Goal: Task Accomplishment & Management: Use online tool/utility

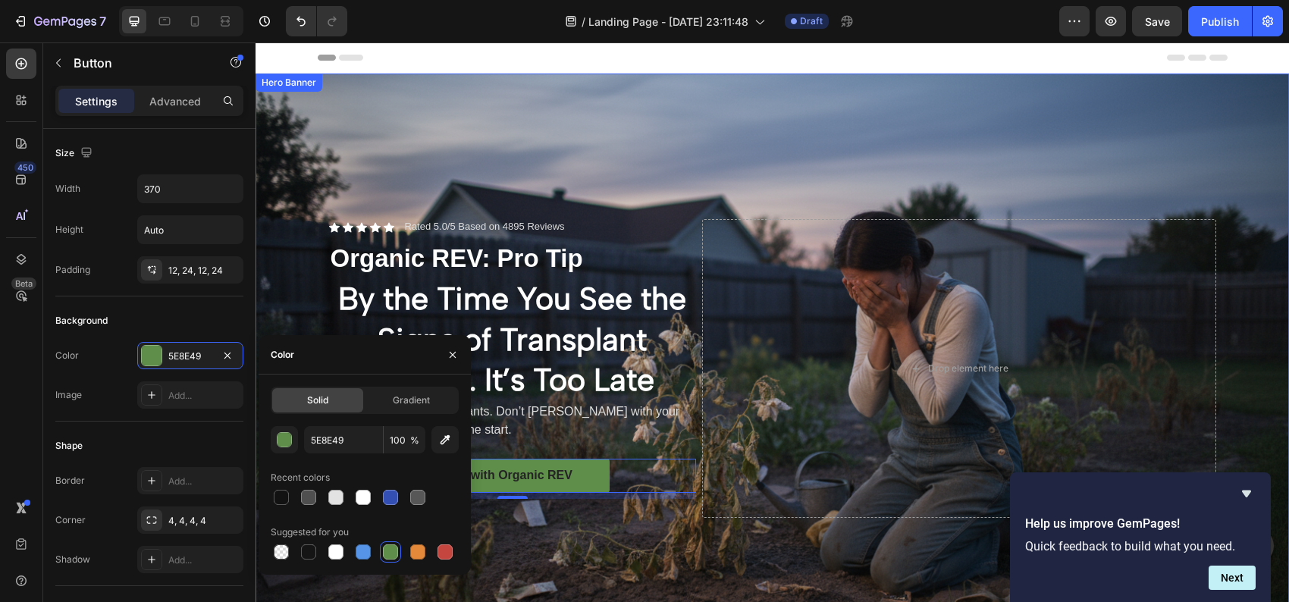
click at [572, 190] on div "Background Image" at bounding box center [771, 369] width 1033 height 591
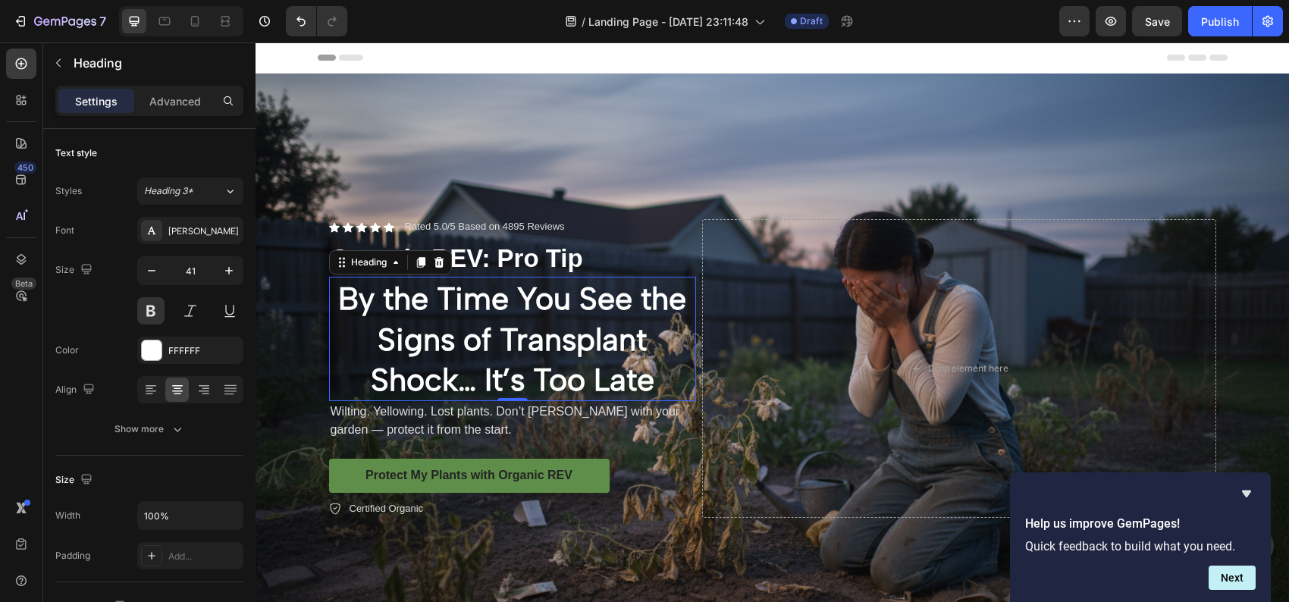
click at [460, 327] on p "By the Time You See the Signs of Transplant Shock… It’s Too Late" at bounding box center [513, 338] width 364 height 121
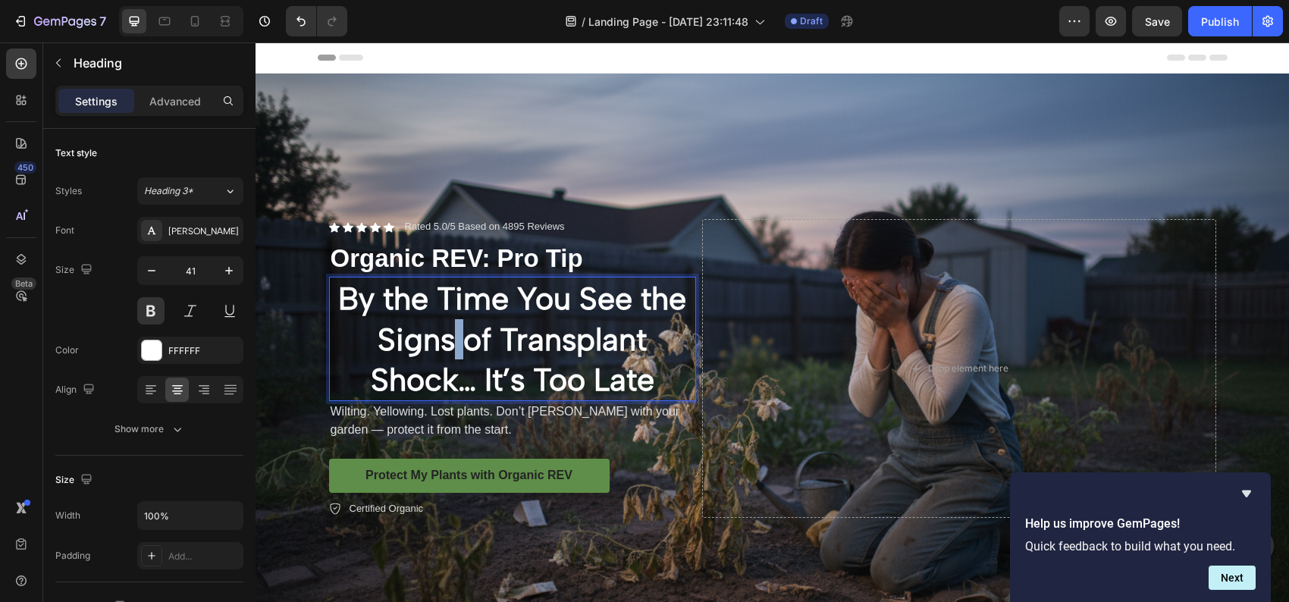
click at [450, 329] on p "By the Time You See the Signs of Transplant Shock… It’s Too Late" at bounding box center [513, 338] width 364 height 121
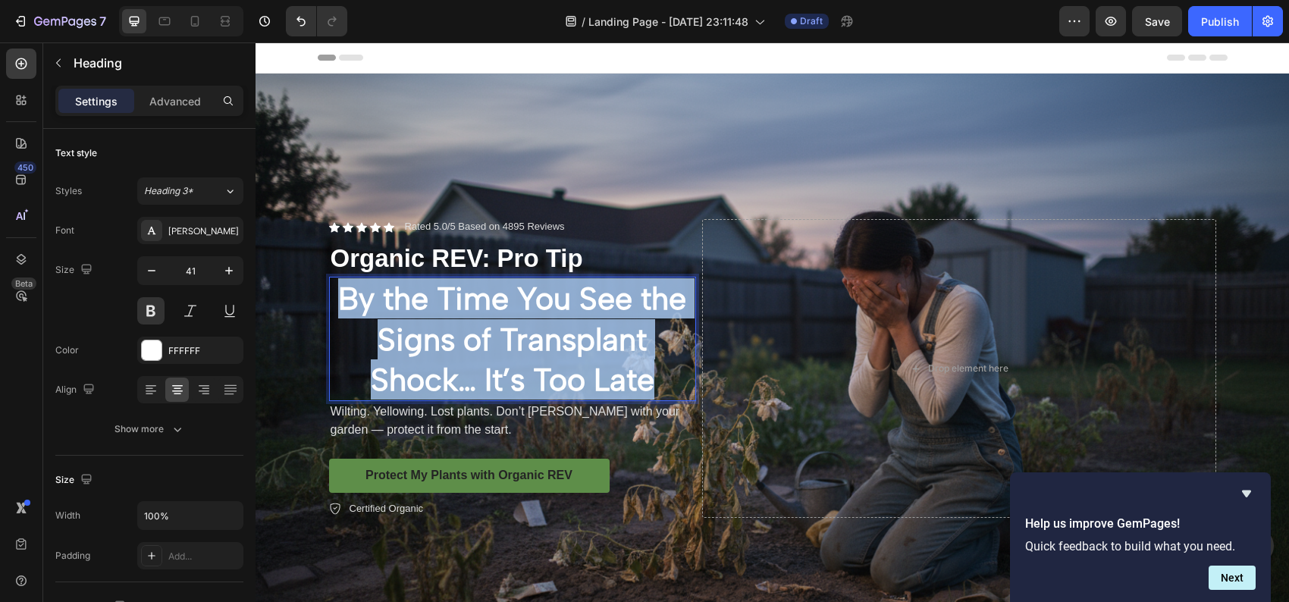
click at [450, 329] on p "By the Time You See the Signs of Transplant Shock… It’s Too Late" at bounding box center [513, 338] width 364 height 121
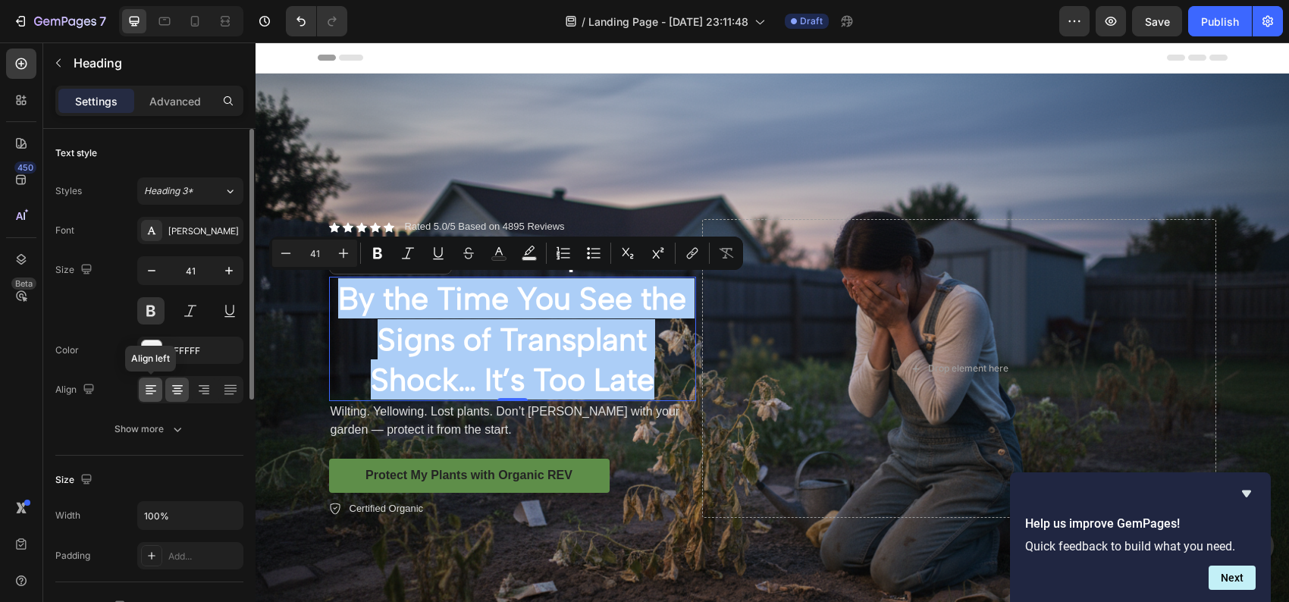
click at [146, 390] on icon at bounding box center [151, 391] width 11 height 2
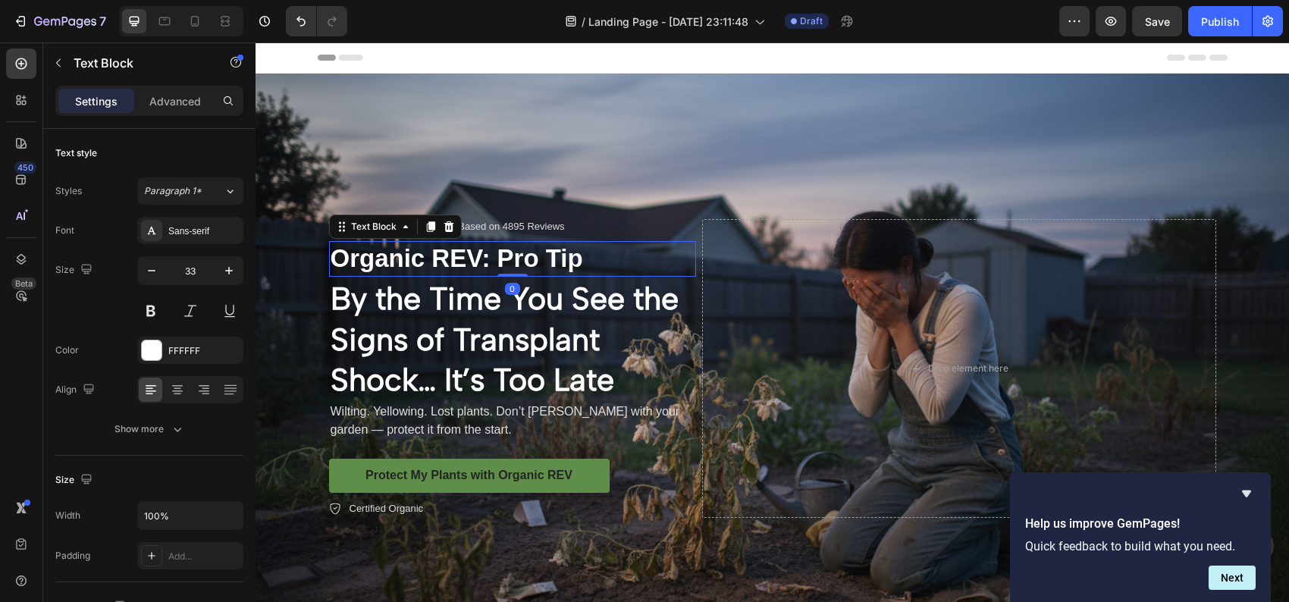
click at [536, 252] on p "Organic REV: Pro Tip" at bounding box center [513, 259] width 364 height 33
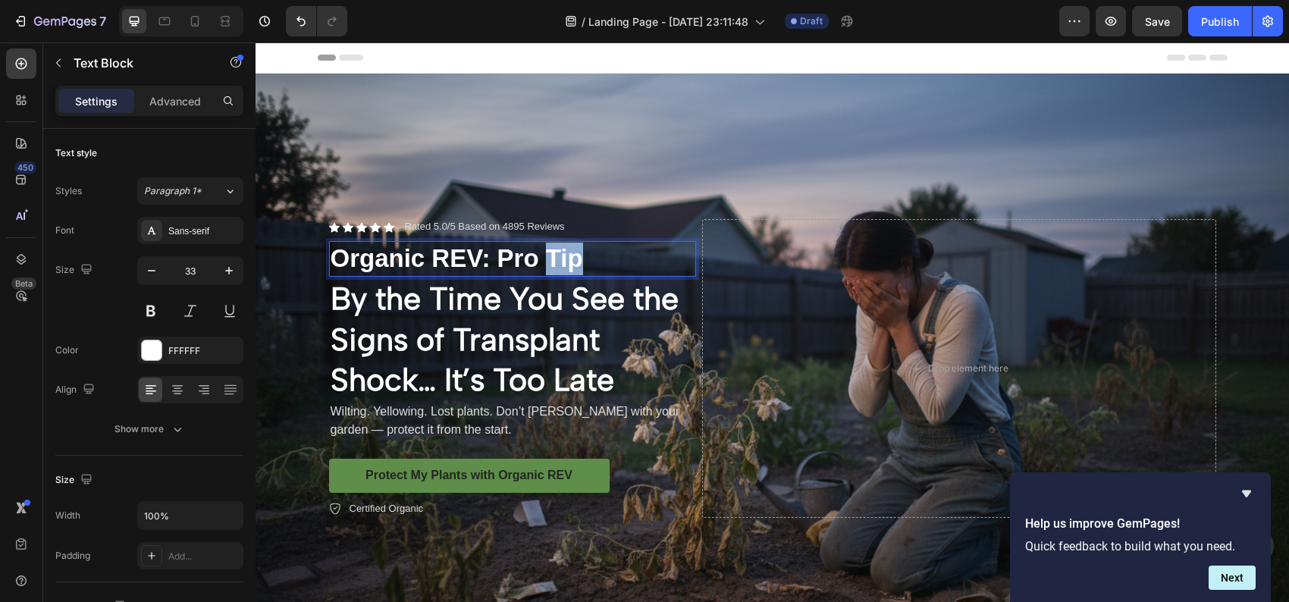
click at [536, 252] on p "Organic REV: Pro Tip" at bounding box center [513, 259] width 364 height 33
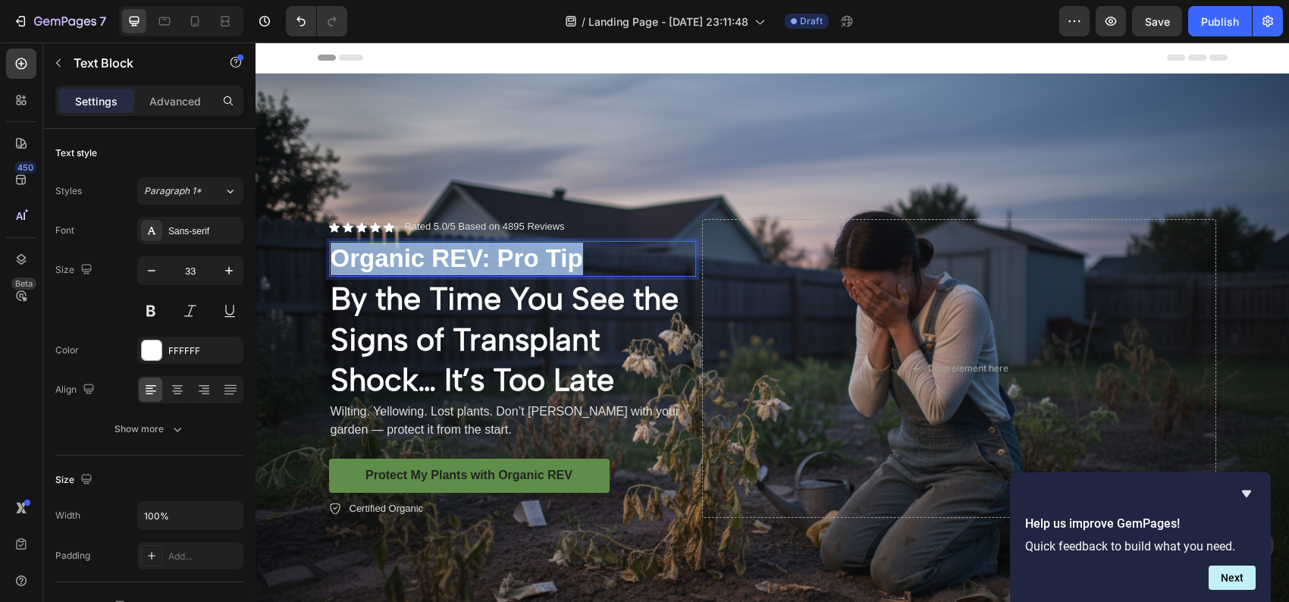
click at [536, 252] on p "Organic REV: Pro Tip" at bounding box center [513, 259] width 364 height 33
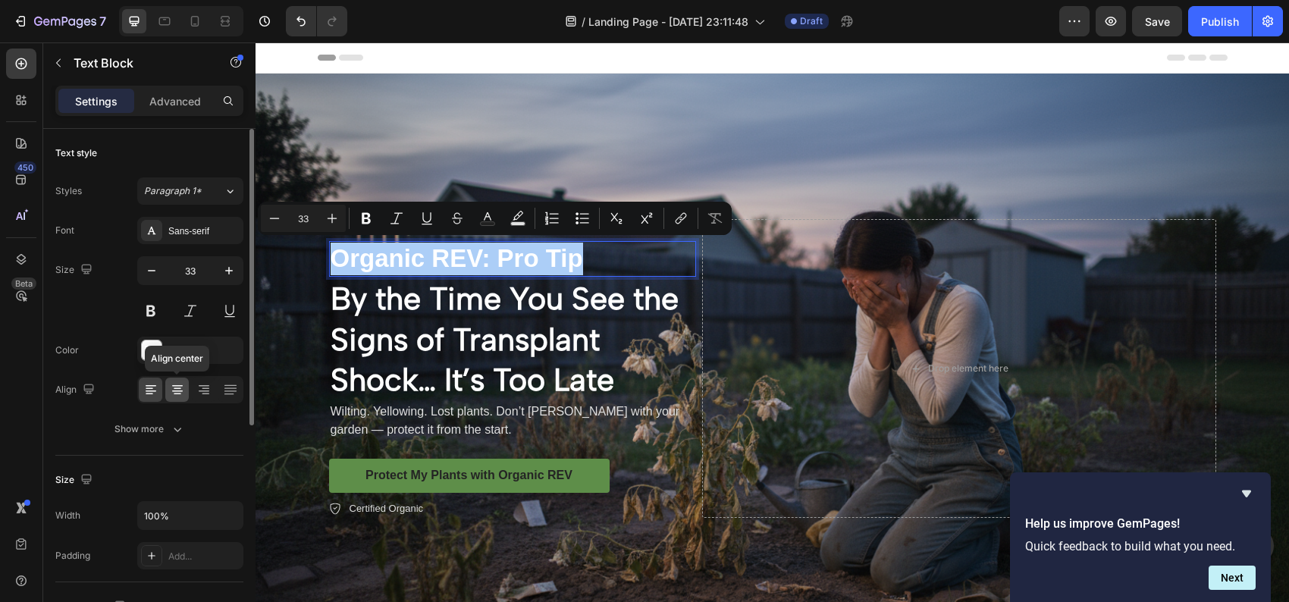
click at [175, 392] on icon at bounding box center [177, 389] width 15 height 15
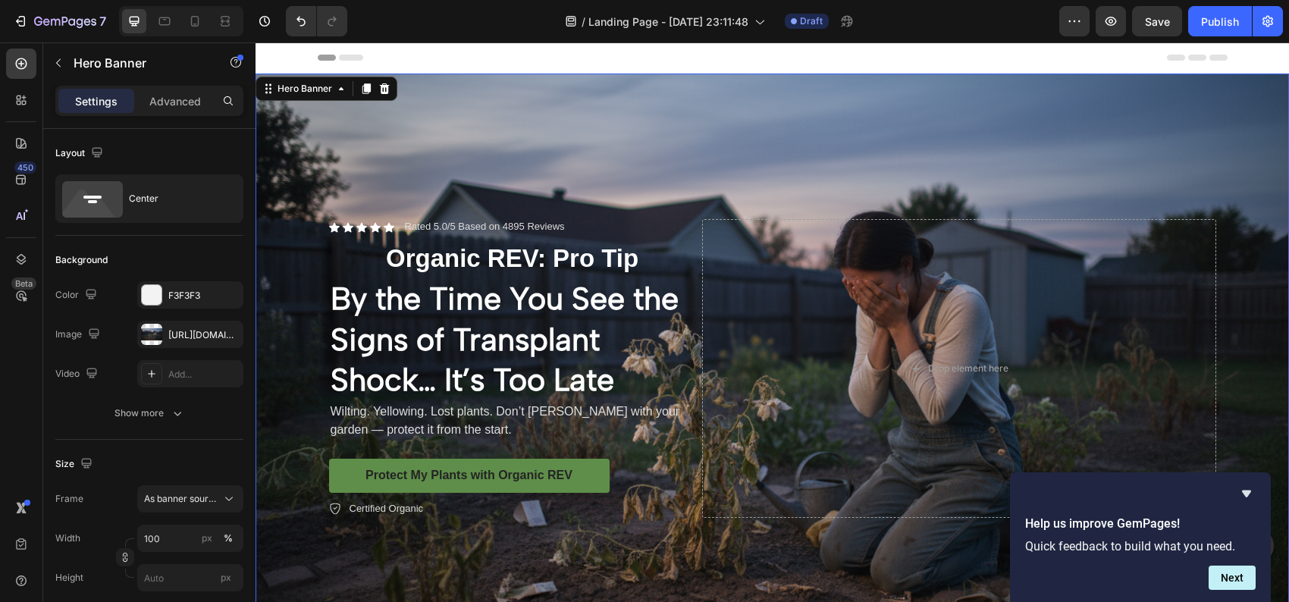
click at [886, 124] on div "Background Image" at bounding box center [771, 369] width 1033 height 591
click at [780, 128] on div "Background Image" at bounding box center [771, 369] width 1033 height 591
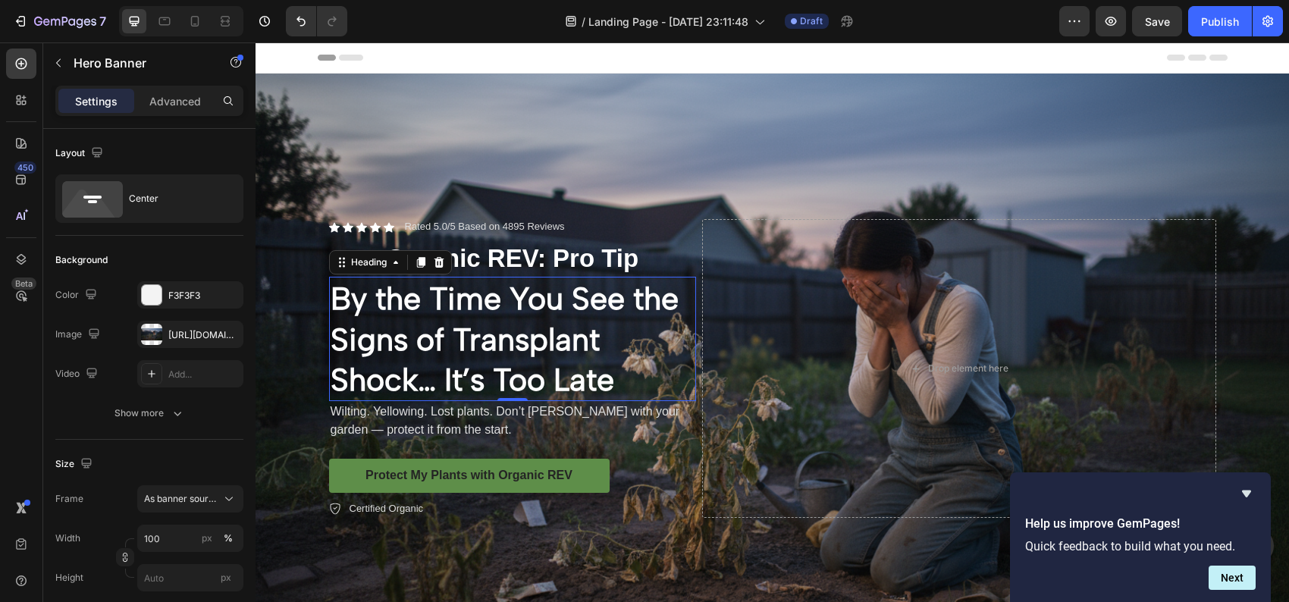
click at [518, 305] on p "By the Time You See the Signs of Transplant Shock… It’s Too Late" at bounding box center [513, 338] width 364 height 121
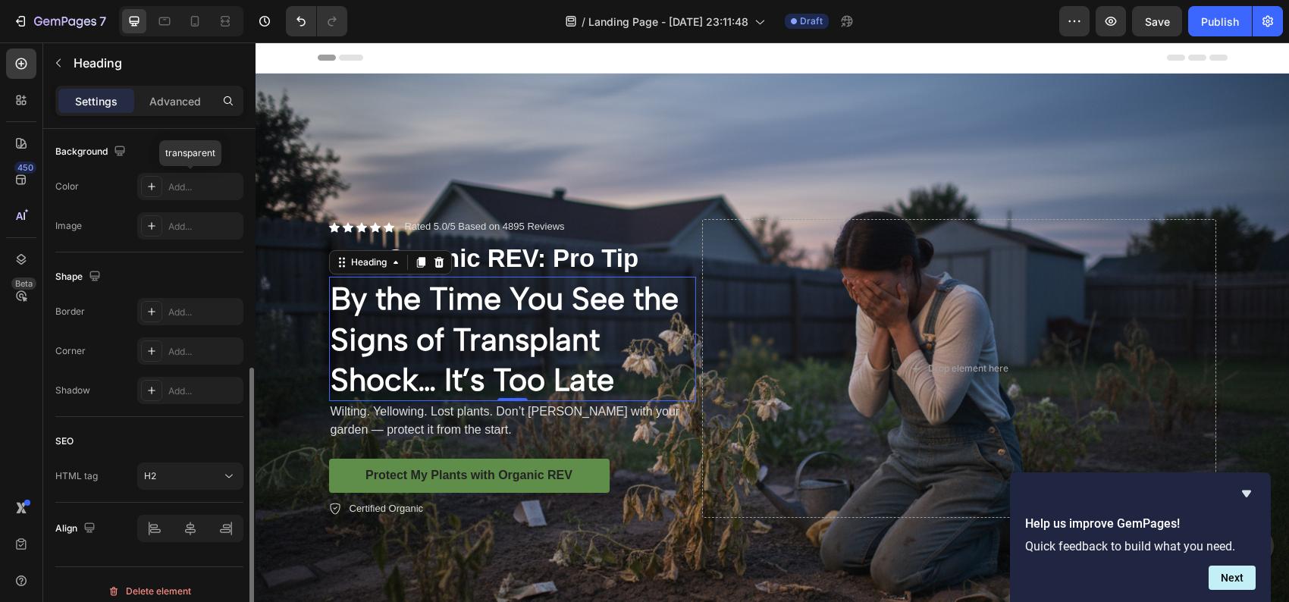
scroll to position [466, 0]
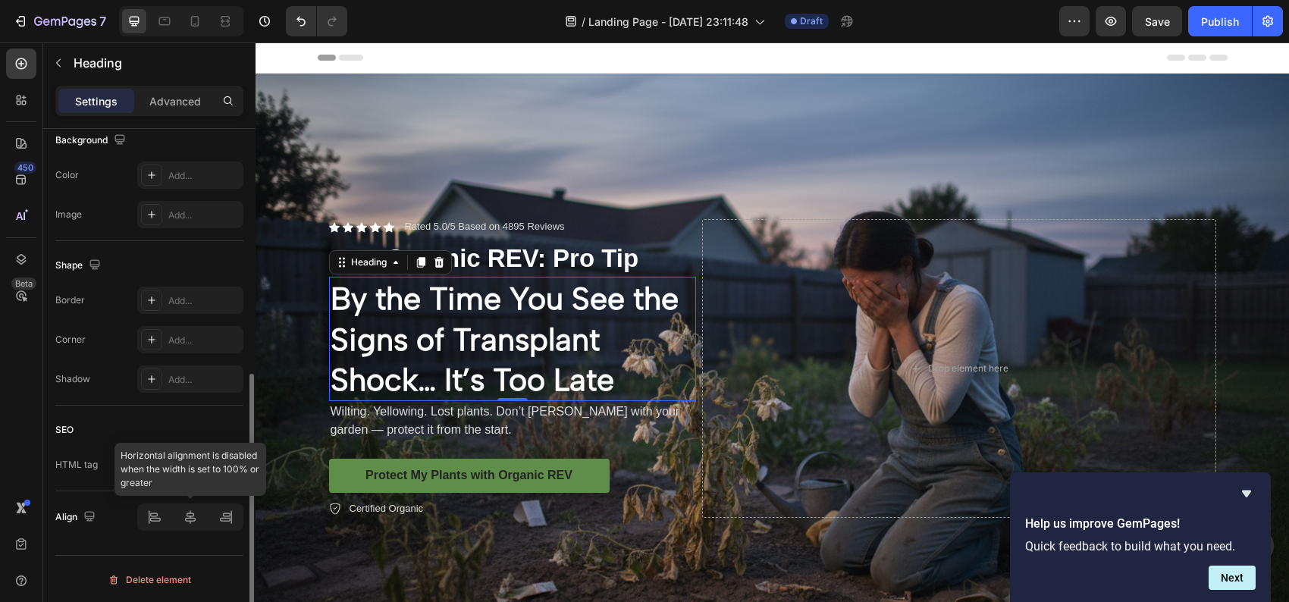
click at [227, 517] on div at bounding box center [190, 516] width 106 height 27
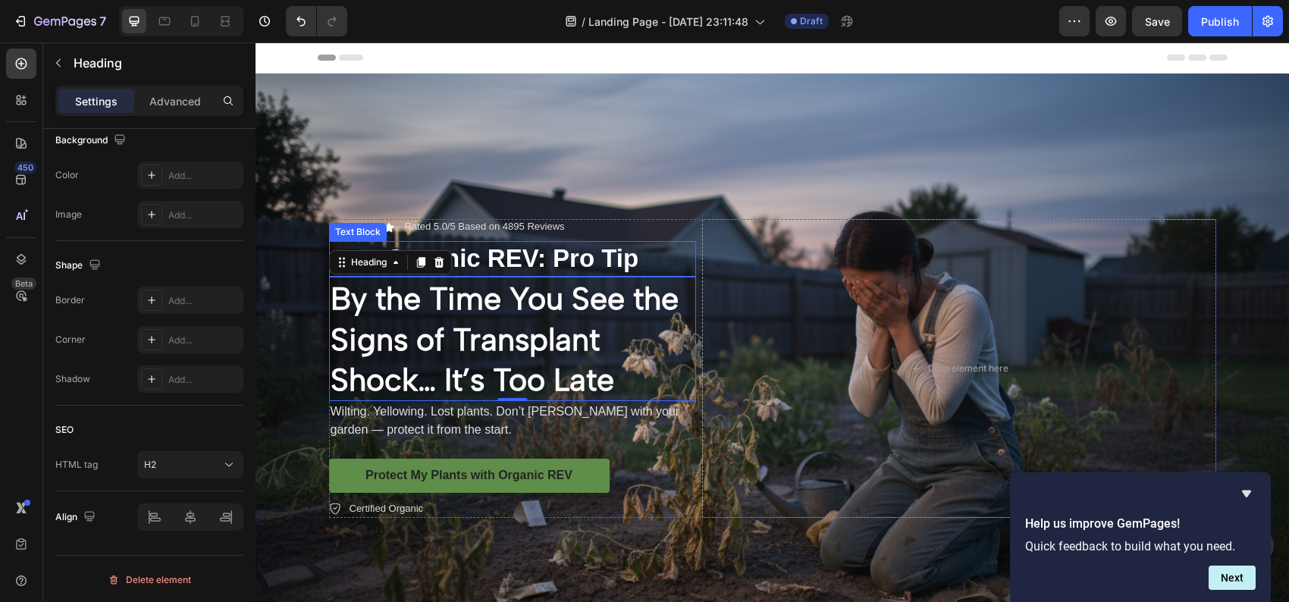
scroll to position [0, 0]
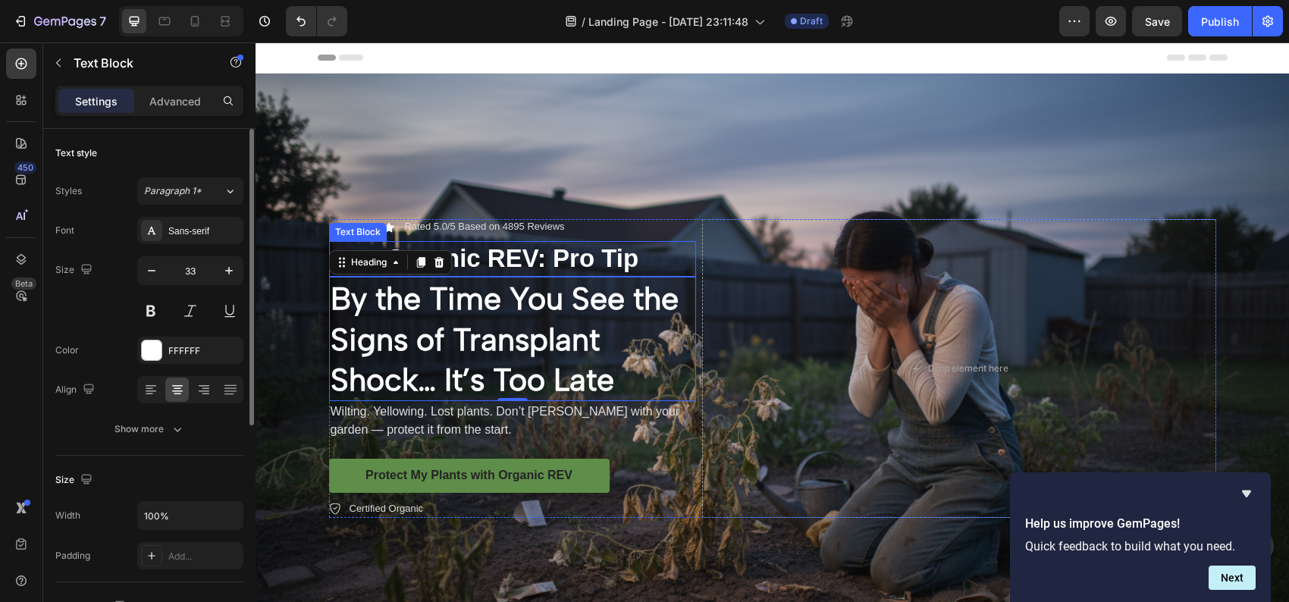
click at [493, 247] on p "Organic REV: Pro Tip" at bounding box center [513, 259] width 364 height 33
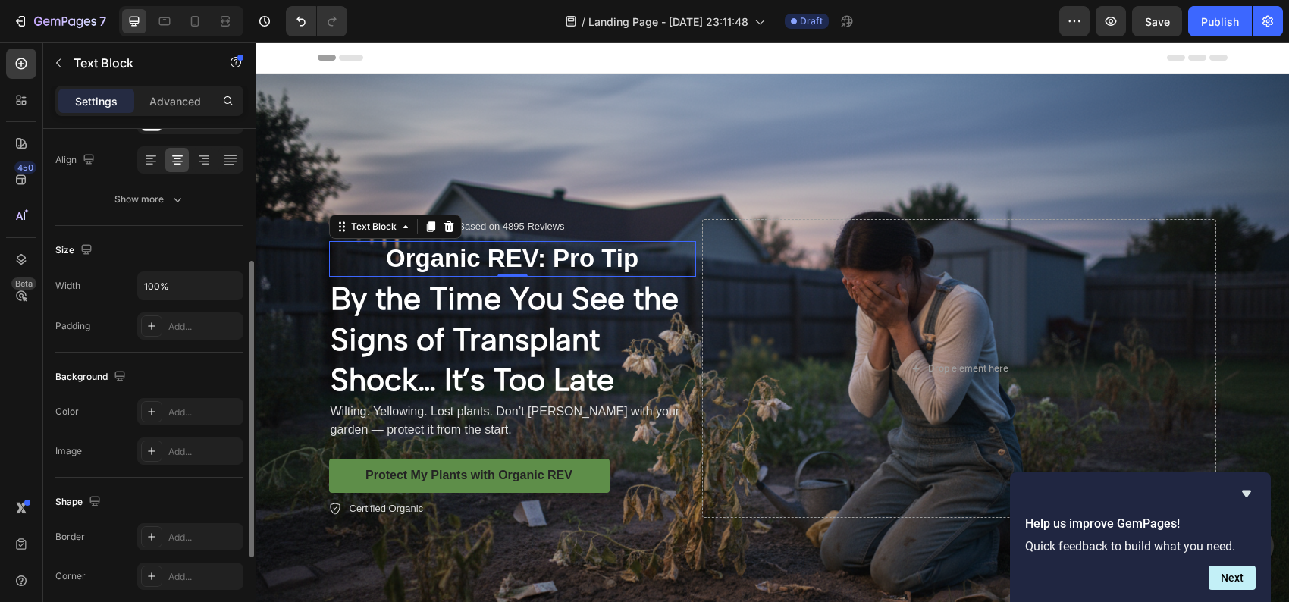
scroll to position [305, 0]
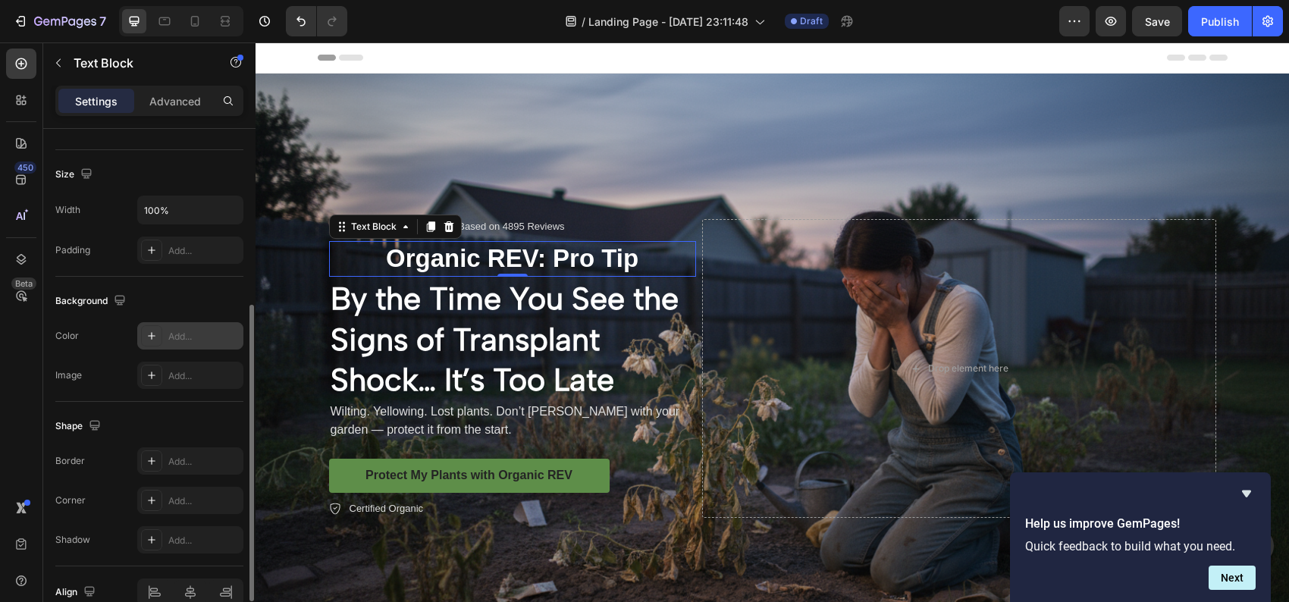
click at [156, 333] on icon at bounding box center [152, 336] width 12 height 12
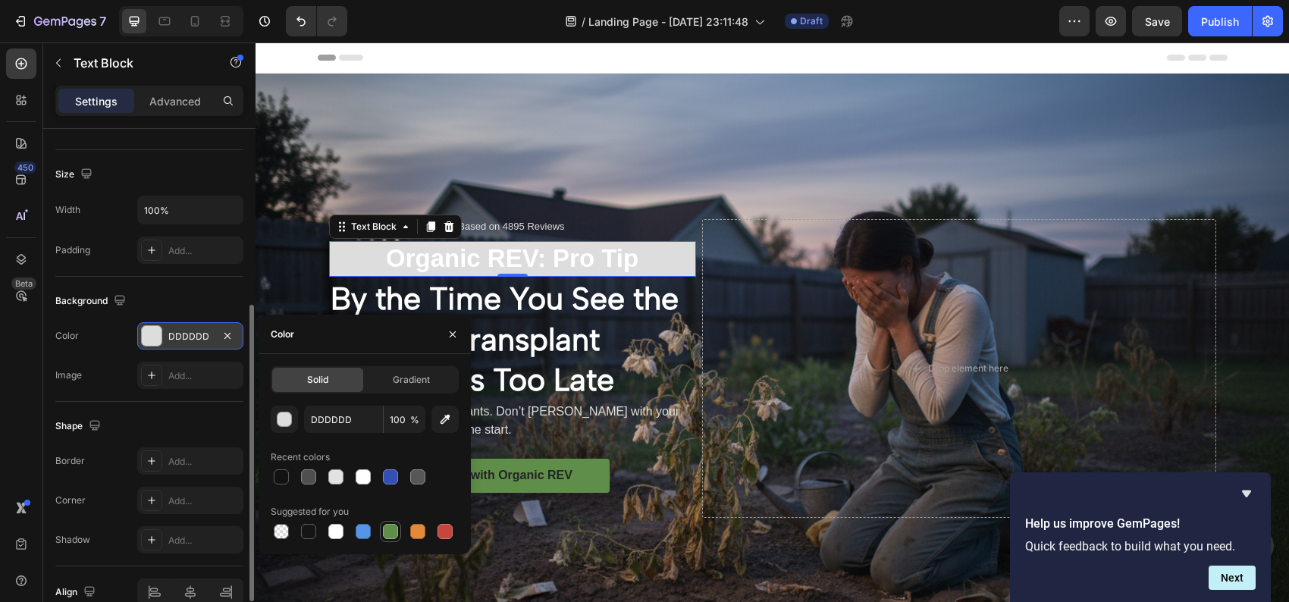
click at [383, 532] on div at bounding box center [390, 531] width 15 height 15
type input "5E8E49"
click at [381, 525] on div at bounding box center [390, 531] width 18 height 18
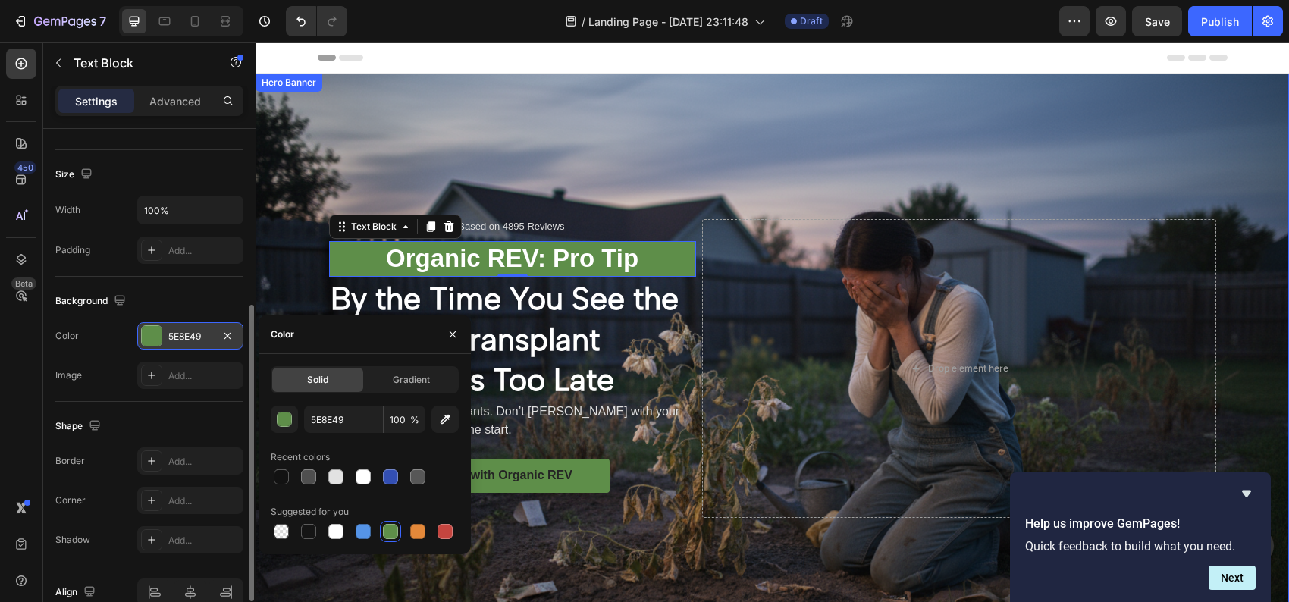
click at [381, 74] on div "Icon Icon Icon Icon Icon Icon List Rated 5.0/5 Based on 4895 Reviews Text Block…" at bounding box center [771, 369] width 1033 height 591
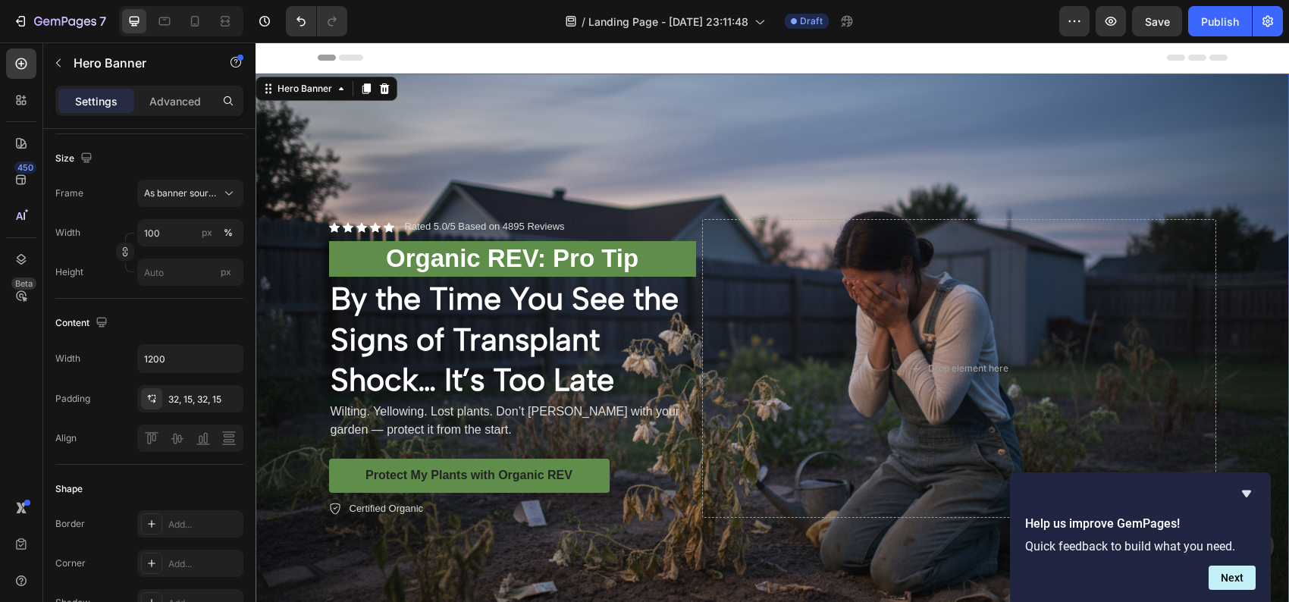
scroll to position [0, 0]
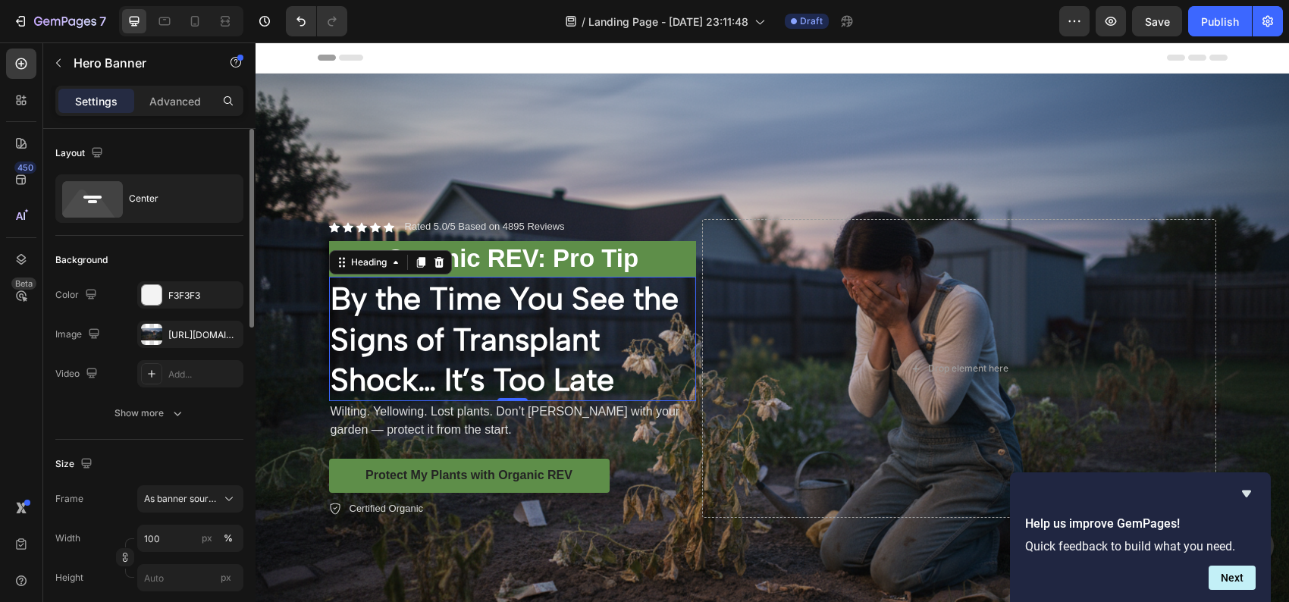
click at [400, 349] on p "By the Time You See the Signs of Transplant Shock… It’s Too Late" at bounding box center [513, 338] width 364 height 121
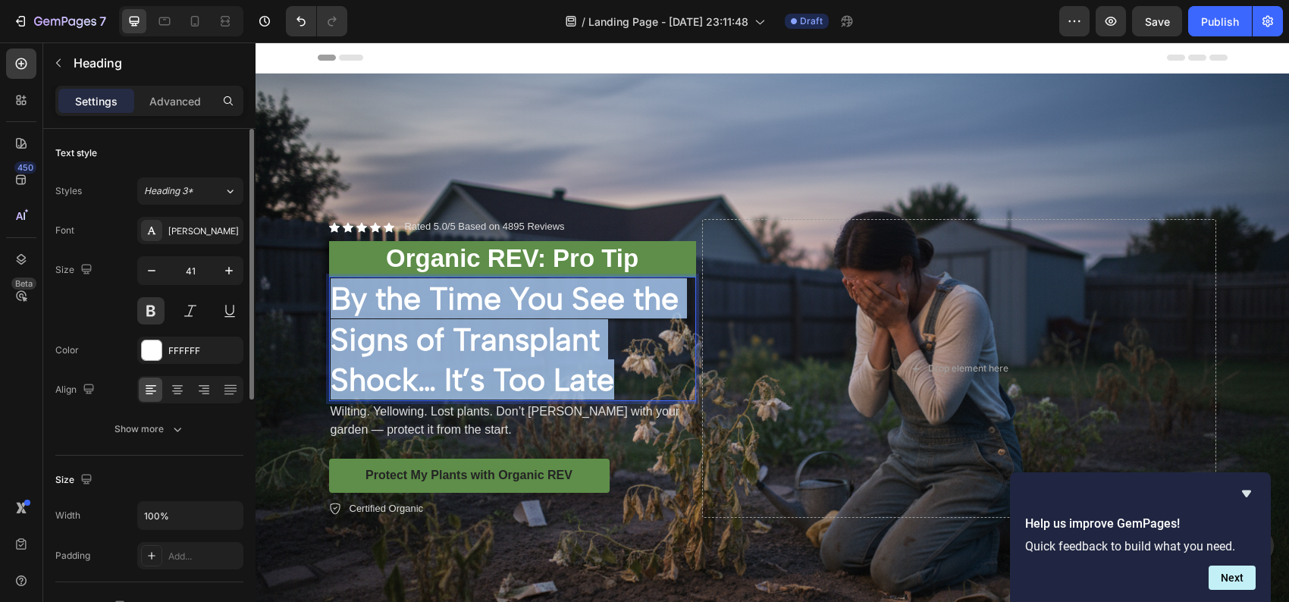
click at [400, 349] on p "By the Time You See the Signs of Transplant Shock… It’s Too Late" at bounding box center [513, 338] width 364 height 121
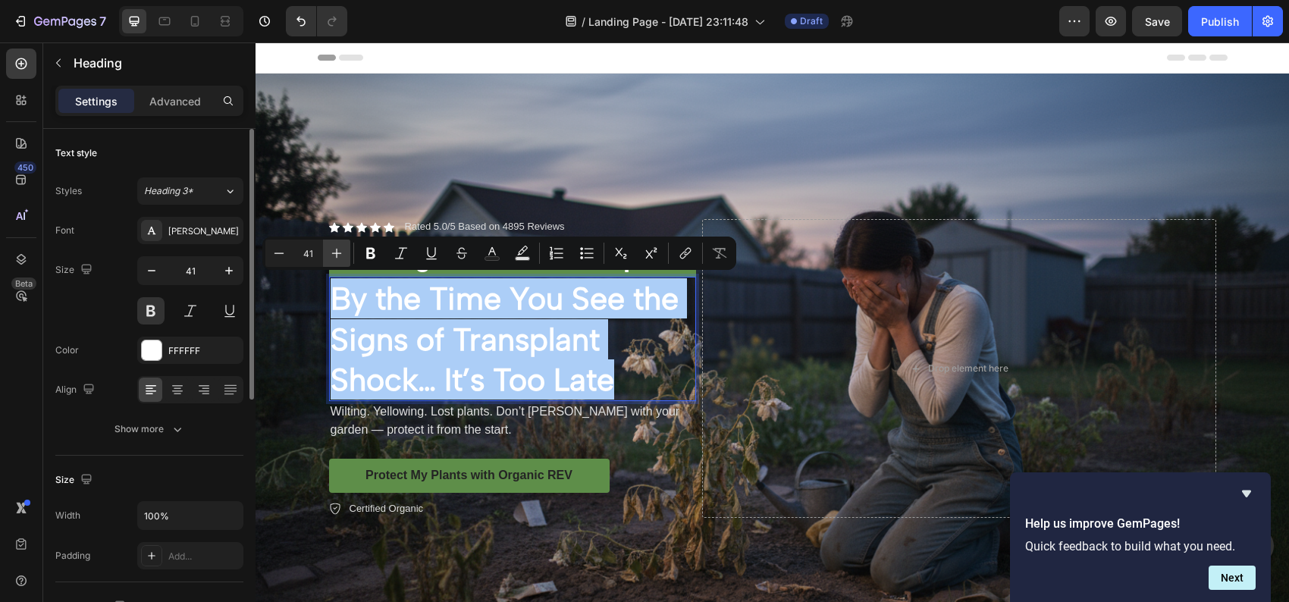
click at [339, 248] on icon "Editor contextual toolbar" at bounding box center [336, 253] width 15 height 15
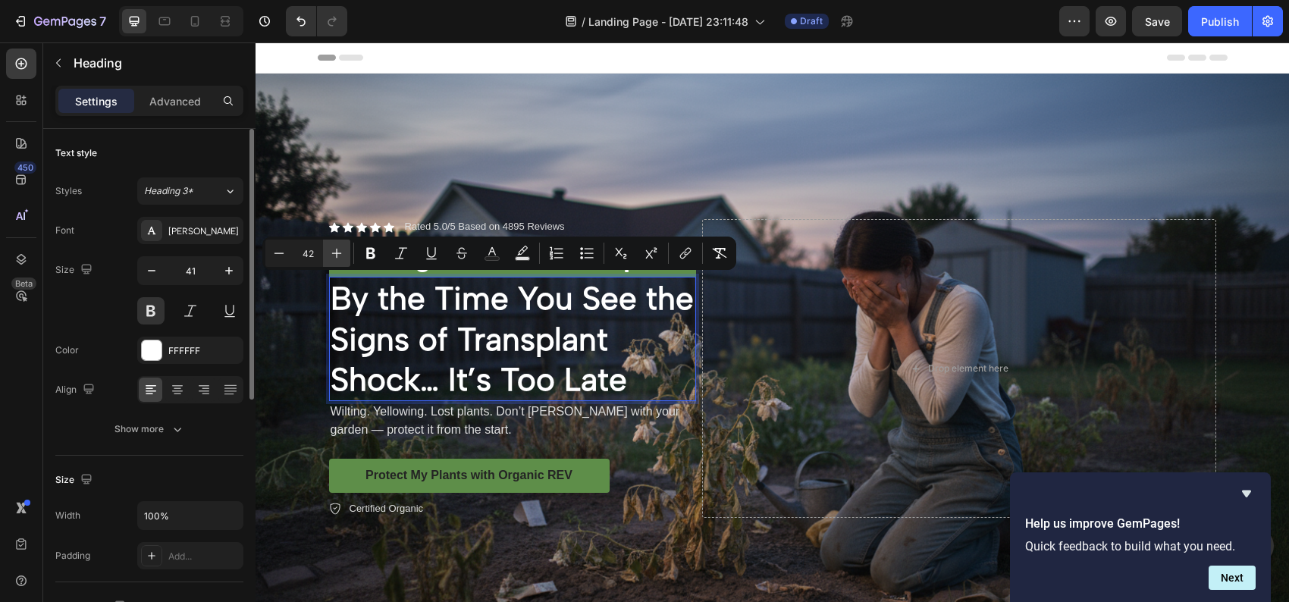
click at [339, 248] on icon "Editor contextual toolbar" at bounding box center [336, 253] width 15 height 15
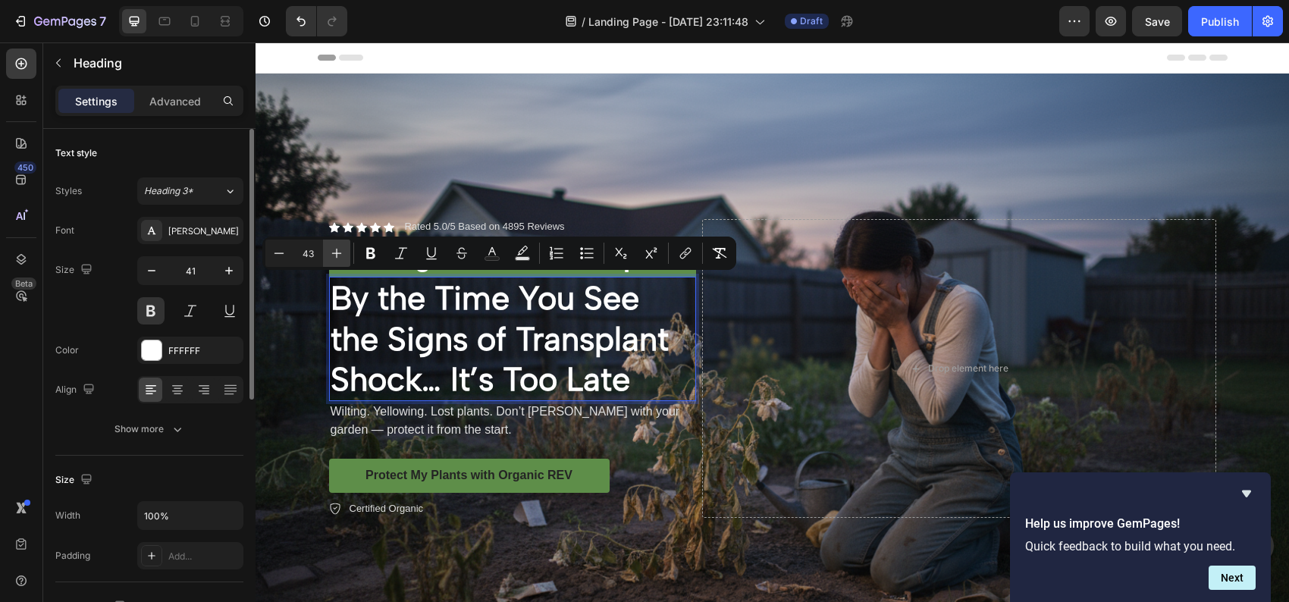
click at [339, 248] on icon "Editor contextual toolbar" at bounding box center [336, 253] width 15 height 15
type input "44"
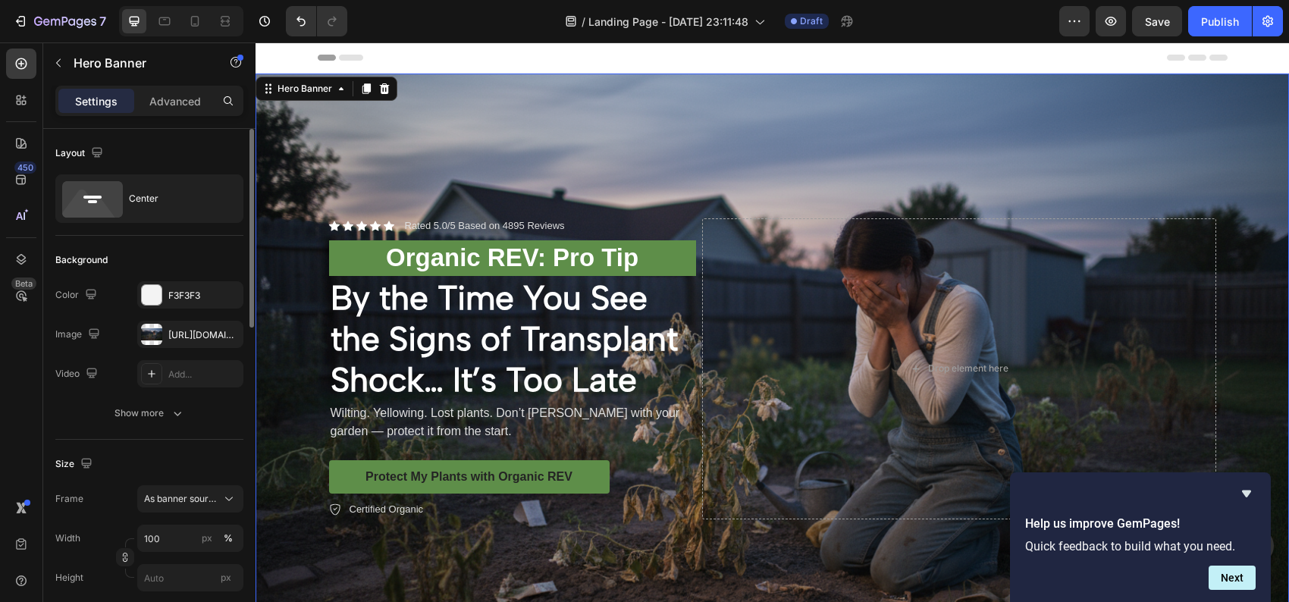
click at [324, 175] on div "Background Image" at bounding box center [771, 369] width 1033 height 591
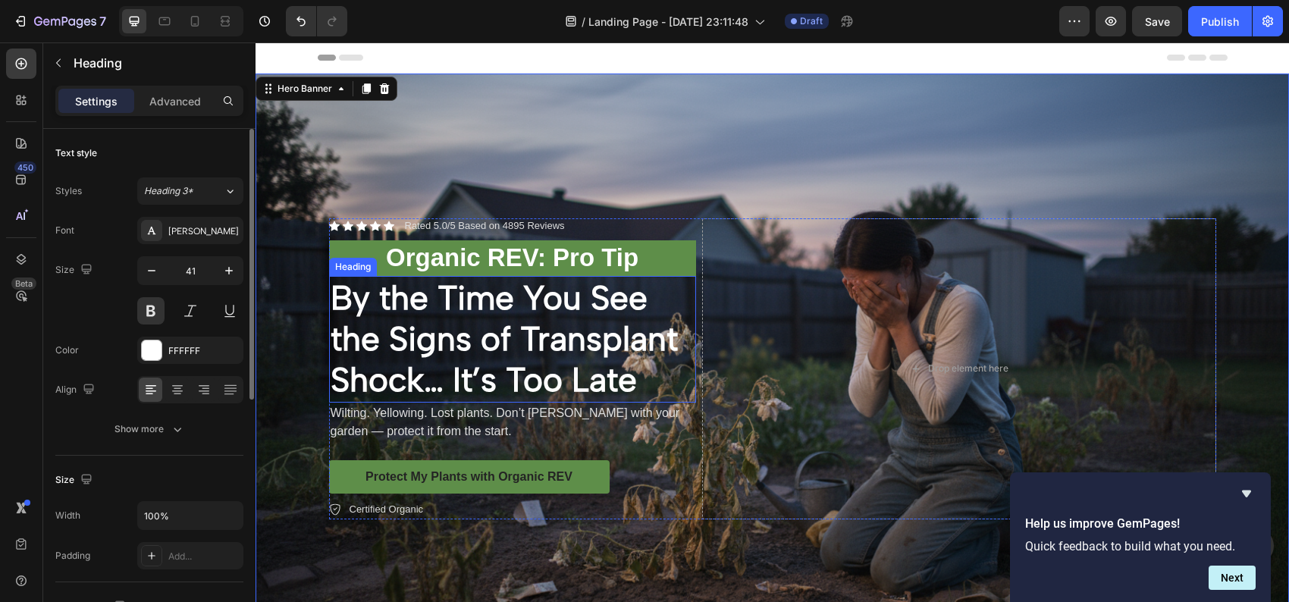
click at [580, 370] on span "By the Time You See the Signs of Transplant Shock… It’s Too Late" at bounding box center [504, 338] width 347 height 123
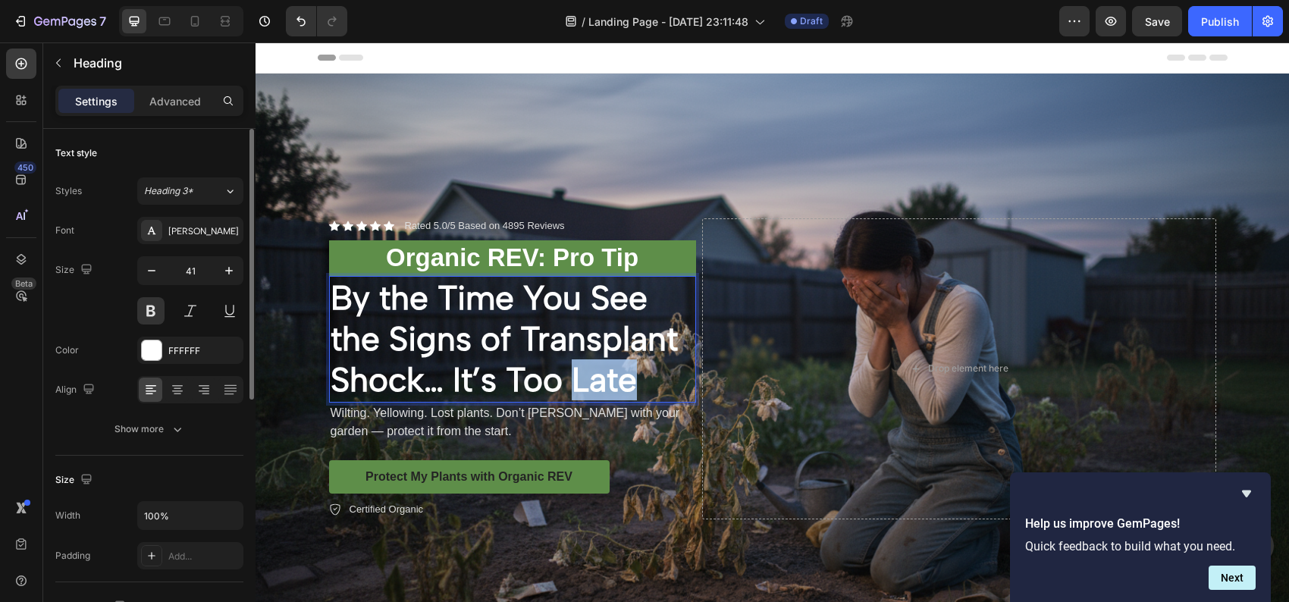
click at [582, 379] on span "By the Time You See the Signs of Transplant Shock… It’s Too Late" at bounding box center [504, 338] width 347 height 123
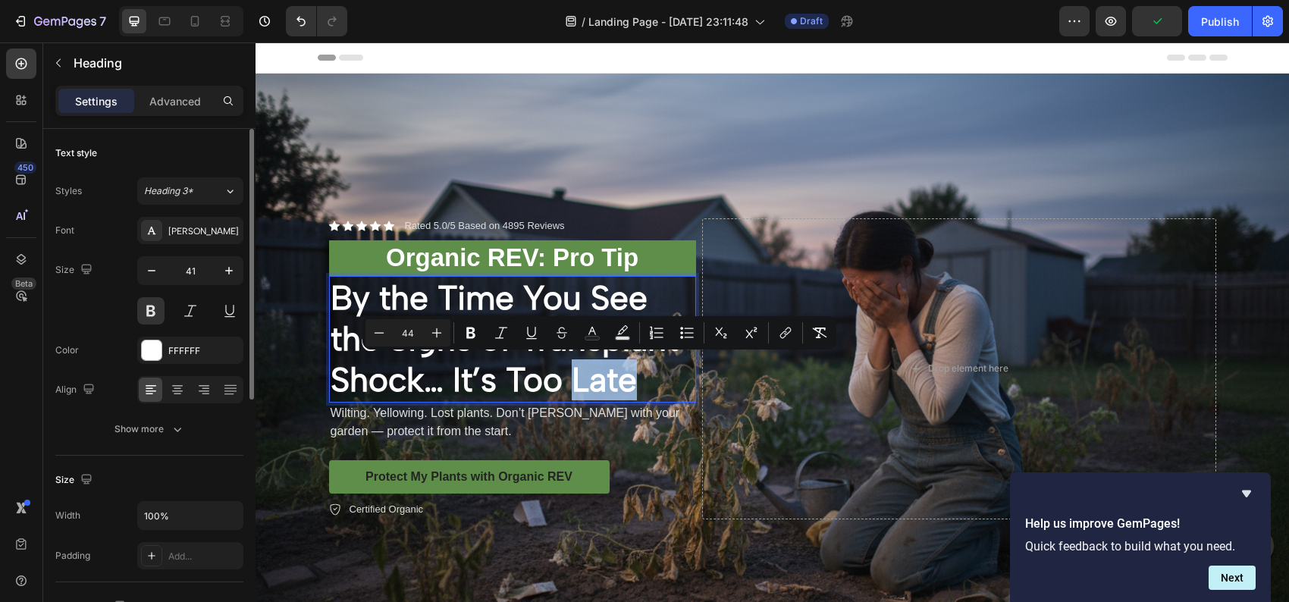
click at [639, 380] on p "By the Time You See the Signs of Transplant Shock… It’s Too Late" at bounding box center [513, 339] width 364 height 124
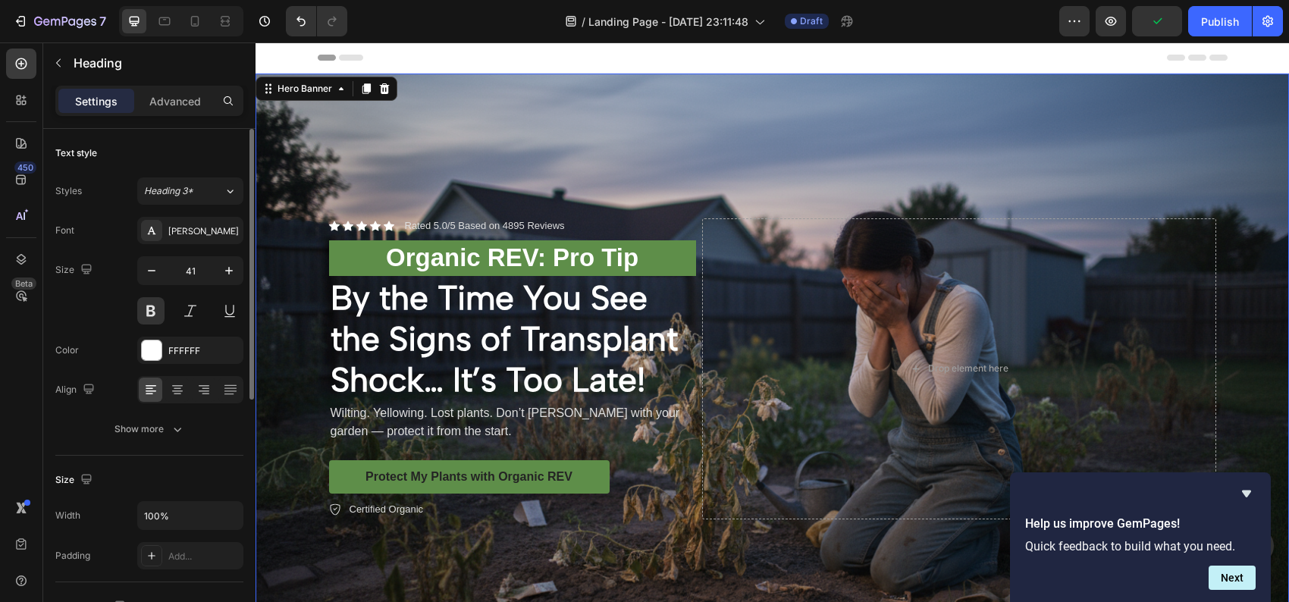
click at [641, 124] on div "Background Image" at bounding box center [771, 369] width 1033 height 591
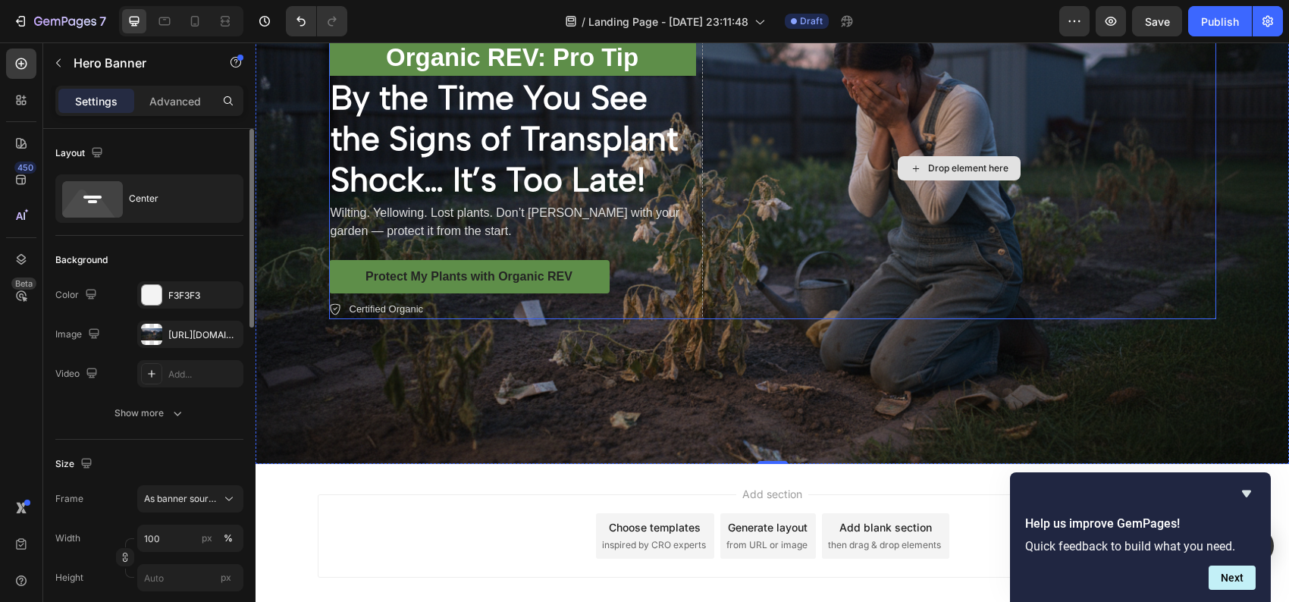
scroll to position [227, 0]
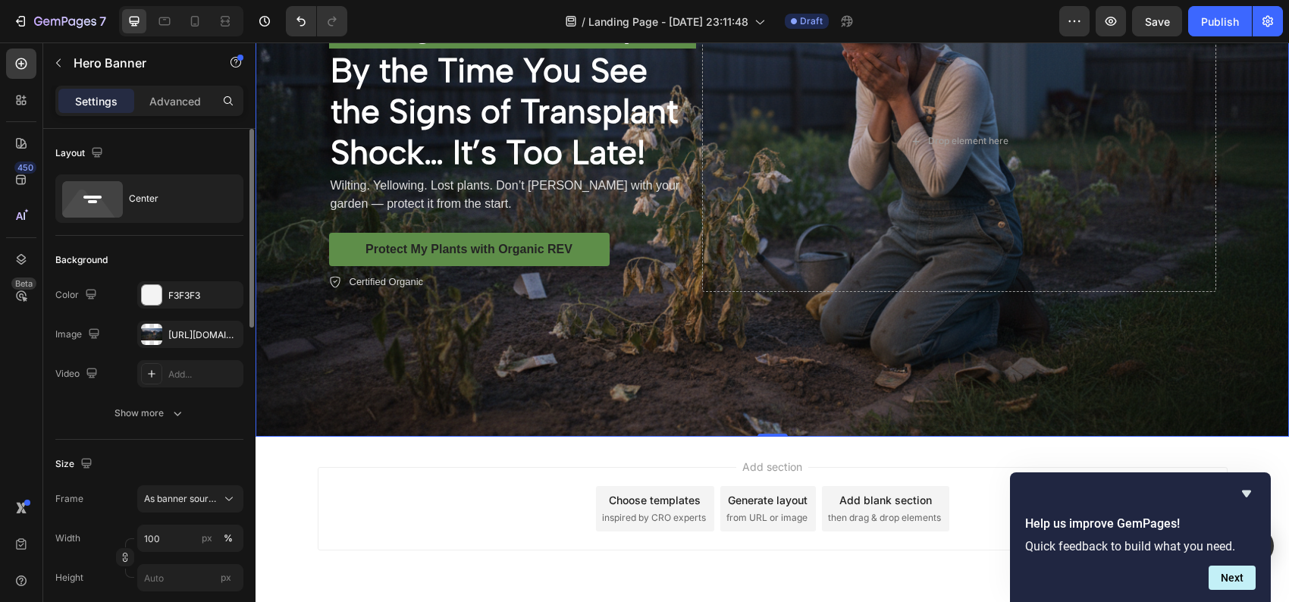
click at [995, 365] on div "Background Image" at bounding box center [771, 141] width 1033 height 591
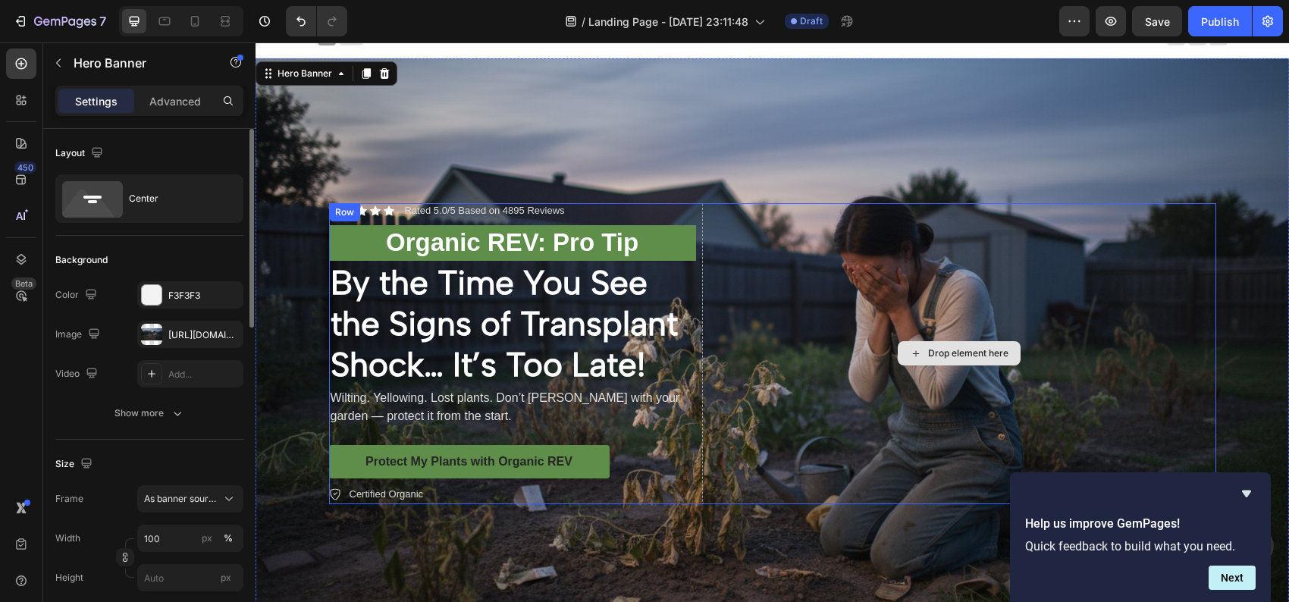
scroll to position [0, 0]
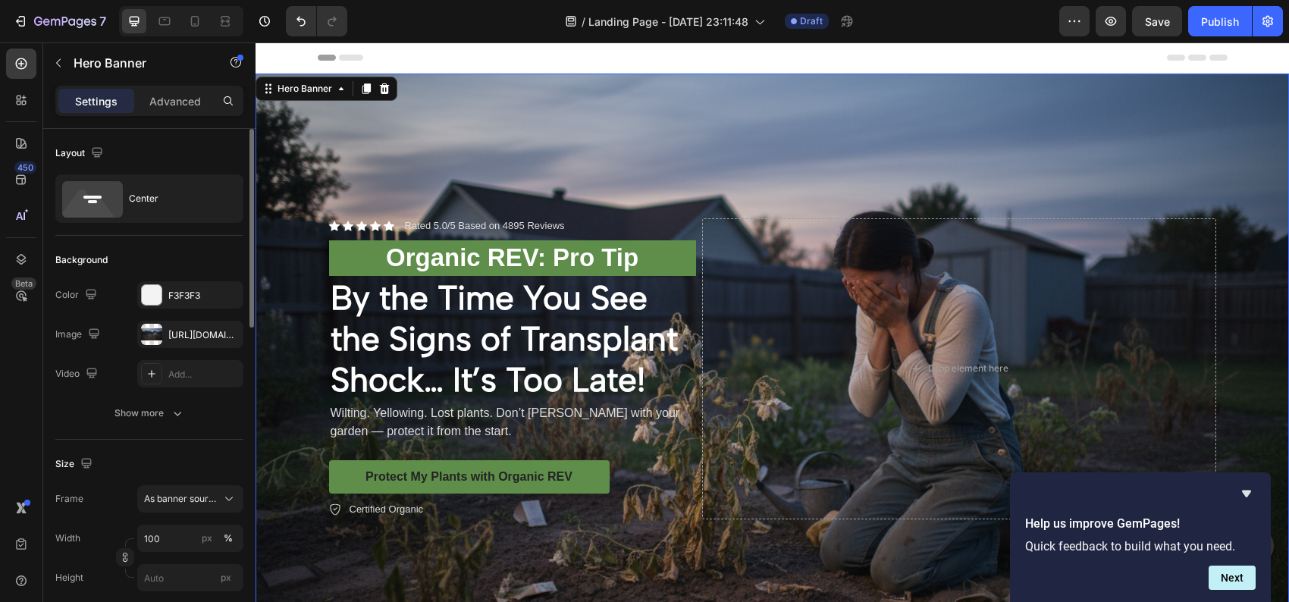
click at [924, 112] on div "Background Image" at bounding box center [771, 369] width 1033 height 591
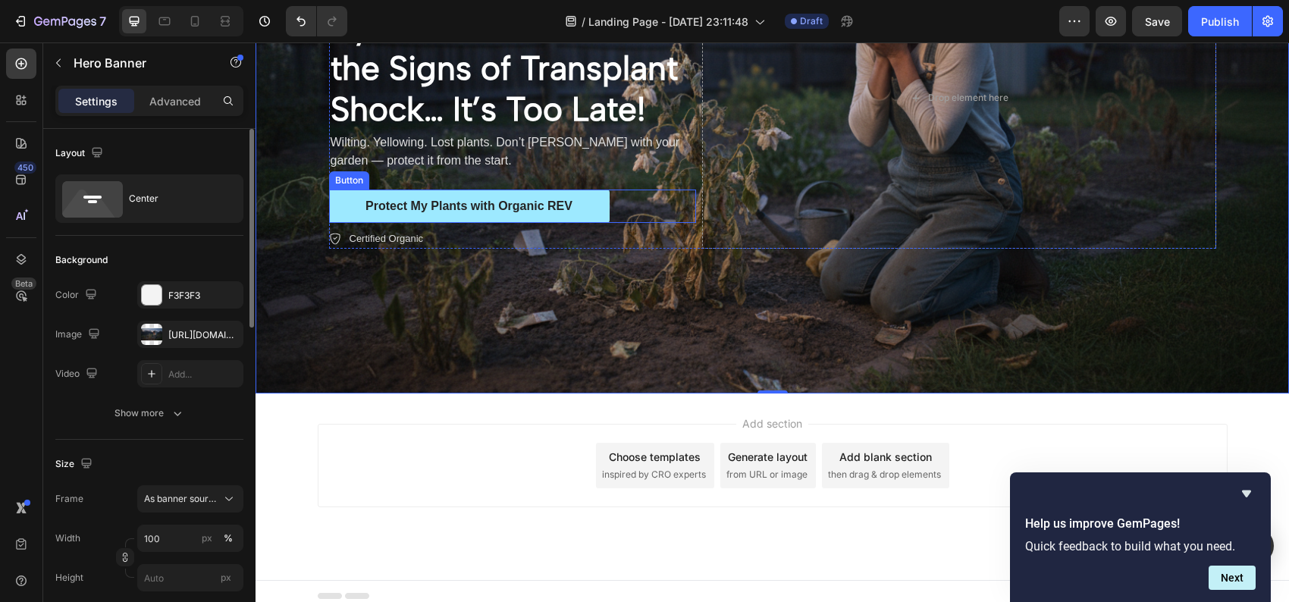
scroll to position [273, 0]
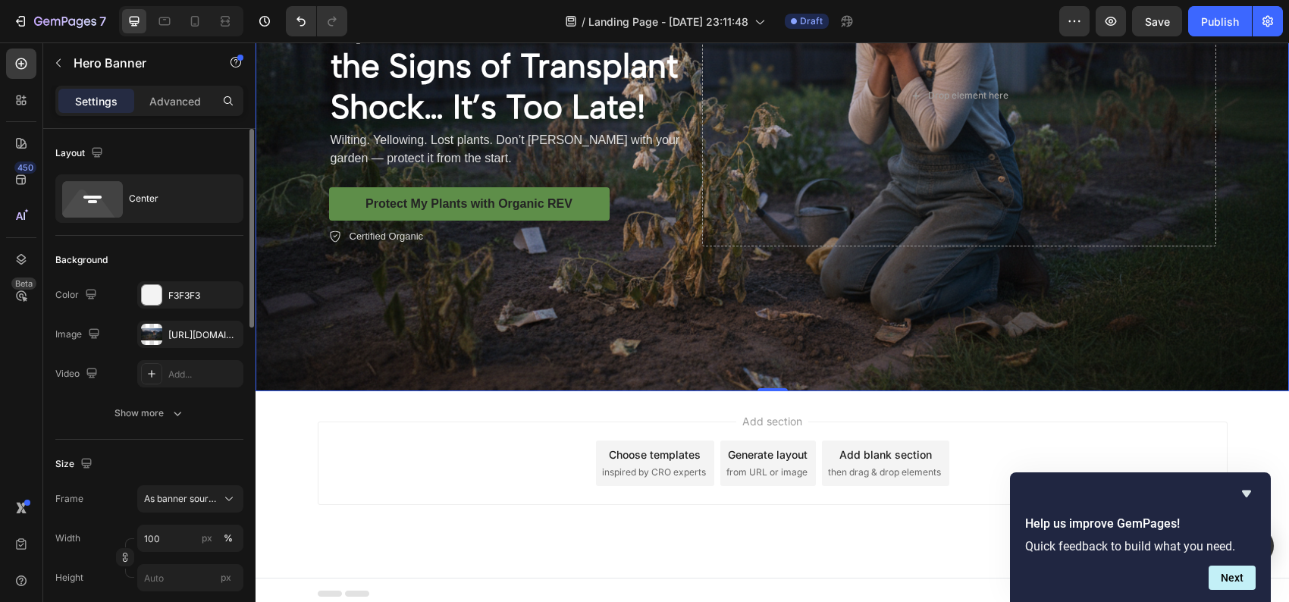
click at [644, 465] on span "inspired by CRO experts" at bounding box center [654, 472] width 104 height 14
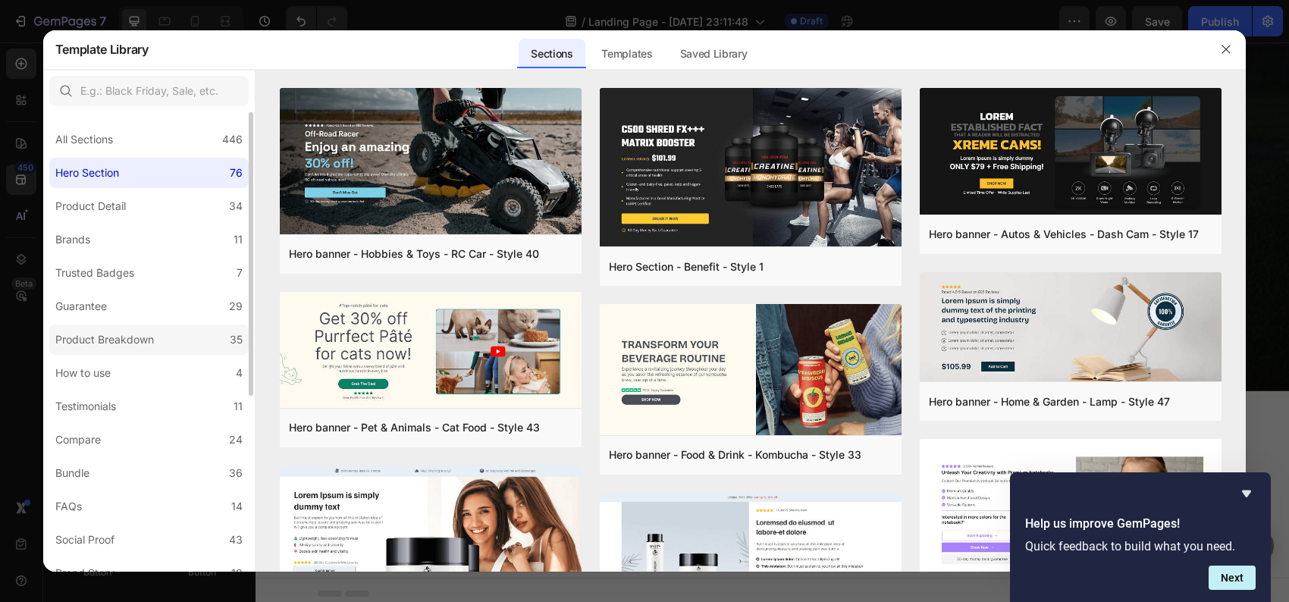
click at [113, 339] on div "Product Breakdown" at bounding box center [104, 340] width 99 height 18
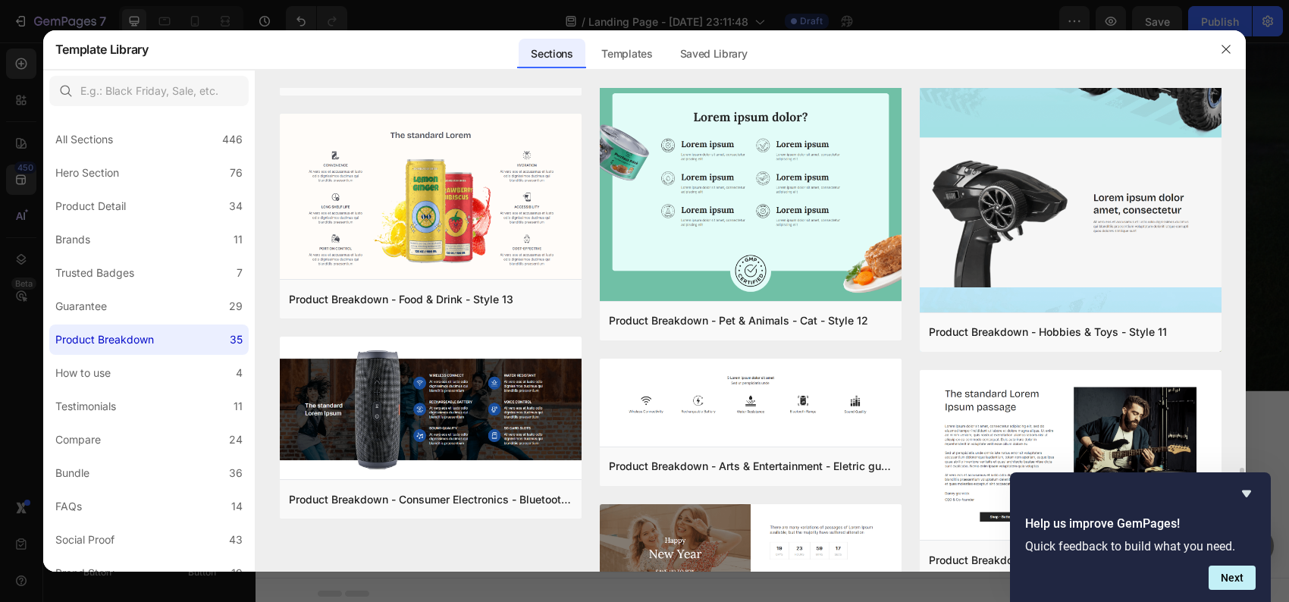
scroll to position [2137, 0]
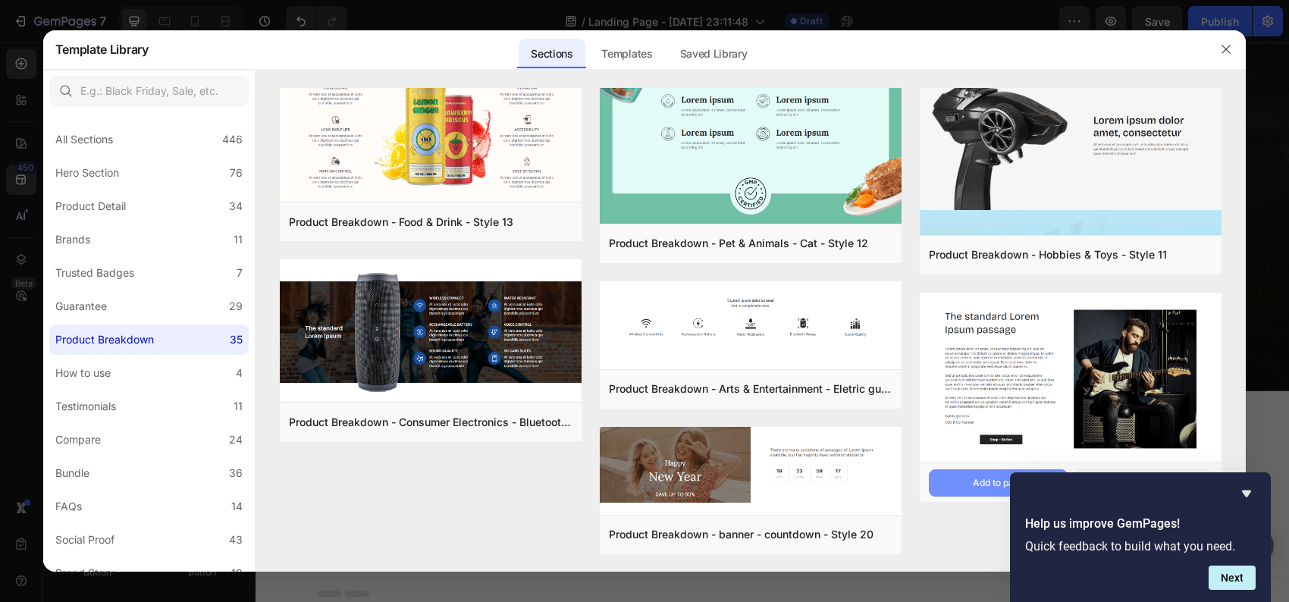
click at [973, 478] on div "Add to page" at bounding box center [999, 483] width 52 height 14
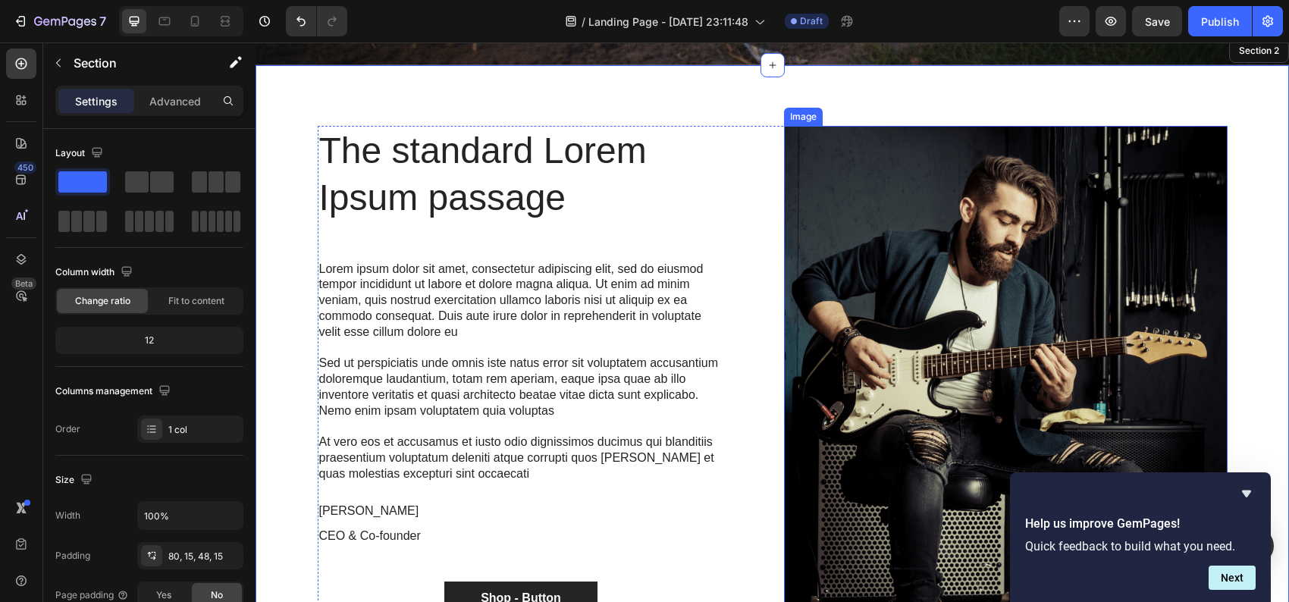
scroll to position [614, 0]
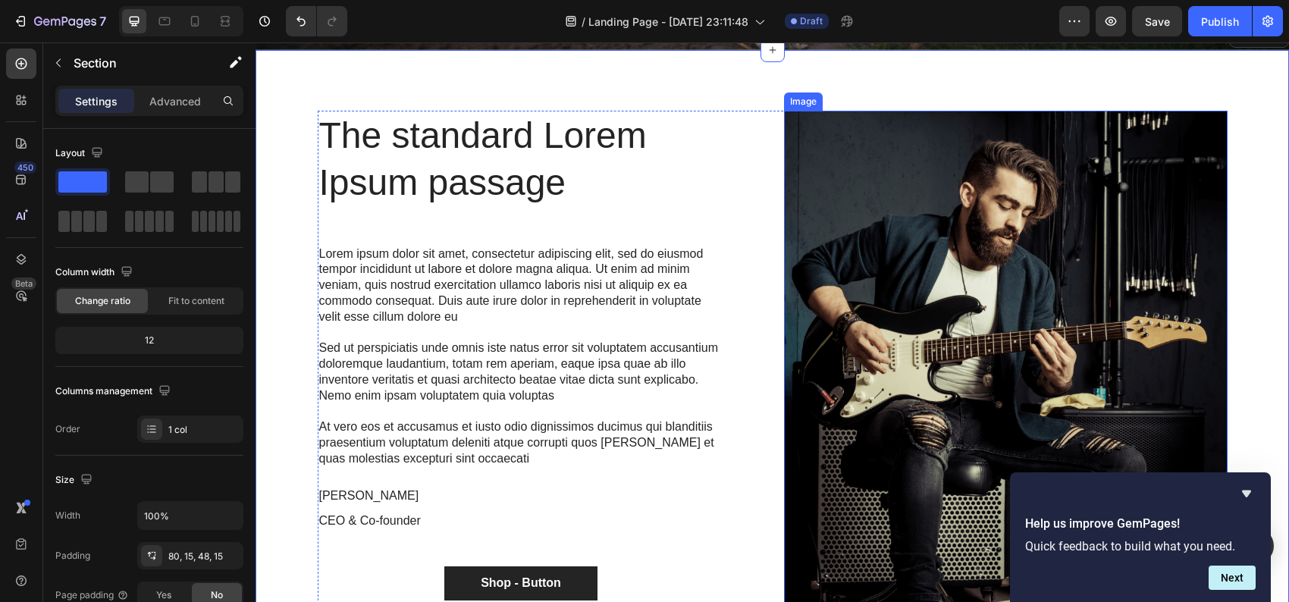
click at [956, 298] on img at bounding box center [1005, 357] width 443 height 493
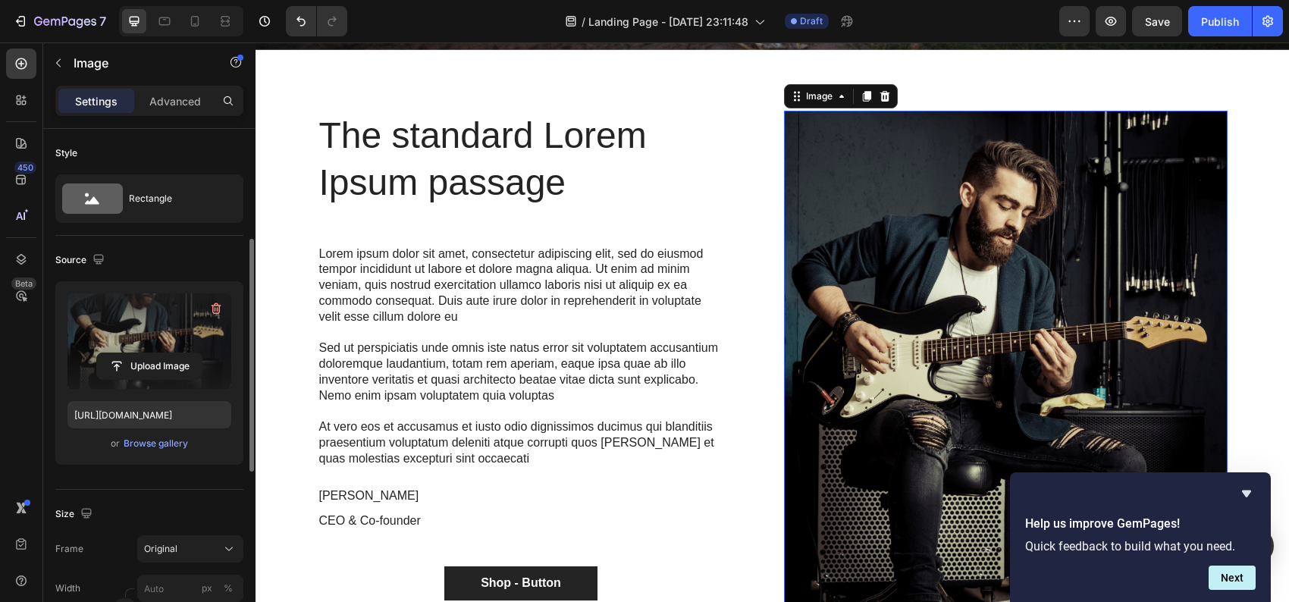
scroll to position [76, 0]
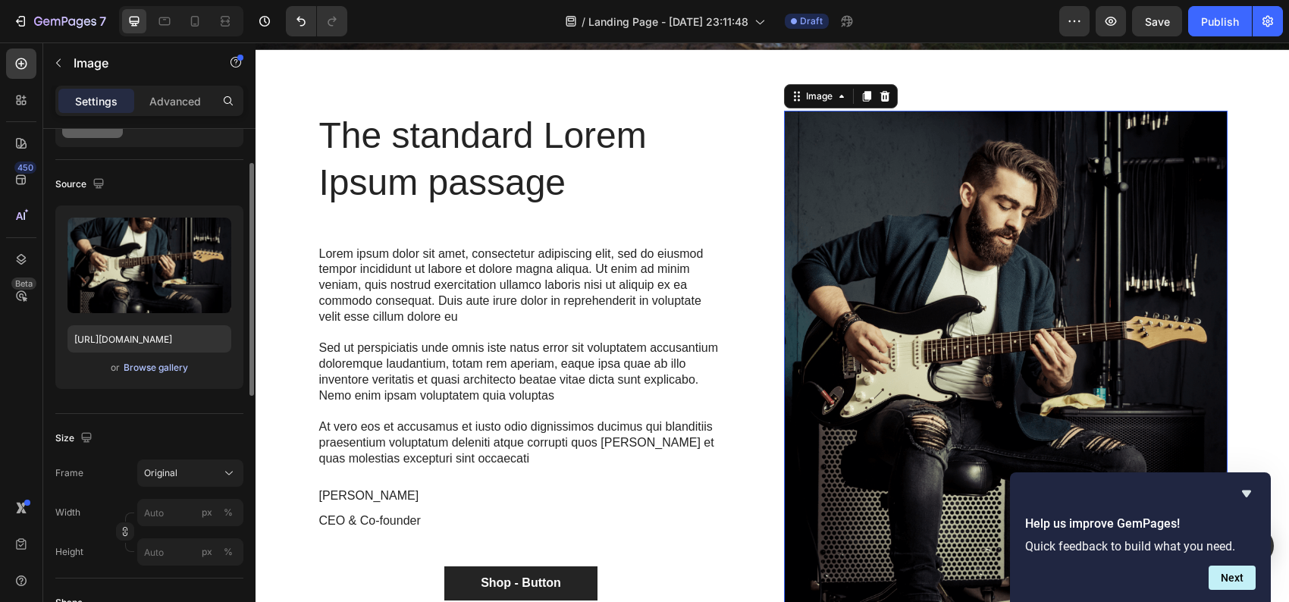
click at [156, 366] on div "Browse gallery" at bounding box center [156, 368] width 64 height 14
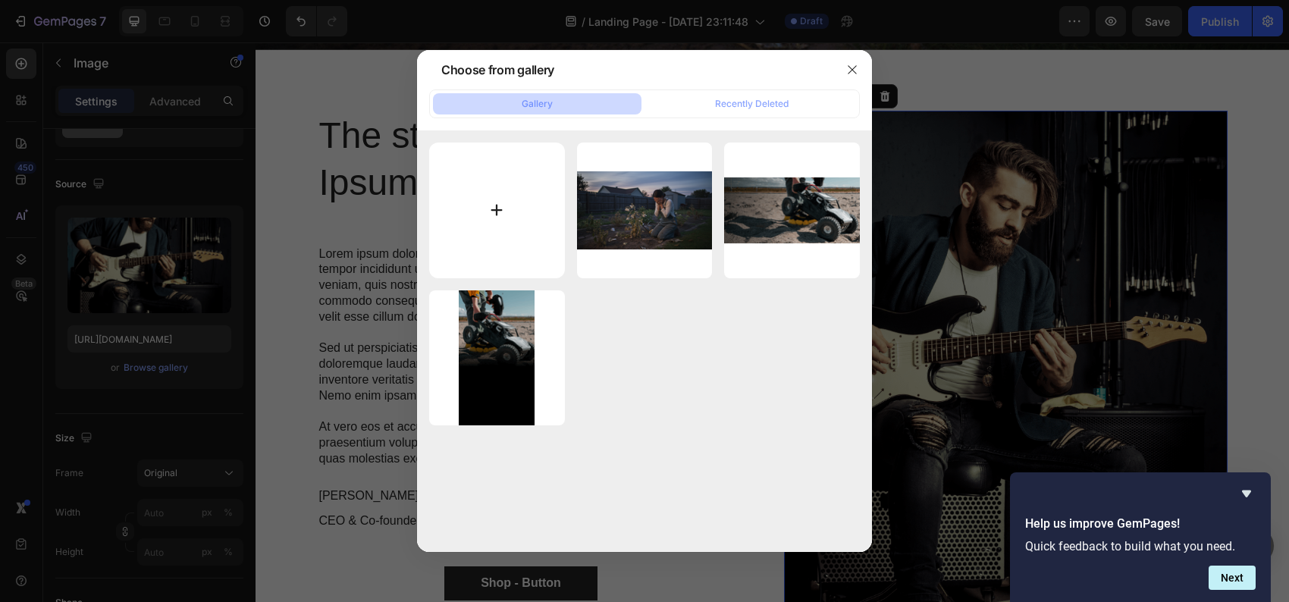
click at [496, 211] on input "file" at bounding box center [497, 211] width 136 height 136
type input "C:\fakepath\ChatGPT Image [DATE], 12_18_09 AM.png"
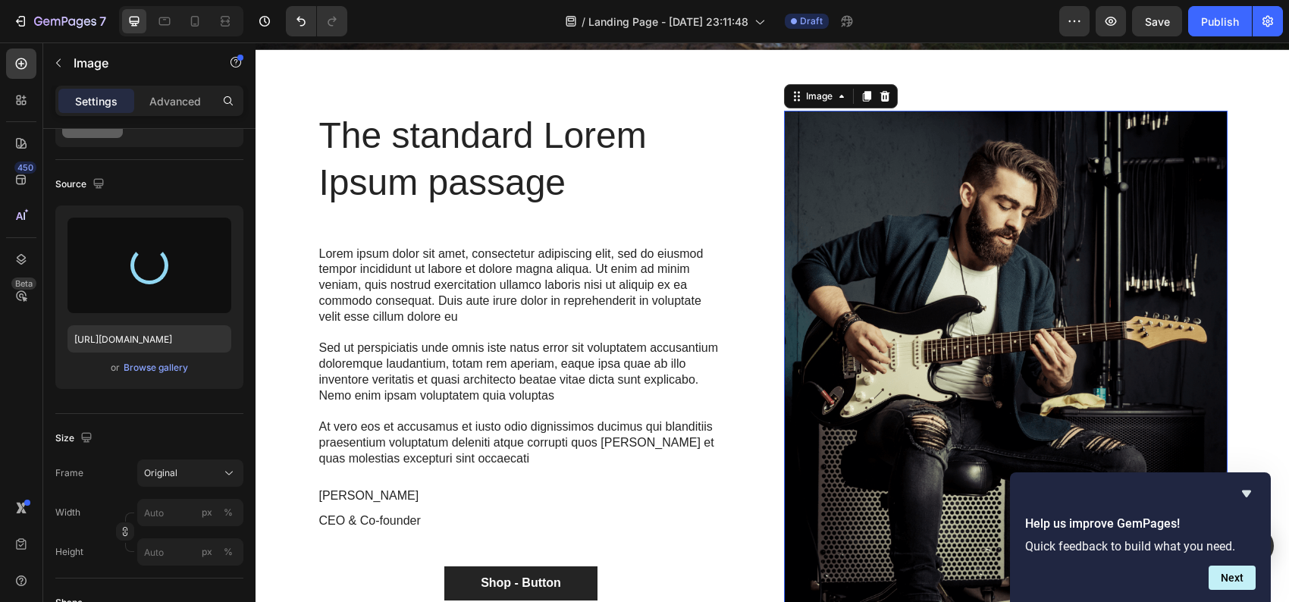
type input "[URL][DOMAIN_NAME]"
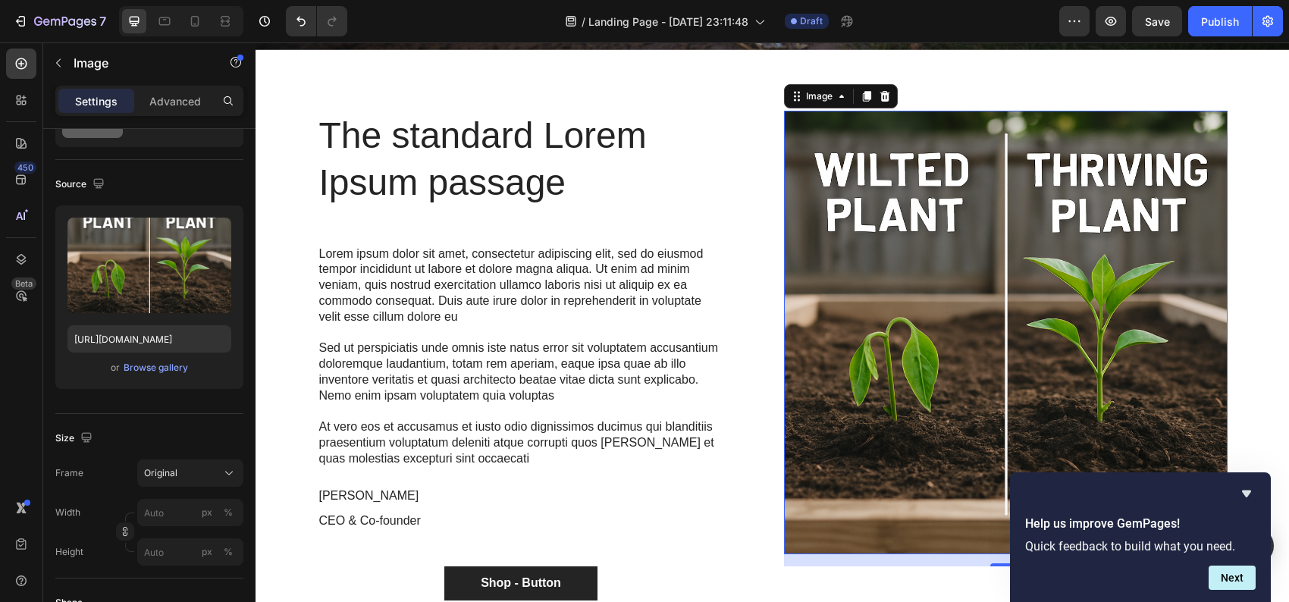
click at [979, 357] on img at bounding box center [1005, 332] width 443 height 443
click at [130, 362] on div "Browse gallery" at bounding box center [156, 368] width 64 height 14
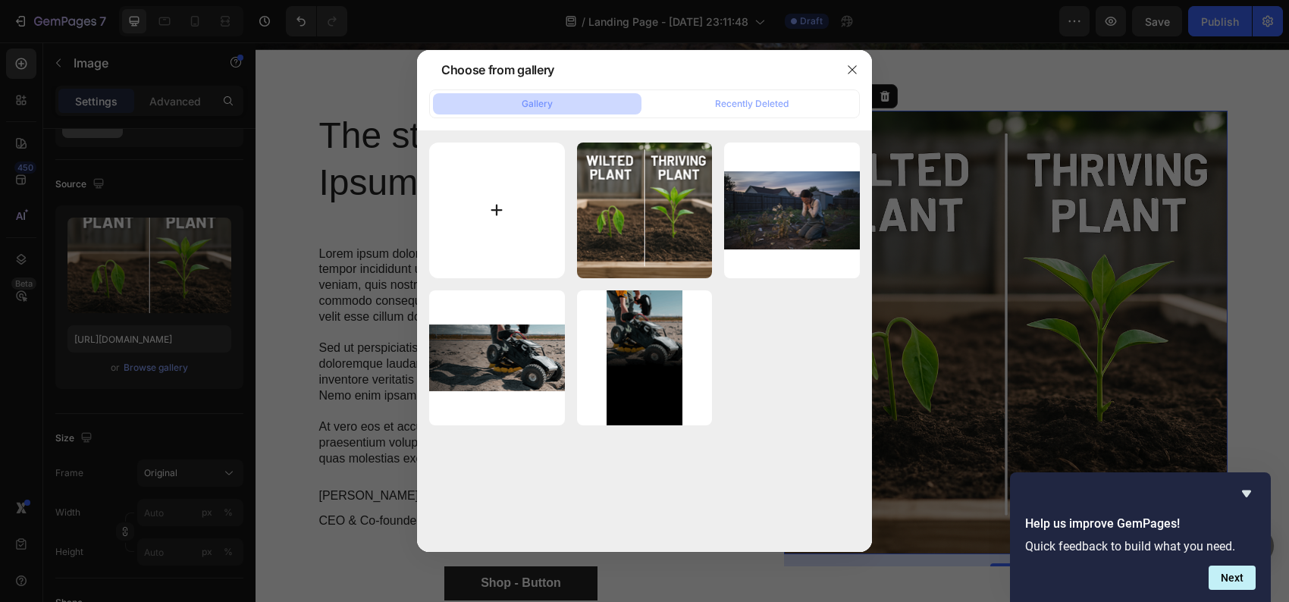
click at [501, 213] on input "file" at bounding box center [497, 211] width 136 height 136
type input "C:\fakepath\side by side transplant.png"
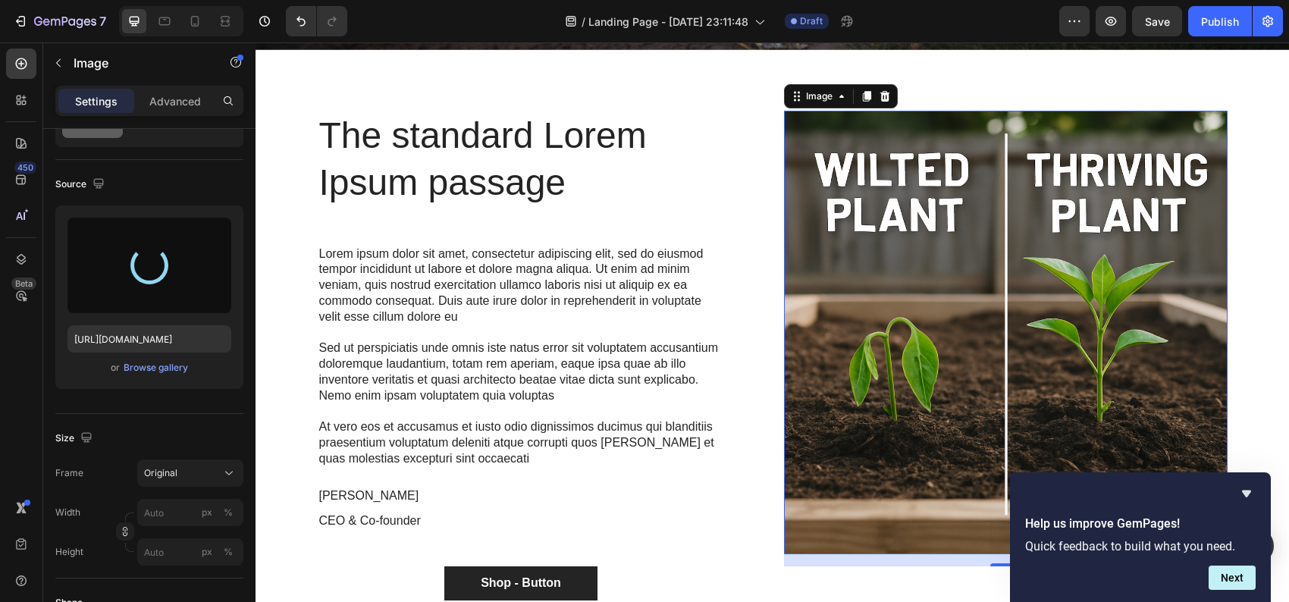
type input "[URL][DOMAIN_NAME]"
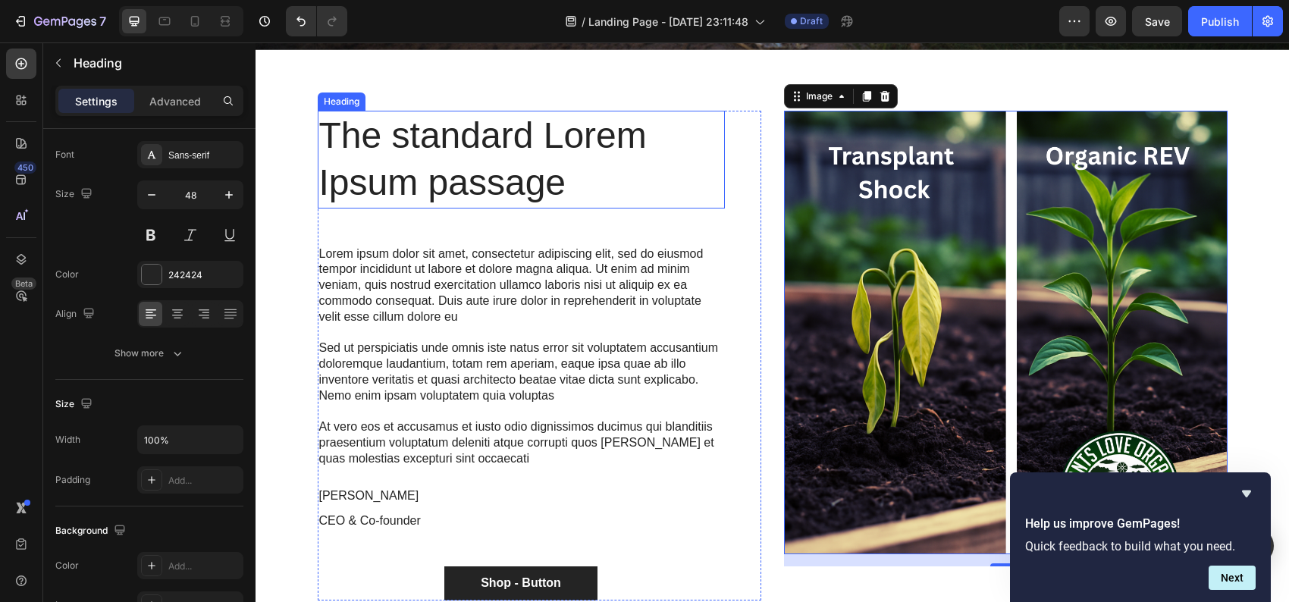
click at [325, 124] on h2 "The standard Lorem Ipsum passage" at bounding box center [521, 160] width 407 height 98
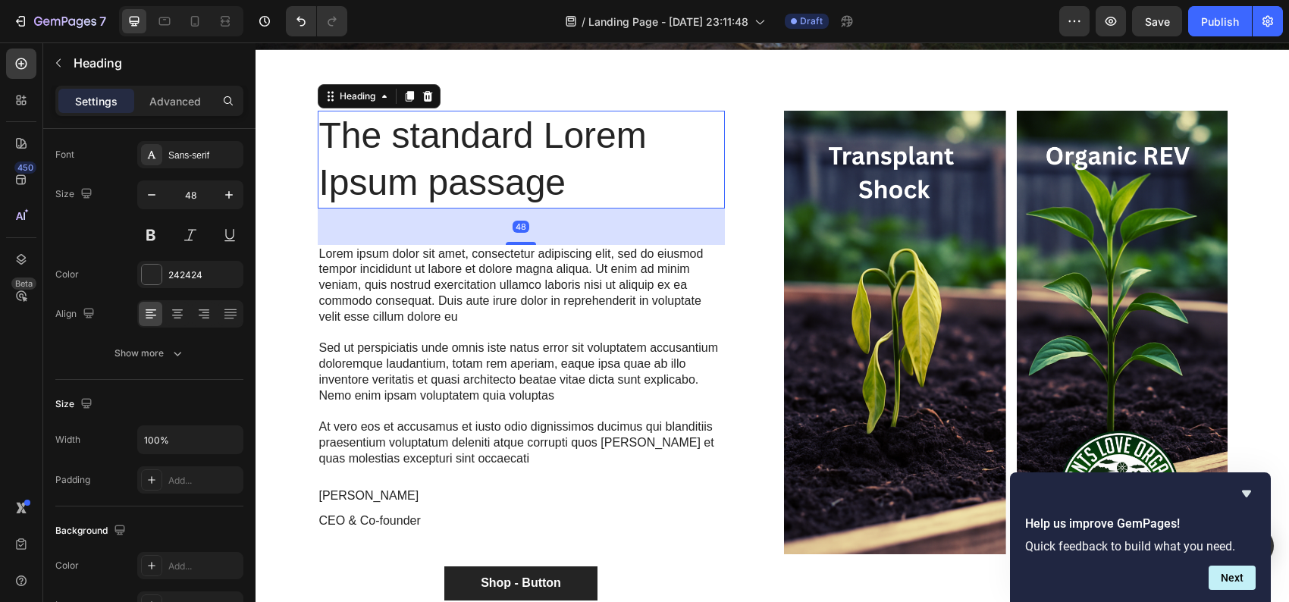
scroll to position [0, 0]
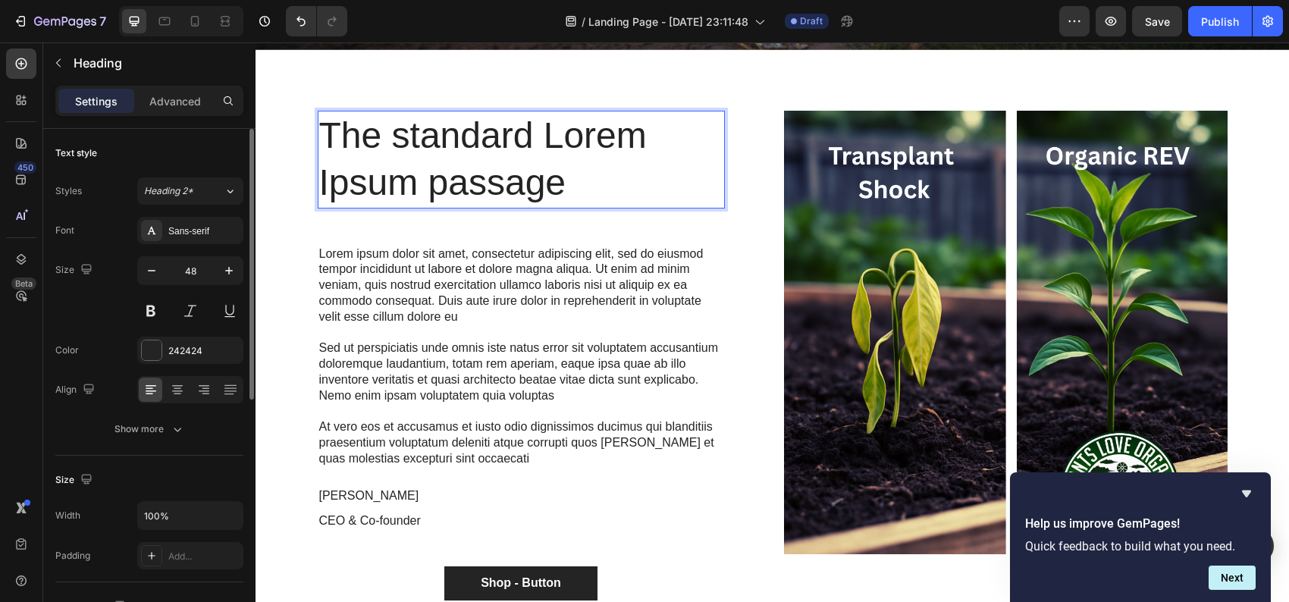
click at [325, 124] on h2 "The standard Lorem Ipsum passage" at bounding box center [521, 160] width 407 height 98
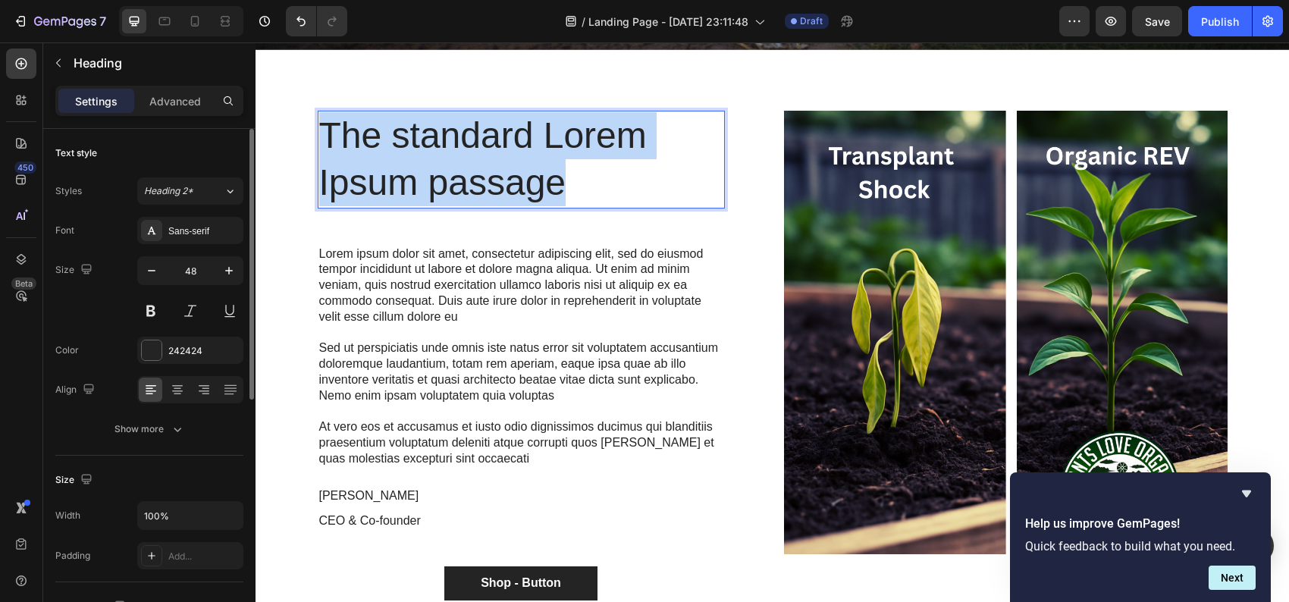
click at [325, 124] on p "The standard Lorem Ipsum passage" at bounding box center [521, 159] width 404 height 95
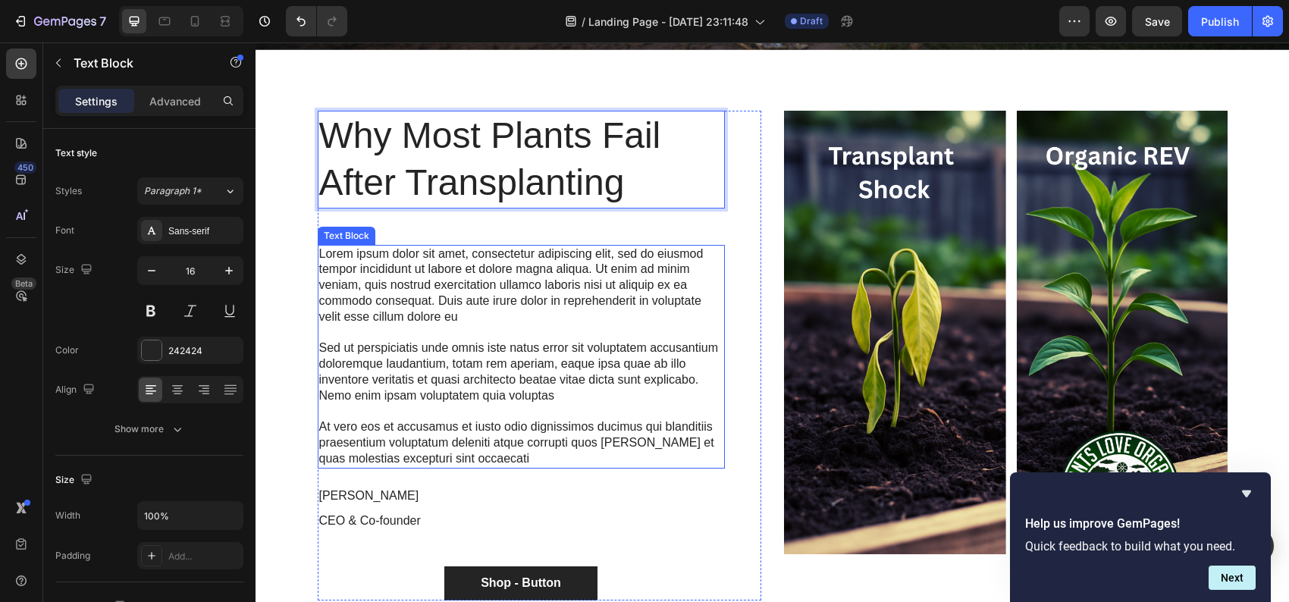
click at [384, 275] on p "Lorem ipsum dolor sit amet, consectetur adipiscing elit, sed do eiusmod tempor …" at bounding box center [521, 285] width 404 height 79
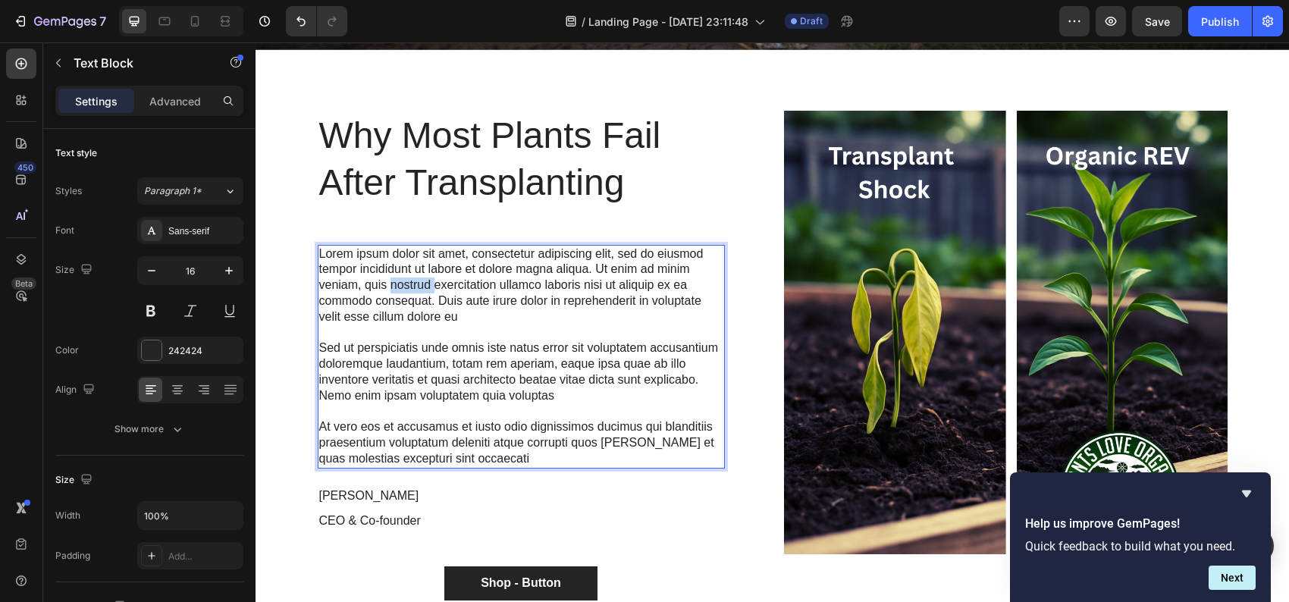
click at [384, 275] on p "Lorem ipsum dolor sit amet, consectetur adipiscing elit, sed do eiusmod tempor …" at bounding box center [521, 285] width 404 height 79
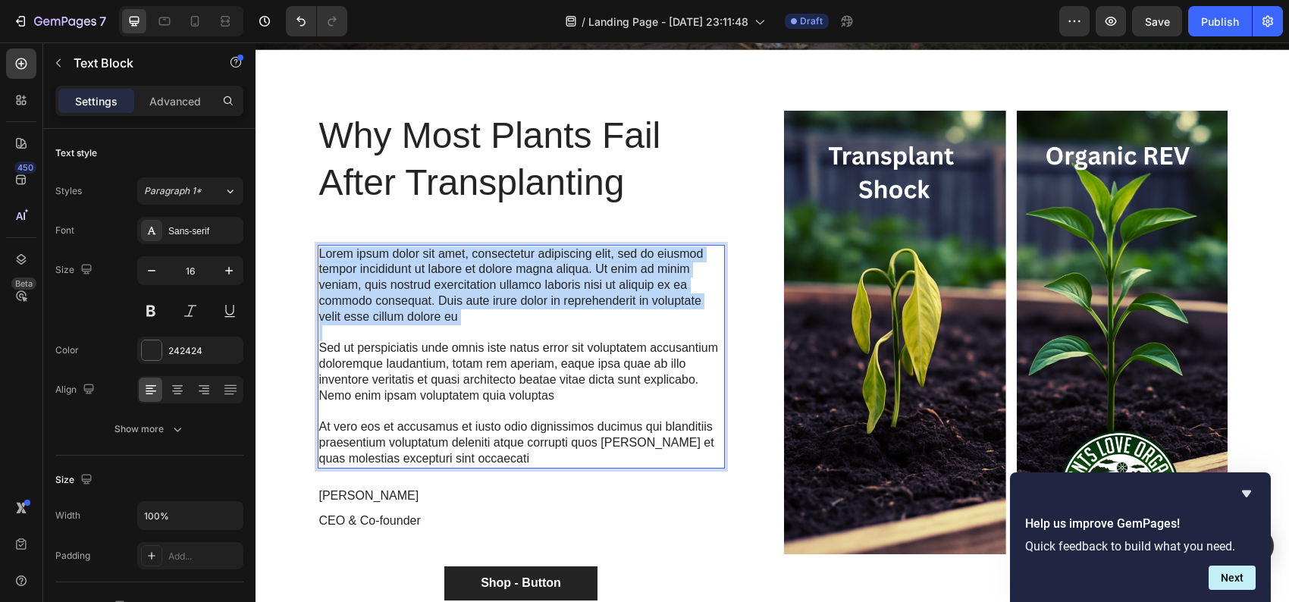
click at [384, 275] on p "Lorem ipsum dolor sit amet, consectetur adipiscing elit, sed do eiusmod tempor …" at bounding box center [521, 285] width 404 height 79
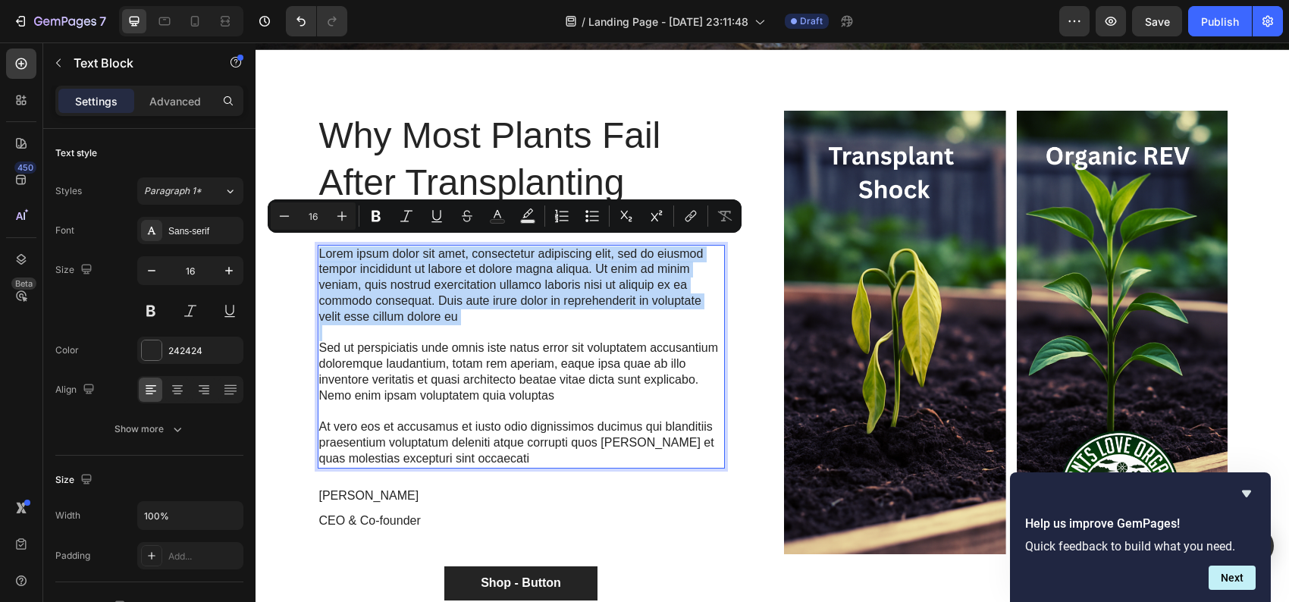
click at [379, 277] on p "Lorem ipsum dolor sit amet, consectetur adipiscing elit, sed do eiusmod tempor …" at bounding box center [521, 285] width 404 height 79
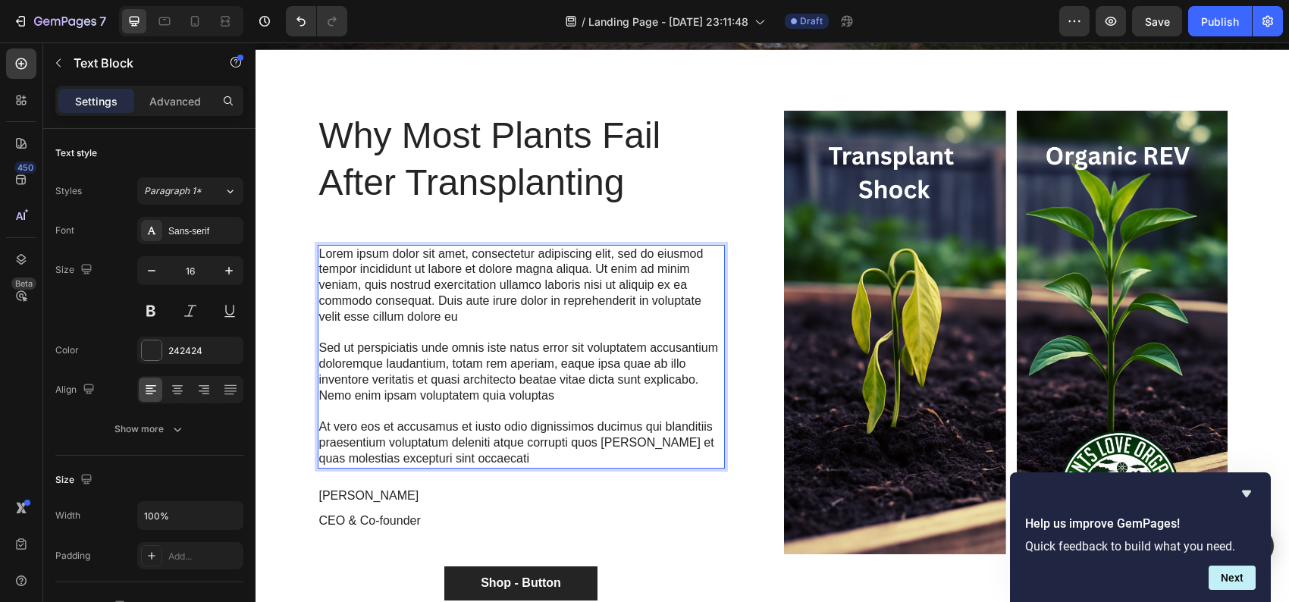
click at [321, 249] on p "Lorem ipsum dolor sit amet, consectetur adipiscing elit, sed do eiusmod tempor …" at bounding box center [521, 285] width 404 height 79
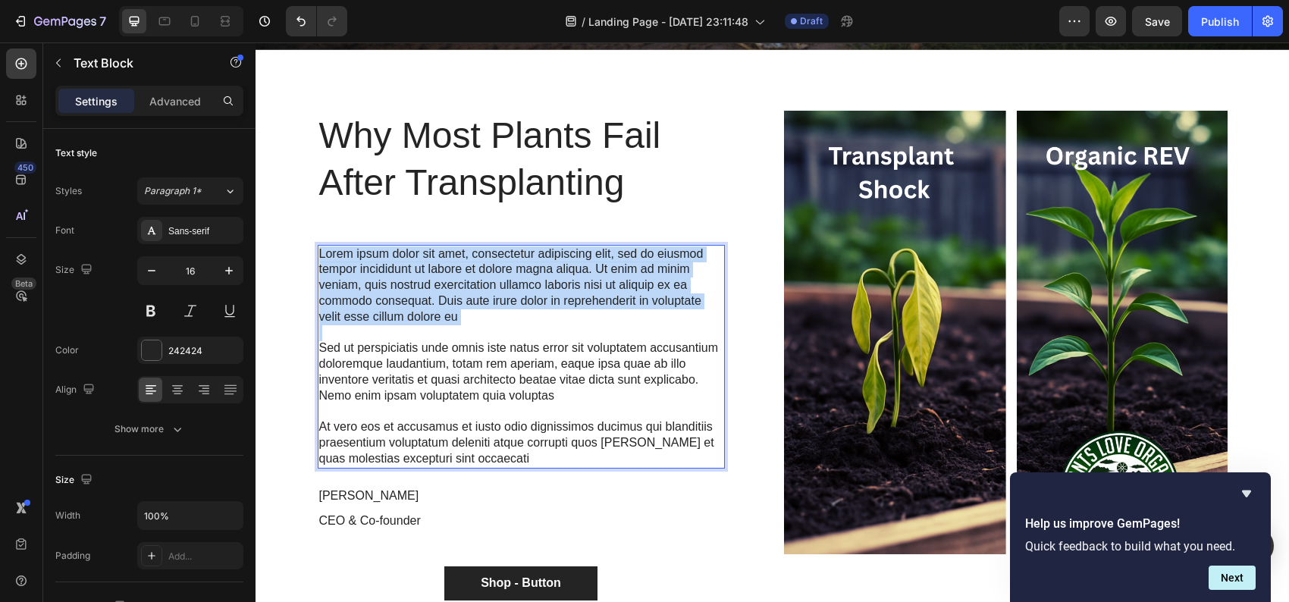
click at [321, 249] on p "Lorem ipsum dolor sit amet, consectetur adipiscing elit, sed do eiusmod tempor …" at bounding box center [521, 285] width 404 height 79
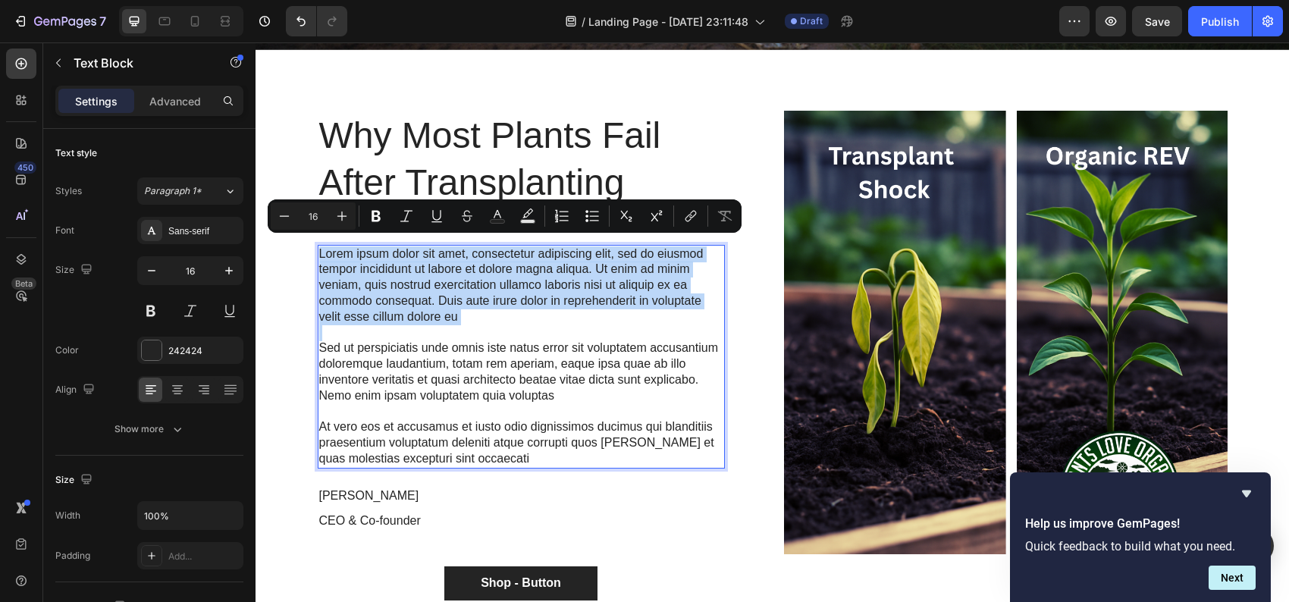
click at [321, 249] on p "Lorem ipsum dolor sit amet, consectetur adipiscing elit, sed do eiusmod tempor …" at bounding box center [521, 285] width 404 height 79
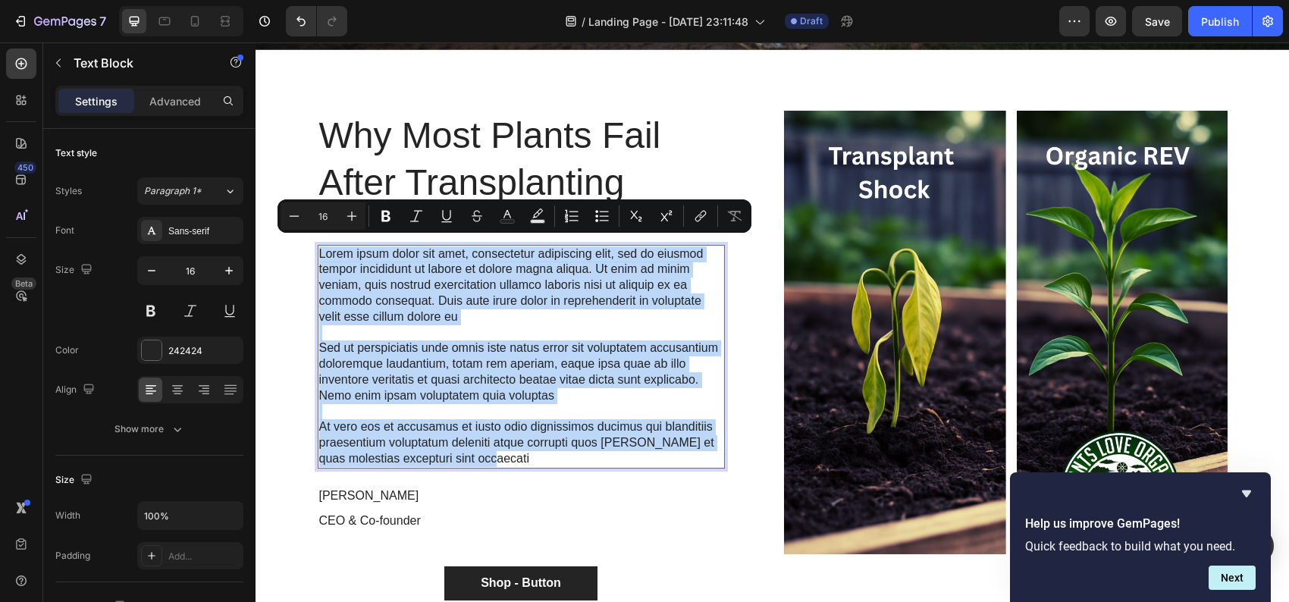
drag, startPoint x: 315, startPoint y: 246, endPoint x: 553, endPoint y: 450, distance: 313.5
click at [553, 450] on div "Lorem ipsum dolor sit amet, consectetur adipiscing elit, sed do eiusmod tempor …" at bounding box center [521, 357] width 407 height 224
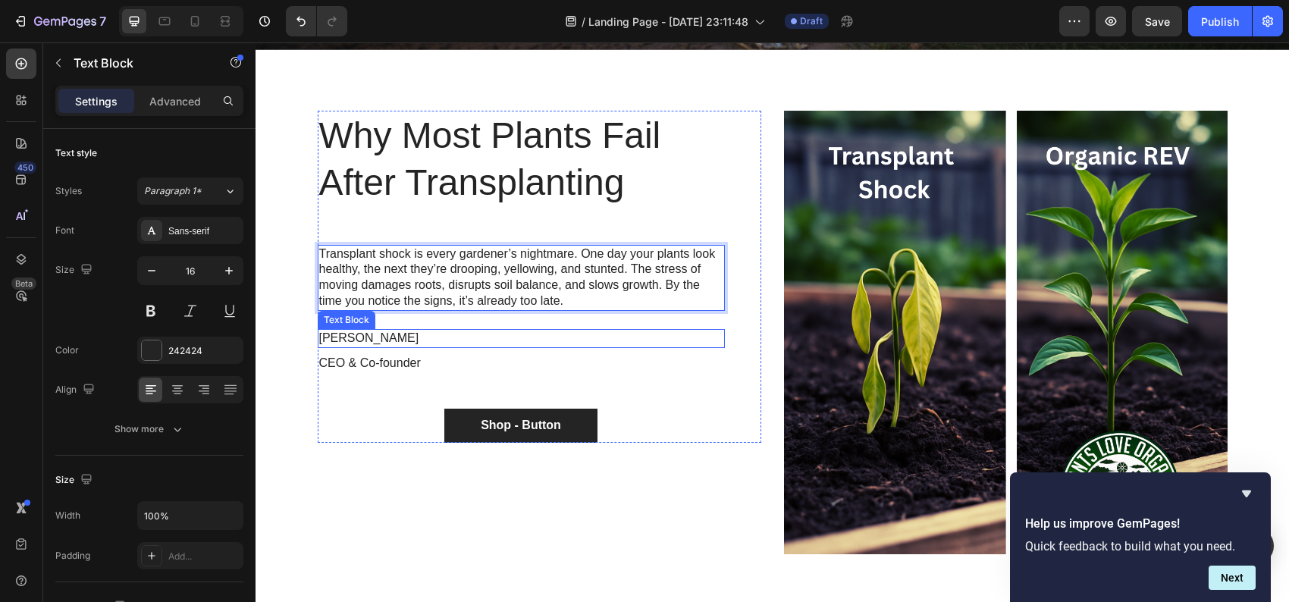
click at [357, 334] on p "[PERSON_NAME]" at bounding box center [521, 339] width 404 height 16
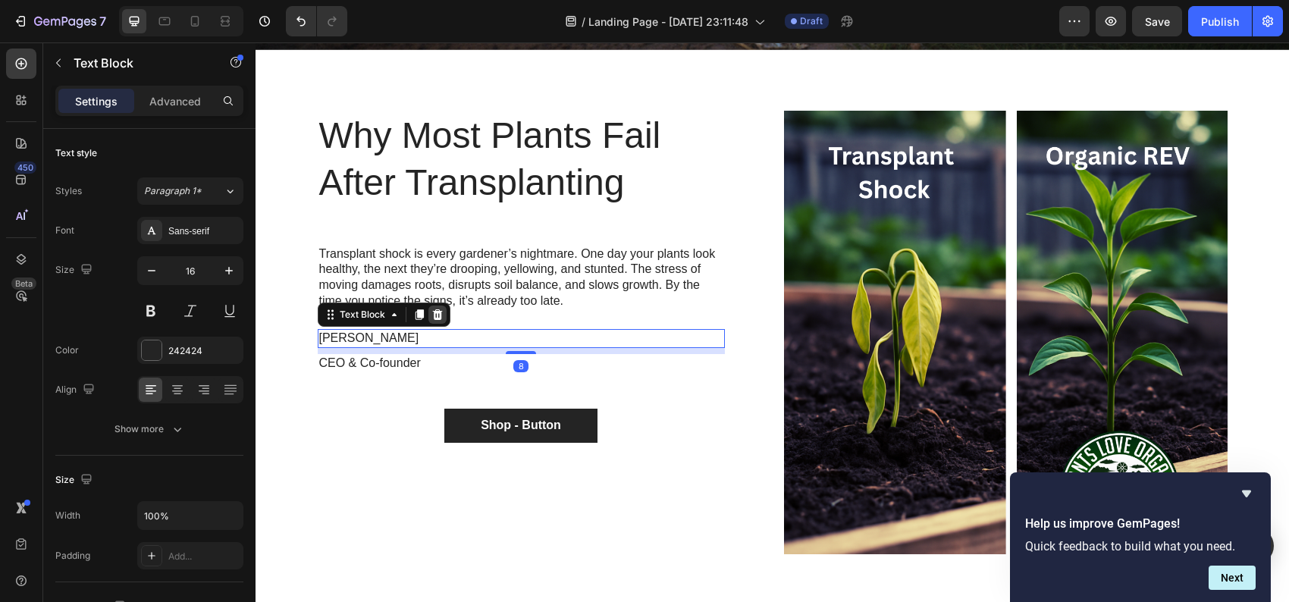
click at [436, 309] on icon at bounding box center [437, 315] width 12 height 12
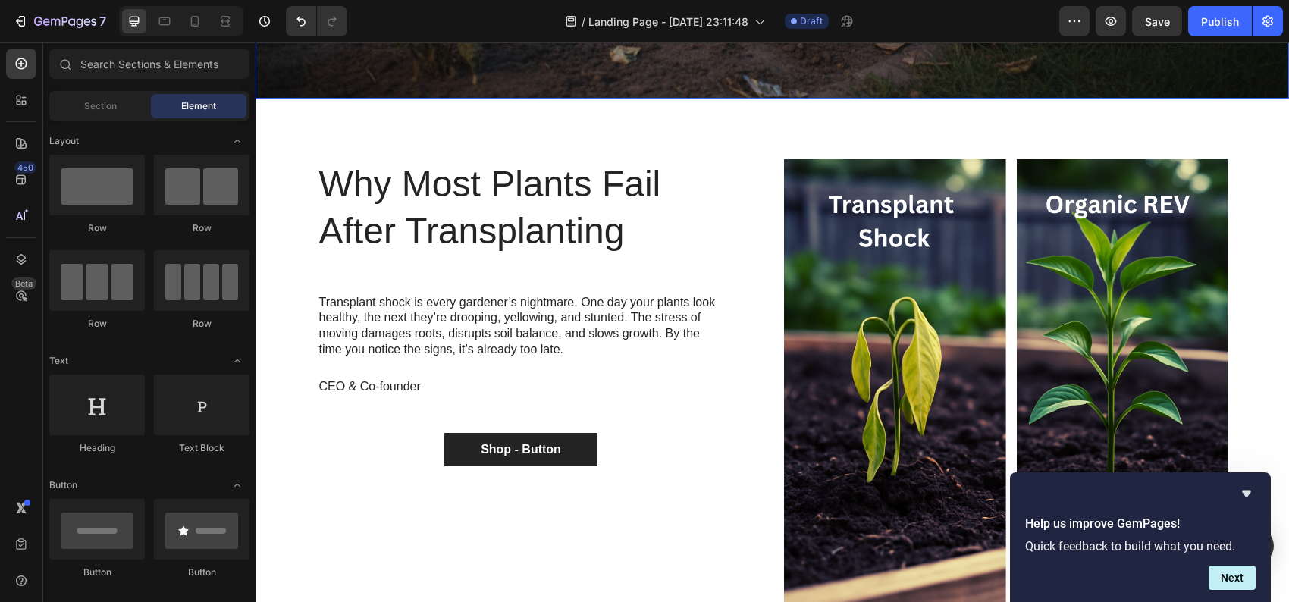
scroll to position [538, 0]
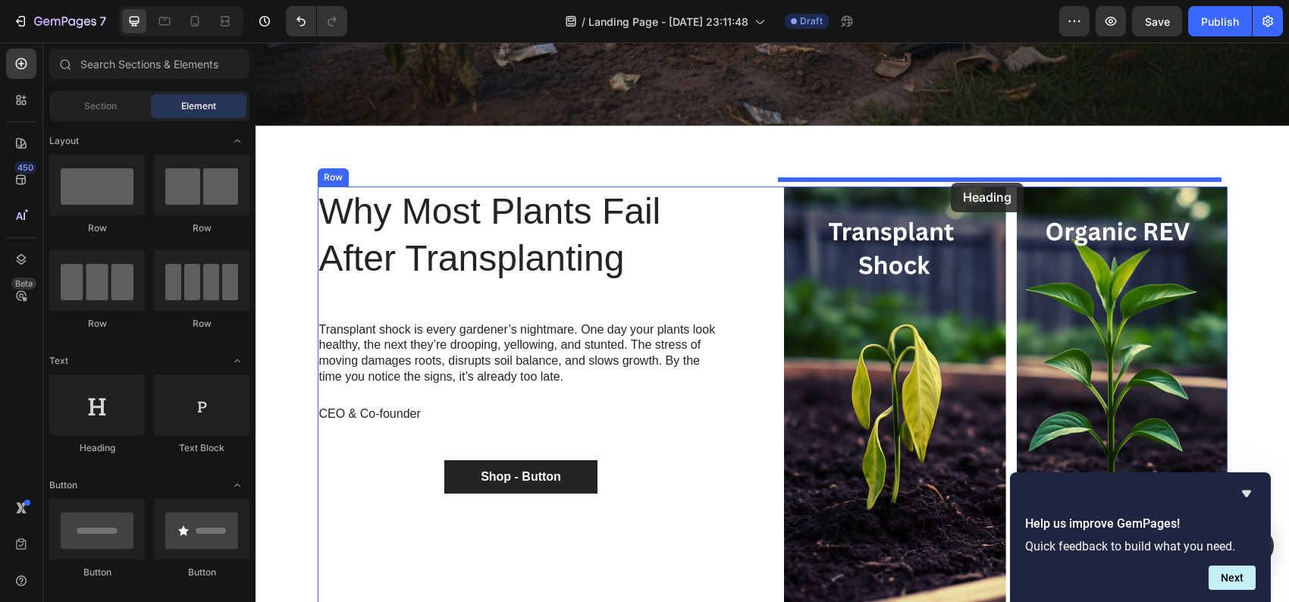
drag, startPoint x: 365, startPoint y: 236, endPoint x: 951, endPoint y: 183, distance: 587.6
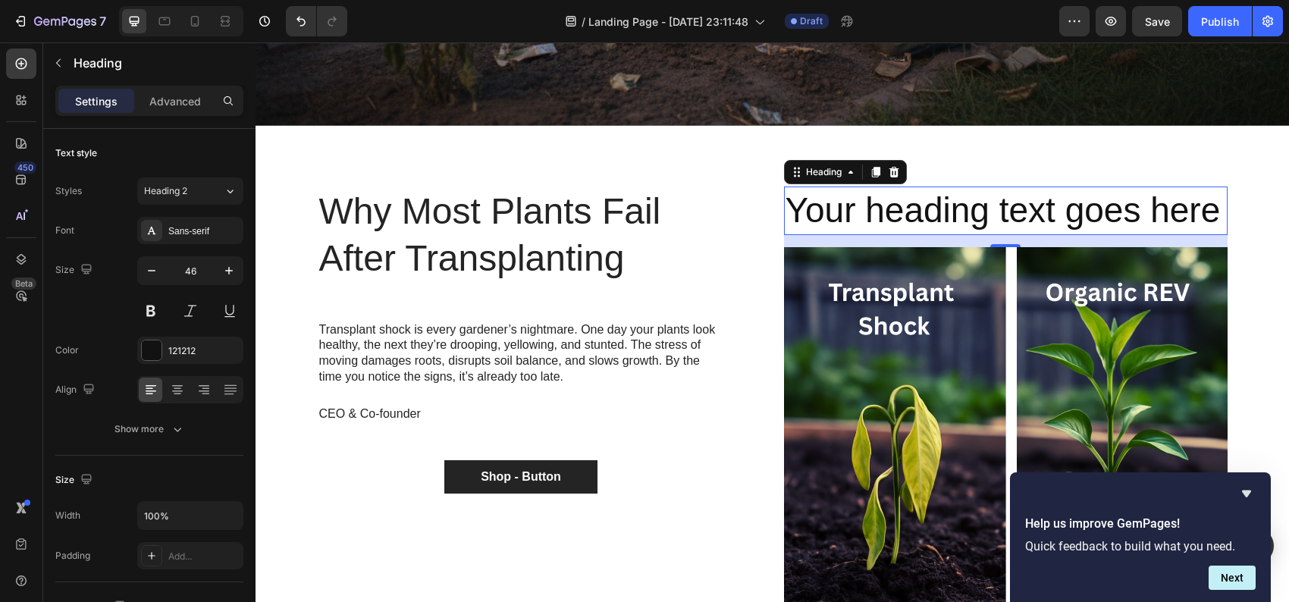
click at [831, 203] on h2 "Your heading text goes here" at bounding box center [1005, 210] width 443 height 49
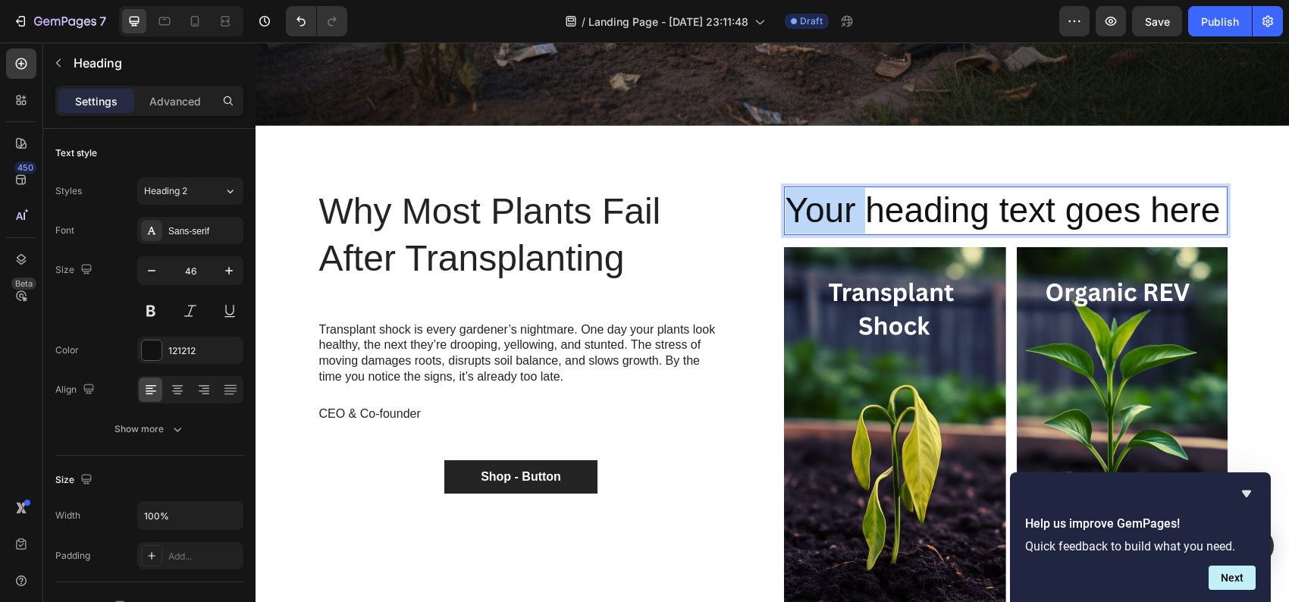
click at [831, 203] on p "Your heading text goes here" at bounding box center [1005, 210] width 440 height 45
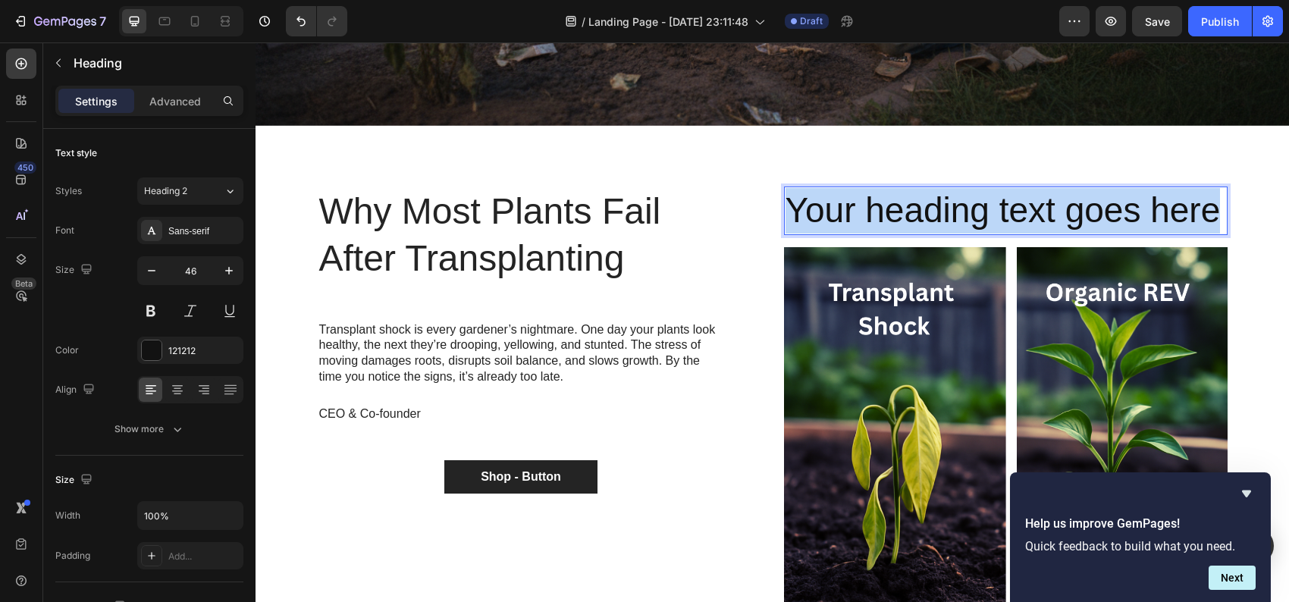
click at [831, 203] on p "Your heading text goes here" at bounding box center [1005, 210] width 440 height 45
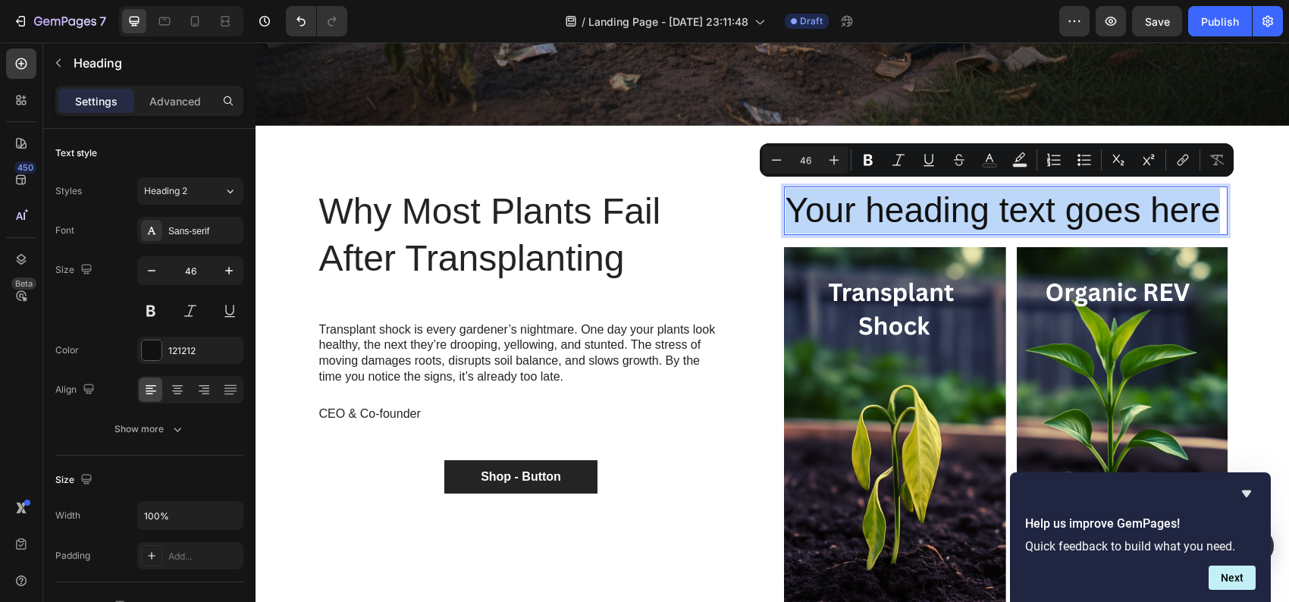
click at [910, 205] on p "Your heading text goes here" at bounding box center [1005, 210] width 440 height 45
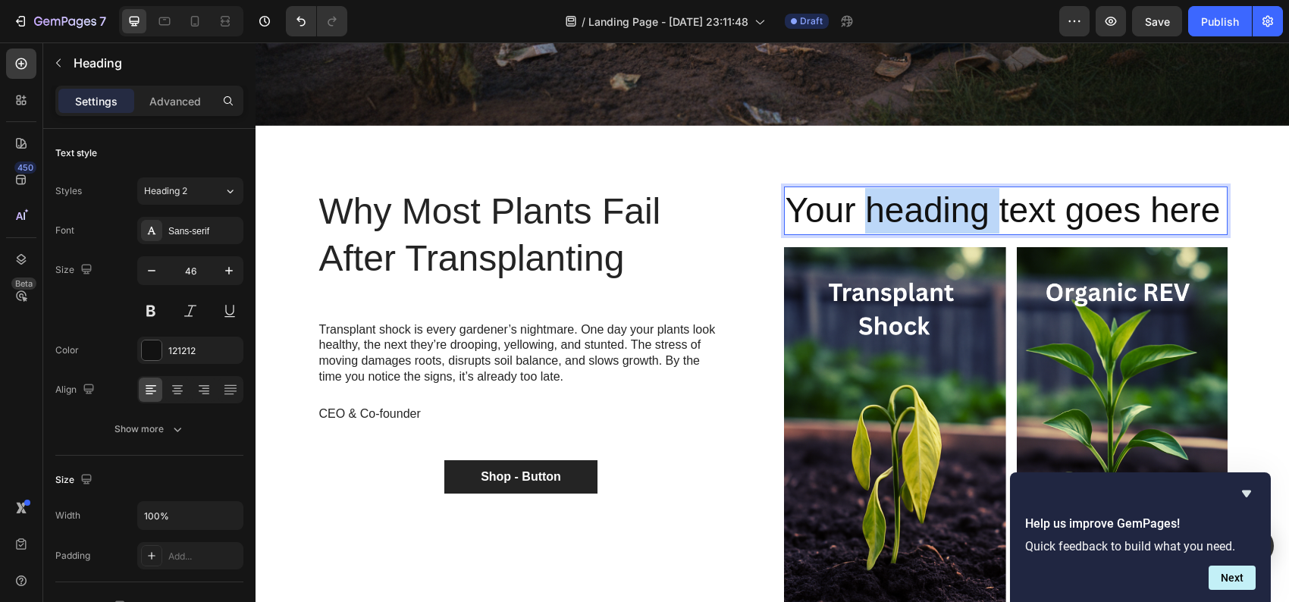
click at [910, 205] on p "Your heading text goes here" at bounding box center [1005, 210] width 440 height 45
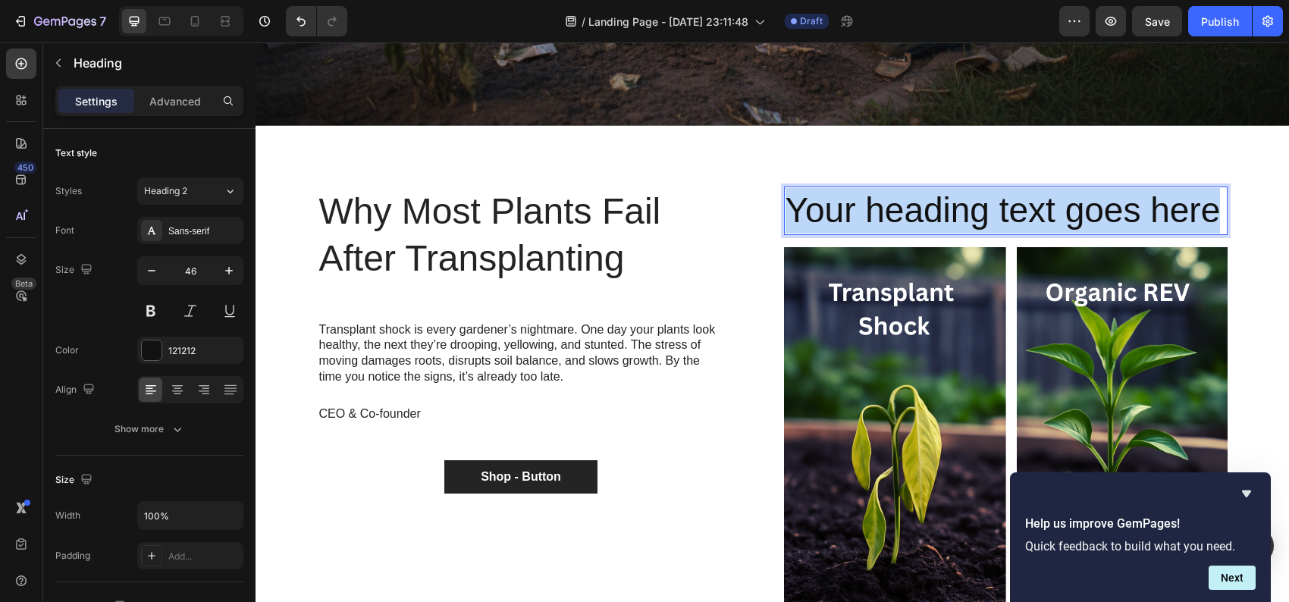
click at [910, 205] on p "Your heading text goes here" at bounding box center [1005, 210] width 440 height 45
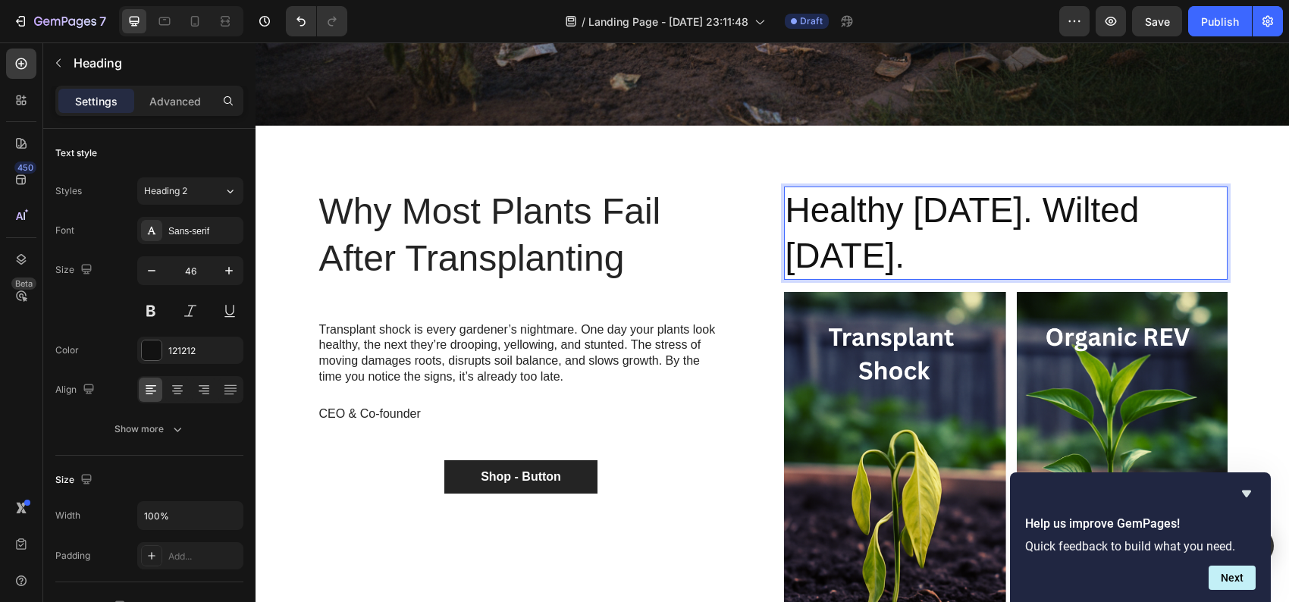
click at [921, 213] on p "Healthy [DATE]. Wilted [DATE]." at bounding box center [1005, 233] width 440 height 91
click at [876, 212] on p "Healthy [DATE]. Wilted [DATE]." at bounding box center [1005, 233] width 440 height 91
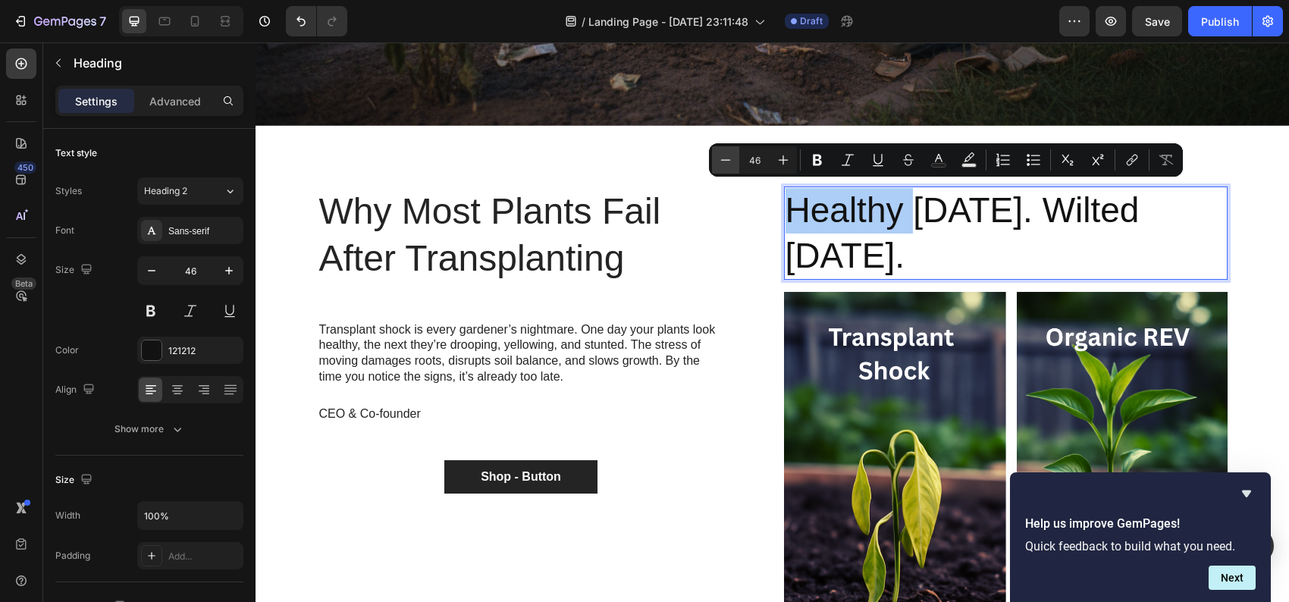
click at [726, 161] on icon "Editor contextual toolbar" at bounding box center [725, 159] width 15 height 15
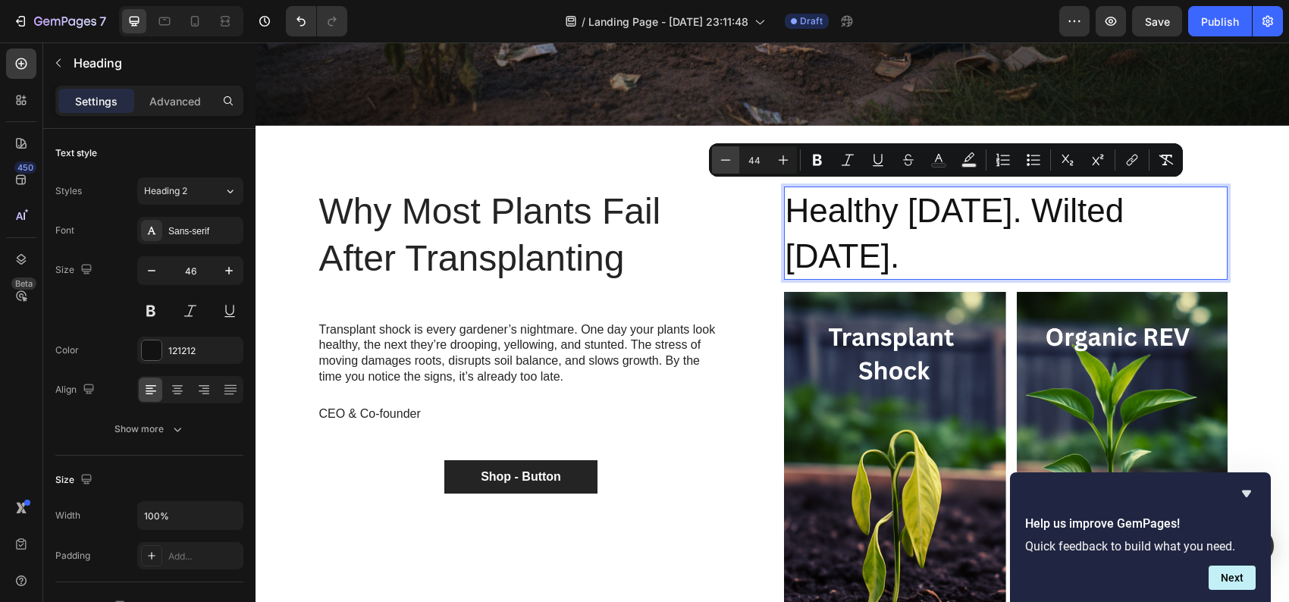
click at [726, 161] on icon "Editor contextual toolbar" at bounding box center [725, 159] width 15 height 15
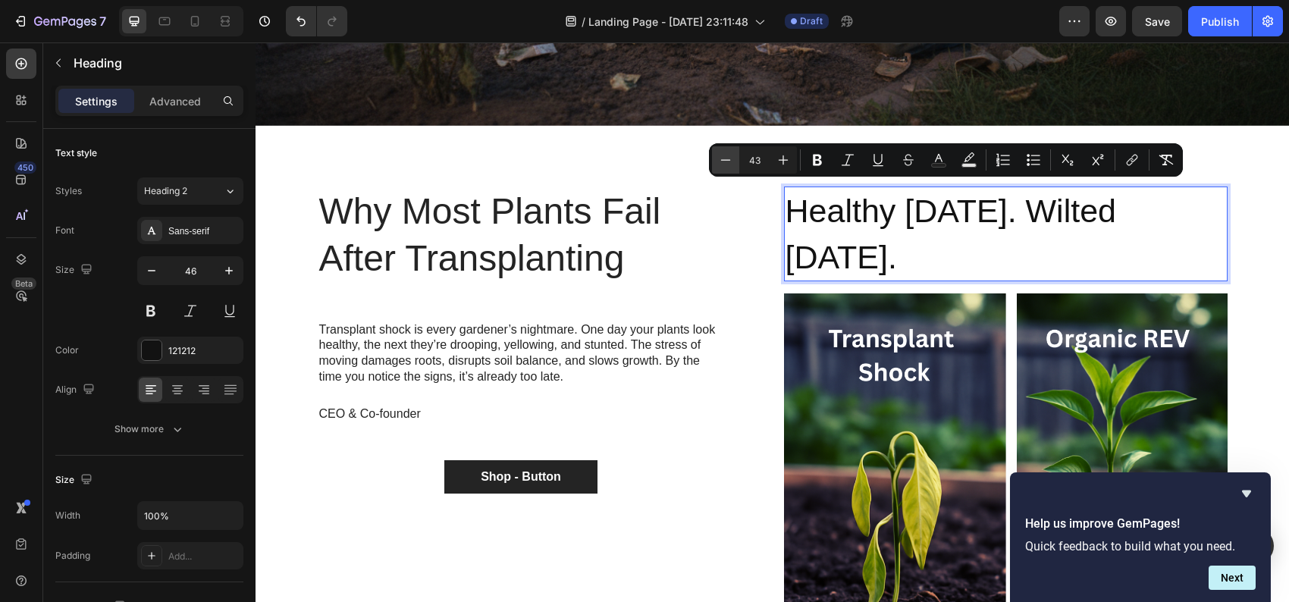
click at [726, 161] on icon "Editor contextual toolbar" at bounding box center [725, 159] width 15 height 15
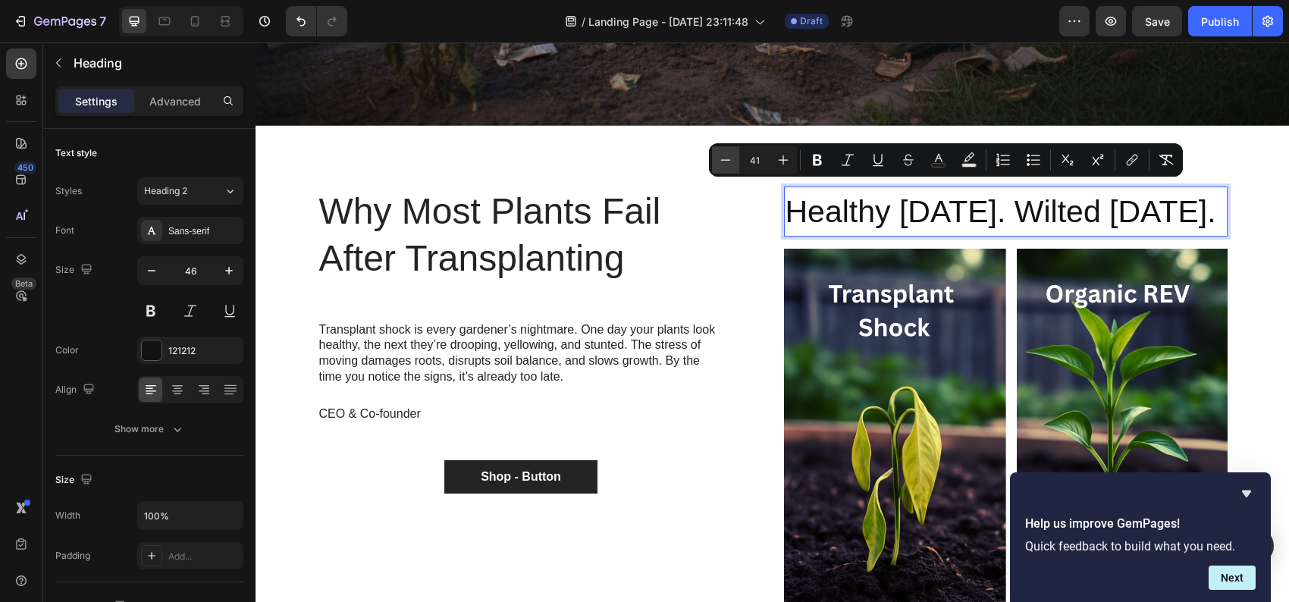
click at [726, 161] on icon "Editor contextual toolbar" at bounding box center [725, 159] width 15 height 15
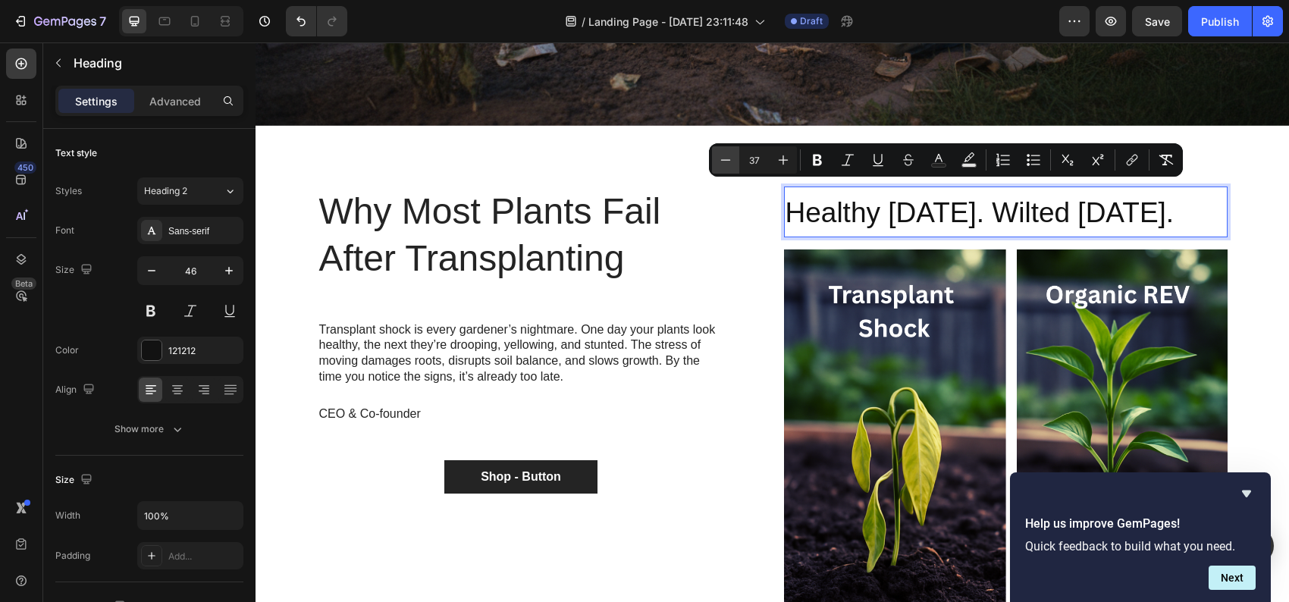
click at [726, 161] on icon "Editor contextual toolbar" at bounding box center [725, 159] width 15 height 15
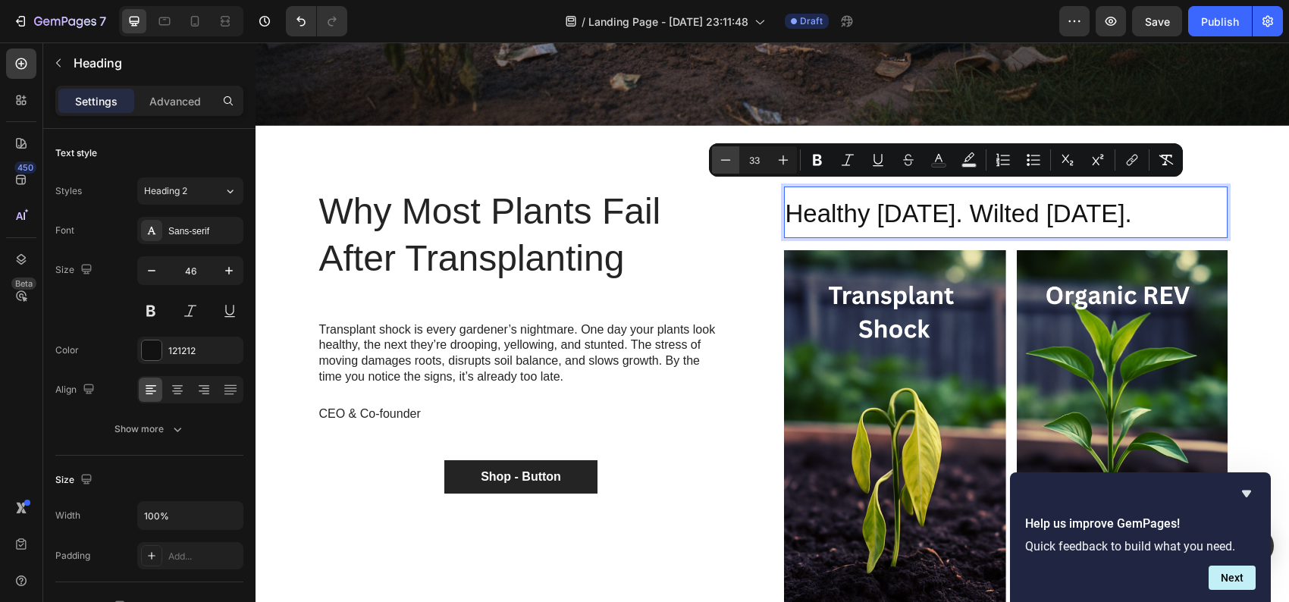
type input "32"
click at [928, 205] on span "Healthy [DATE]. Wilted [DATE]." at bounding box center [953, 213] width 336 height 27
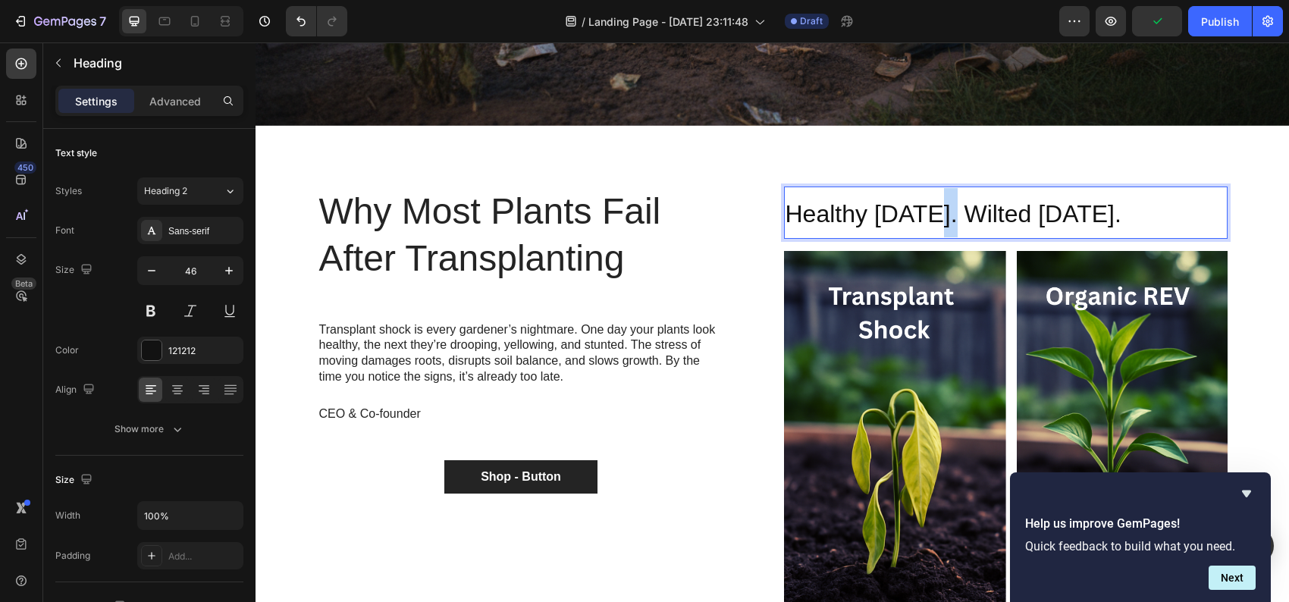
click at [928, 205] on span "Healthy [DATE]. Wilted [DATE]." at bounding box center [953, 213] width 336 height 27
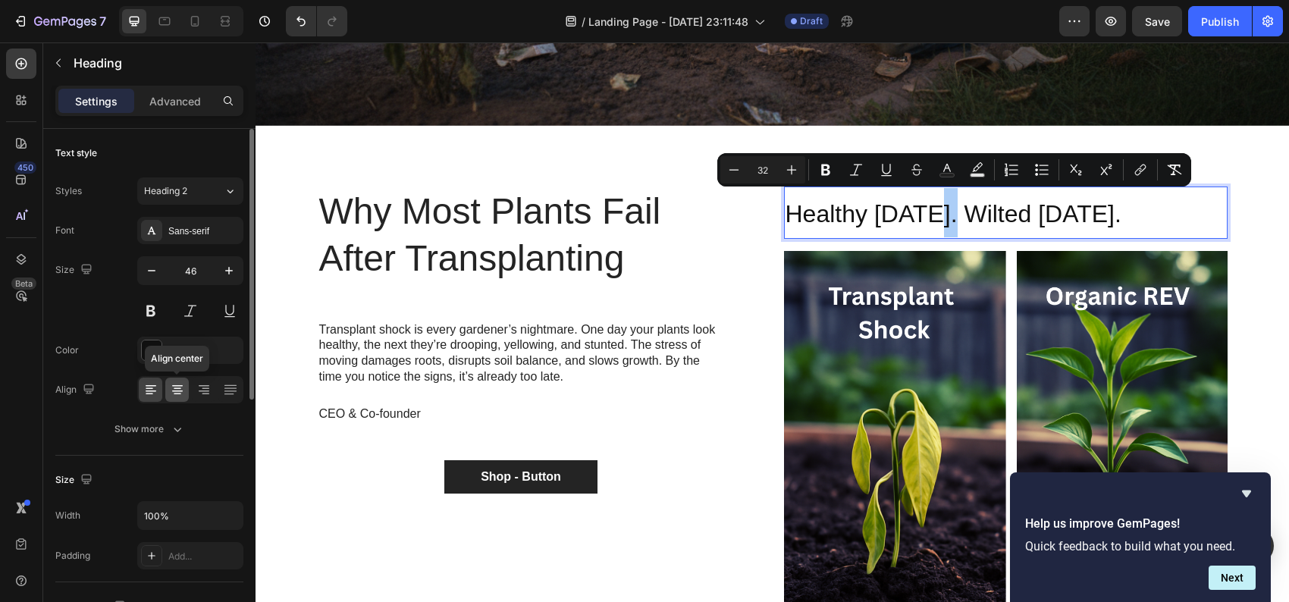
click at [174, 386] on icon at bounding box center [177, 389] width 15 height 15
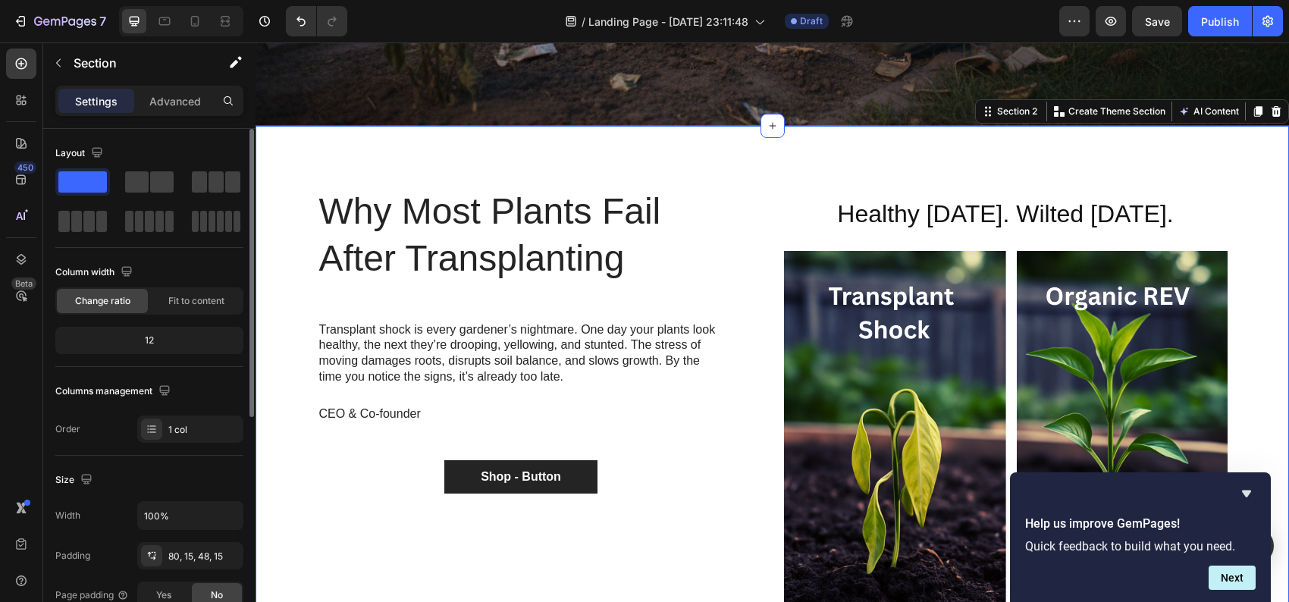
click at [989, 146] on div "Why Most Plants Fail After Transplanting Heading Transplant shock is every gard…" at bounding box center [771, 440] width 1033 height 629
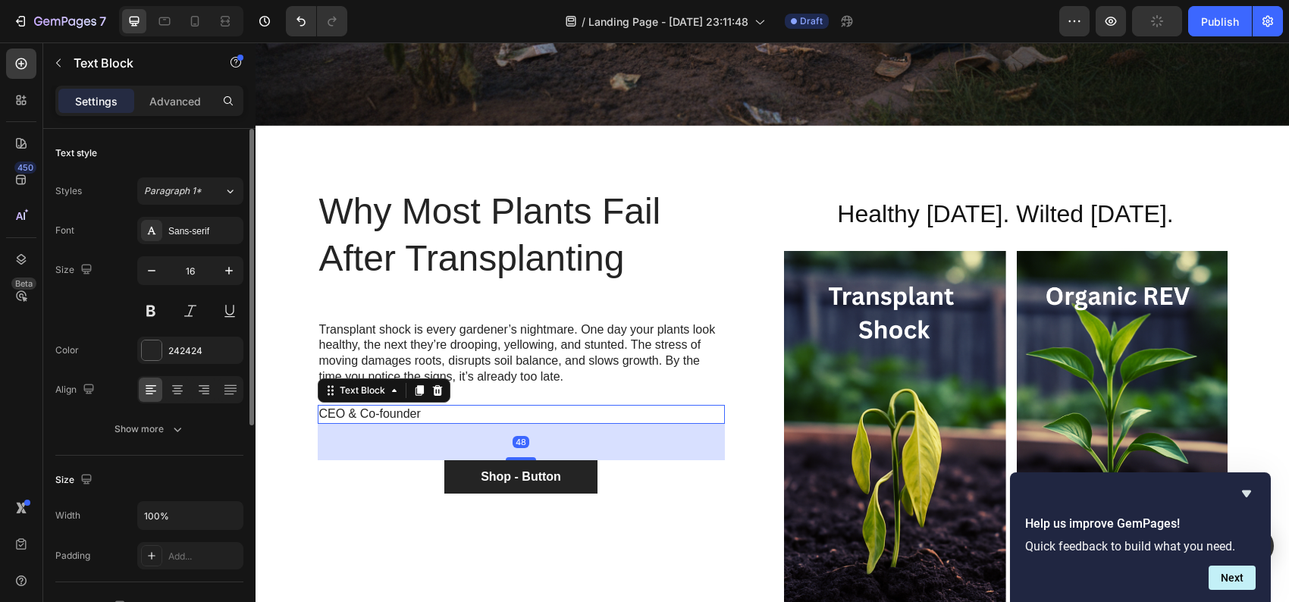
click at [376, 406] on p "CEO & Co-founder" at bounding box center [521, 414] width 404 height 16
click at [442, 334] on p "Transplant shock is every gardener’s nightmare. One day your plants look health…" at bounding box center [521, 353] width 404 height 63
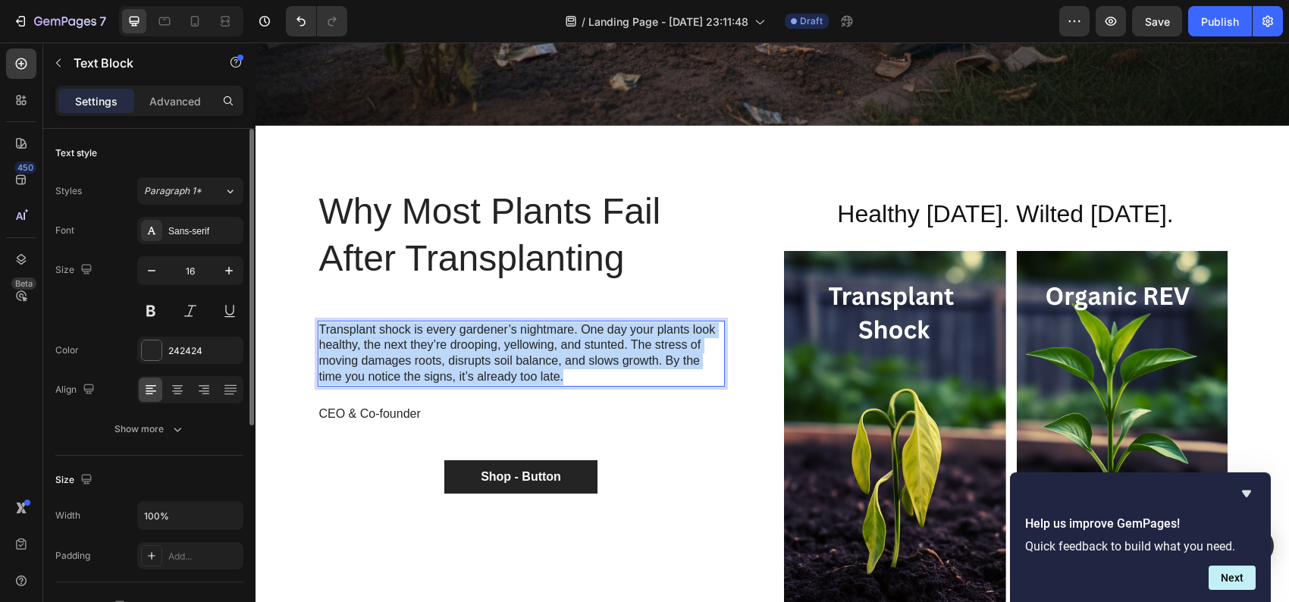
click at [442, 334] on p "Transplant shock is every gardener’s nightmare. One day your plants look health…" at bounding box center [521, 353] width 404 height 63
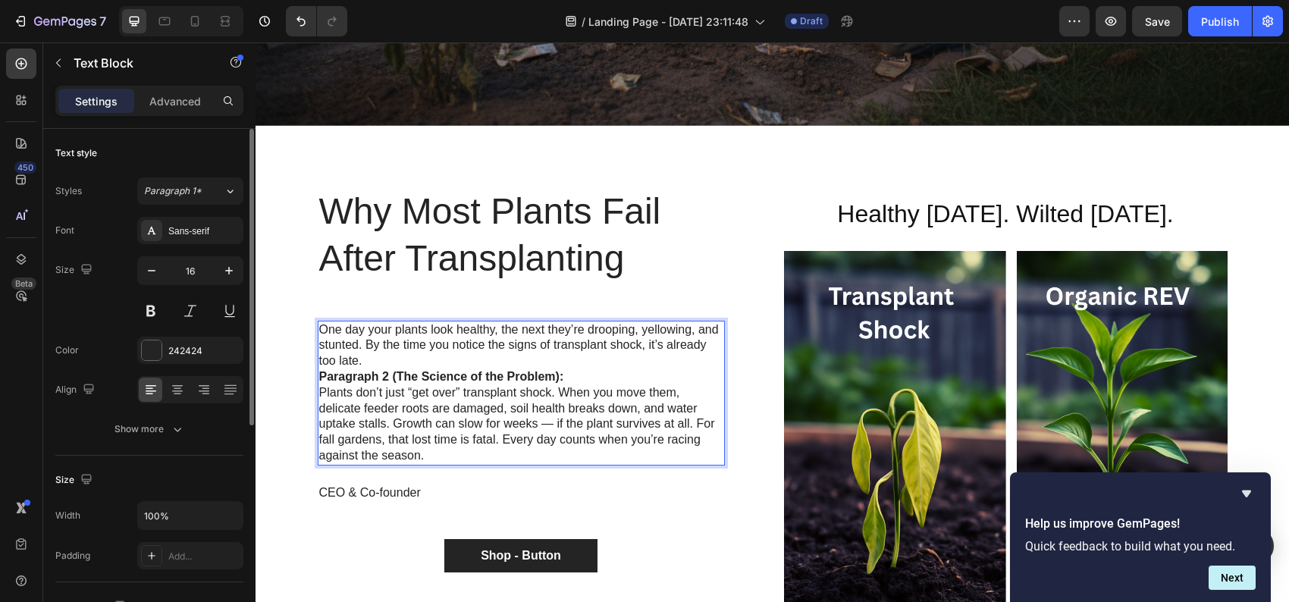
click at [337, 369] on p "Paragraph 2 (The Science of the Problem): Plants don’t just “get over” transpla…" at bounding box center [521, 416] width 404 height 95
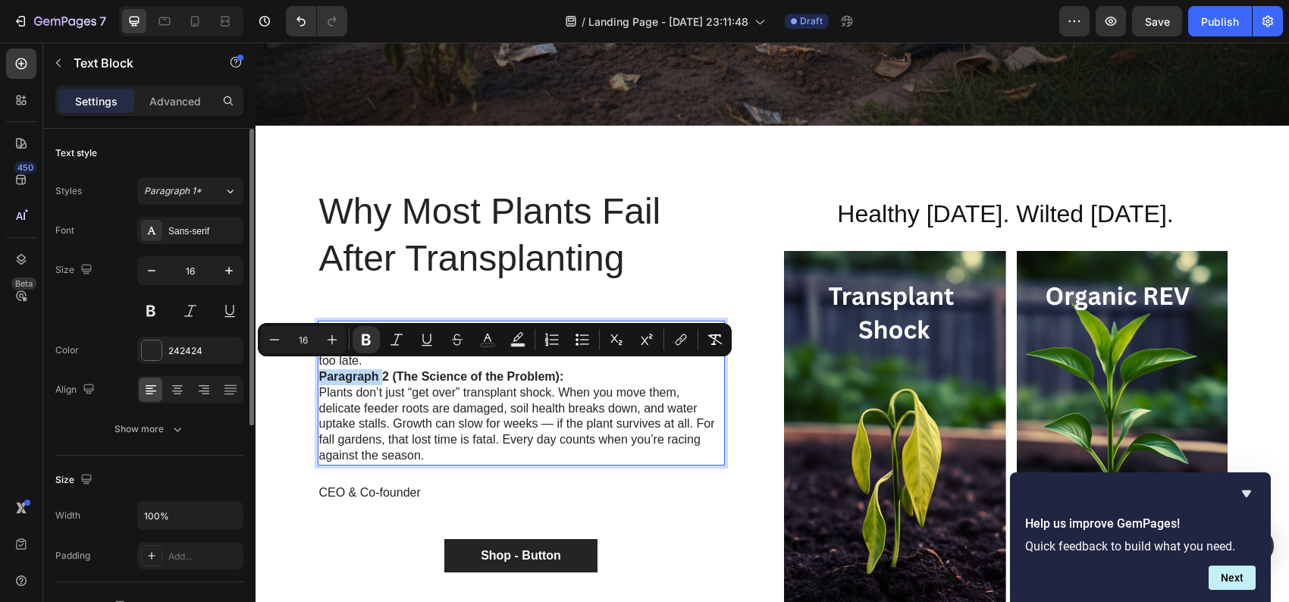
click at [338, 370] on strong "Paragraph 2 (The Science of the Problem):" at bounding box center [441, 376] width 245 height 13
drag, startPoint x: 557, startPoint y: 365, endPoint x: 312, endPoint y: 364, distance: 244.8
click at [319, 370] on strong "Paragraph 2 (The Science of the Problem):" at bounding box center [441, 376] width 245 height 13
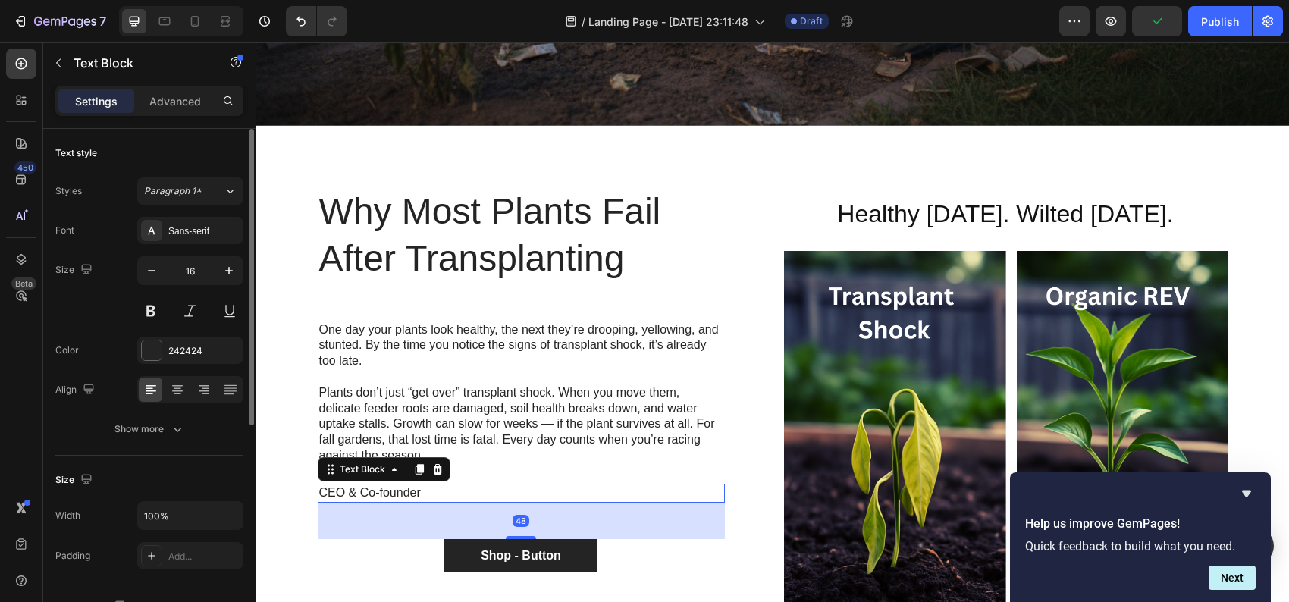
click at [392, 485] on p "CEO & Co-founder" at bounding box center [521, 493] width 404 height 16
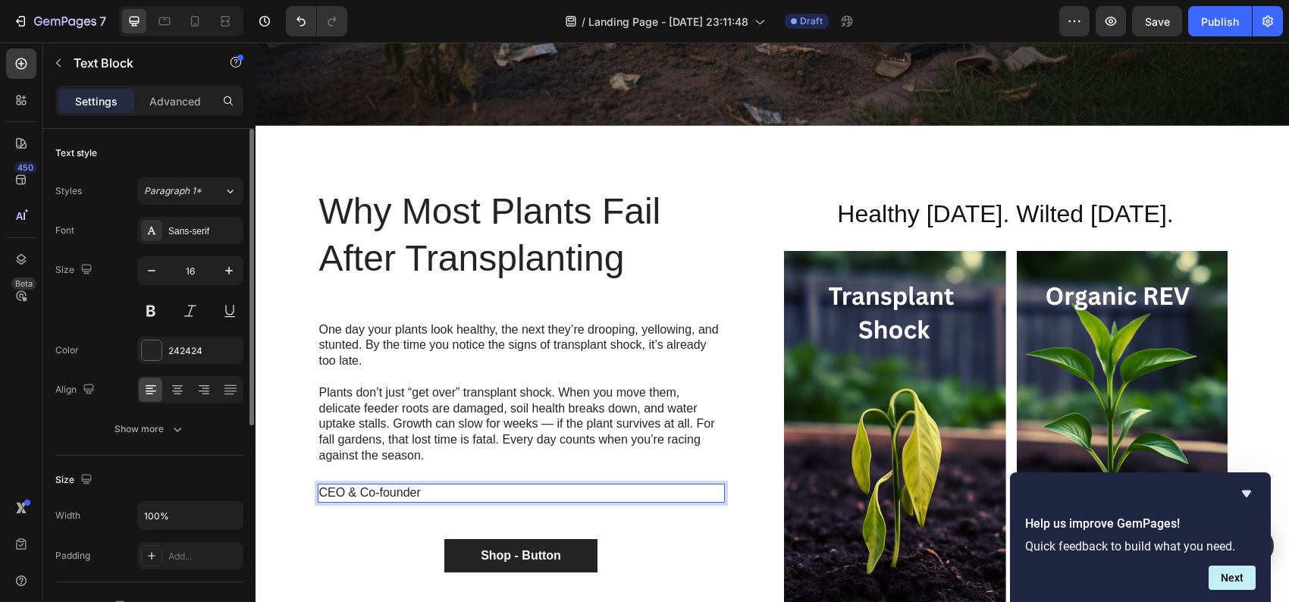
click at [347, 485] on p "CEO & Co-founder" at bounding box center [521, 493] width 404 height 16
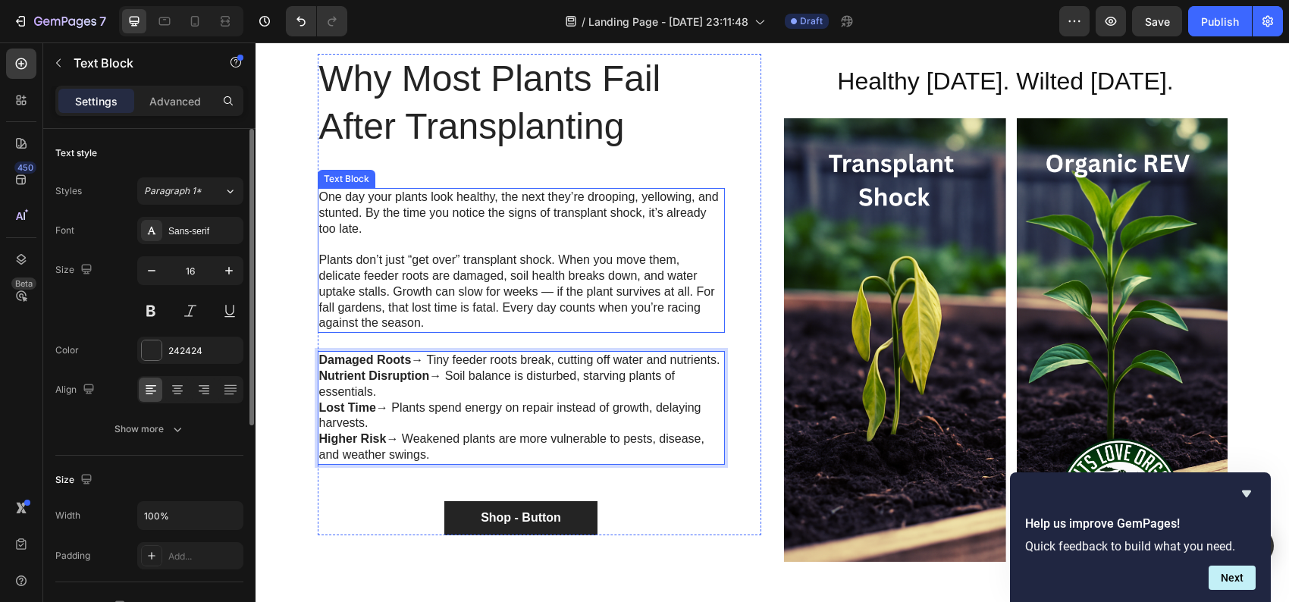
scroll to position [629, 0]
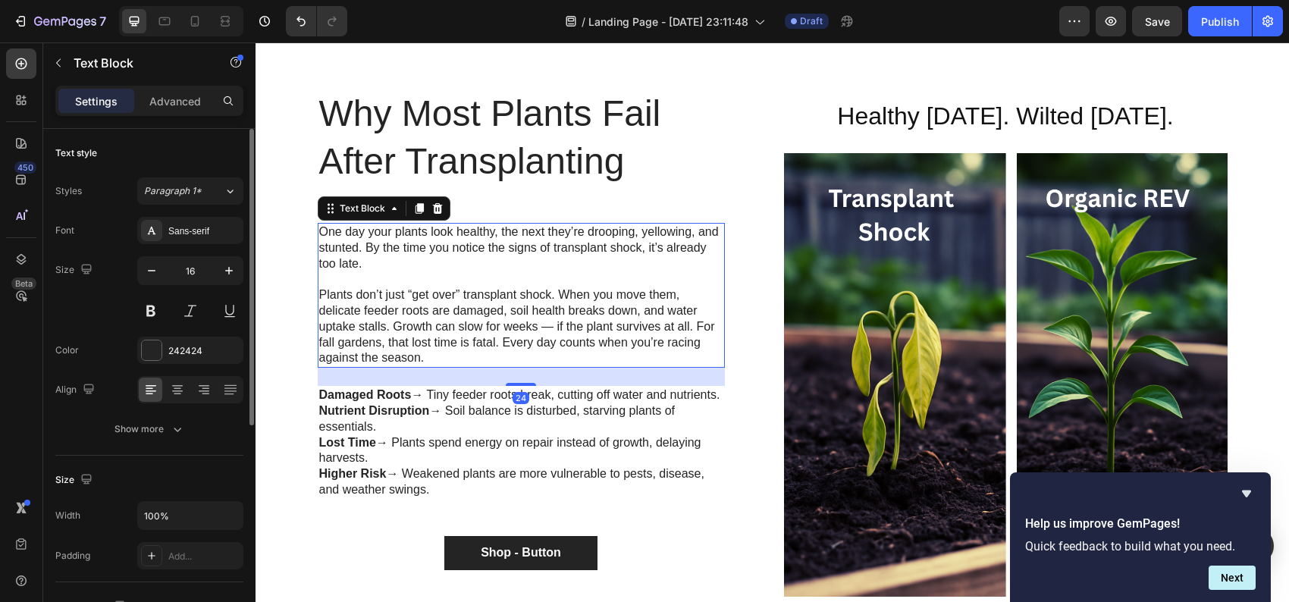
click at [609, 298] on p "⁠⁠⁠⁠⁠⁠⁠ Plants don’t just “get over” transplant shock. When you move them, deli…" at bounding box center [521, 318] width 404 height 95
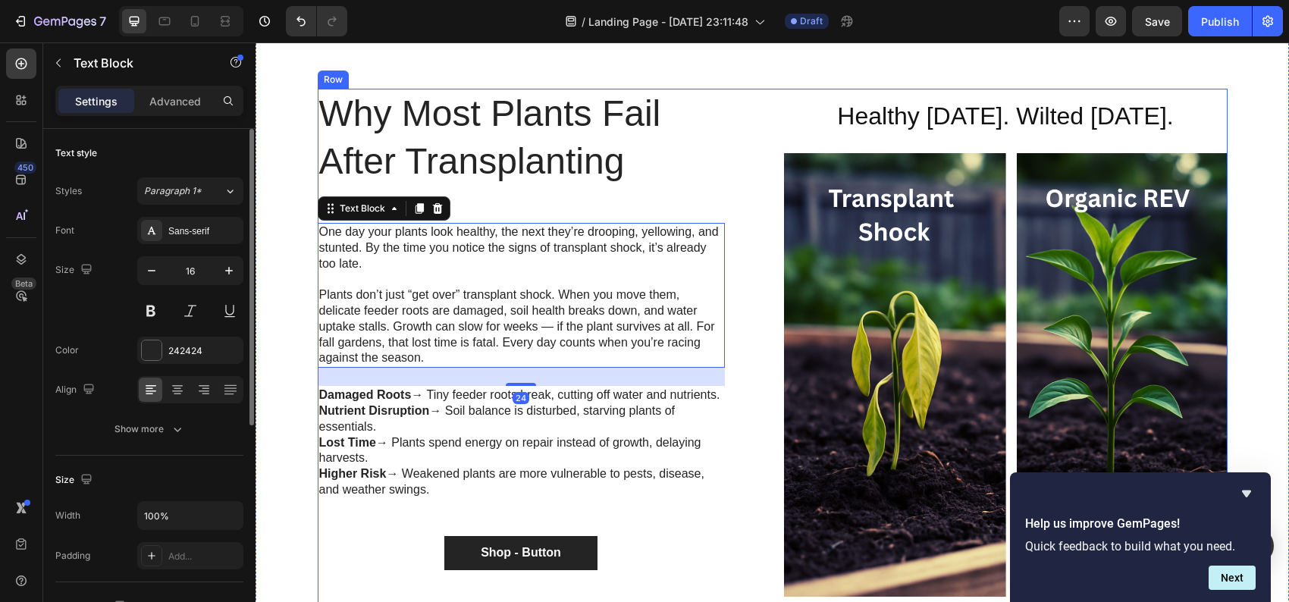
click at [763, 342] on div "Why Most Plants Fail After Transplanting Heading One day your plants look healt…" at bounding box center [773, 349] width 910 height 520
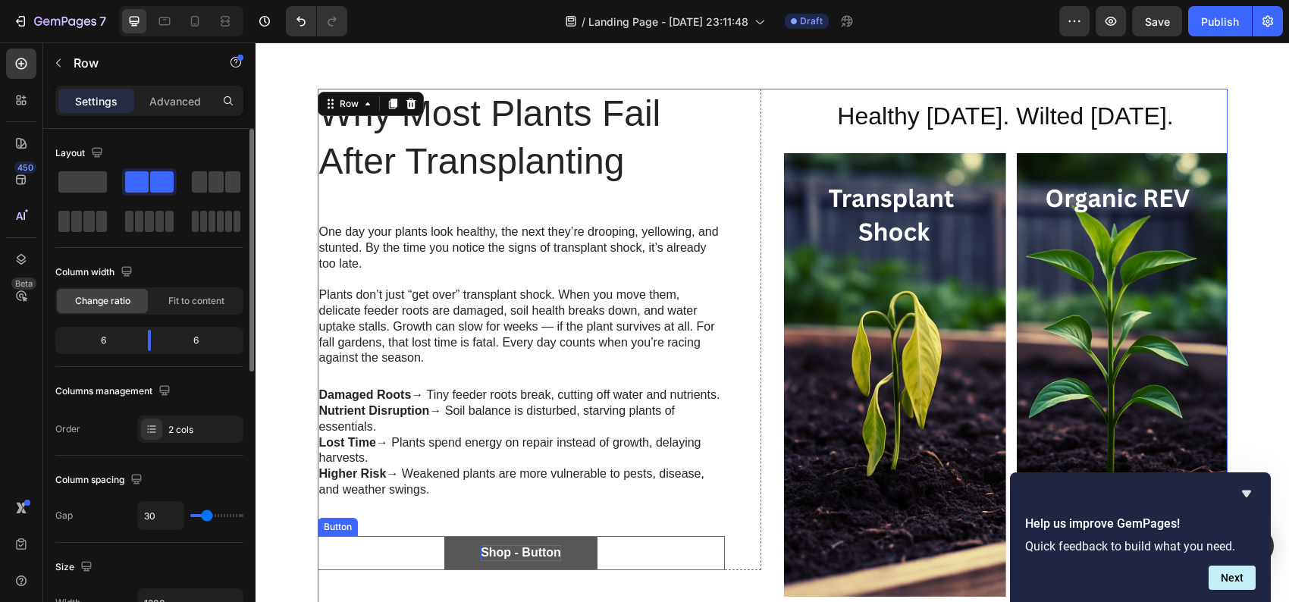
click at [511, 561] on div "Shop - Button" at bounding box center [521, 553] width 80 height 16
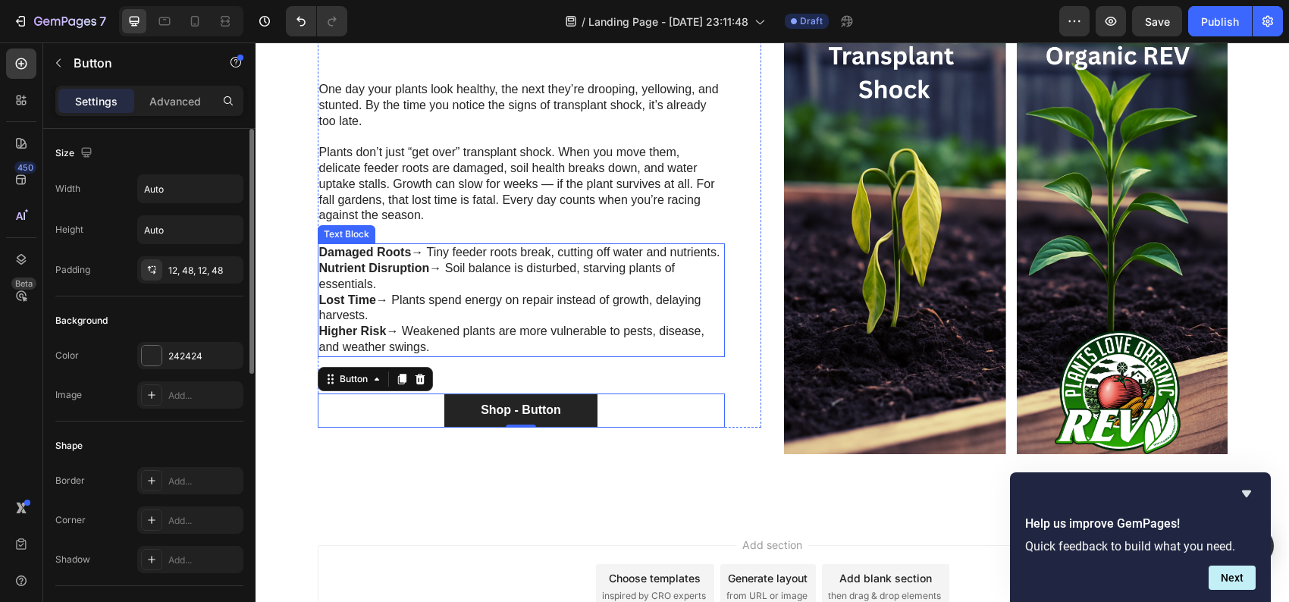
scroll to position [781, 0]
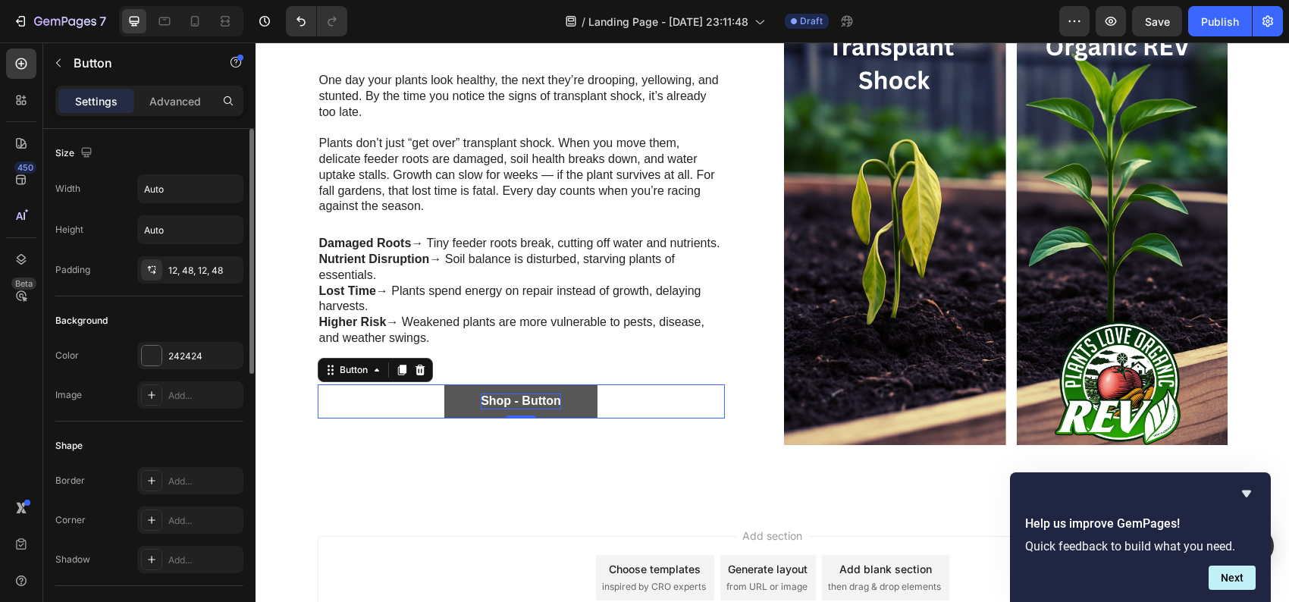
click at [510, 409] on div "Shop - Button" at bounding box center [521, 401] width 80 height 16
click at [493, 409] on p "Shop - Button" at bounding box center [521, 401] width 80 height 16
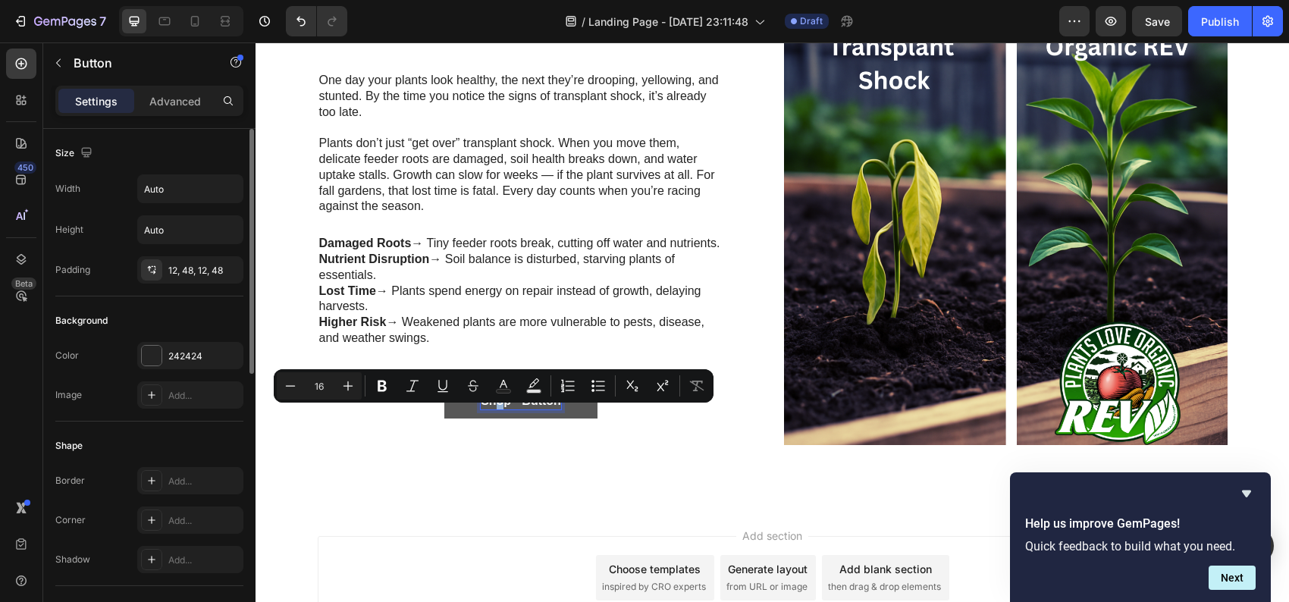
click at [493, 409] on p "Shop - Button" at bounding box center [521, 401] width 80 height 16
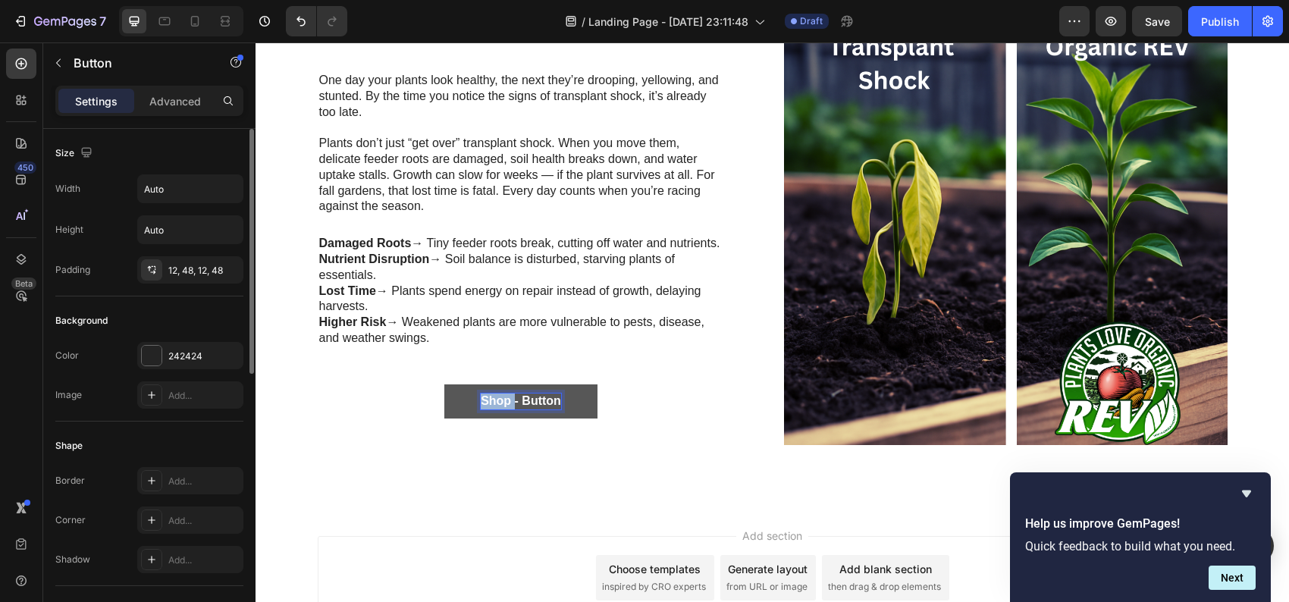
click at [493, 409] on p "Shop - Button" at bounding box center [521, 401] width 80 height 16
click at [412, 404] on button "Stop Shock Before It Starts" at bounding box center [521, 401] width 230 height 34
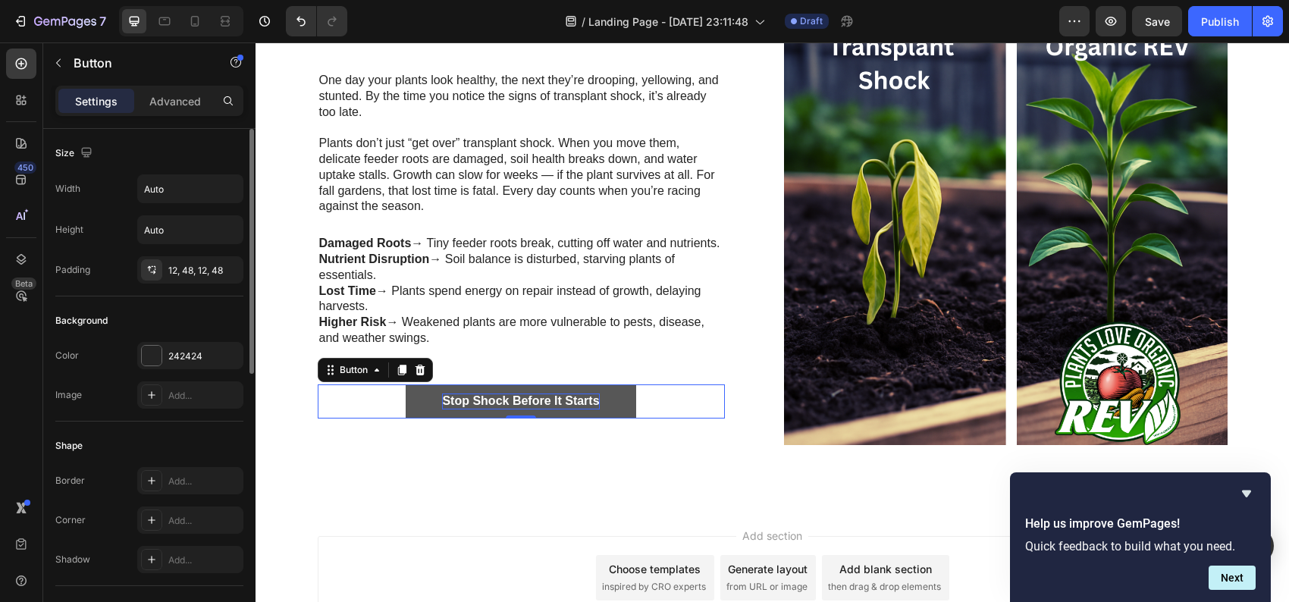
click at [412, 418] on button "Stop Shock Before It Starts" at bounding box center [521, 401] width 230 height 34
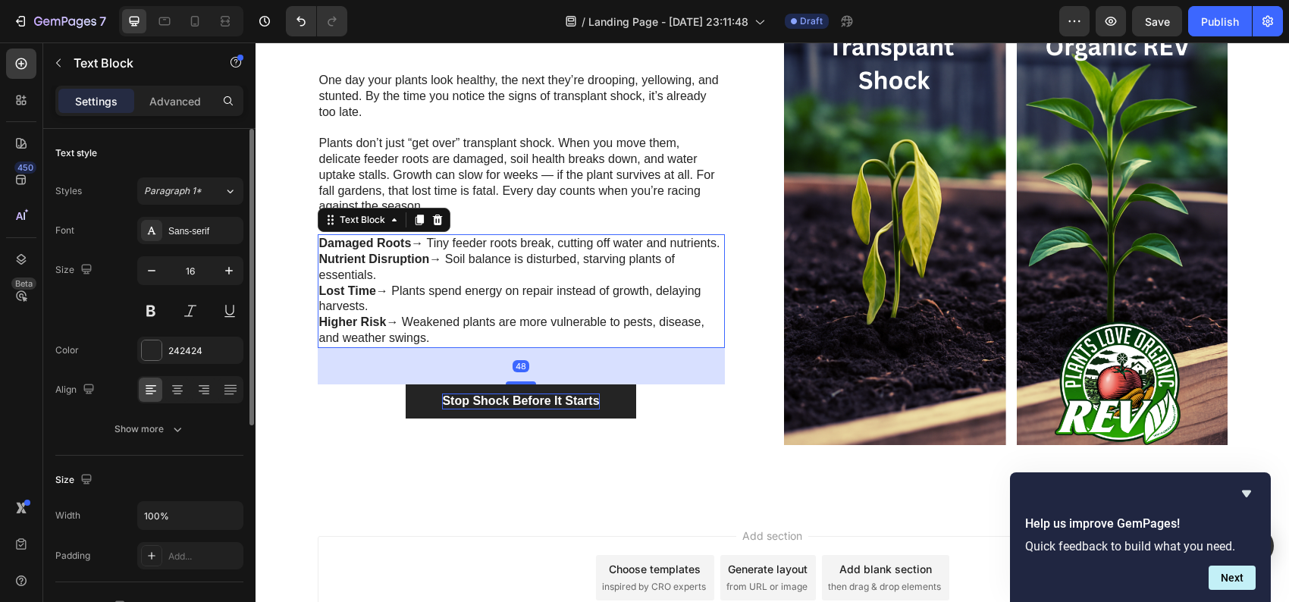
click at [612, 346] on p "Higher Risk → Weakened plants are more vulnerable to pests, disease, and weathe…" at bounding box center [521, 331] width 404 height 32
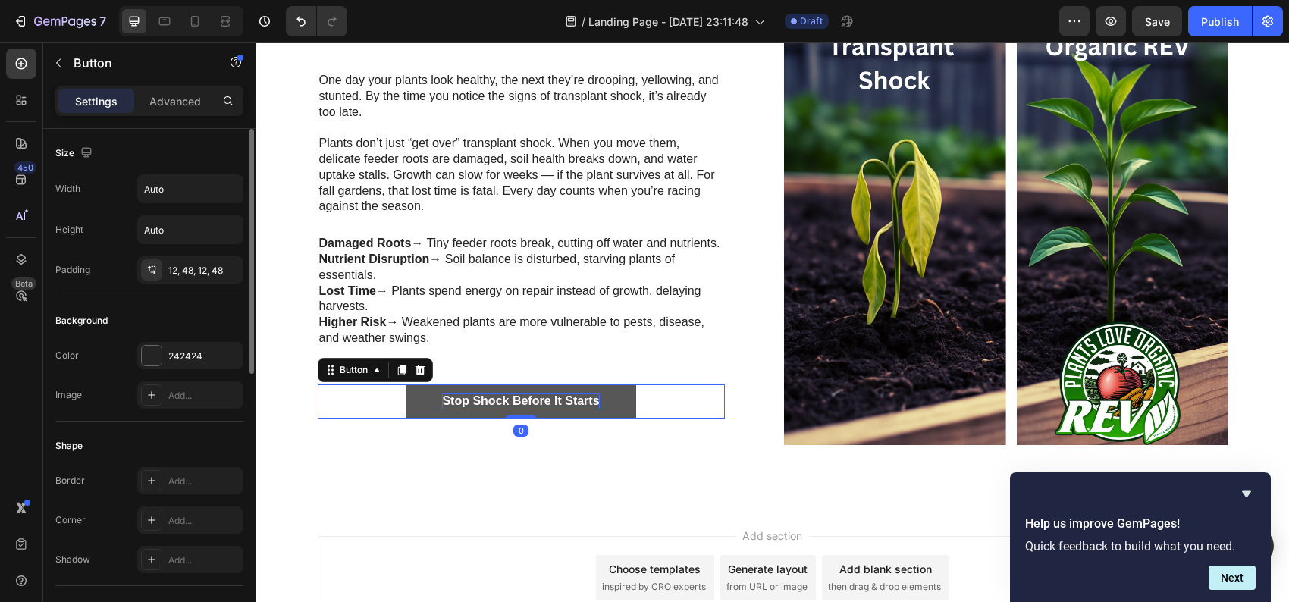
click at [604, 415] on button "Stop Shock Before It Starts" at bounding box center [521, 401] width 230 height 34
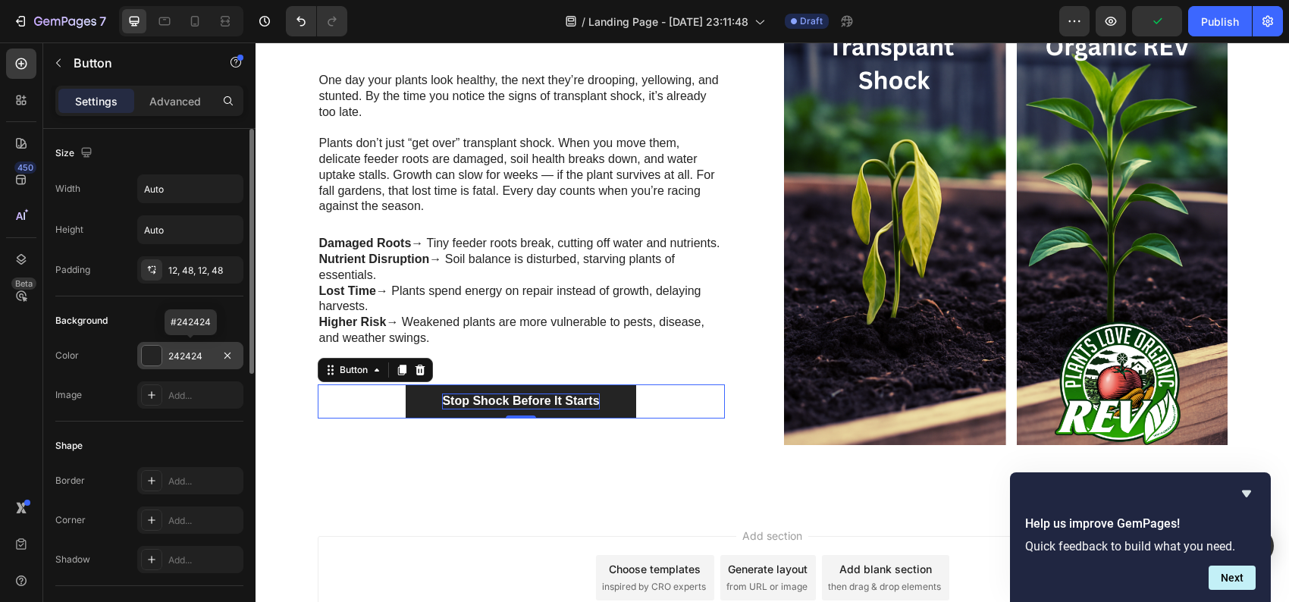
click at [151, 355] on div at bounding box center [152, 356] width 20 height 20
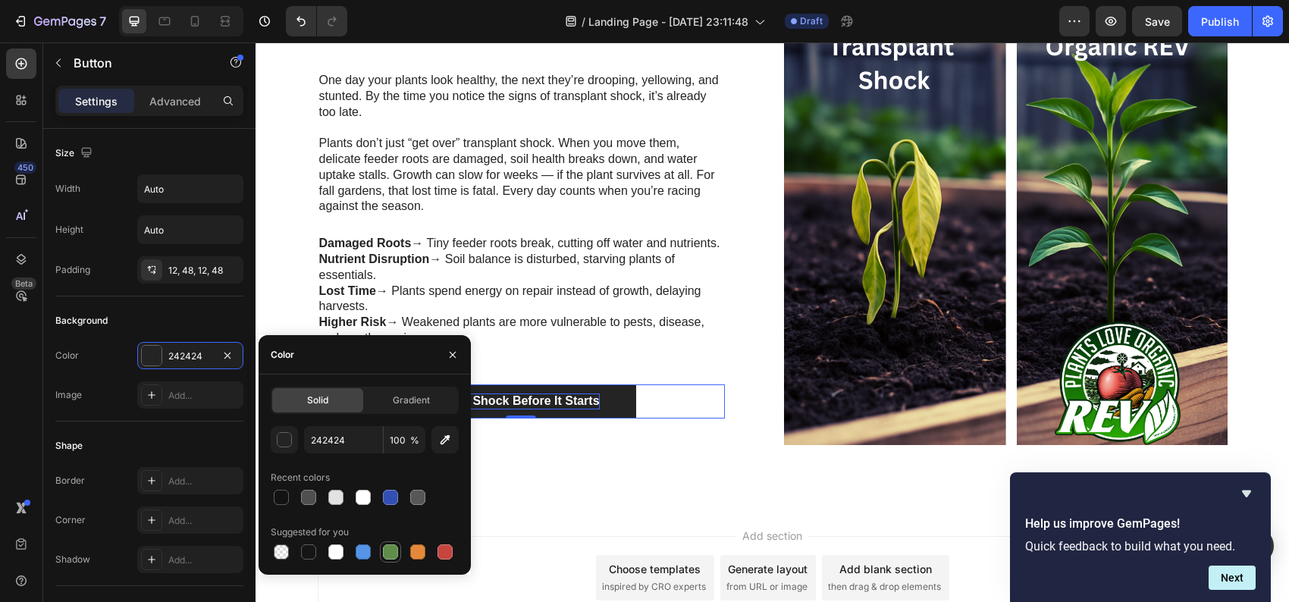
click at [393, 554] on div at bounding box center [390, 551] width 15 height 15
type input "5E8E49"
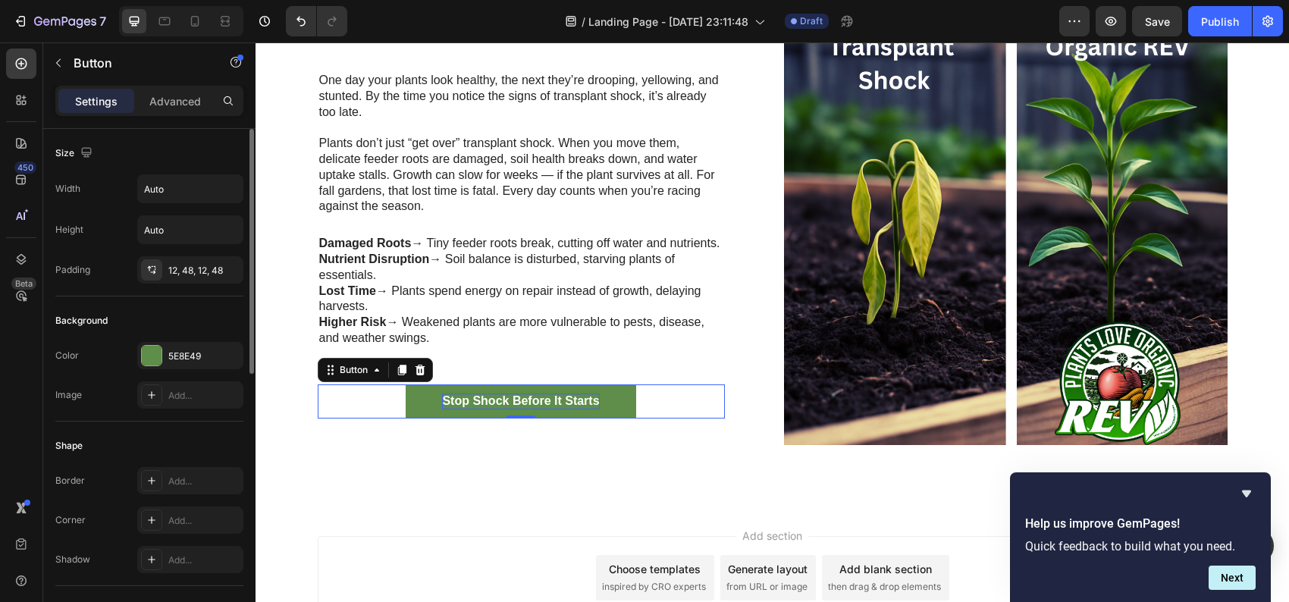
click at [199, 318] on div "Background" at bounding box center [149, 321] width 188 height 24
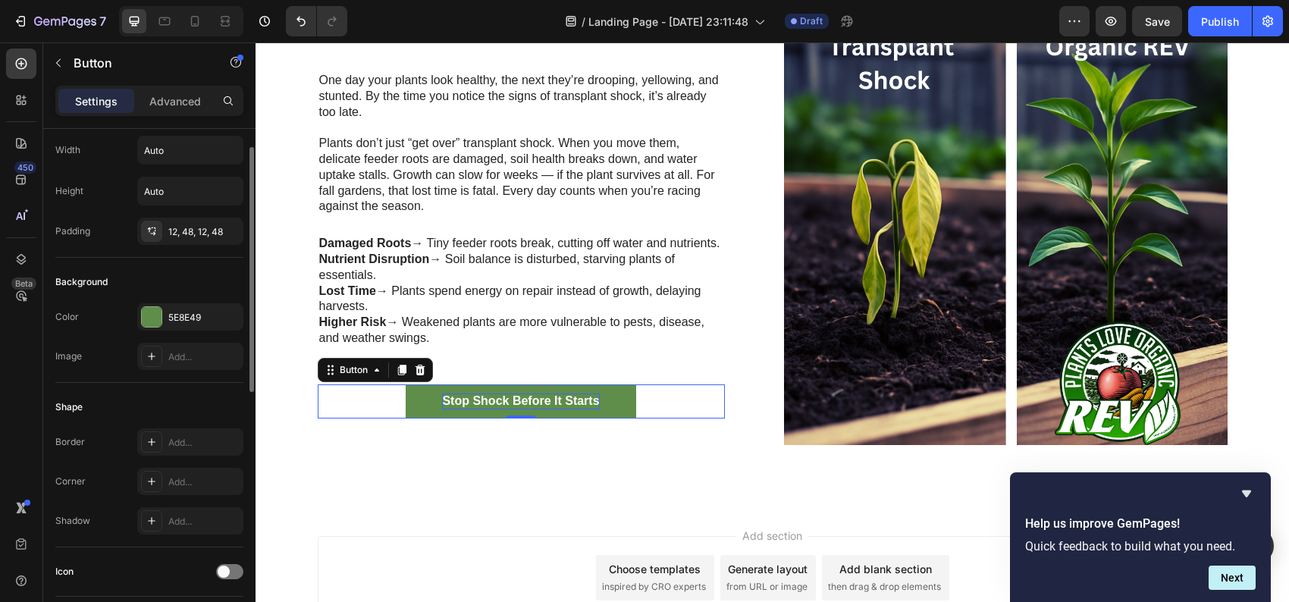
scroll to position [0, 0]
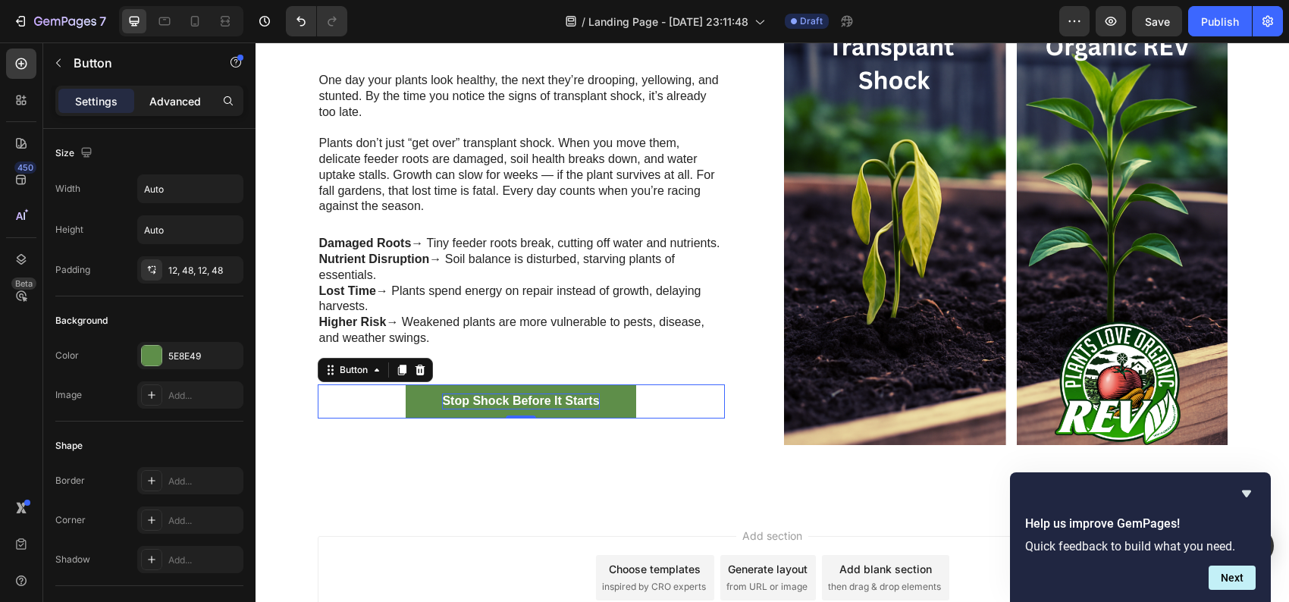
click at [168, 98] on p "Advanced" at bounding box center [175, 101] width 52 height 16
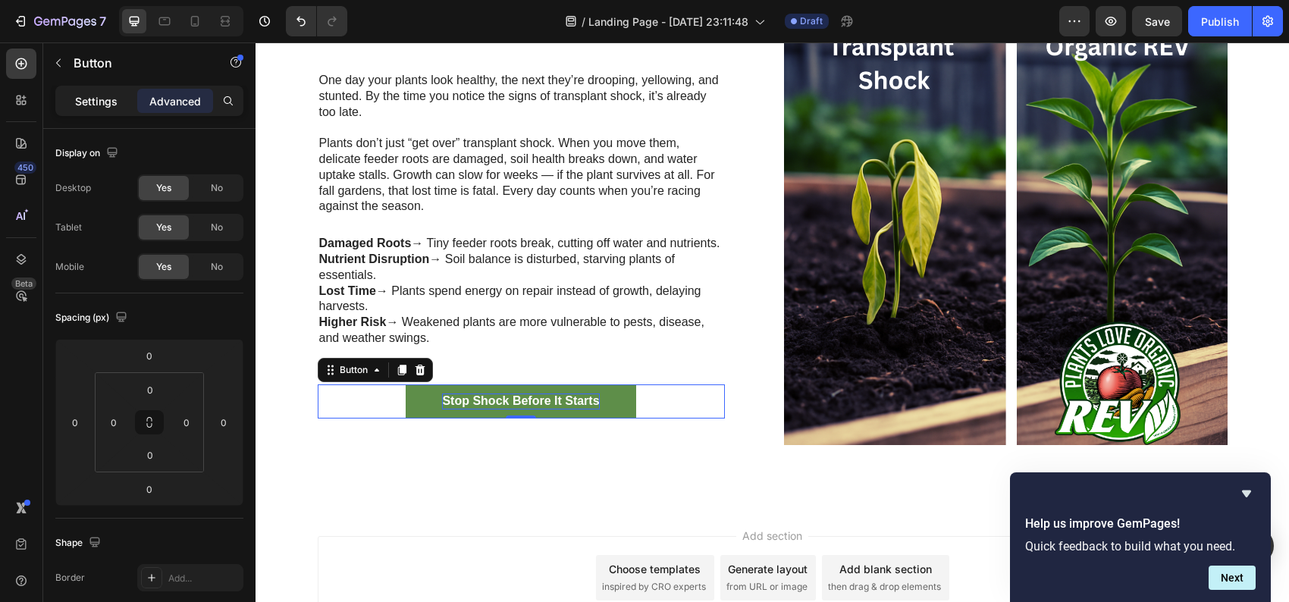
click at [93, 106] on p "Settings" at bounding box center [96, 101] width 42 height 16
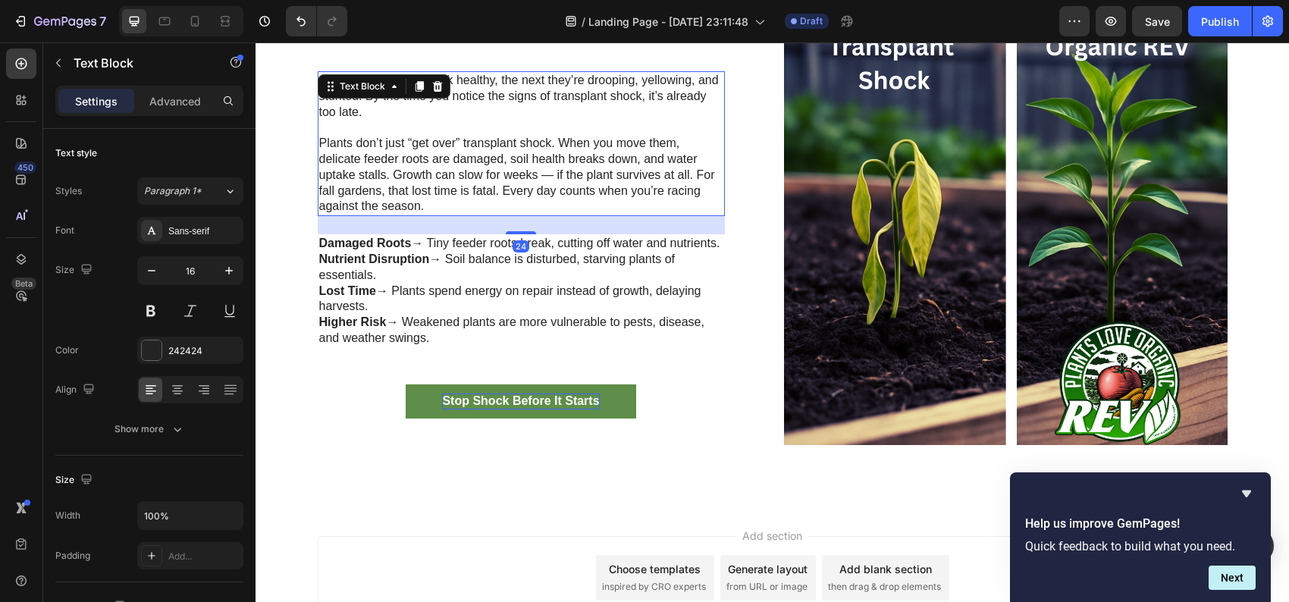
click at [553, 202] on p "⁠⁠⁠⁠⁠⁠⁠ Plants don’t just “get over” transplant shock. When you move them, deli…" at bounding box center [521, 167] width 404 height 95
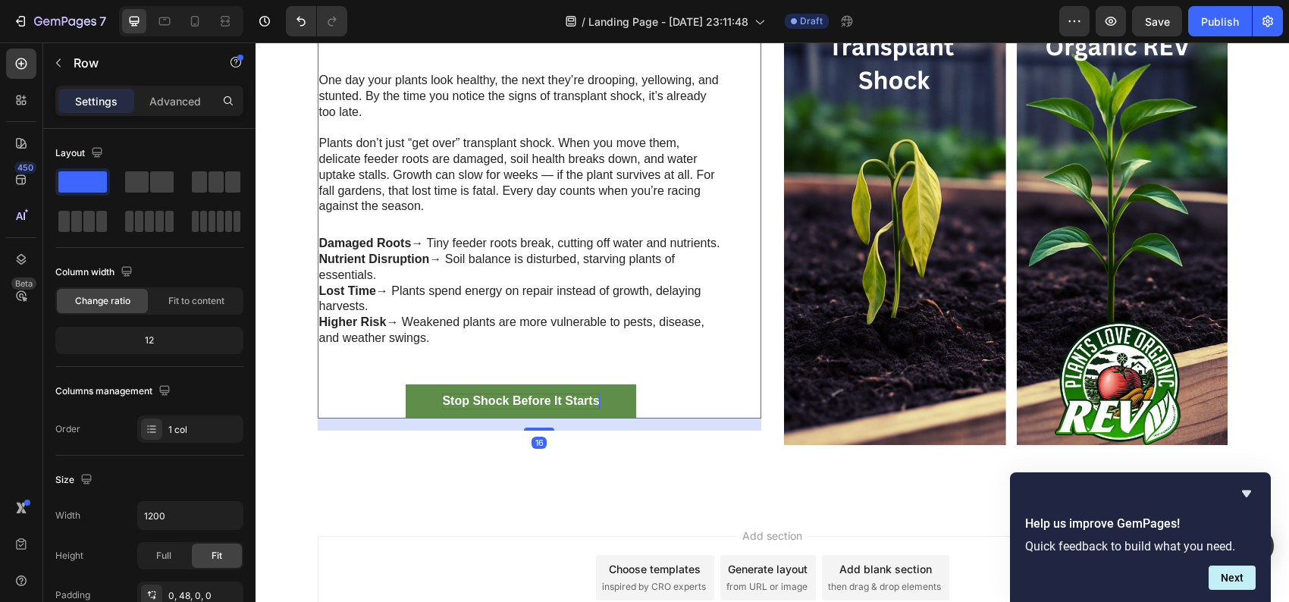
click at [443, 365] on div "Why Most Plants Fail After Transplanting Heading One day your plants look healt…" at bounding box center [521, 177] width 407 height 481
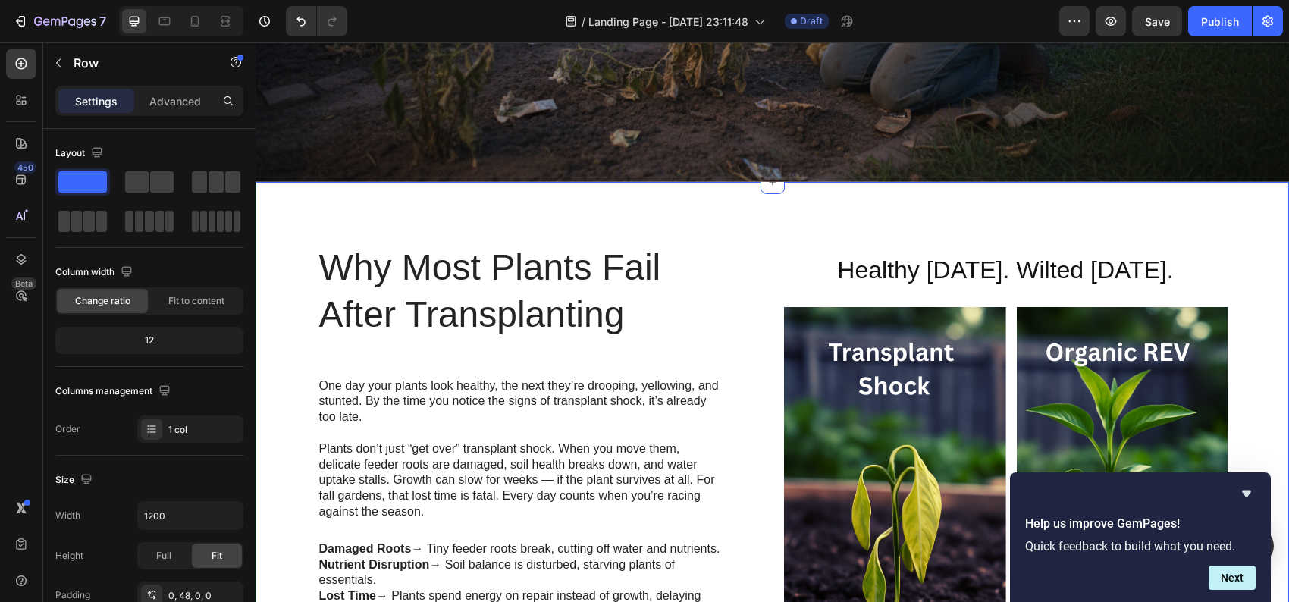
scroll to position [531, 0]
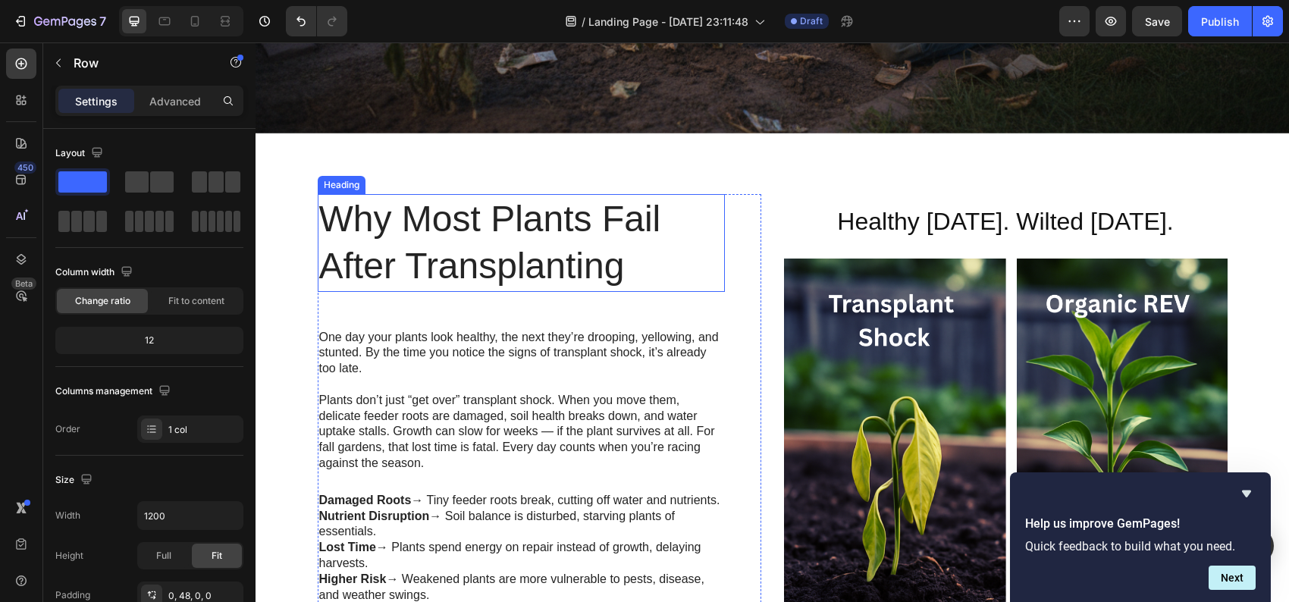
click at [524, 244] on h2 "Why Most Plants Fail After Transplanting" at bounding box center [521, 243] width 407 height 98
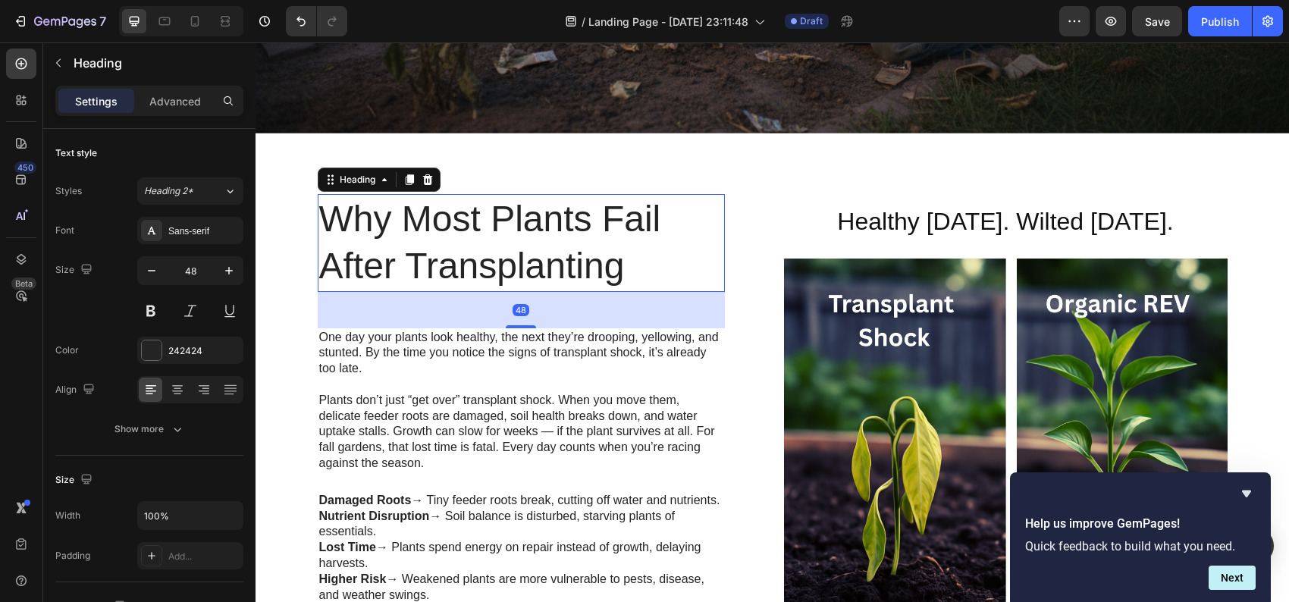
click at [524, 244] on h2 "Why Most Plants Fail After Transplanting" at bounding box center [521, 243] width 407 height 98
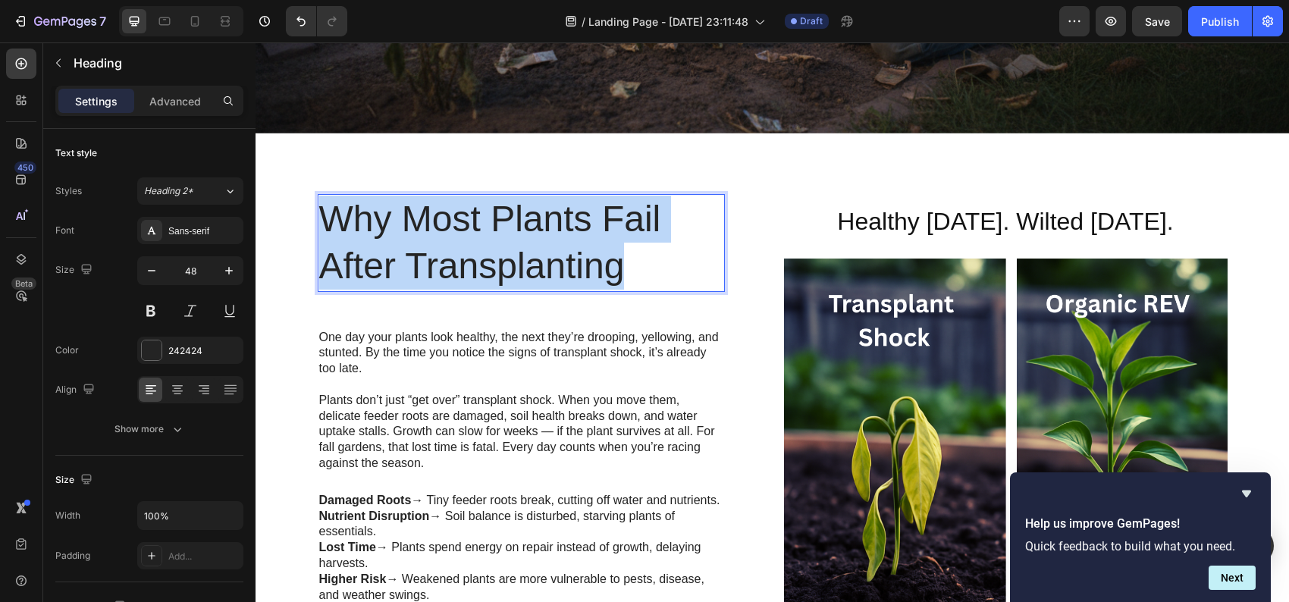
click at [524, 244] on p "Why Most Plants Fail After Transplanting" at bounding box center [521, 243] width 404 height 95
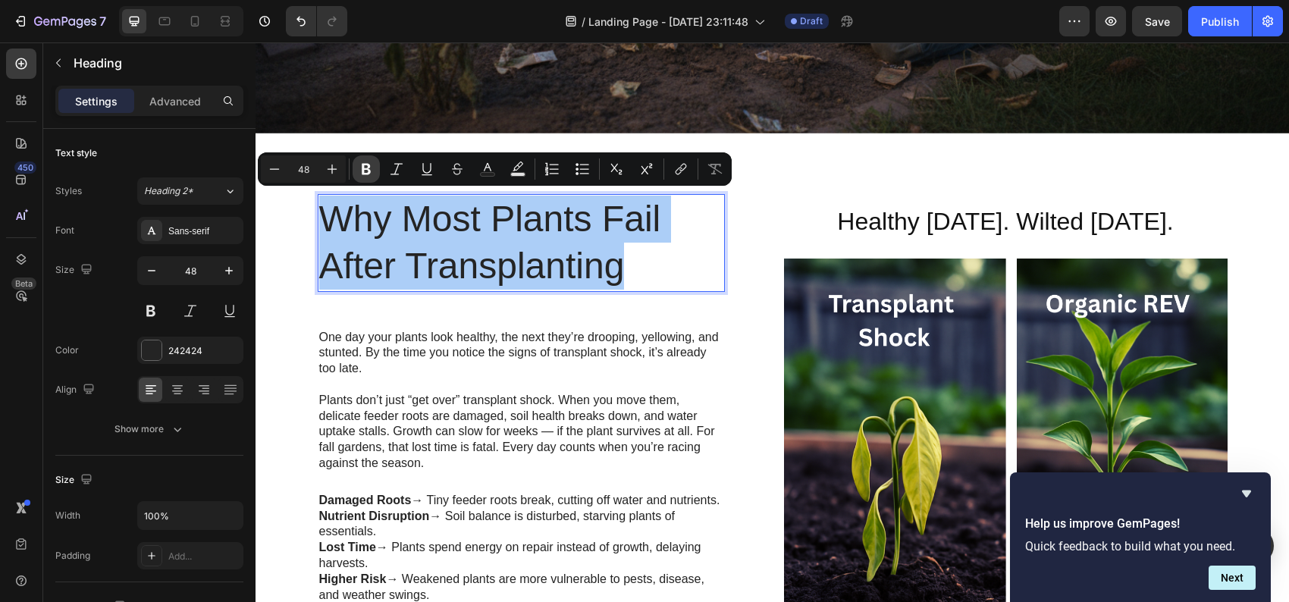
click at [361, 171] on icon "Editor contextual toolbar" at bounding box center [366, 168] width 15 height 15
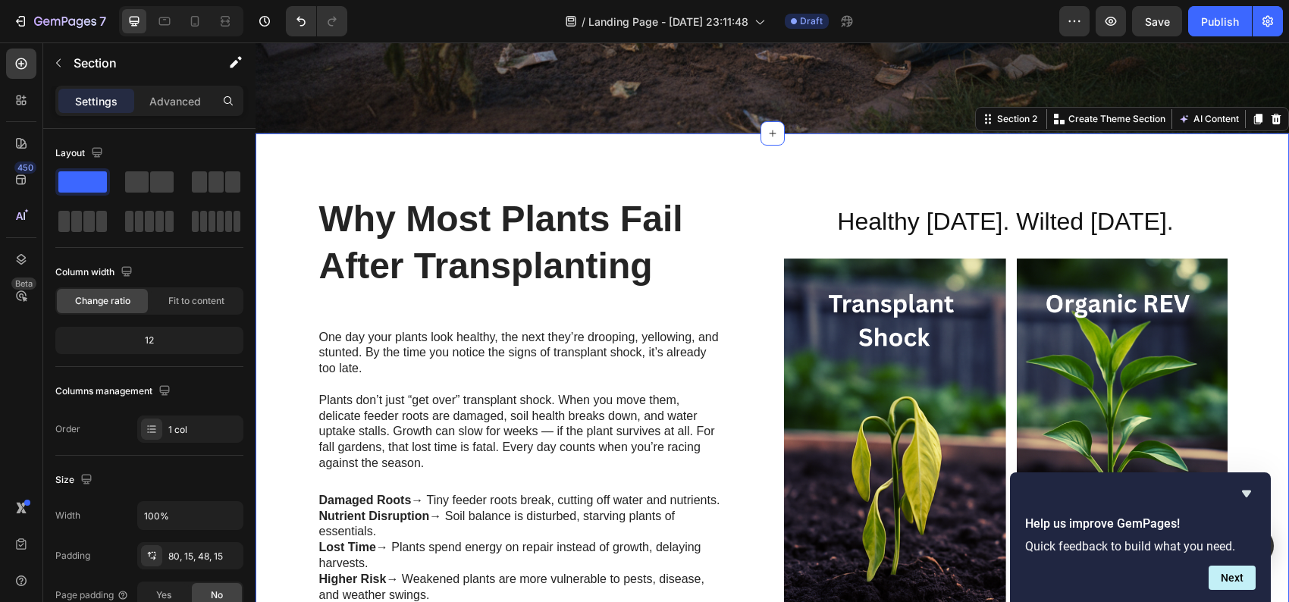
click at [739, 144] on div "⁠⁠⁠⁠⁠⁠⁠ Why Most Plants Fail After Transplanting Heading One day your plants lo…" at bounding box center [771, 447] width 1033 height 629
click at [602, 233] on p "⁠⁠⁠⁠⁠⁠⁠ Why Most Plants Fail After Transplanting" at bounding box center [521, 243] width 404 height 95
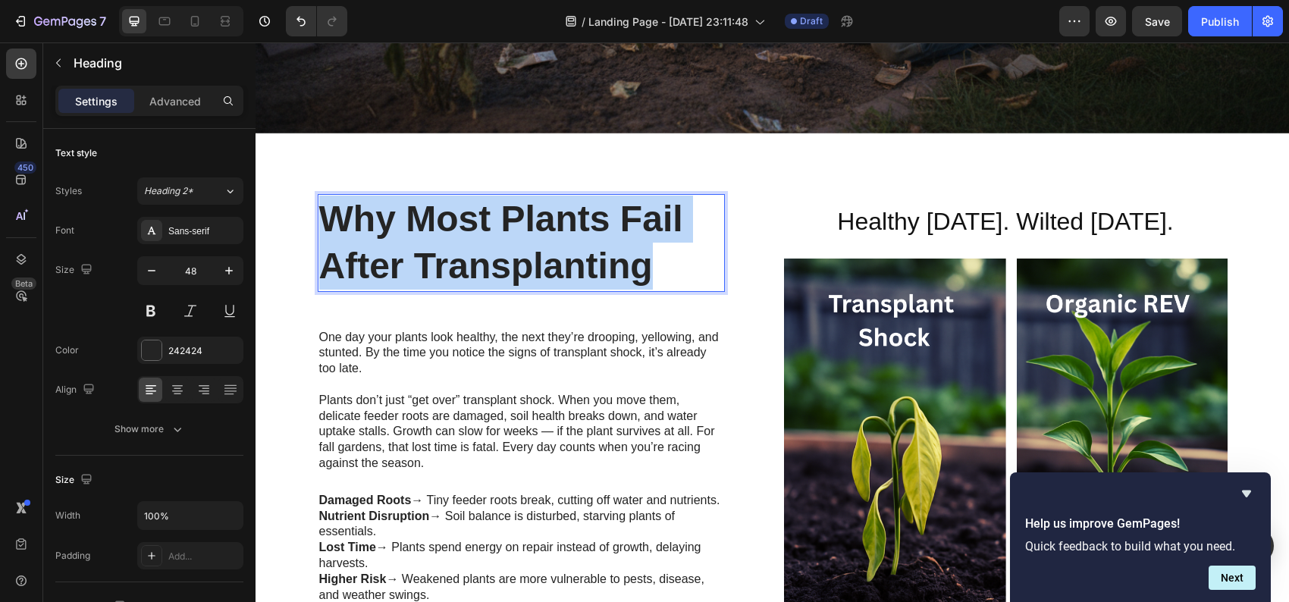
click at [602, 233] on p "Why Most Plants Fail After Transplanting" at bounding box center [521, 243] width 404 height 95
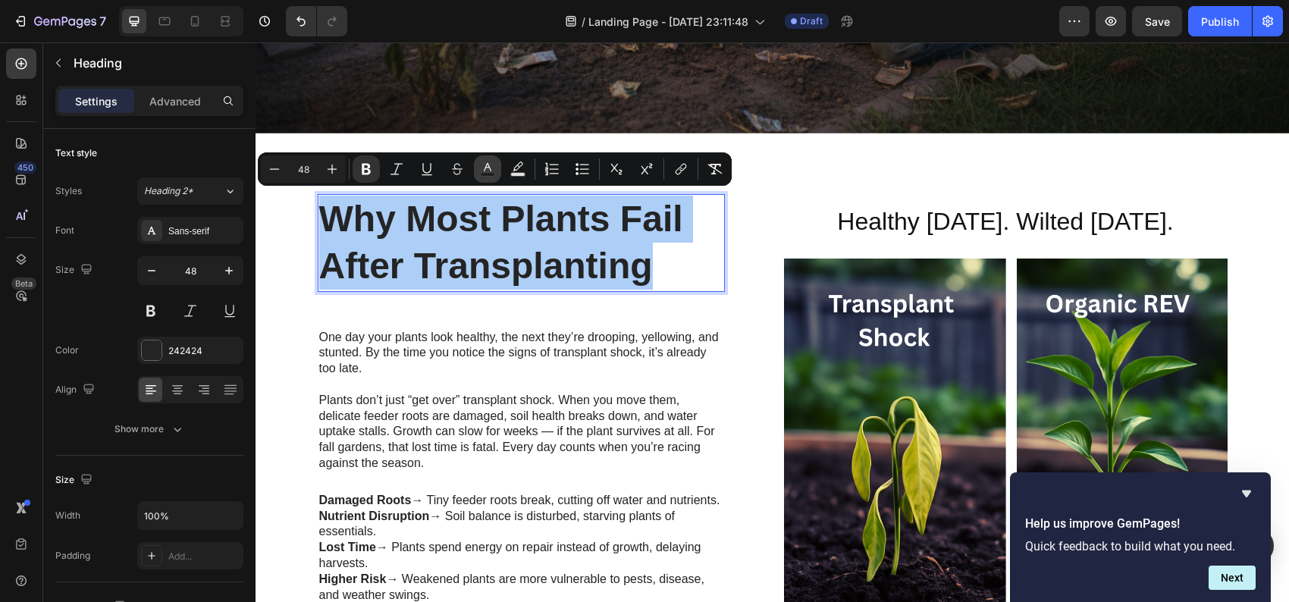
click at [487, 171] on icon "Editor contextual toolbar" at bounding box center [487, 168] width 15 height 15
type input "242424"
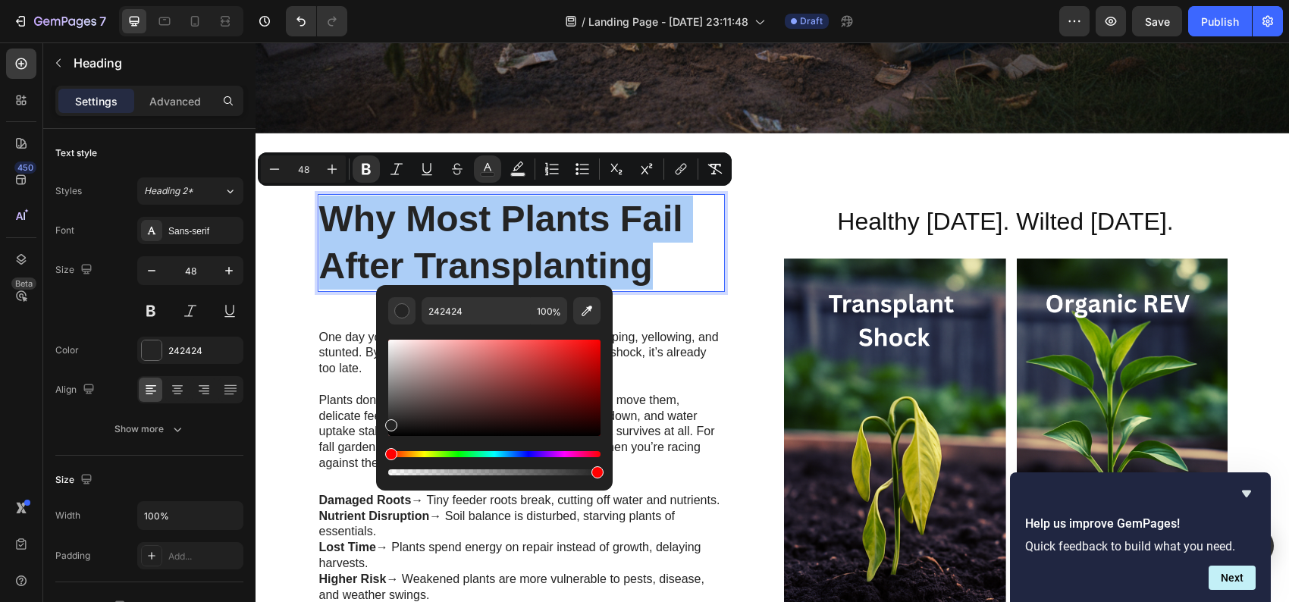
click at [457, 455] on div "Hue" at bounding box center [494, 454] width 212 height 6
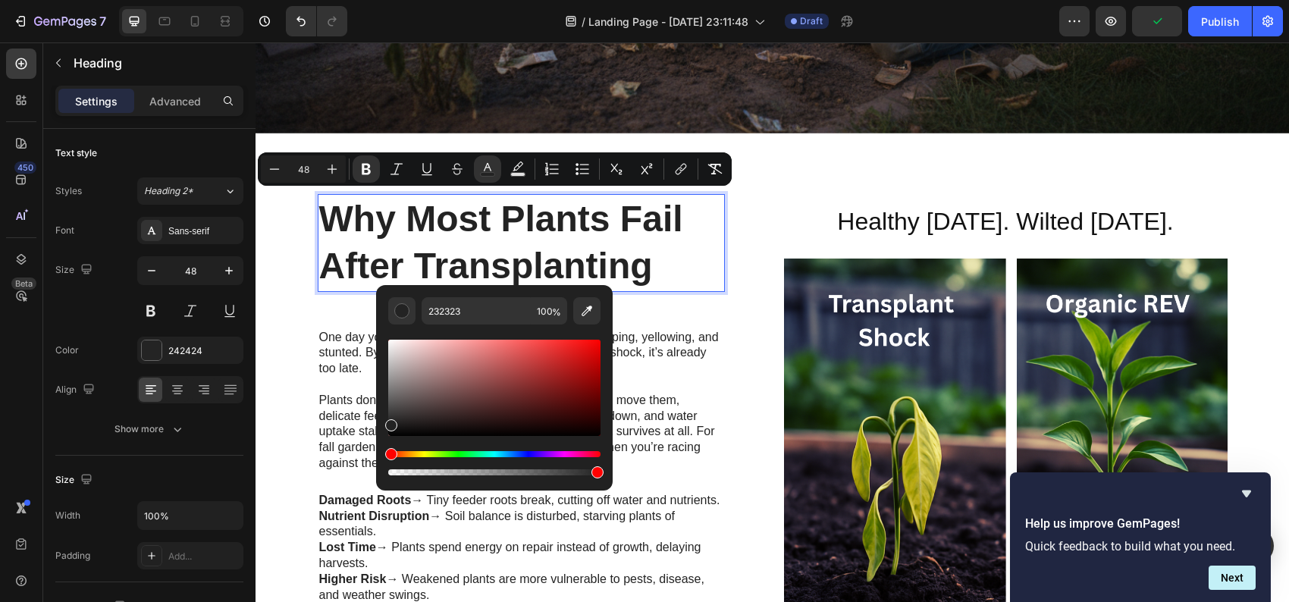
click at [459, 453] on div "Hue" at bounding box center [494, 454] width 212 height 6
click at [465, 457] on div "Editor contextual toolbar" at bounding box center [494, 463] width 212 height 24
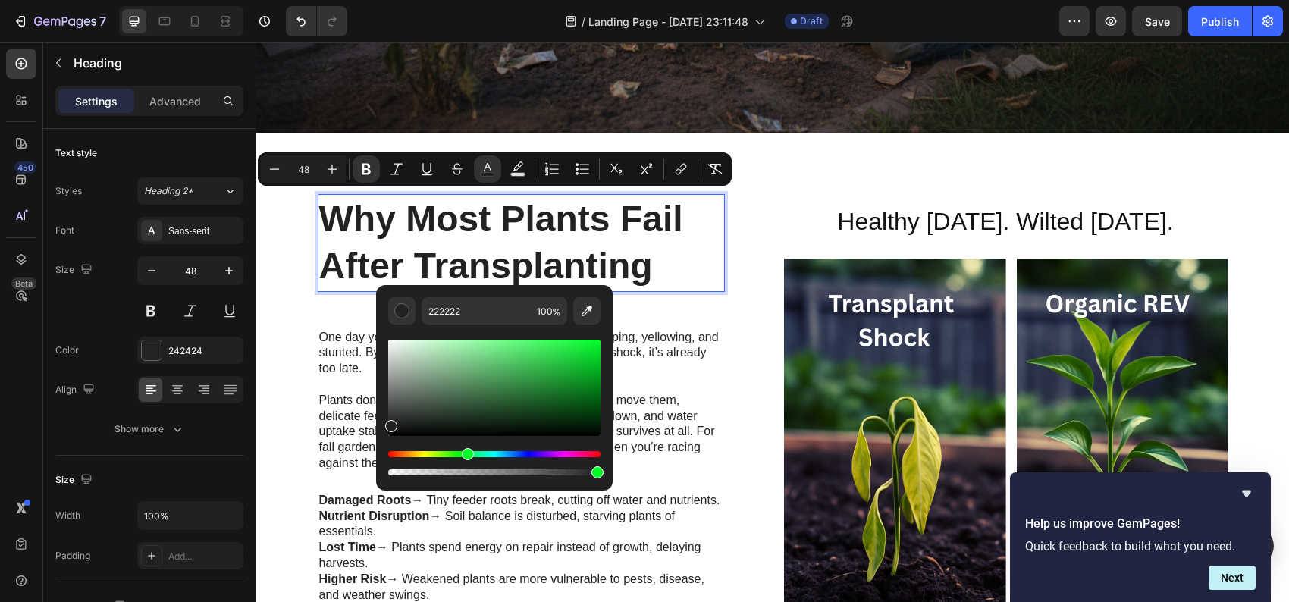
click at [465, 454] on div "Hue" at bounding box center [494, 454] width 212 height 6
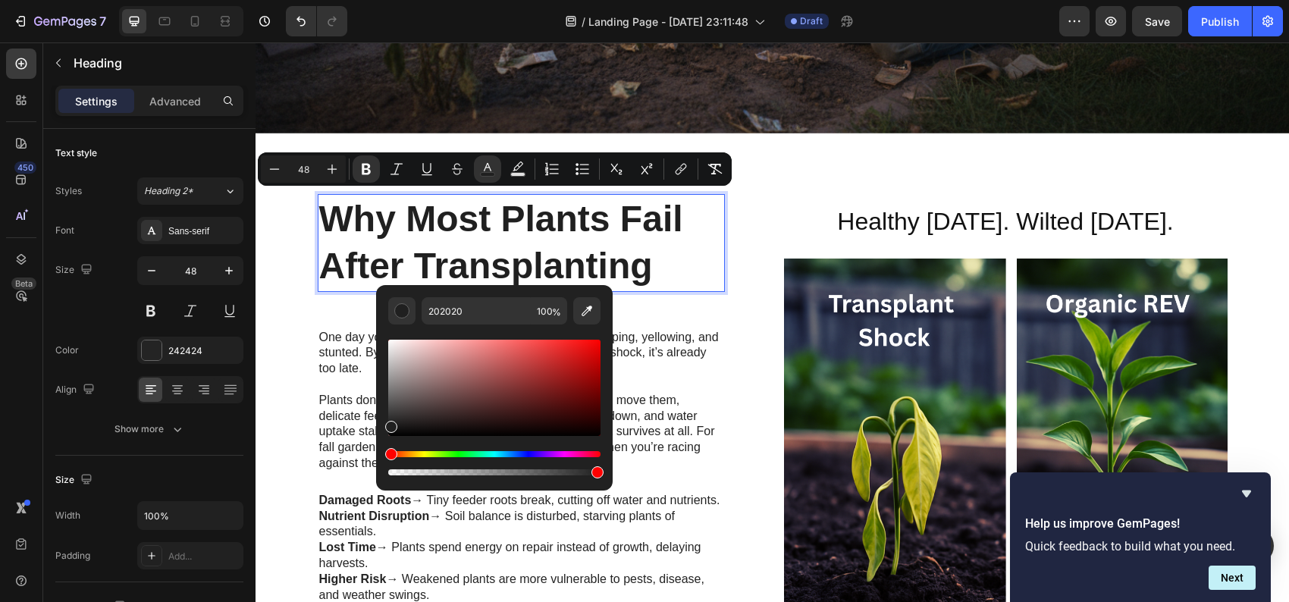
click at [465, 454] on div "Hue" at bounding box center [494, 454] width 212 height 6
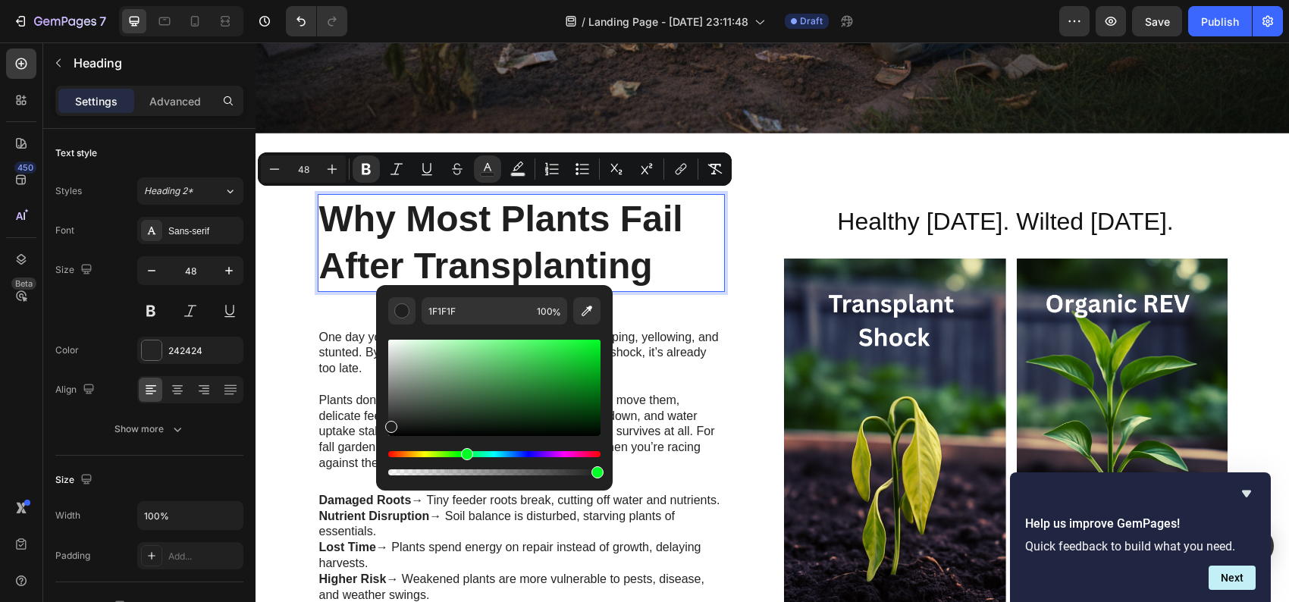
drag, startPoint x: 390, startPoint y: 453, endPoint x: 465, endPoint y: 452, distance: 74.3
click at [465, 452] on div "Hue" at bounding box center [467, 454] width 12 height 12
click at [556, 401] on div "Editor contextual toolbar" at bounding box center [494, 388] width 212 height 96
type input "145B1E"
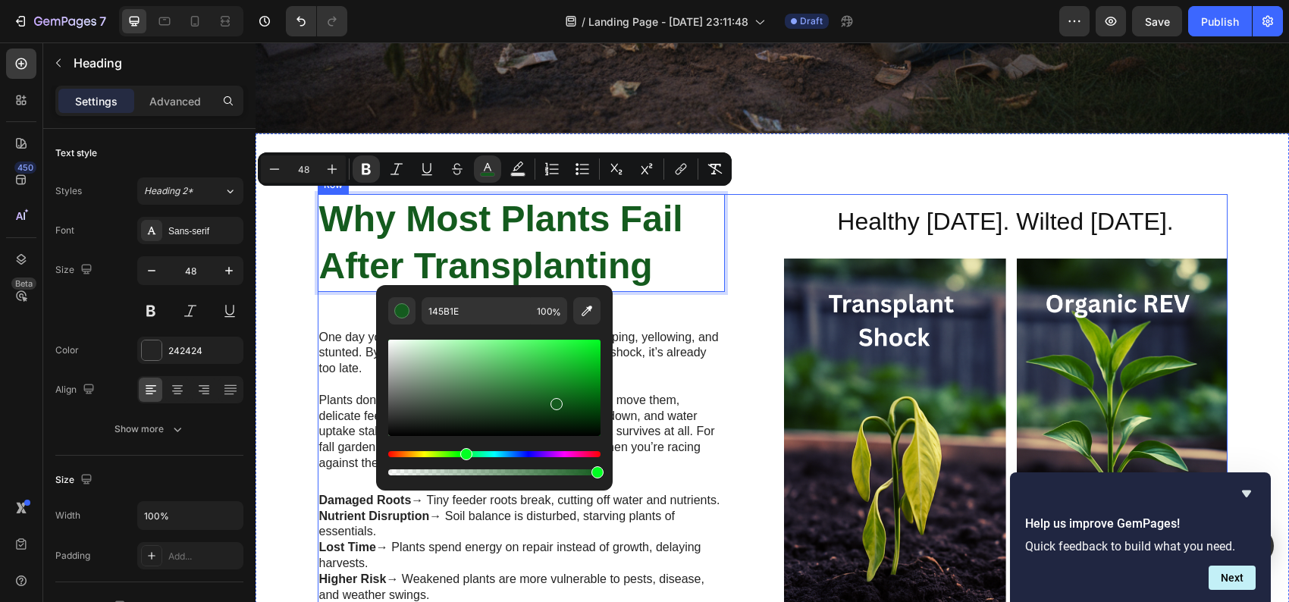
click at [759, 239] on div "Why Most Plants Fail After Transplanting Heading 48 One day your plants look he…" at bounding box center [773, 454] width 910 height 520
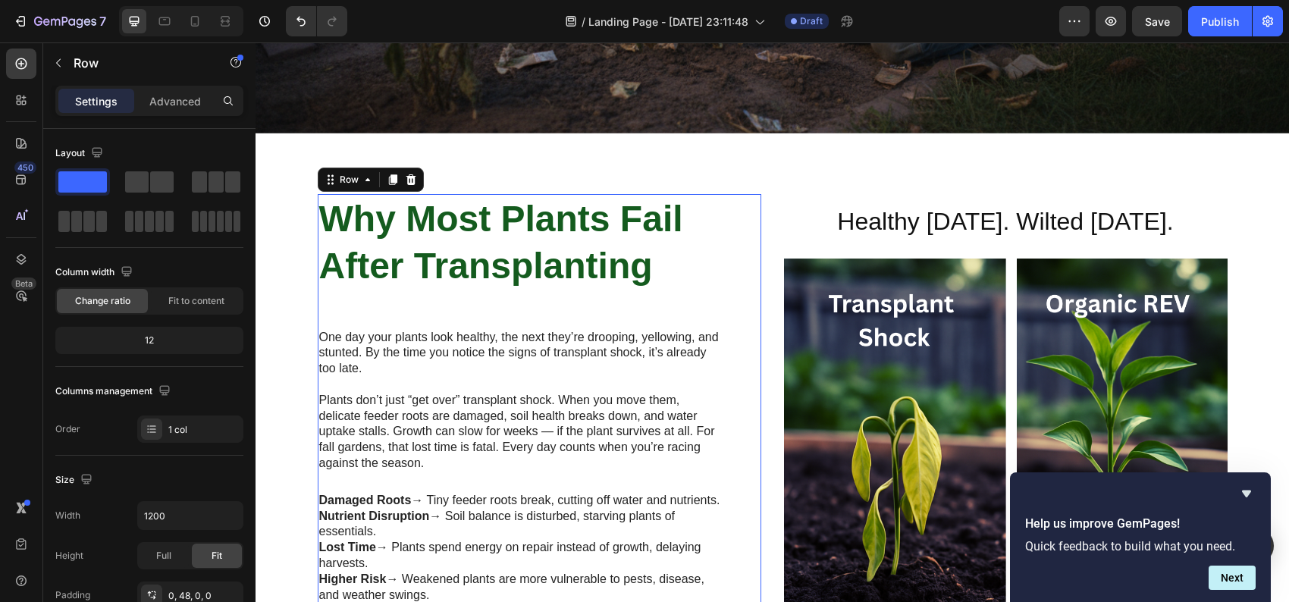
click at [502, 311] on div "⁠⁠⁠⁠⁠⁠⁠ Why Most Plants Fail After Transplanting Heading One day your plants lo…" at bounding box center [521, 434] width 407 height 481
click at [456, 305] on div "⁠⁠⁠⁠⁠⁠⁠ Why Most Plants Fail After Transplanting Heading One day your plants lo…" at bounding box center [521, 434] width 407 height 481
click at [413, 281] on p "⁠⁠⁠⁠⁠⁠⁠ Why Most Plants Fail After Transplanting" at bounding box center [521, 243] width 404 height 95
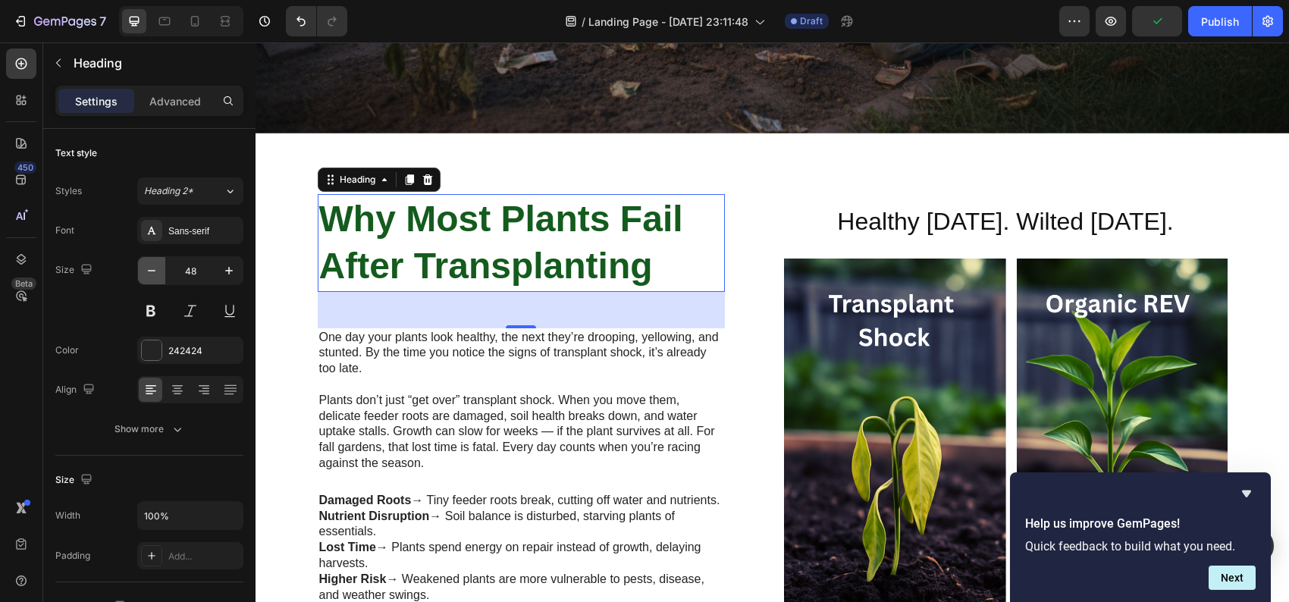
click at [151, 270] on icon "button" at bounding box center [152, 271] width 8 height 2
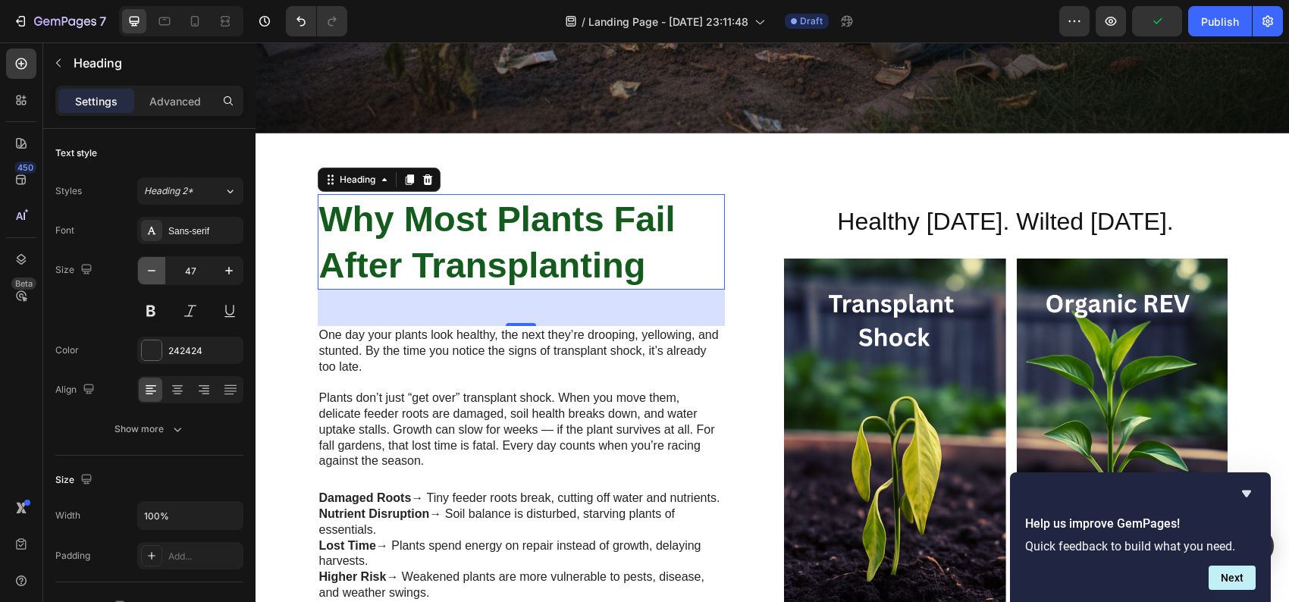
click at [151, 270] on icon "button" at bounding box center [152, 271] width 8 height 2
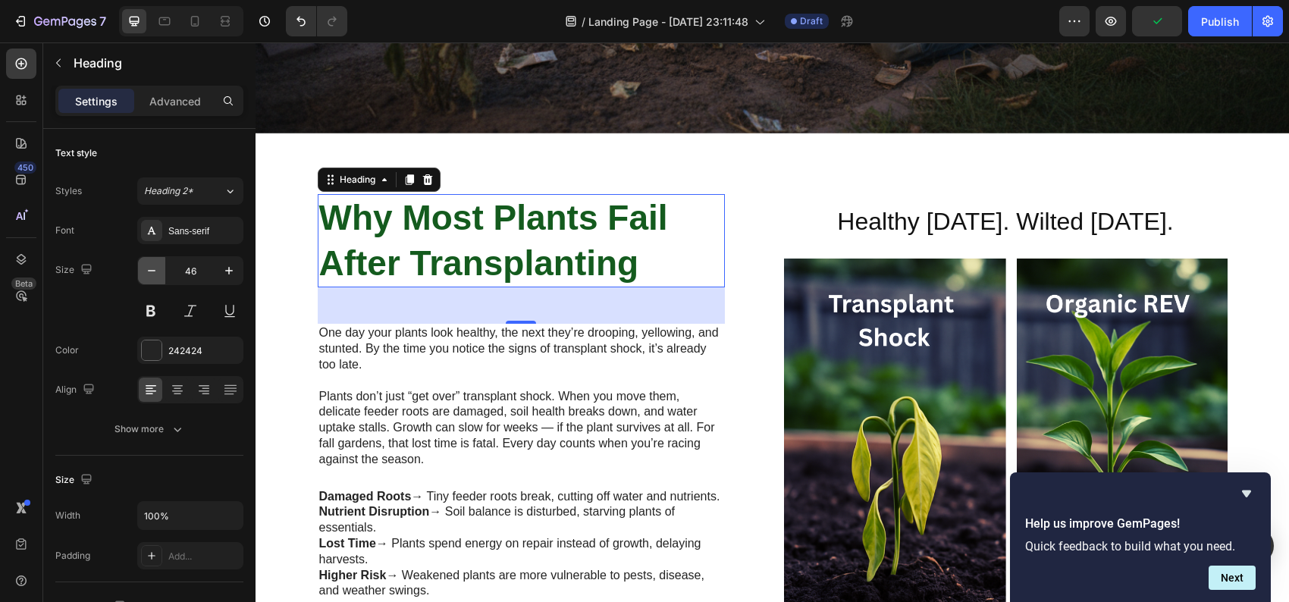
click at [151, 270] on icon "button" at bounding box center [152, 271] width 8 height 2
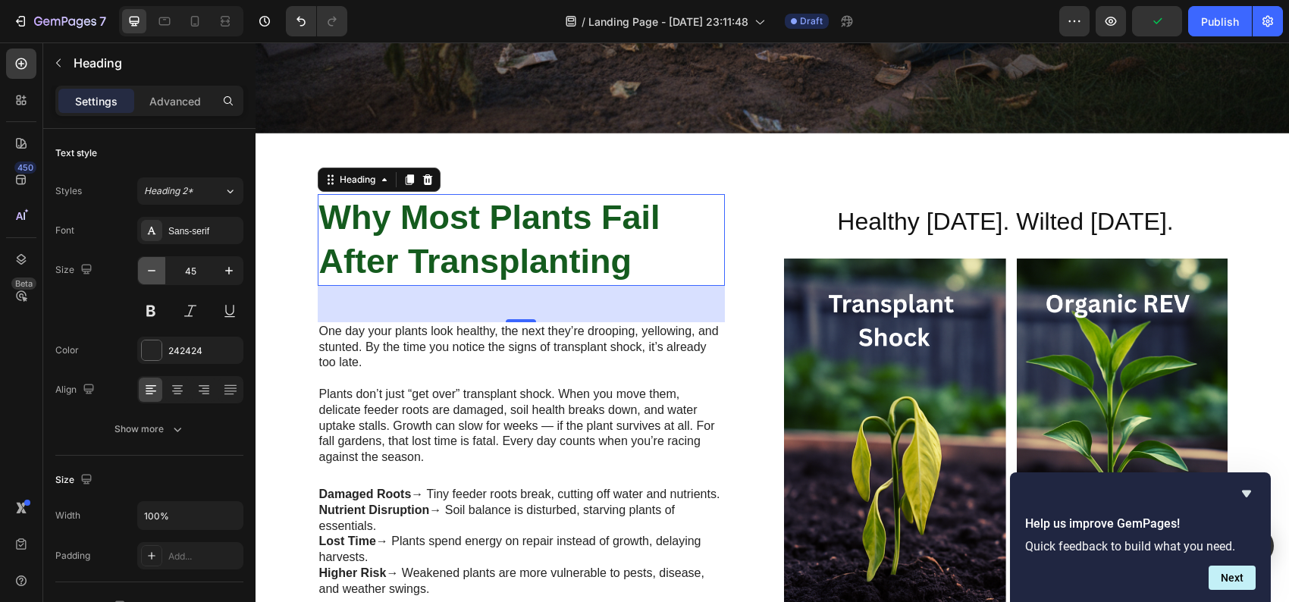
click at [151, 270] on icon "button" at bounding box center [152, 271] width 8 height 2
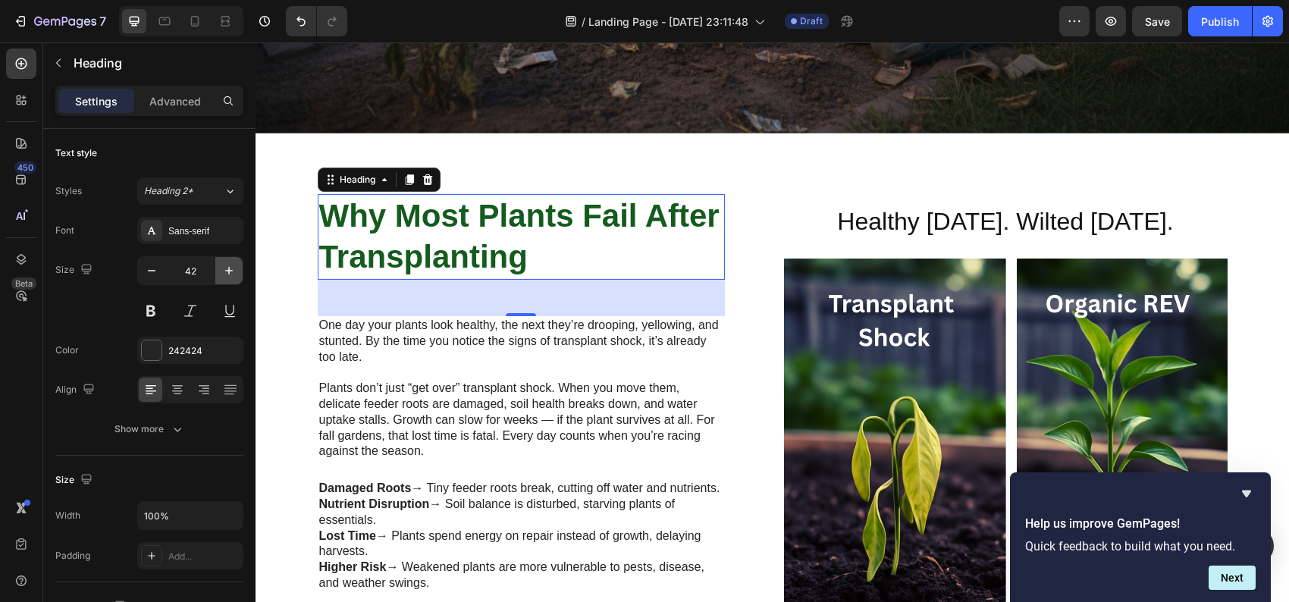
click at [229, 268] on icon "button" at bounding box center [229, 271] width 8 height 8
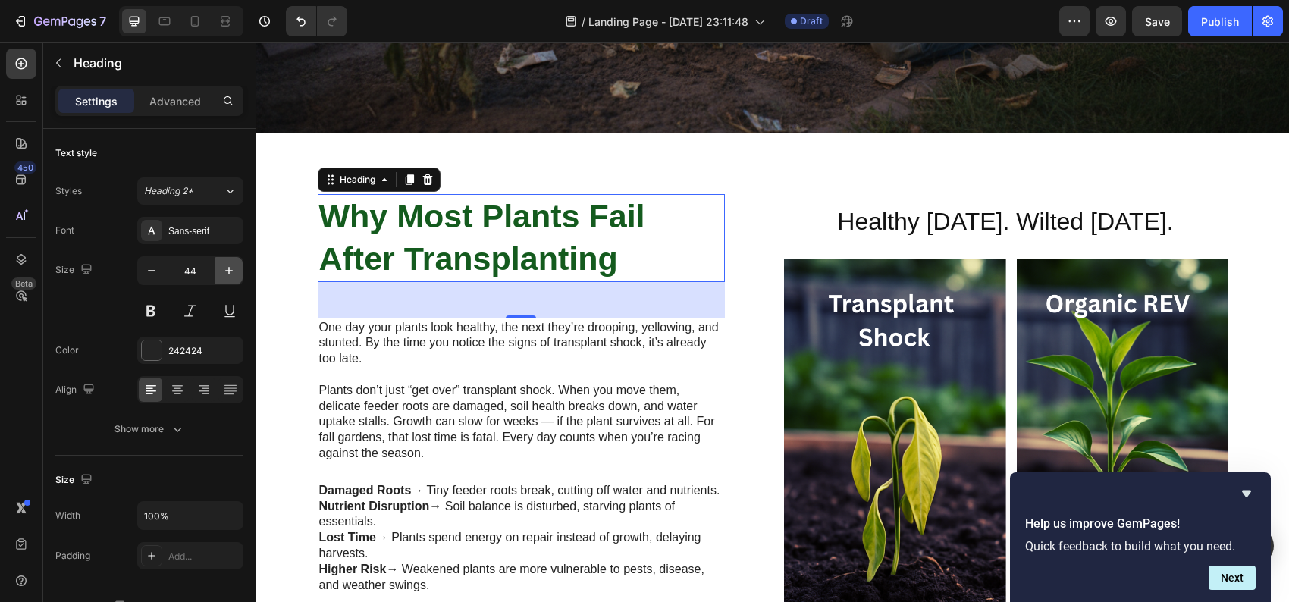
click at [229, 268] on icon "button" at bounding box center [229, 271] width 8 height 8
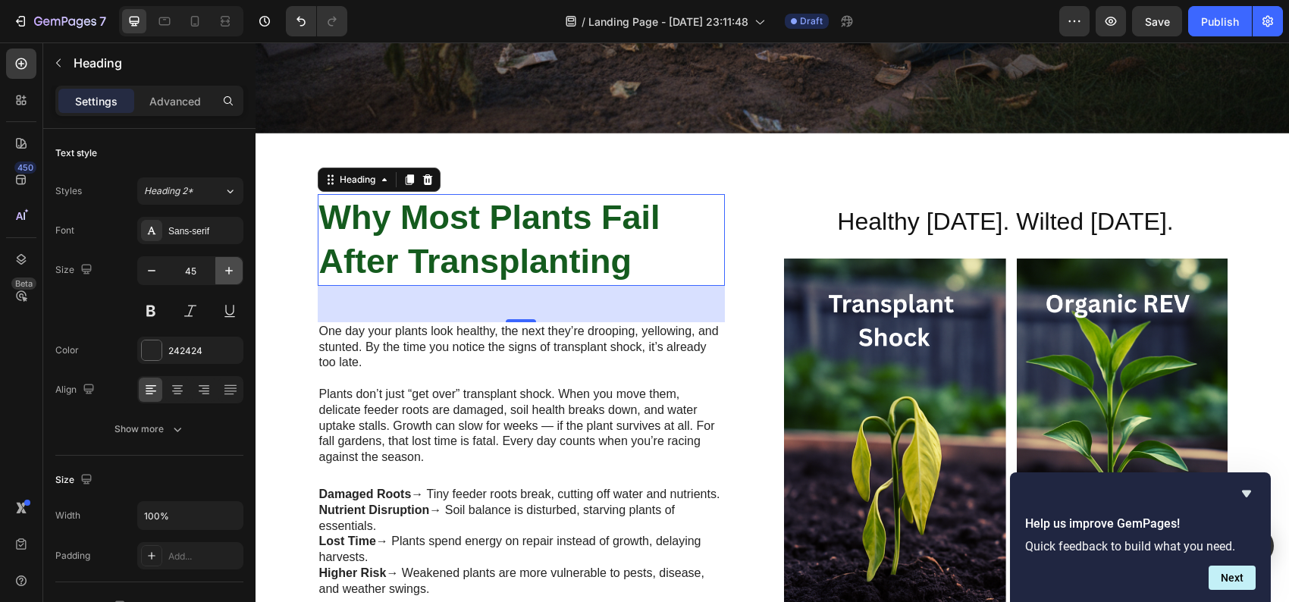
click at [229, 268] on icon "button" at bounding box center [229, 271] width 8 height 8
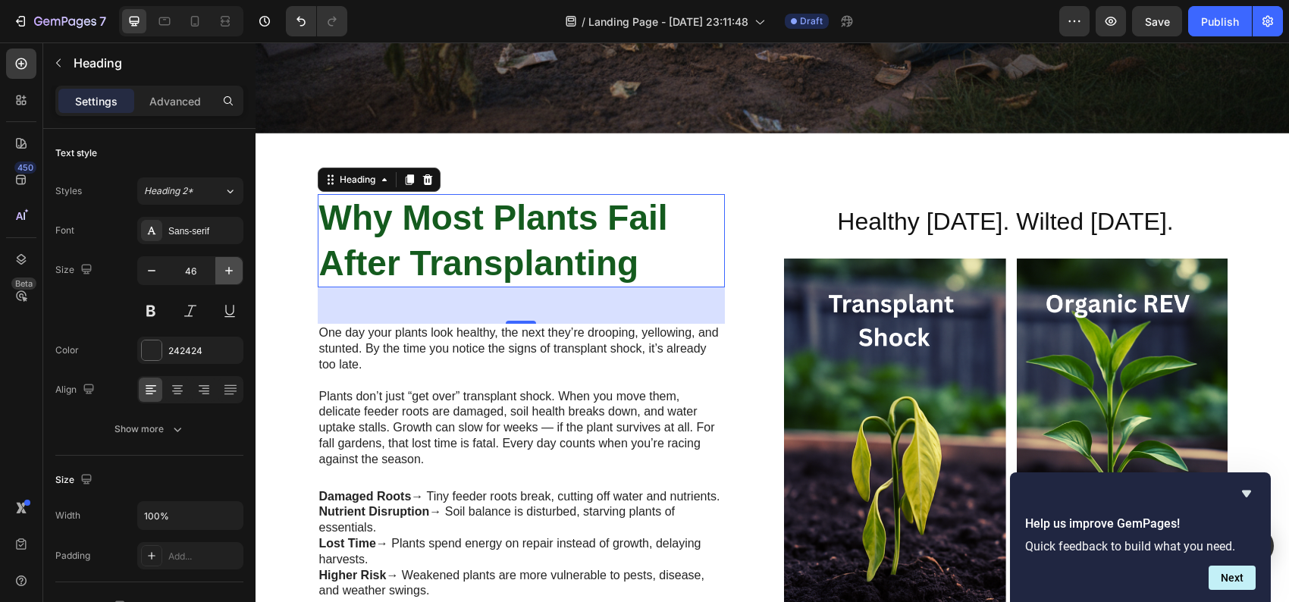
click at [229, 268] on icon "button" at bounding box center [229, 271] width 8 height 8
type input "47"
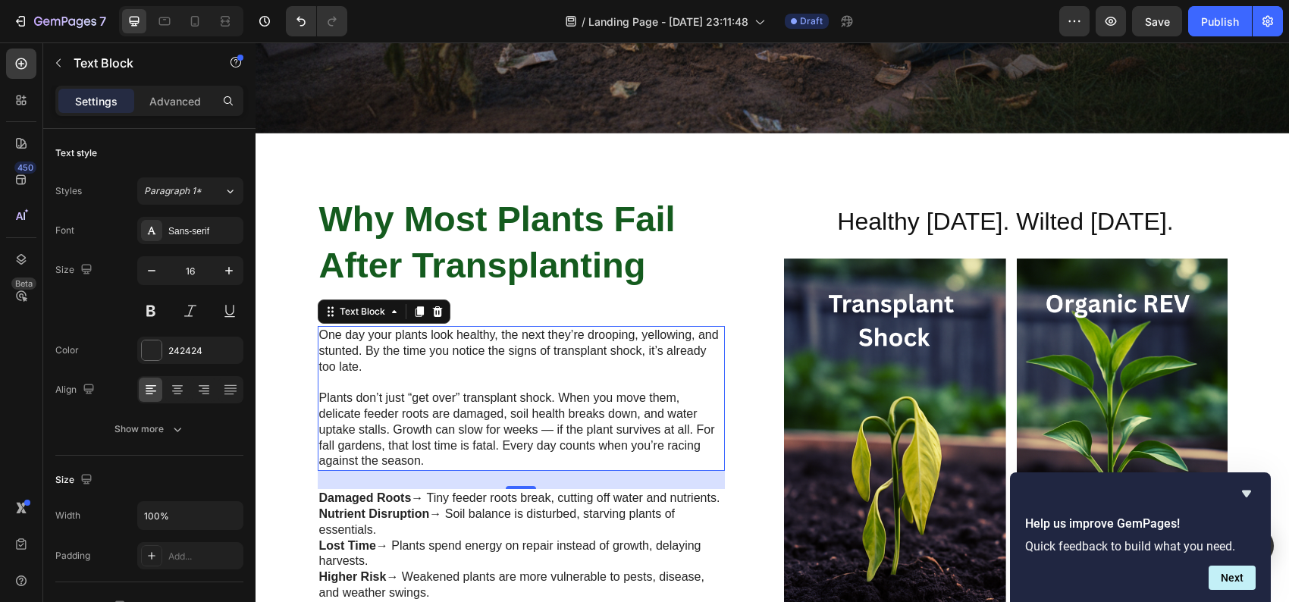
click at [445, 352] on p "One day your plants look healthy, the next they’re drooping, yellowing, and stu…" at bounding box center [521, 350] width 404 height 47
click at [457, 296] on div "⁠⁠⁠⁠⁠⁠⁠ Why Most Plants Fail After Transplanting Heading One day your plants lo…" at bounding box center [521, 433] width 407 height 479
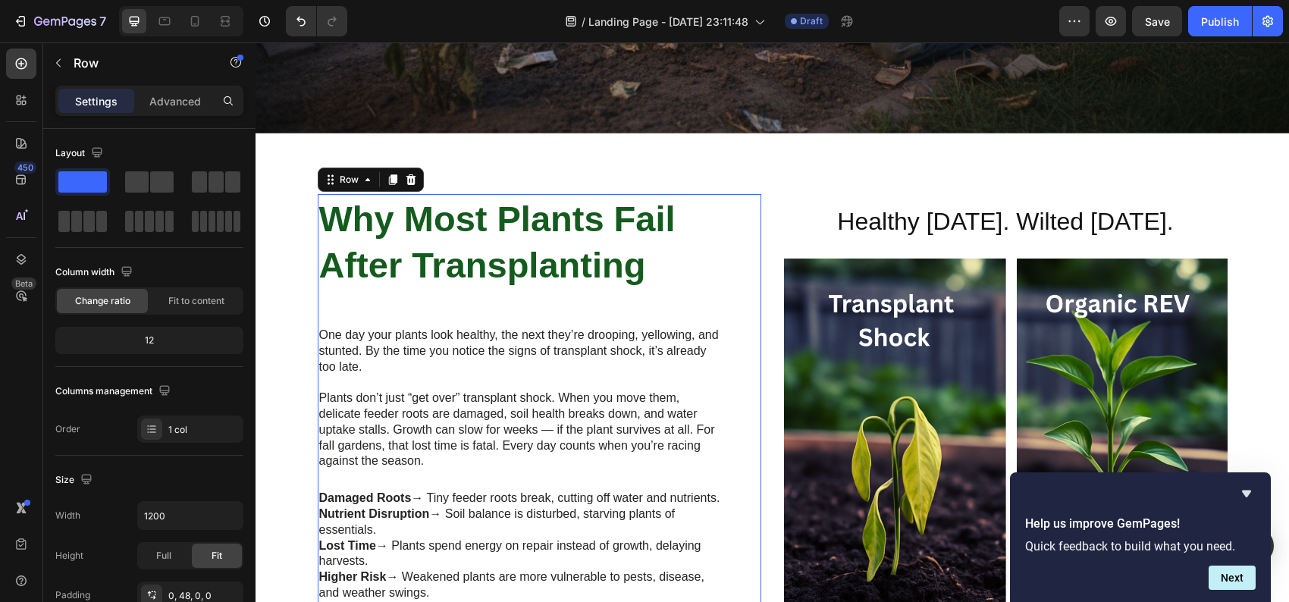
click at [431, 306] on div "⁠⁠⁠⁠⁠⁠⁠ Why Most Plants Fail After Transplanting Heading One day your plants lo…" at bounding box center [521, 433] width 407 height 479
click at [342, 300] on div "⁠⁠⁠⁠⁠⁠⁠ Why Most Plants Fail After Transplanting Heading One day your plants lo…" at bounding box center [521, 433] width 407 height 479
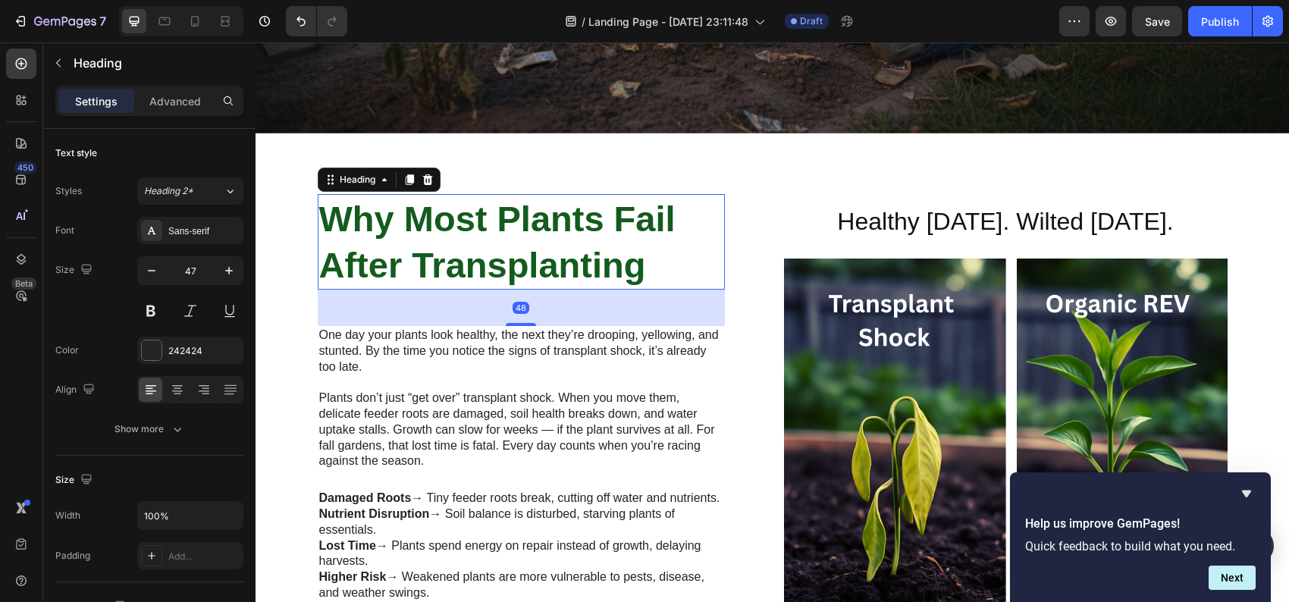
click at [369, 258] on strong "Why Most Plants Fail After Transplanting" at bounding box center [497, 242] width 356 height 86
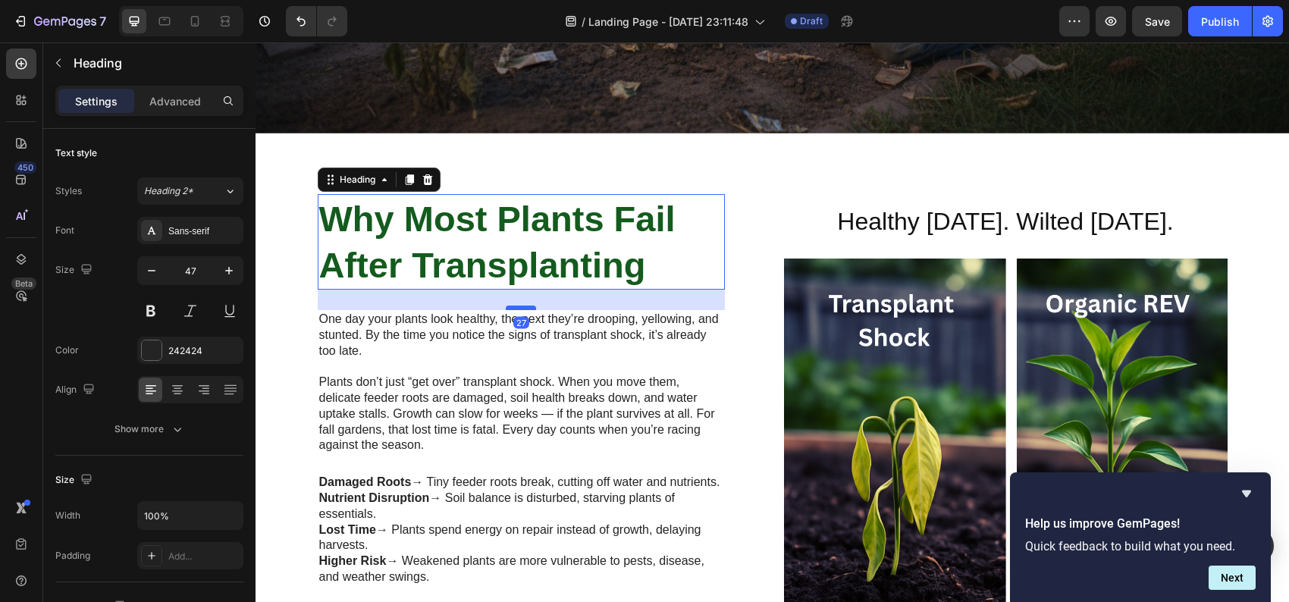
drag, startPoint x: 512, startPoint y: 316, endPoint x: 516, endPoint y: 300, distance: 16.6
click at [516, 305] on div at bounding box center [521, 307] width 30 height 5
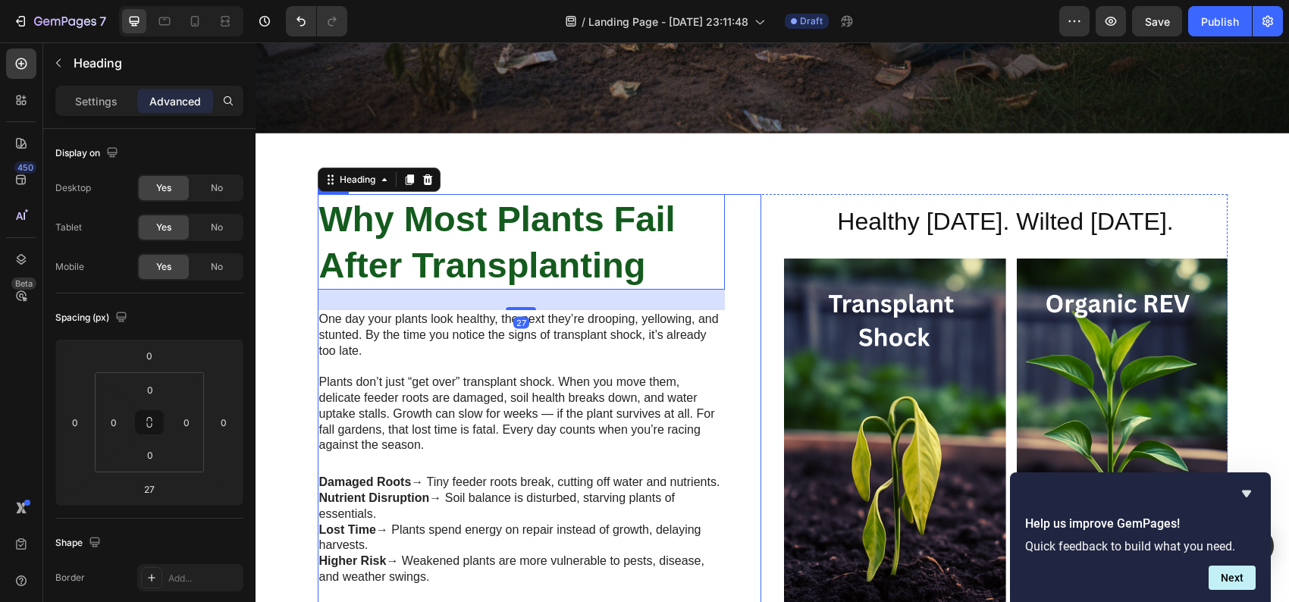
click at [749, 223] on div "⁠⁠⁠⁠⁠⁠⁠ Why Most Plants Fail After Transplanting Heading 27 One day your plants…" at bounding box center [539, 425] width 443 height 463
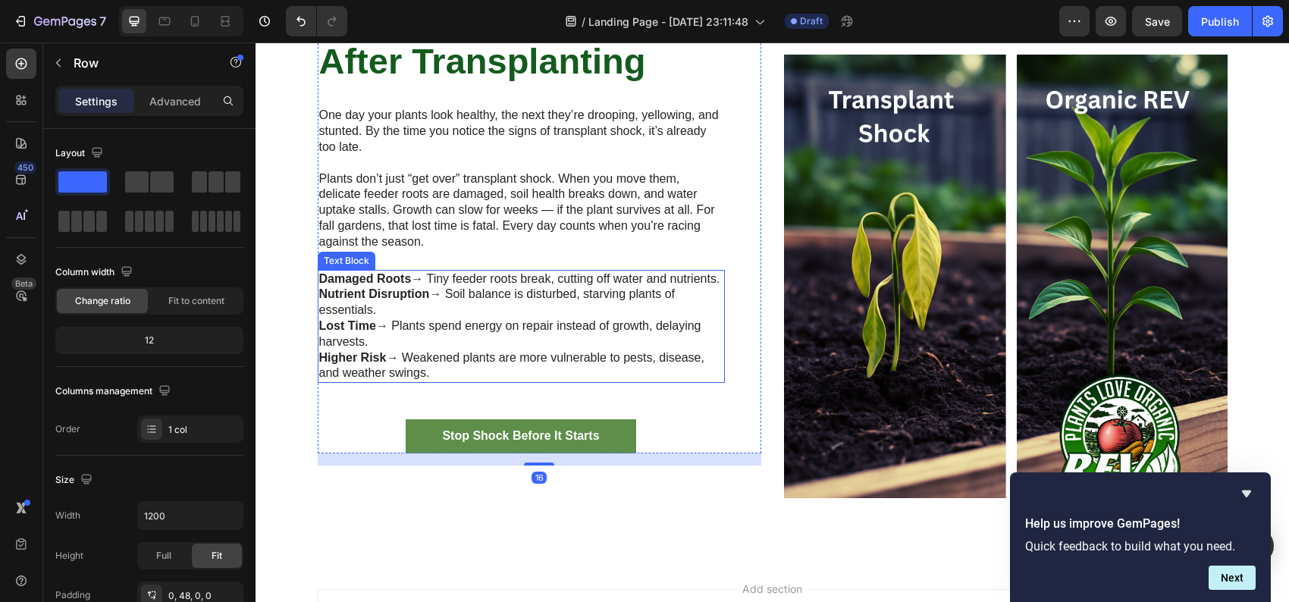
scroll to position [758, 0]
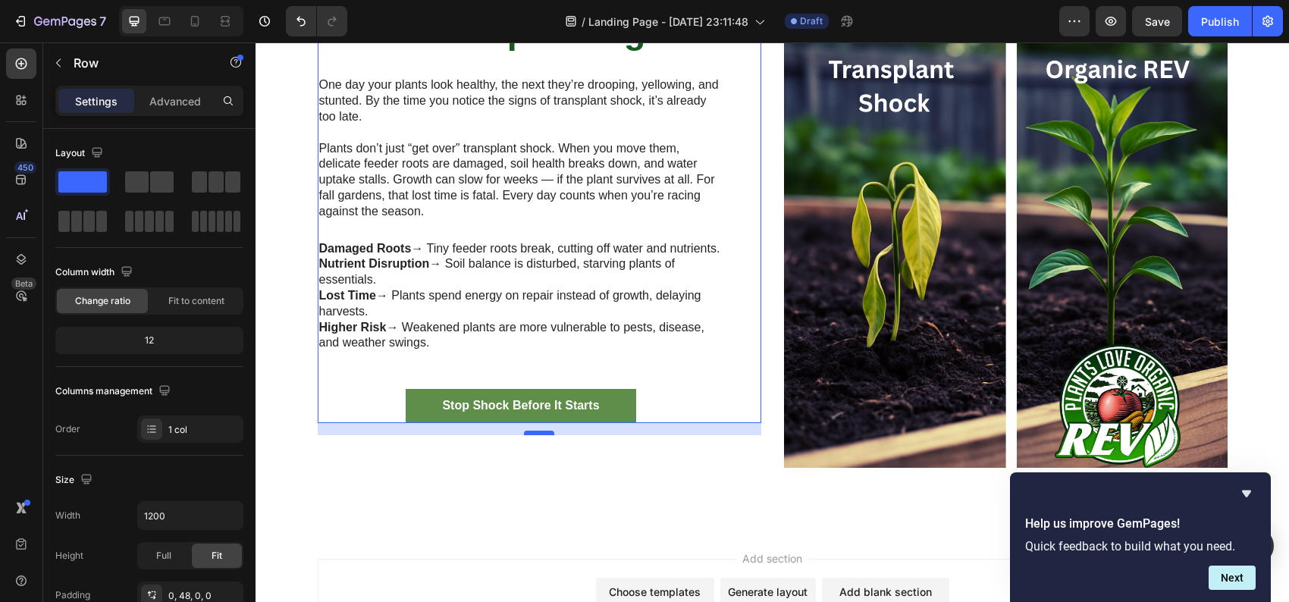
click at [536, 423] on div "16" at bounding box center [539, 423] width 443 height 0
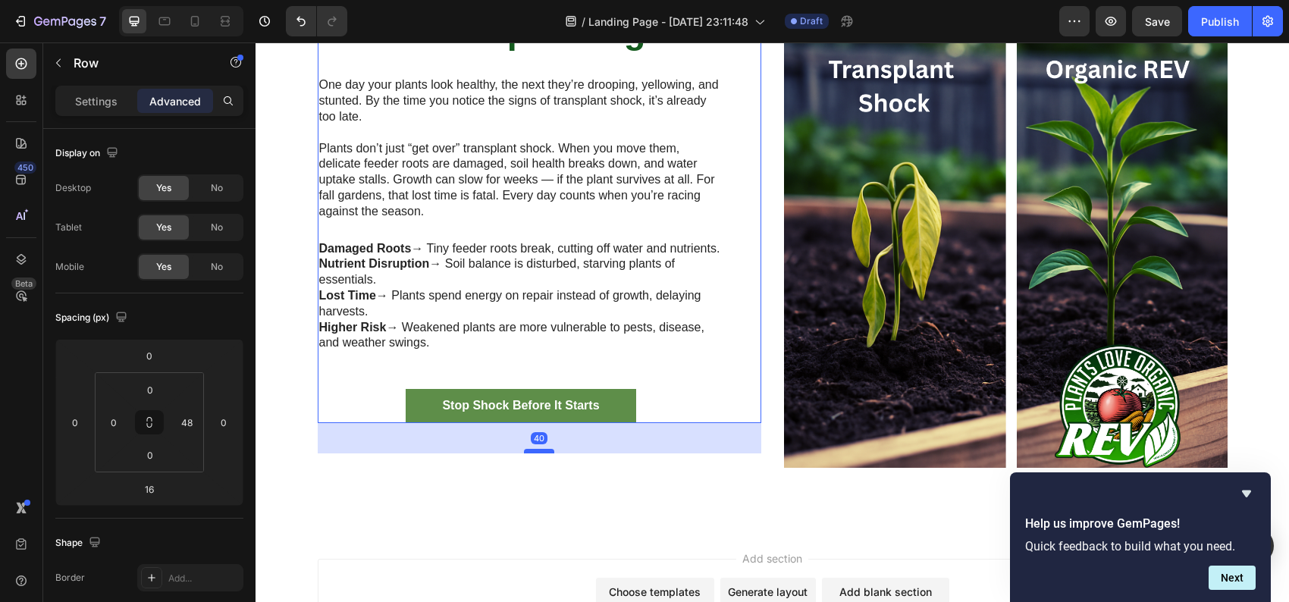
drag, startPoint x: 536, startPoint y: 448, endPoint x: 537, endPoint y: 466, distance: 18.2
click at [537, 453] on div at bounding box center [539, 451] width 30 height 5
type input "40"
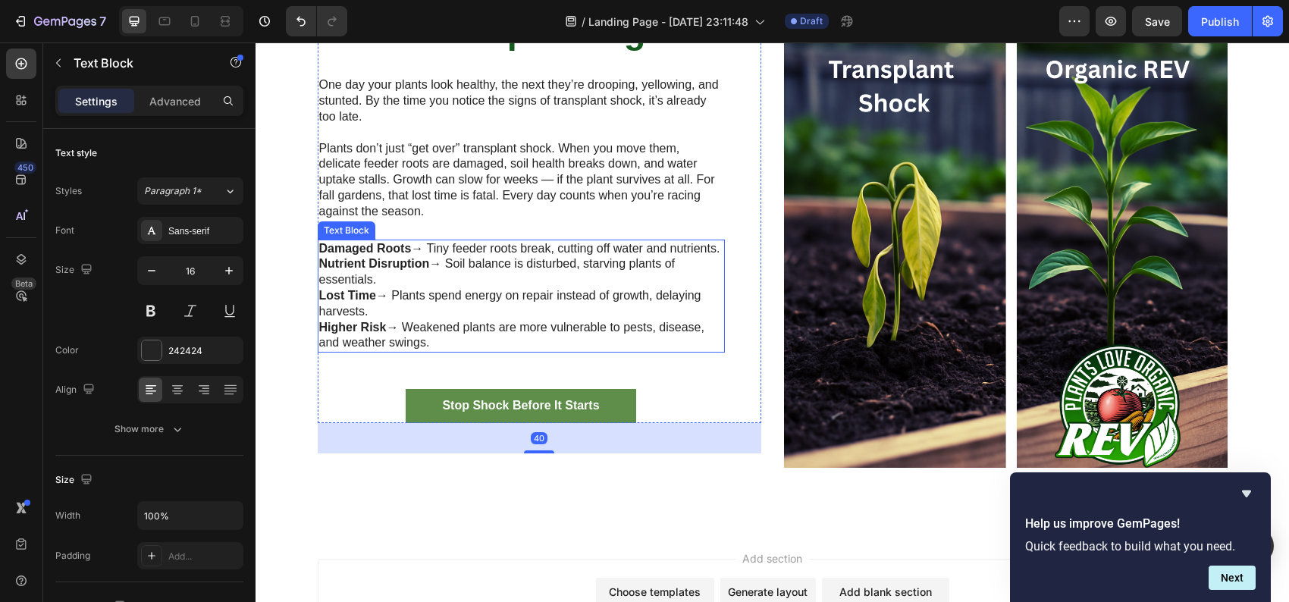
click at [571, 350] on p "Higher Risk → Weakened plants are more vulnerable to pests, disease, and weathe…" at bounding box center [521, 336] width 404 height 32
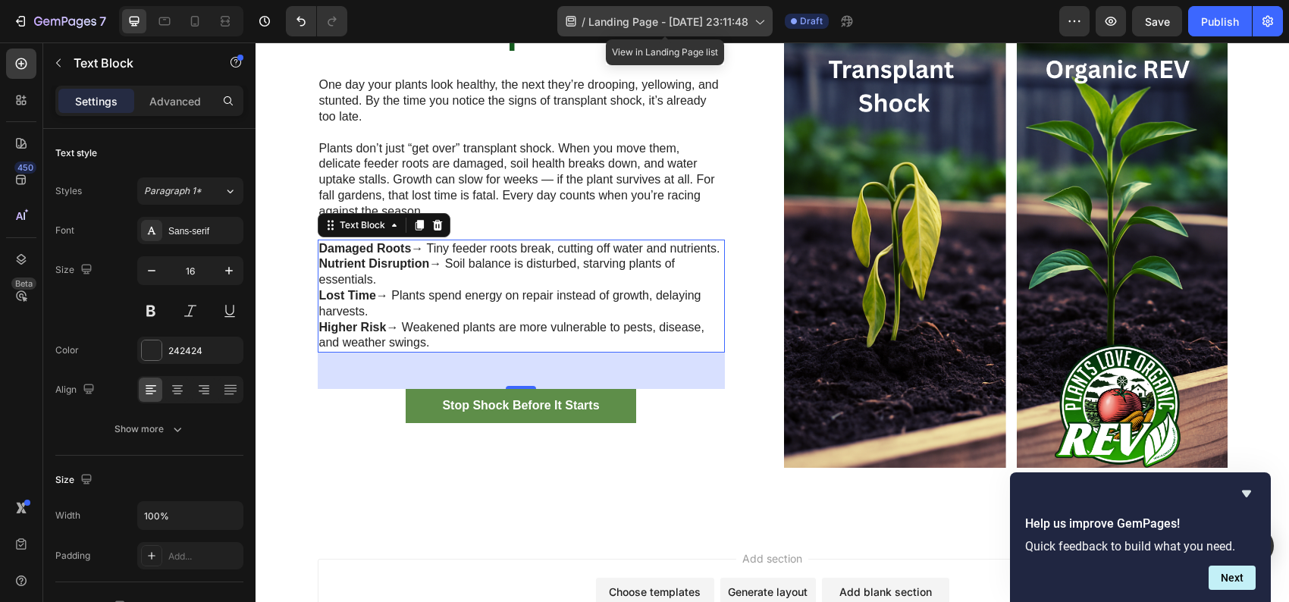
click at [609, 20] on span "Landing Page - [DATE] 23:11:48" at bounding box center [668, 22] width 160 height 16
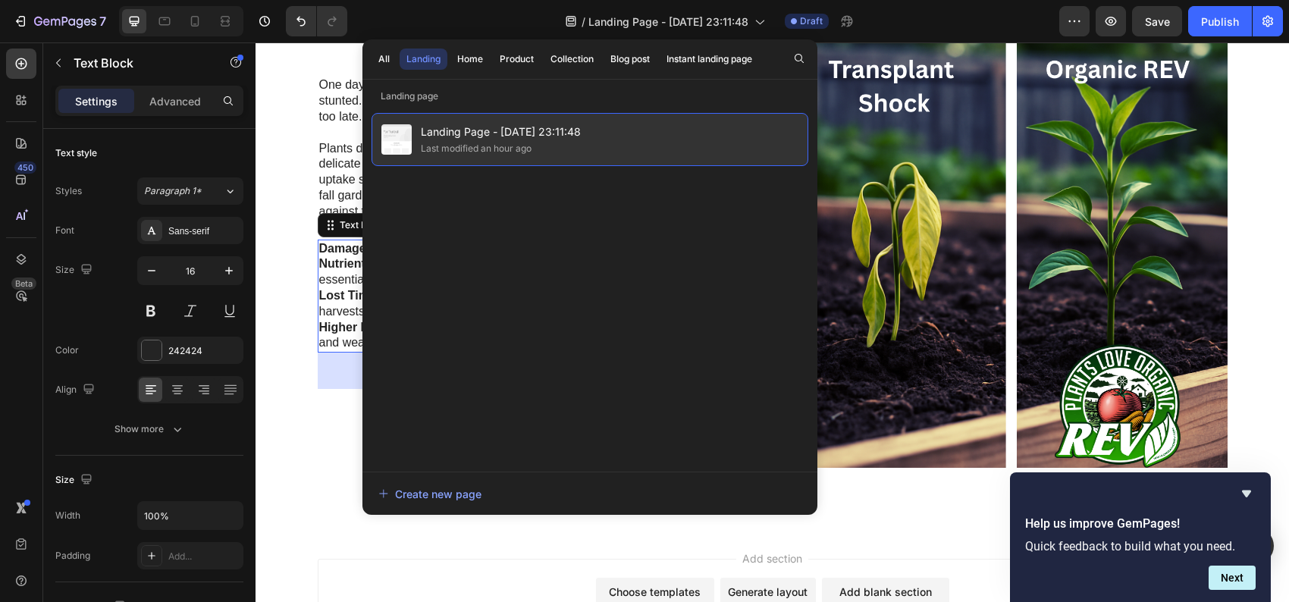
click at [490, 133] on span "Landing Page - [DATE] 23:11:48" at bounding box center [501, 132] width 160 height 18
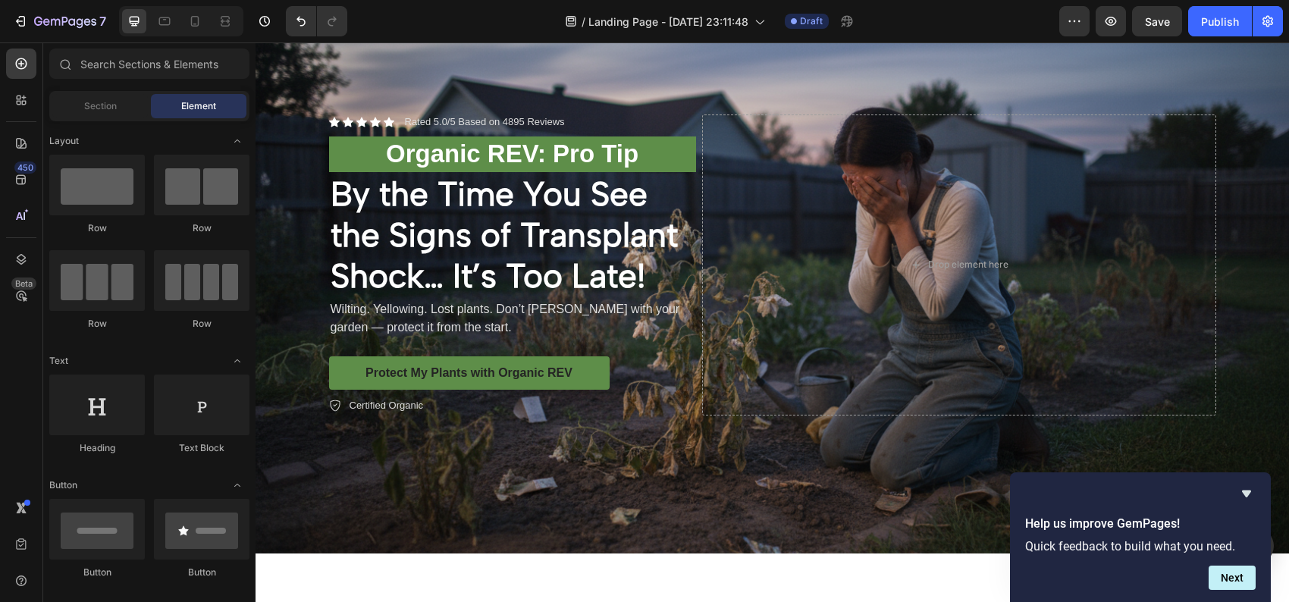
scroll to position [0, 0]
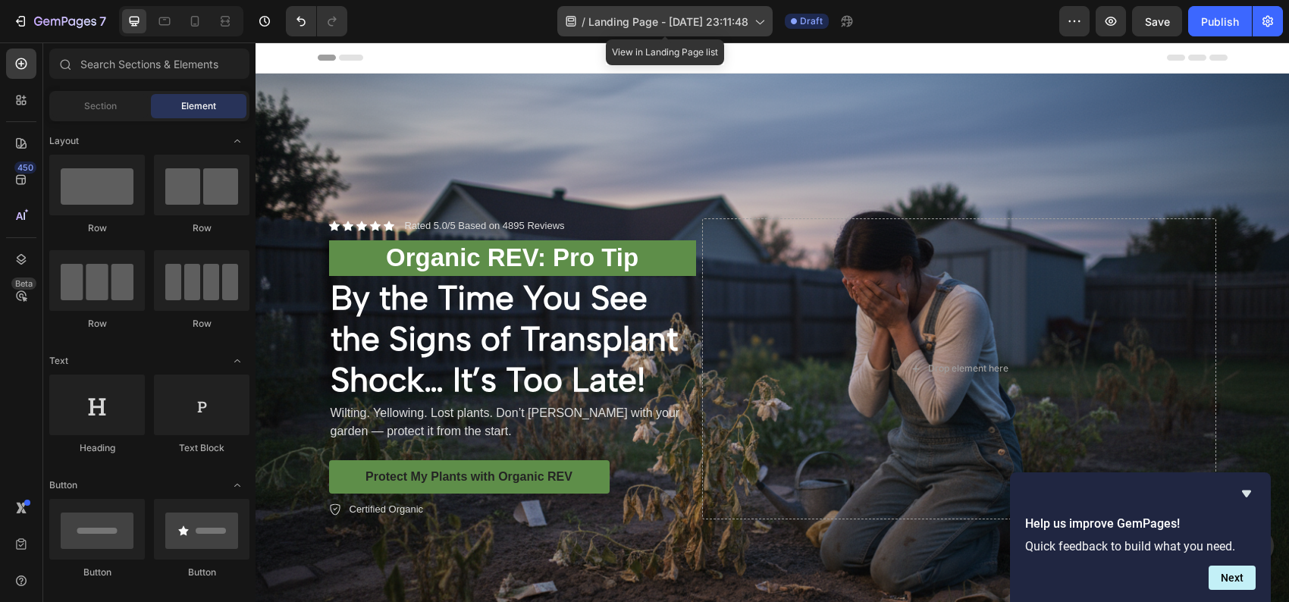
click at [762, 19] on icon at bounding box center [758, 21] width 15 height 15
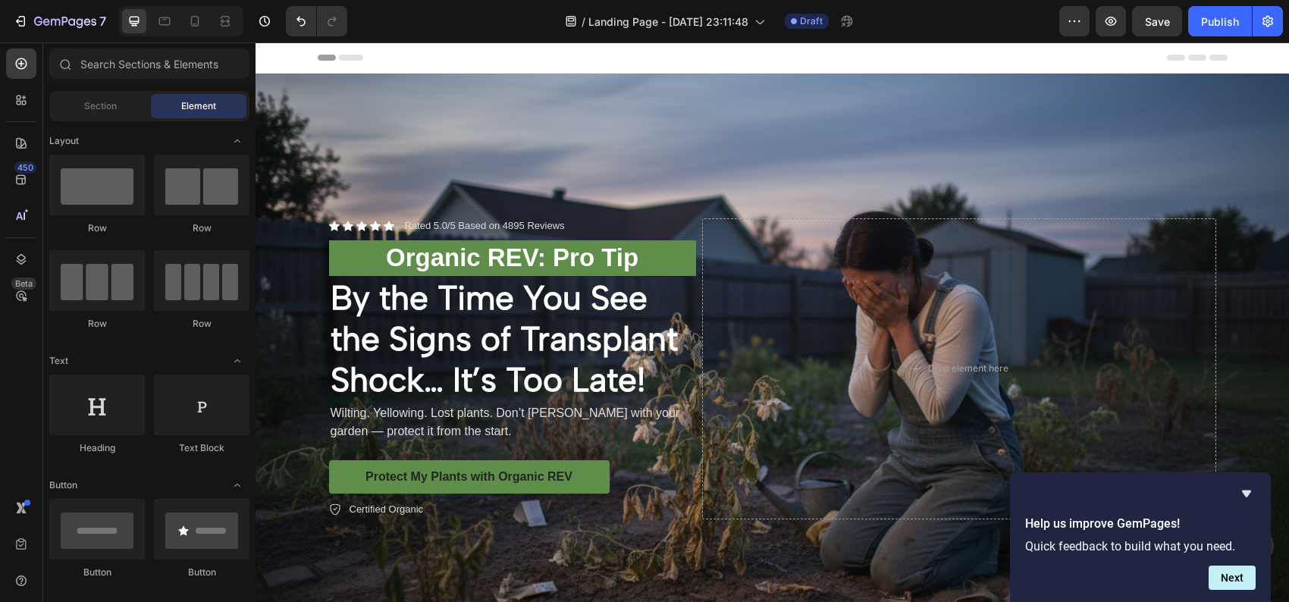
click at [941, 36] on div "/ Landing Page - [DATE] 23:11:48 Draft" at bounding box center [709, 21] width 700 height 30
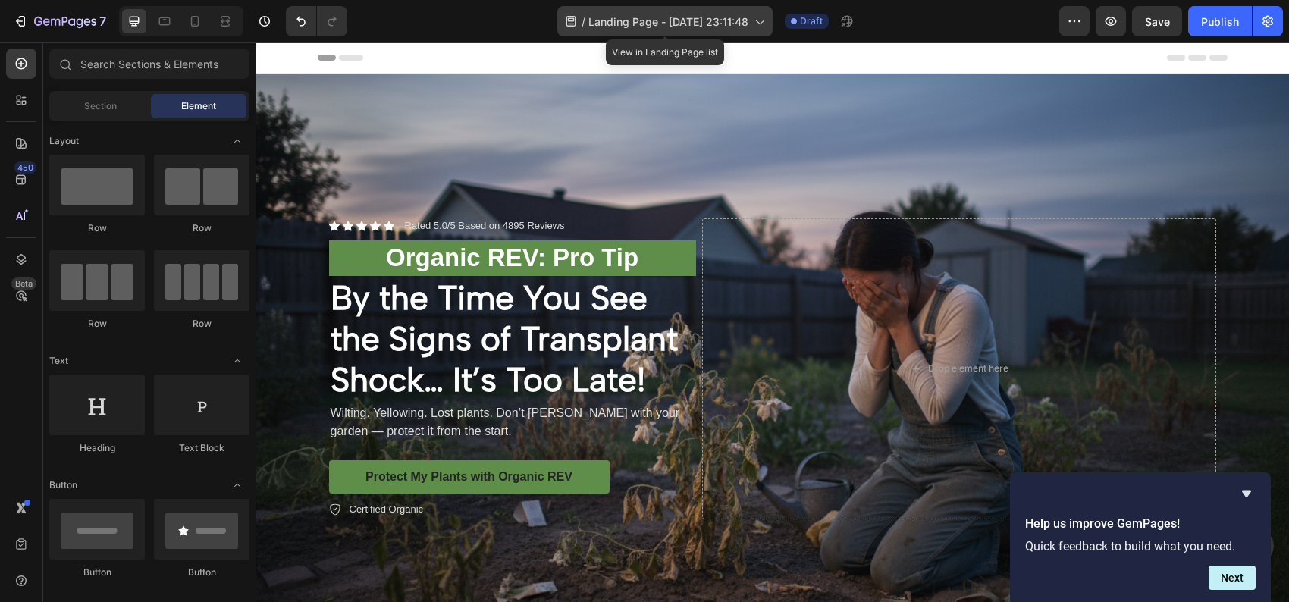
click at [572, 17] on icon at bounding box center [570, 21] width 10 height 11
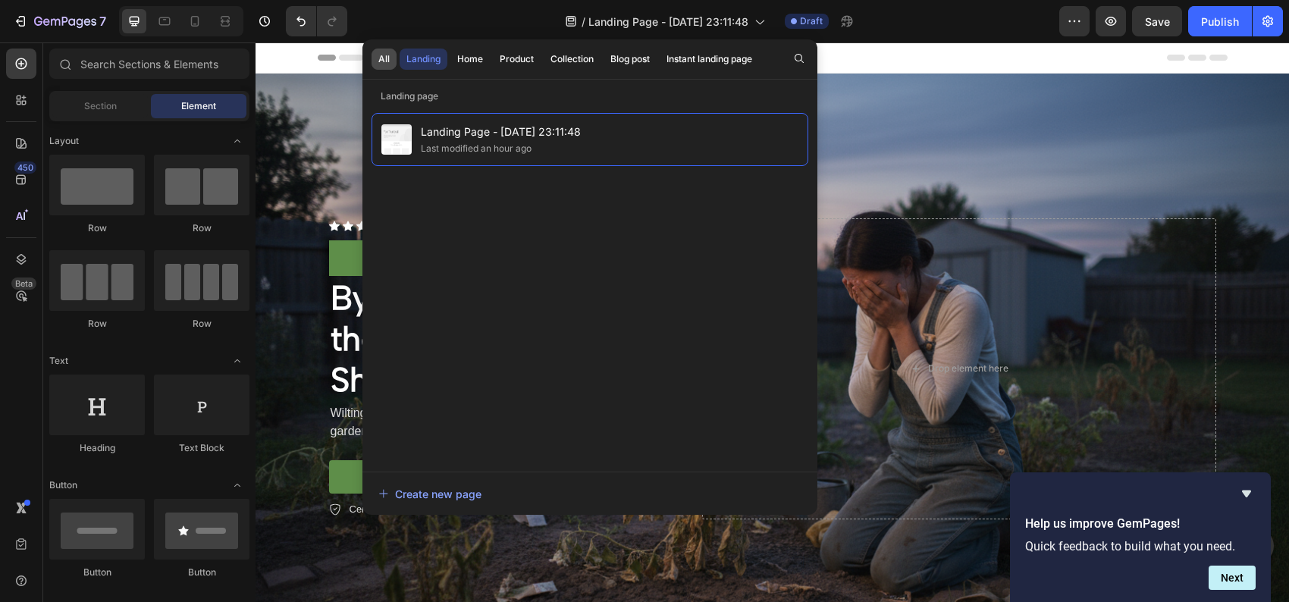
click at [382, 61] on div "All" at bounding box center [383, 59] width 11 height 14
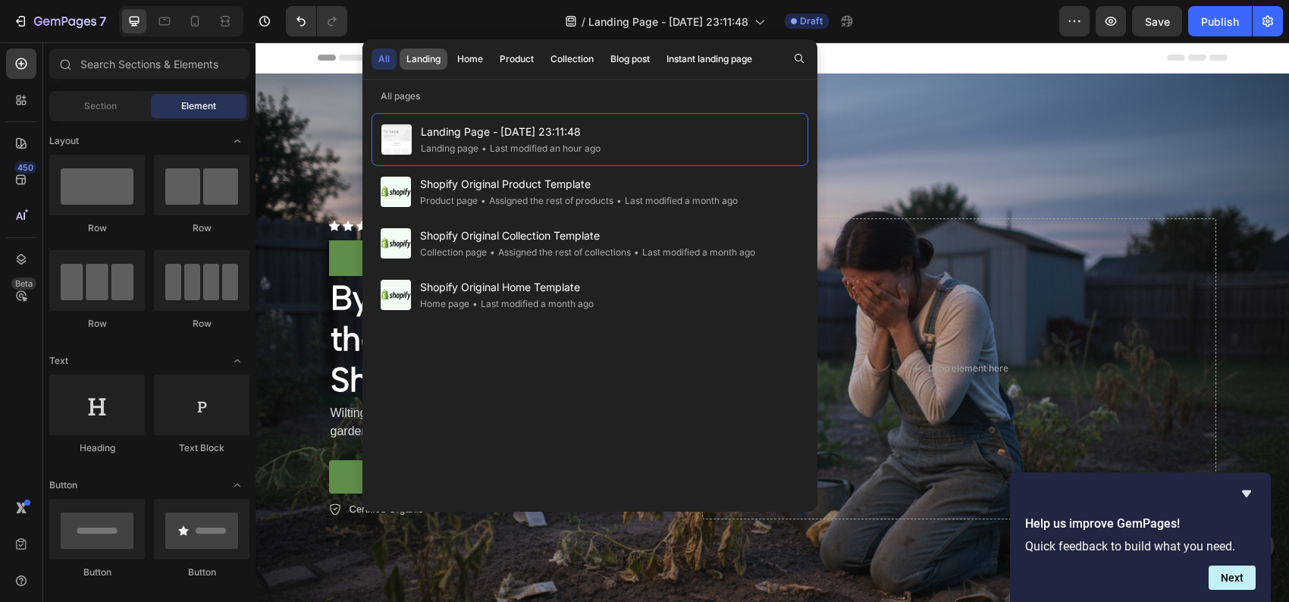
click at [415, 61] on div "Landing" at bounding box center [423, 59] width 34 height 14
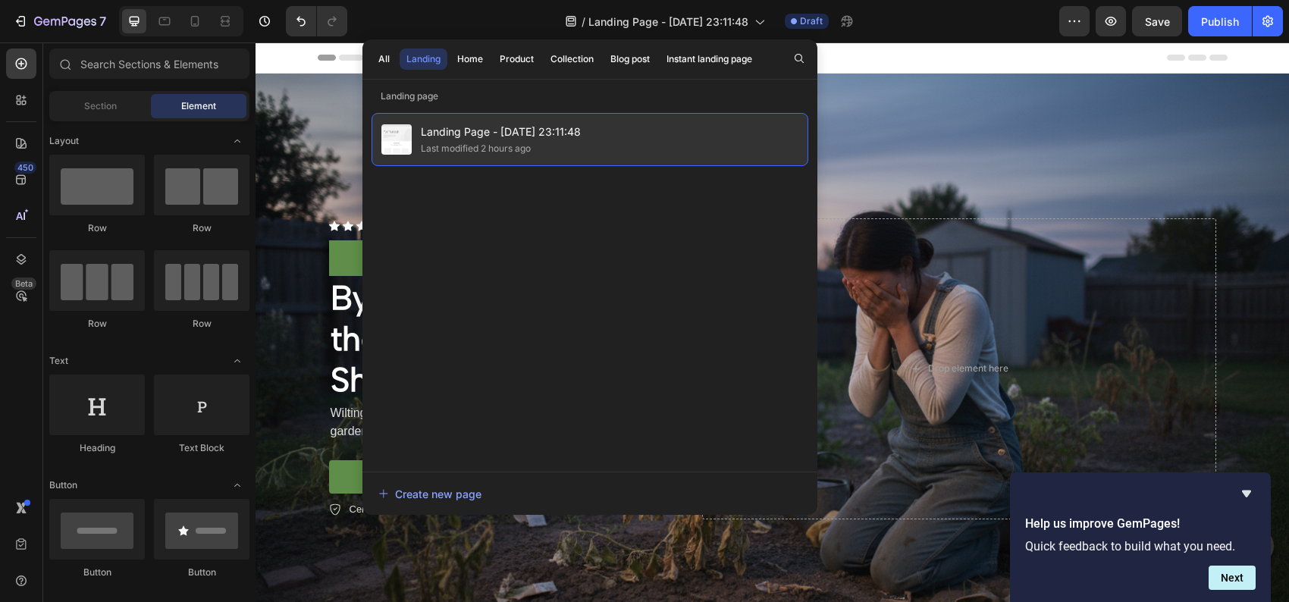
click at [486, 133] on span "Landing Page - [DATE] 23:11:48" at bounding box center [501, 132] width 160 height 18
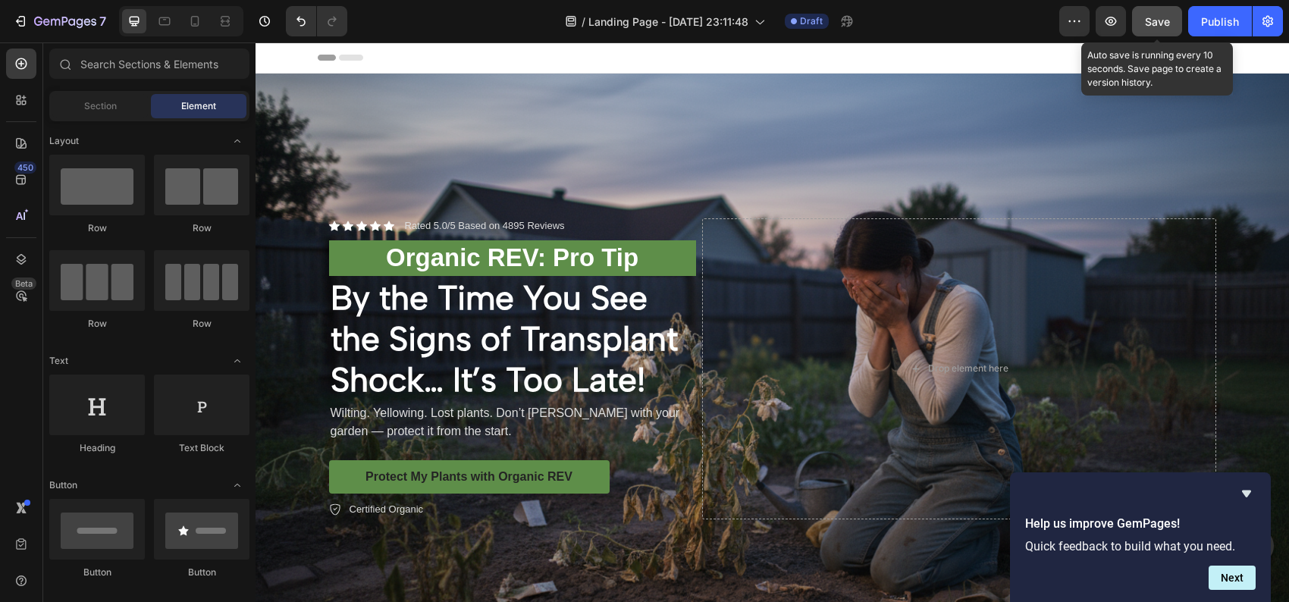
click at [1153, 16] on span "Save" at bounding box center [1157, 21] width 25 height 13
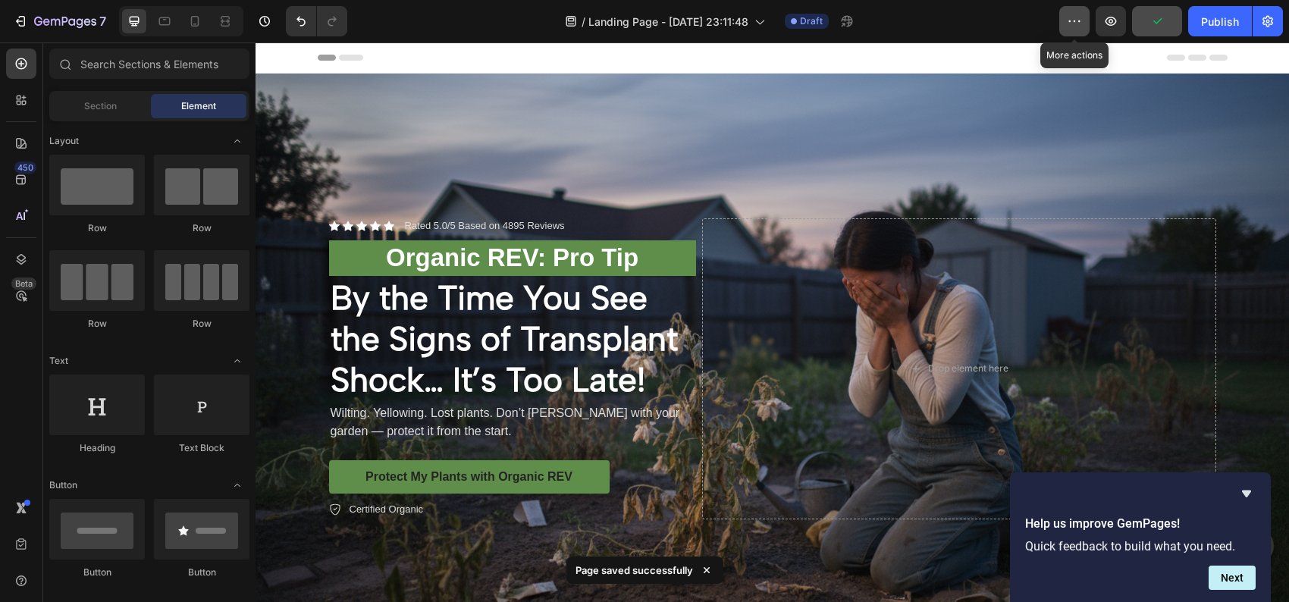
click at [1074, 20] on icon "button" at bounding box center [1074, 21] width 2 height 2
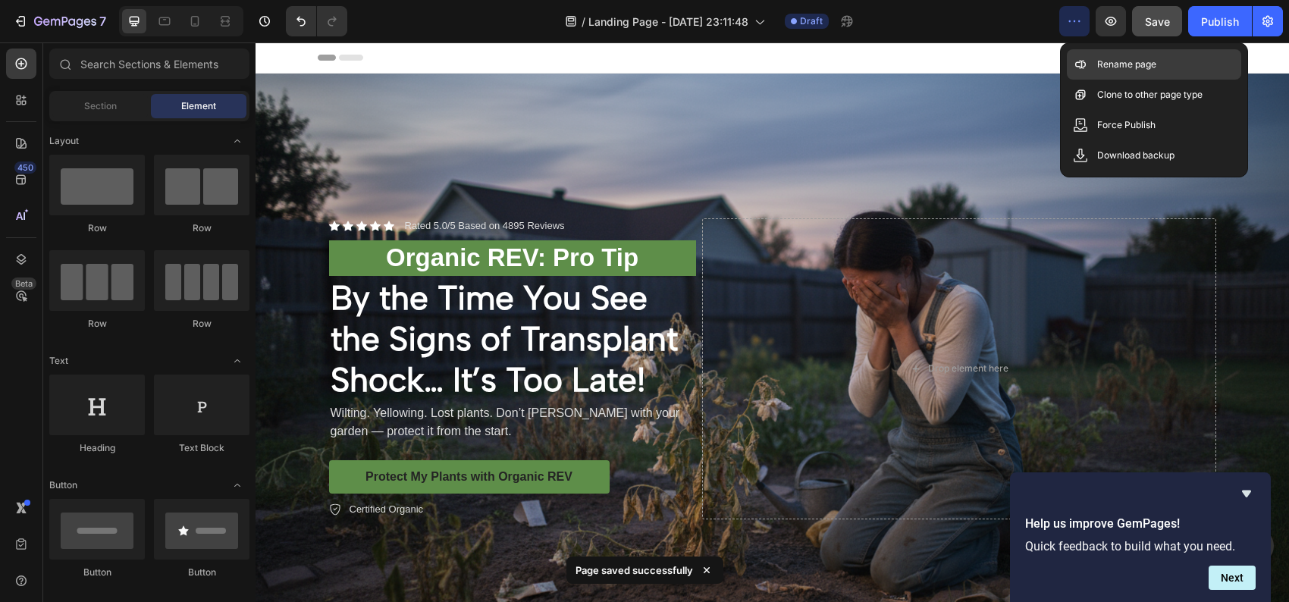
click at [1111, 61] on p "Rename page" at bounding box center [1126, 64] width 59 height 15
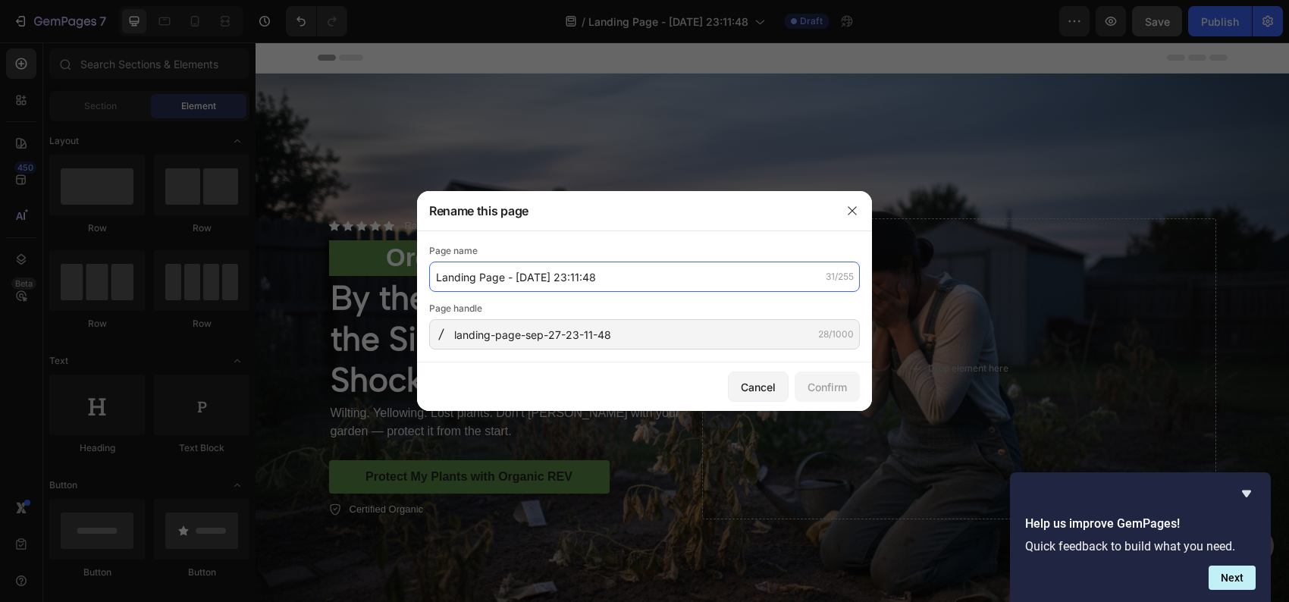
click at [604, 275] on input "Landing Page - [DATE] 23:11:48" at bounding box center [644, 277] width 431 height 30
type input "StopTransplantShock"
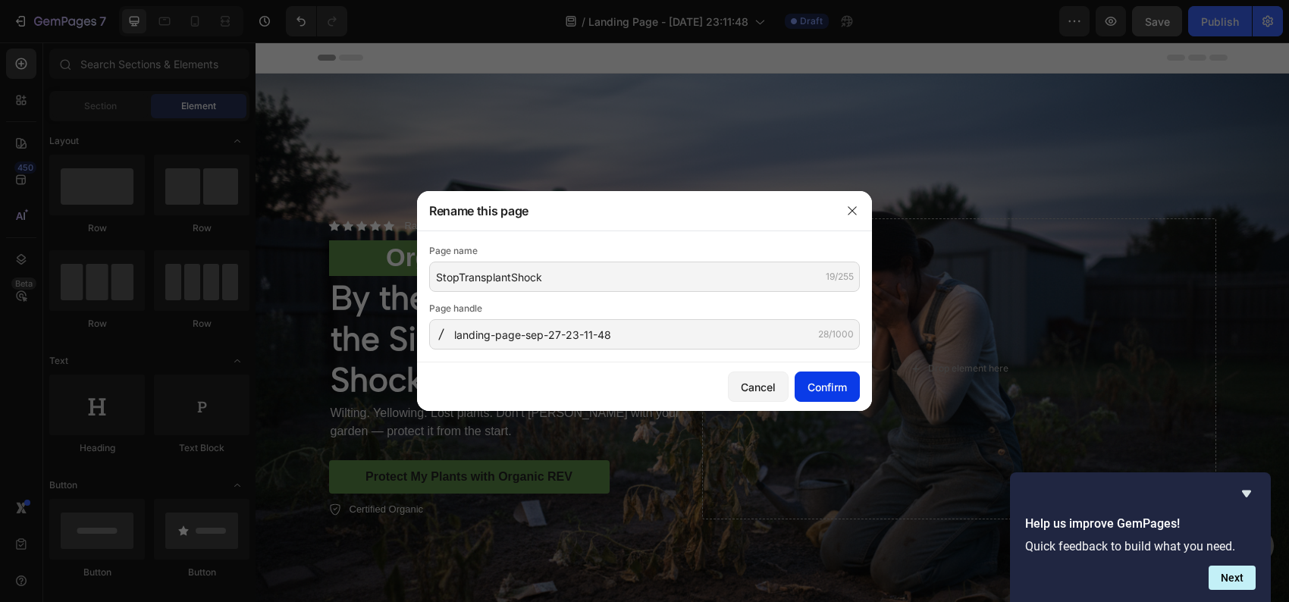
click at [822, 400] on button "Confirm" at bounding box center [826, 386] width 65 height 30
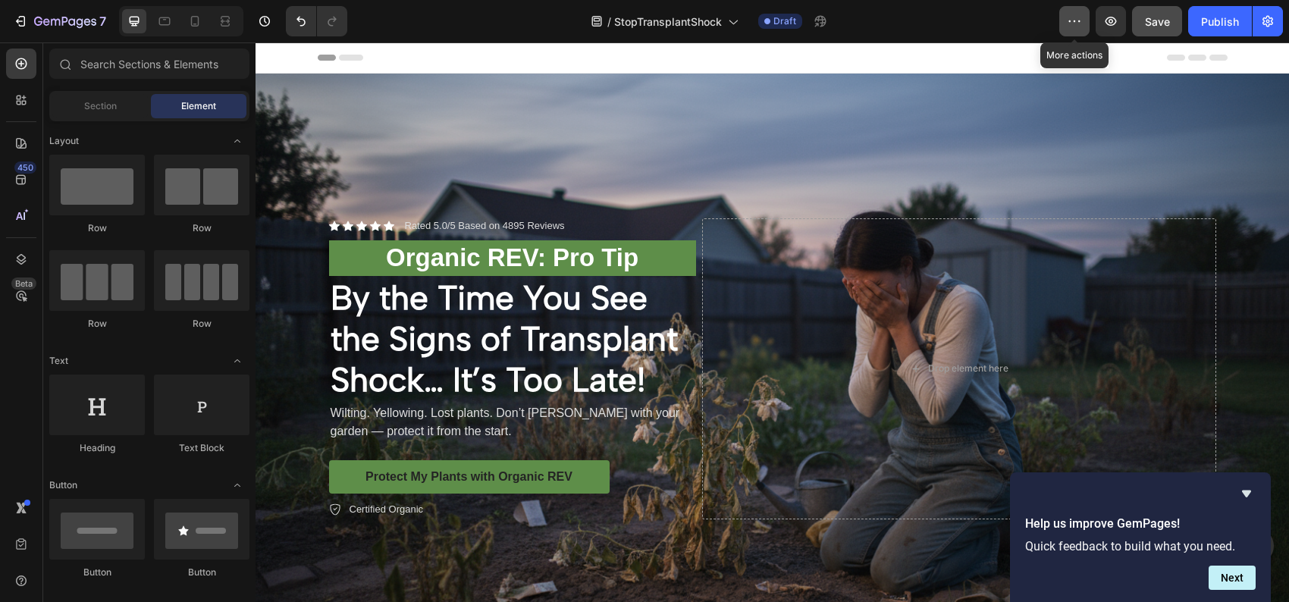
click at [1076, 16] on icon "button" at bounding box center [1074, 21] width 15 height 15
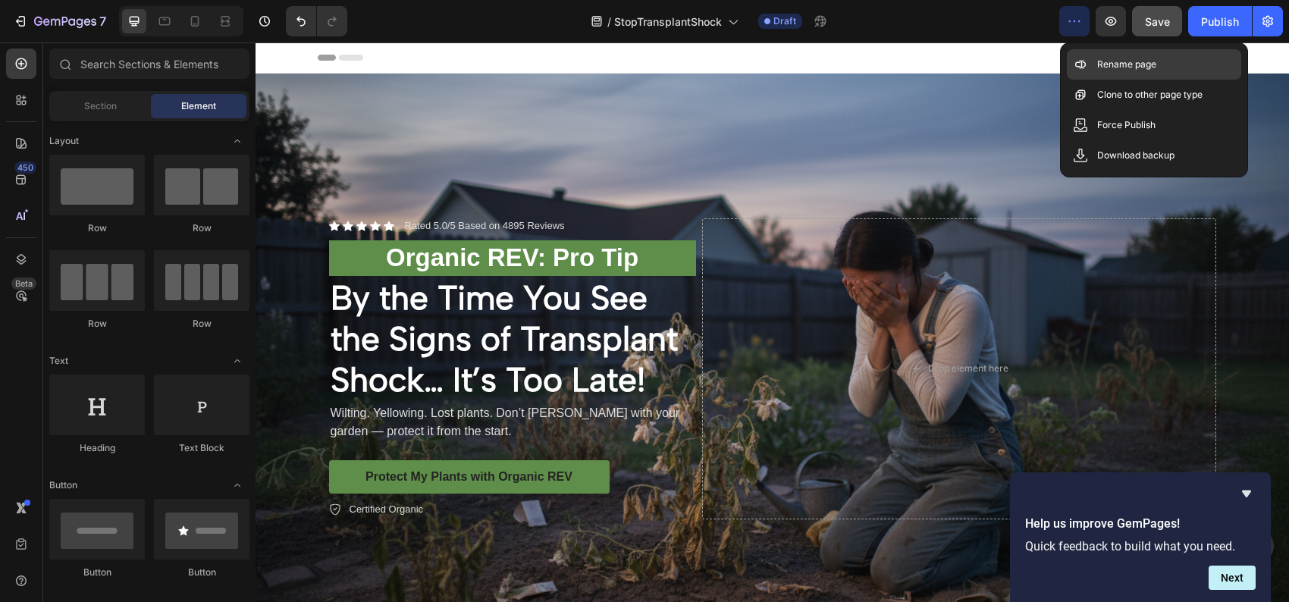
click at [1107, 58] on p "Rename page" at bounding box center [1126, 64] width 59 height 15
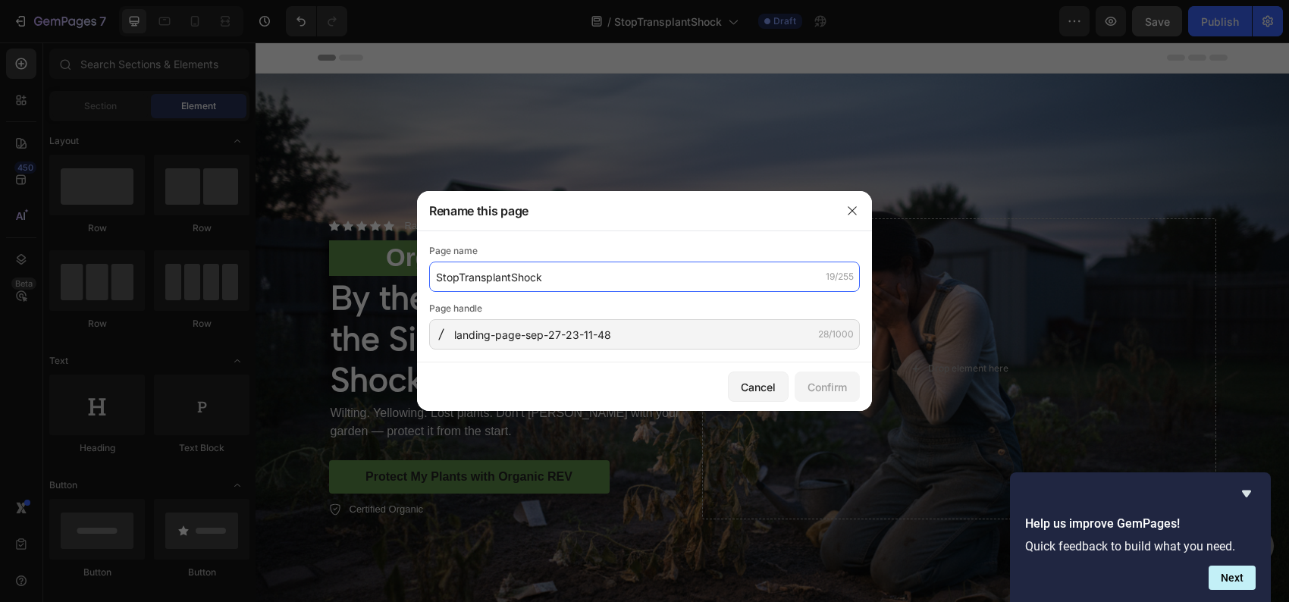
click at [440, 274] on input "StopTransplantShock" at bounding box center [644, 277] width 431 height 30
click at [436, 274] on input "StopTransplantShock" at bounding box center [644, 277] width 431 height 30
drag, startPoint x: 562, startPoint y: 277, endPoint x: 434, endPoint y: 278, distance: 128.1
click at [434, 278] on input "StopTransplantShock" at bounding box center [644, 277] width 431 height 30
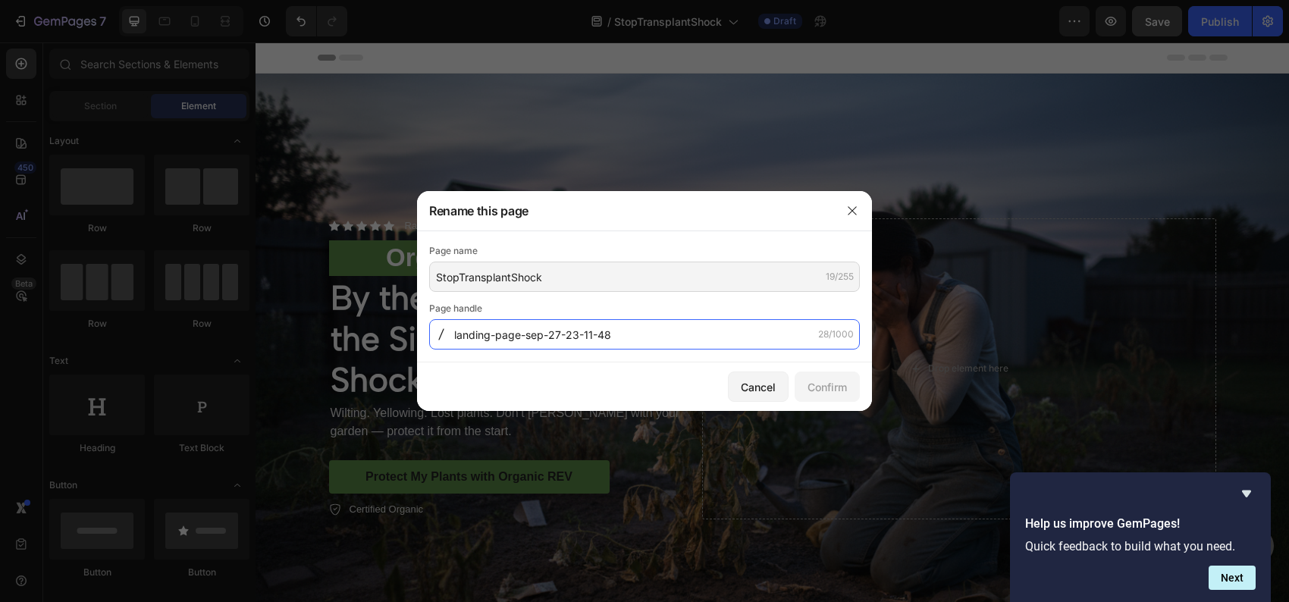
click at [506, 337] on input "landing-page-sep-27-23-11-48" at bounding box center [644, 334] width 431 height 30
paste input "StopTransplantShock"
type input "StopTransplantShock"
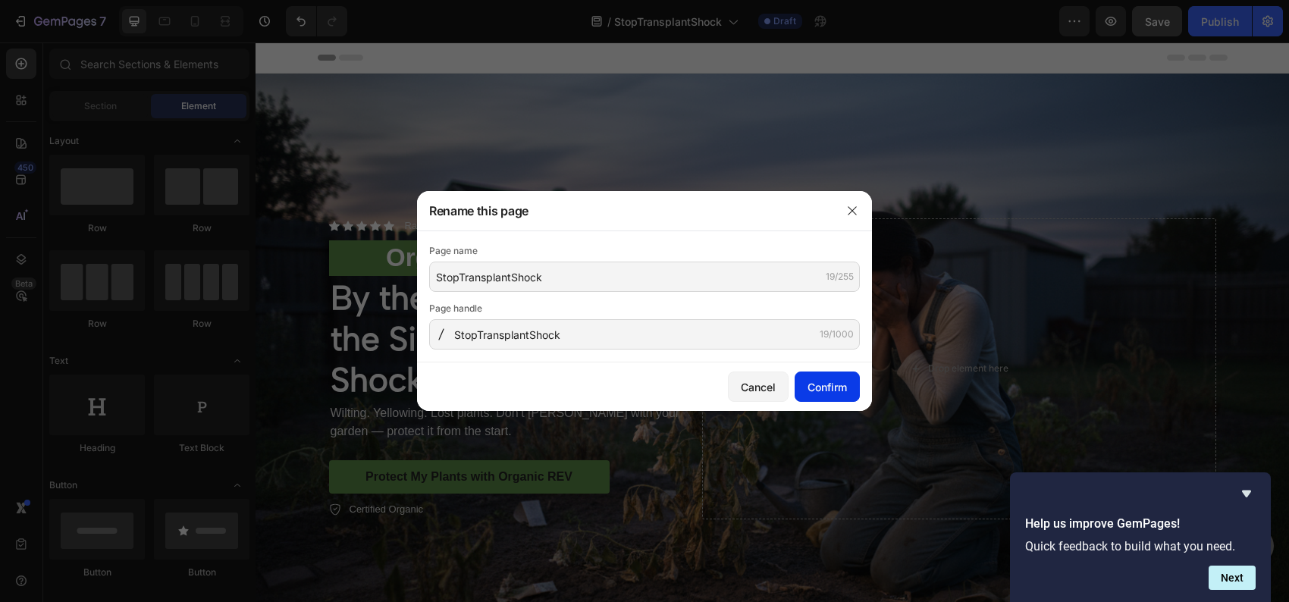
click at [833, 388] on div "Confirm" at bounding box center [826, 387] width 39 height 16
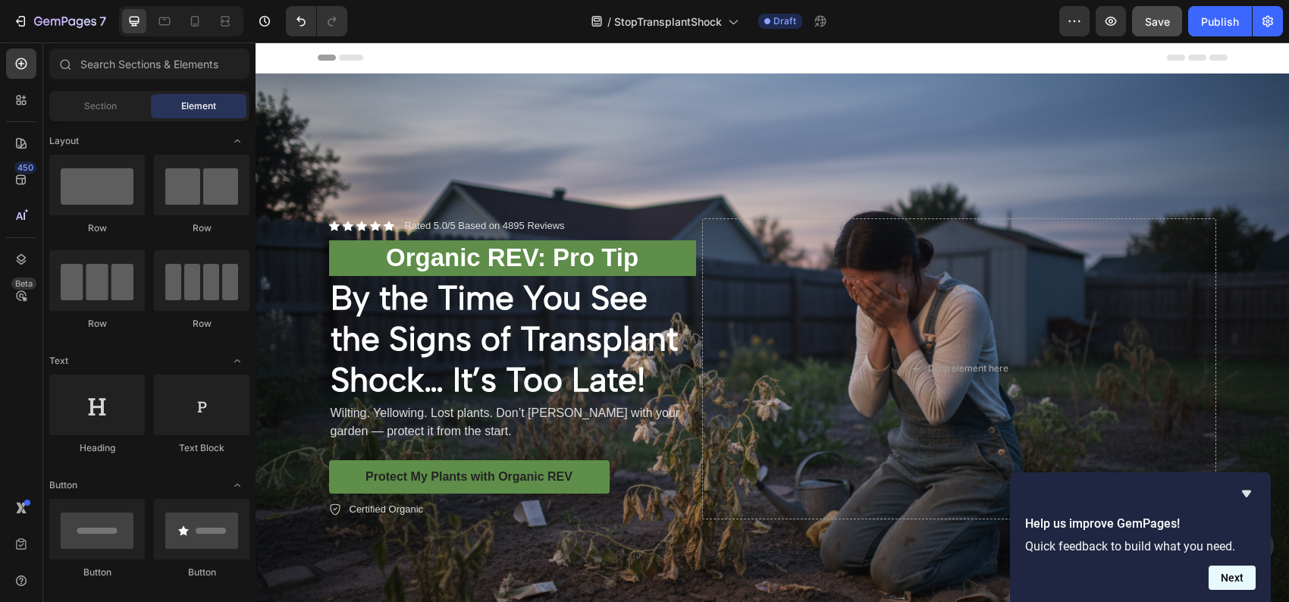
click at [1244, 577] on button "Next" at bounding box center [1231, 577] width 47 height 24
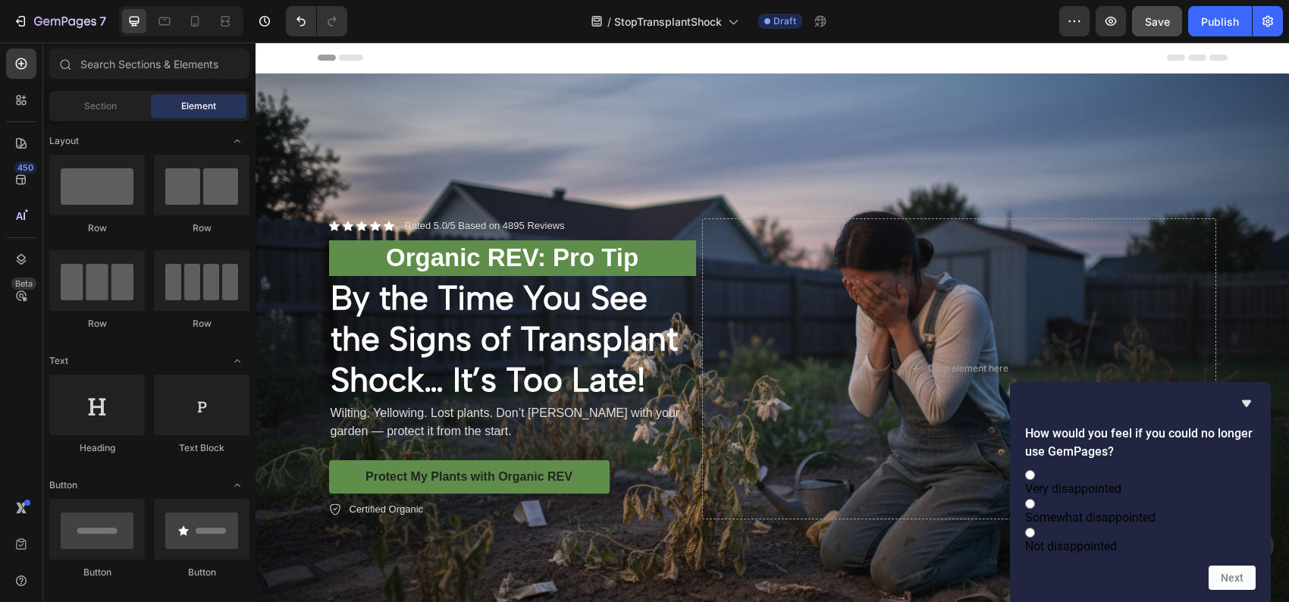
click at [1155, 510] on span "Somewhat disappointed" at bounding box center [1090, 517] width 130 height 14
click at [1035, 499] on input "Somewhat disappointed" at bounding box center [1030, 504] width 10 height 10
radio input "true"
click at [1229, 581] on button "Next" at bounding box center [1231, 577] width 47 height 24
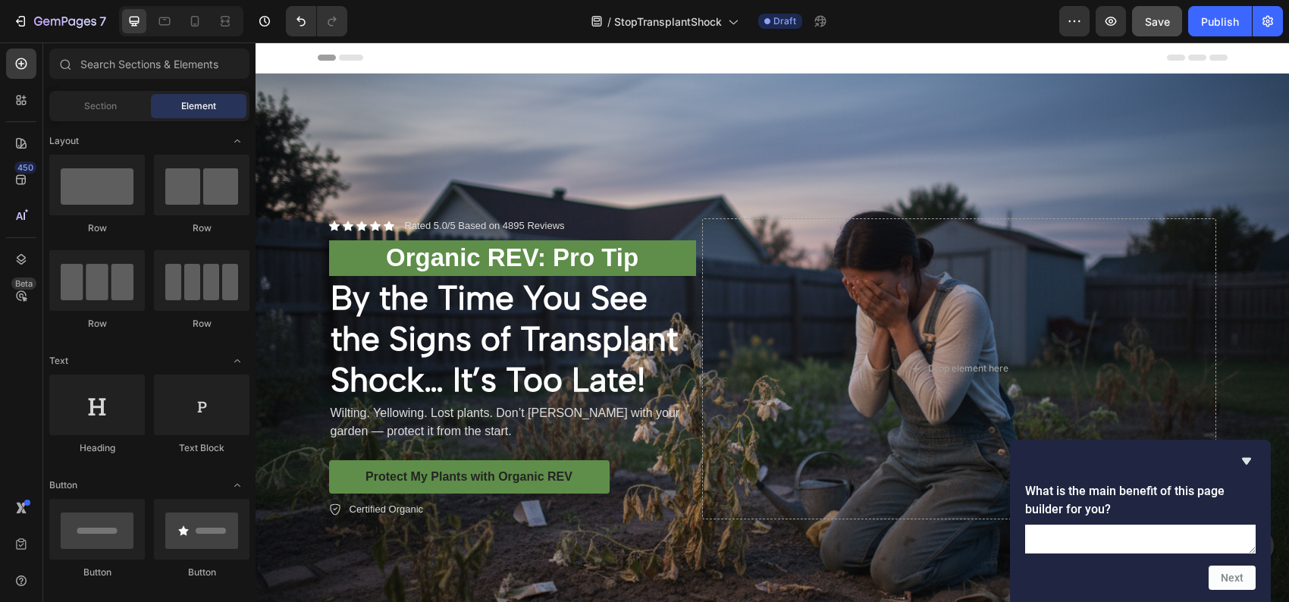
click at [1124, 525] on textarea at bounding box center [1140, 539] width 230 height 29
type textarea "I literally just began using it...but so far it is providing more flexibility a…"
click at [1234, 577] on button "Next" at bounding box center [1231, 577] width 47 height 24
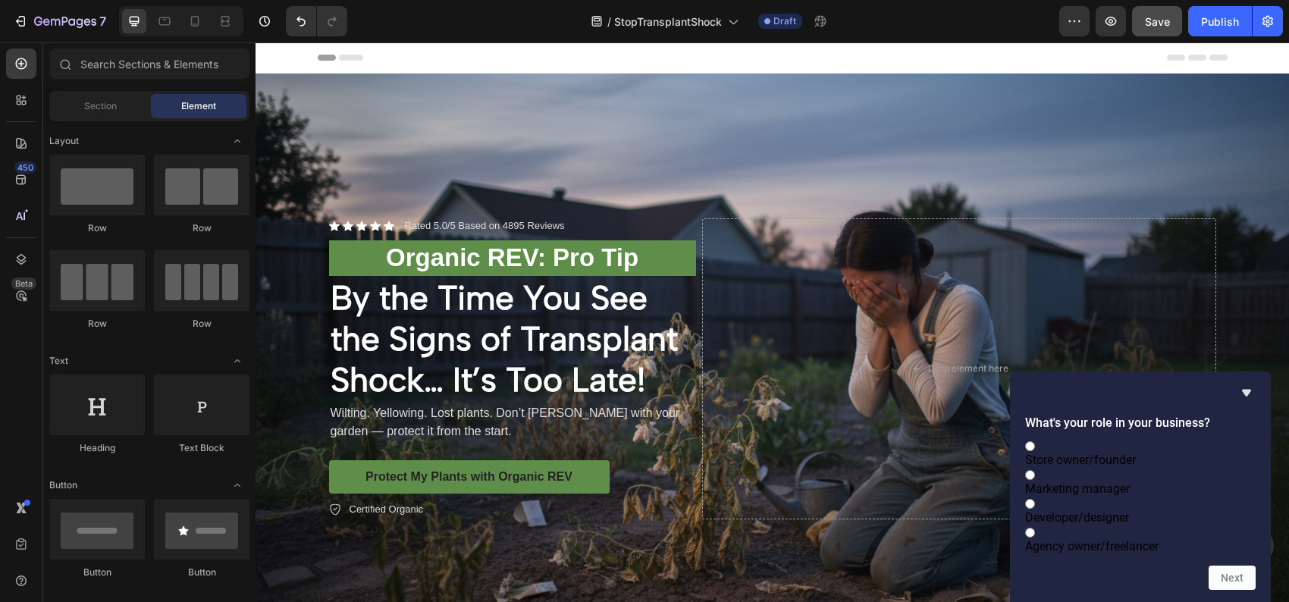
click at [1167, 438] on label "Store owner/founder" at bounding box center [1140, 452] width 230 height 29
click at [1035, 441] on input "Store owner/founder" at bounding box center [1030, 446] width 10 height 10
radio input "true"
click at [1230, 578] on button "Next" at bounding box center [1231, 577] width 47 height 24
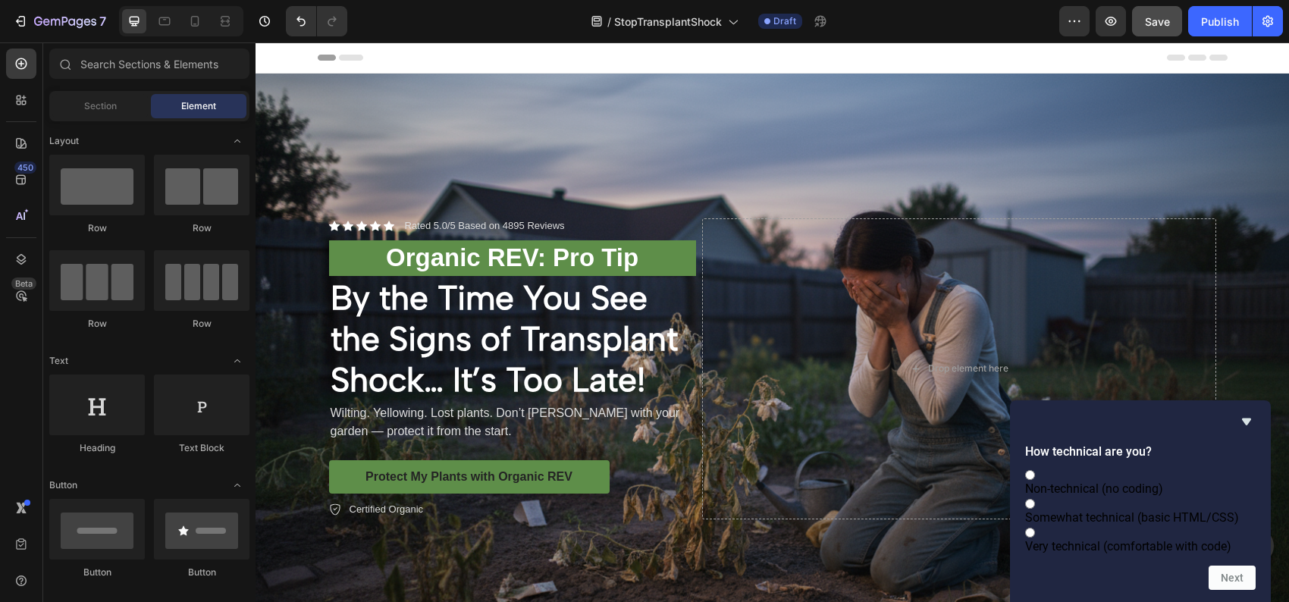
click at [1139, 481] on span "Non-technical (no coding)" at bounding box center [1094, 488] width 138 height 14
click at [1035, 470] on input "Non-technical (no coding)" at bounding box center [1030, 475] width 10 height 10
radio input "true"
click at [1227, 575] on button "Next" at bounding box center [1231, 577] width 47 height 24
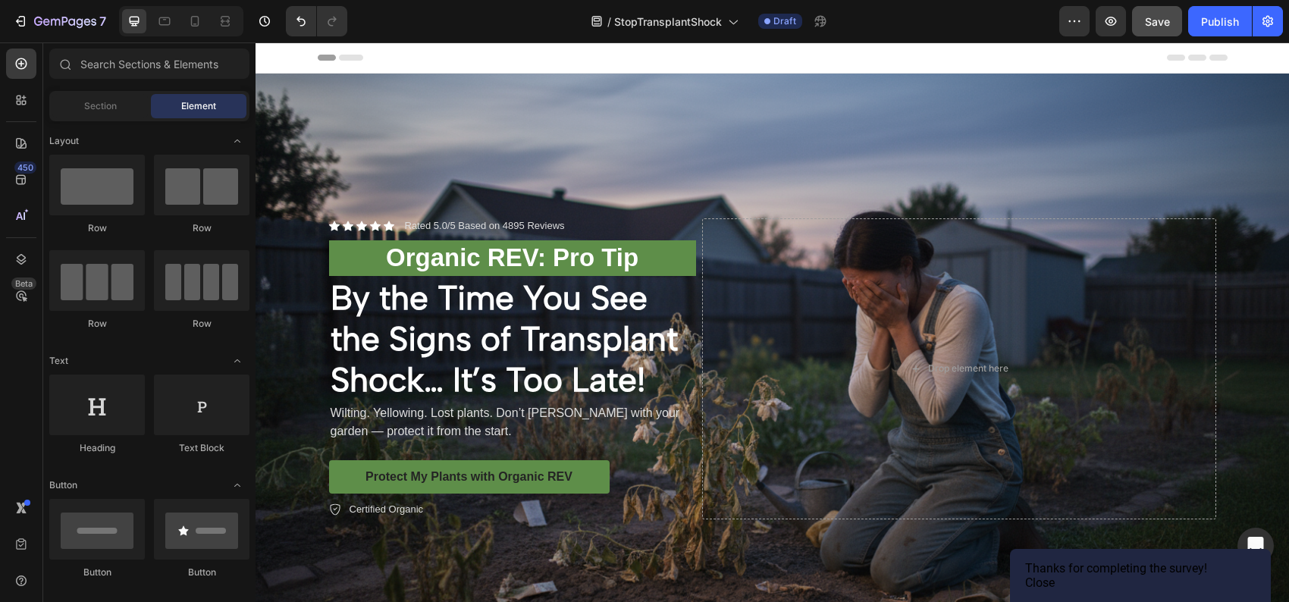
click at [1054, 575] on button "Close" at bounding box center [1040, 582] width 30 height 14
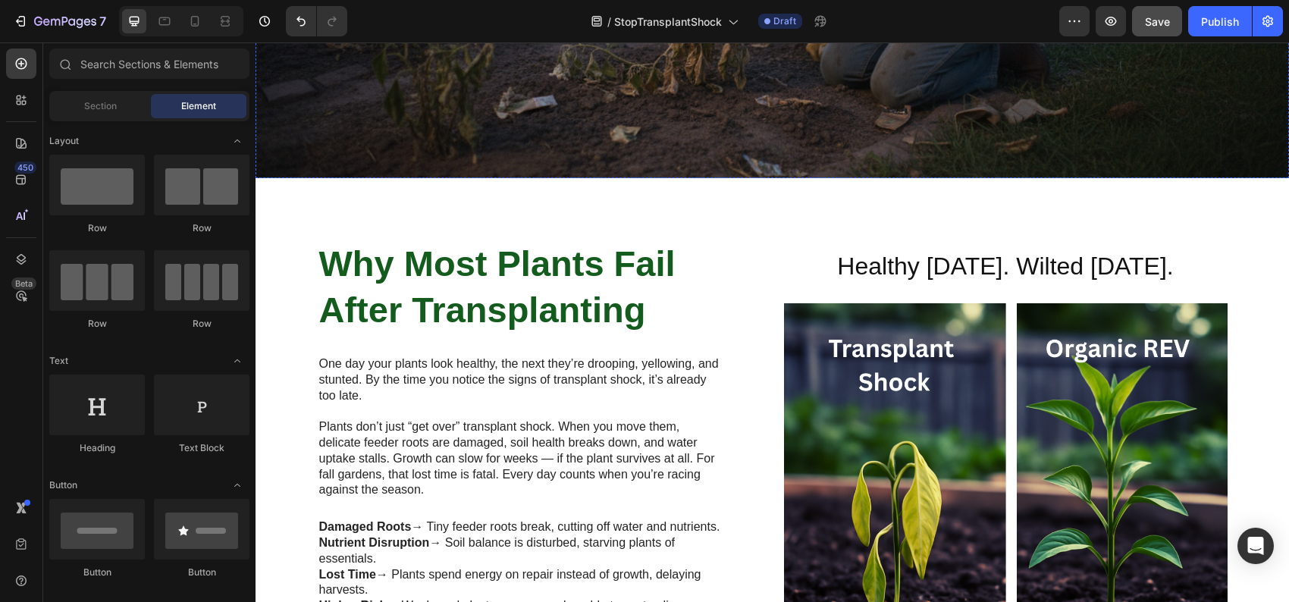
scroll to position [531, 0]
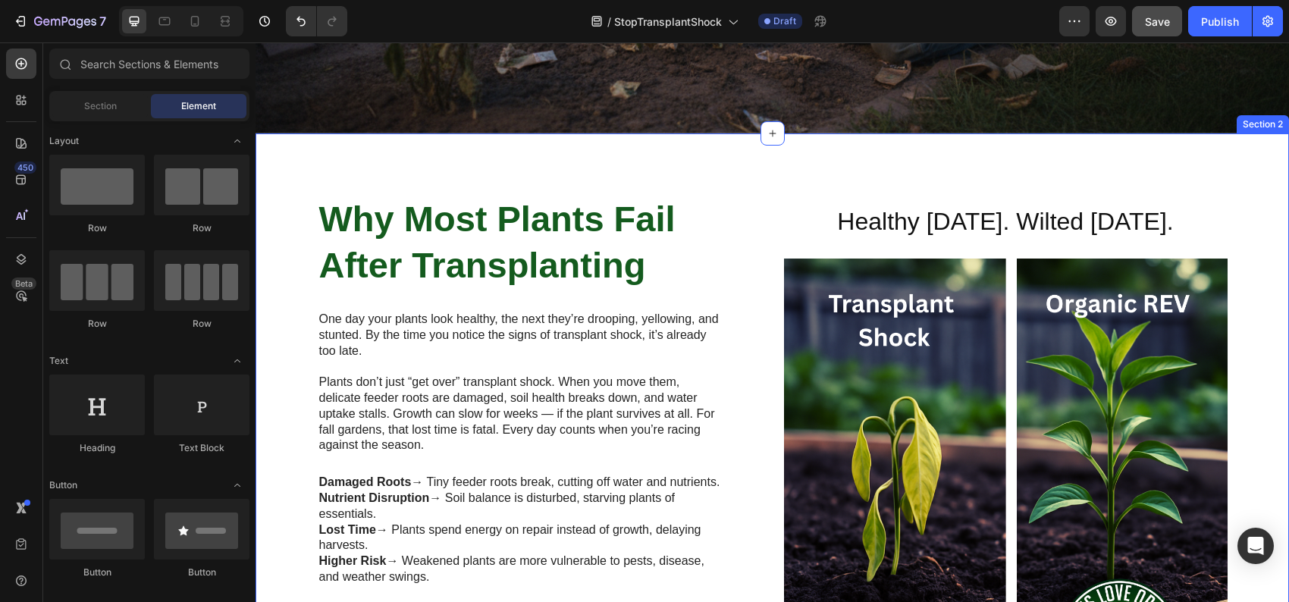
click at [796, 146] on div "Why Most Plants Fail After Transplanting Heading One day your plants look healt…" at bounding box center [771, 447] width 1033 height 629
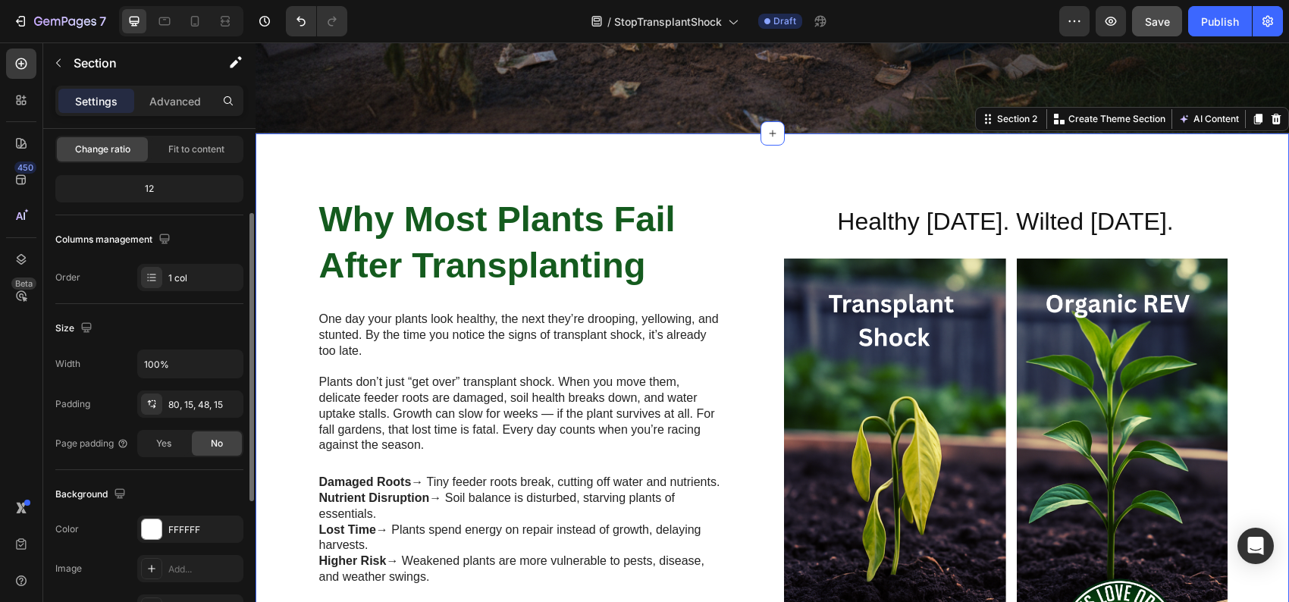
scroll to position [227, 0]
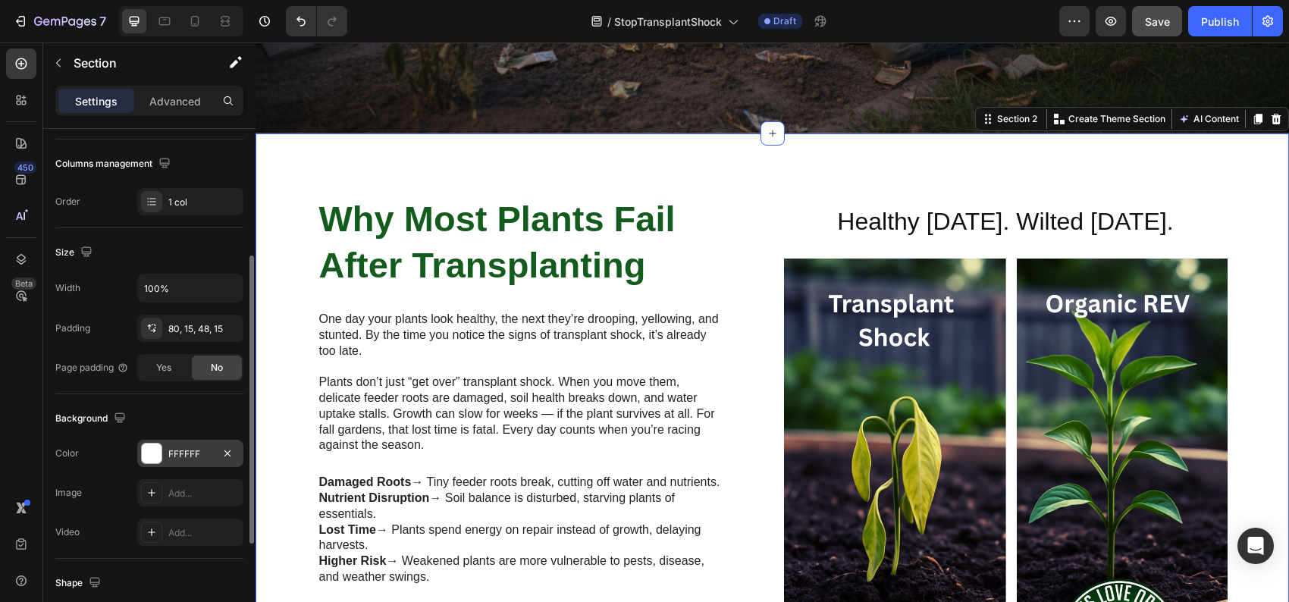
click at [157, 449] on div at bounding box center [152, 453] width 20 height 20
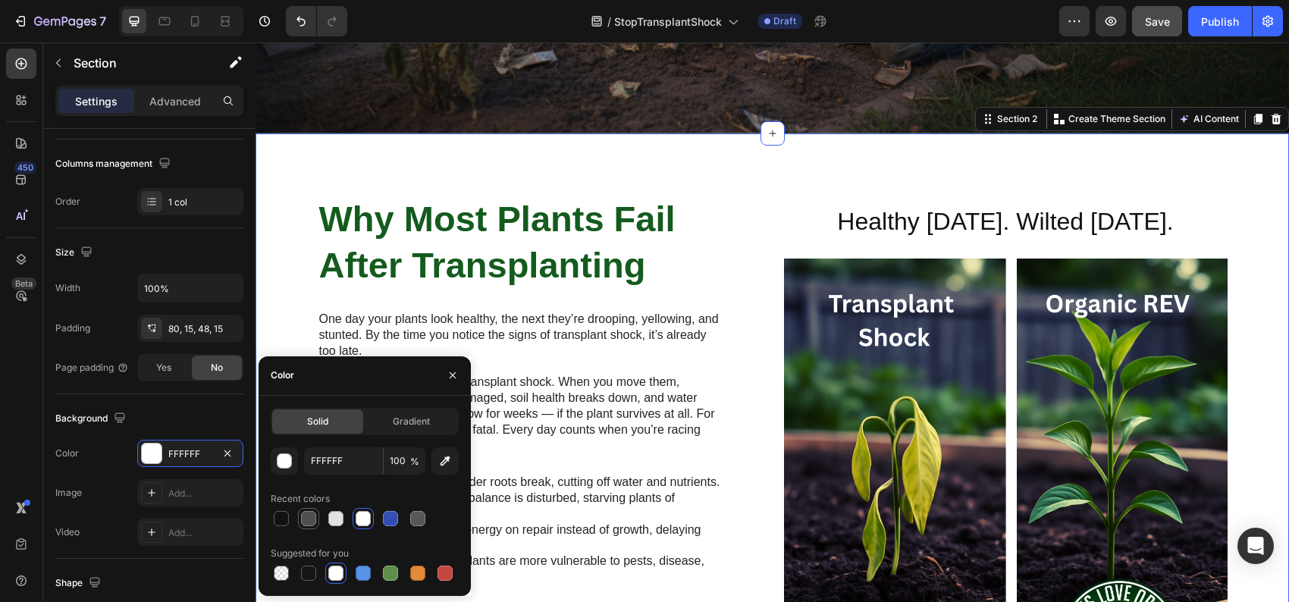
click at [308, 518] on div at bounding box center [308, 518] width 15 height 15
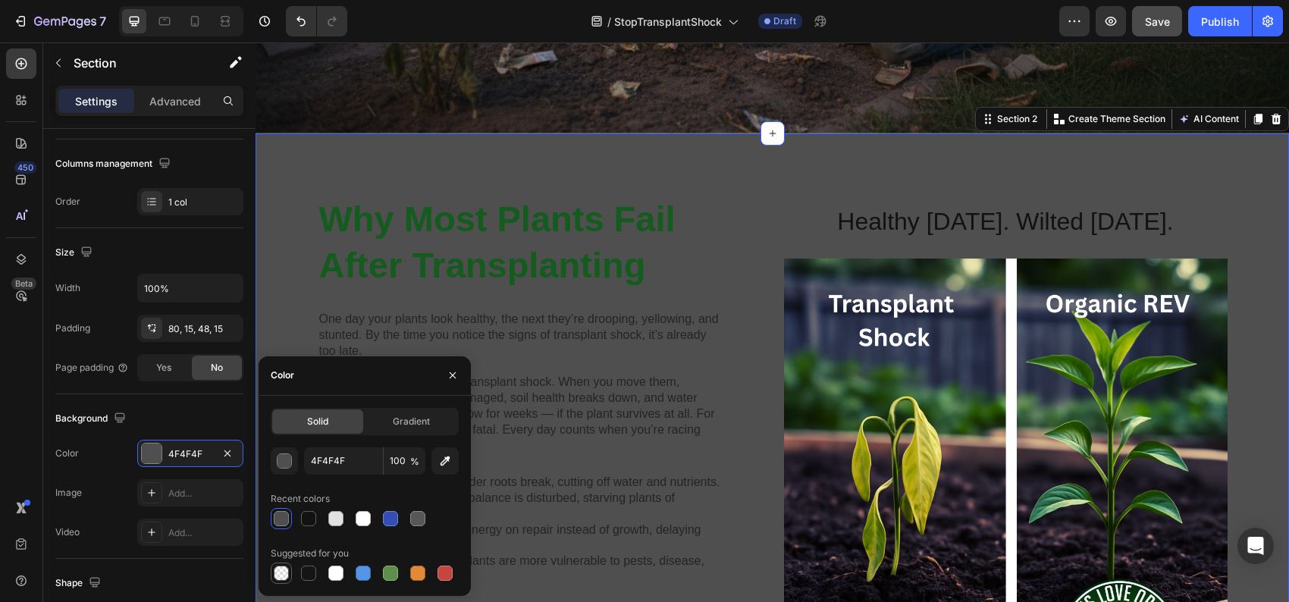
click at [280, 569] on div at bounding box center [281, 572] width 15 height 15
type input "000000"
type input "0"
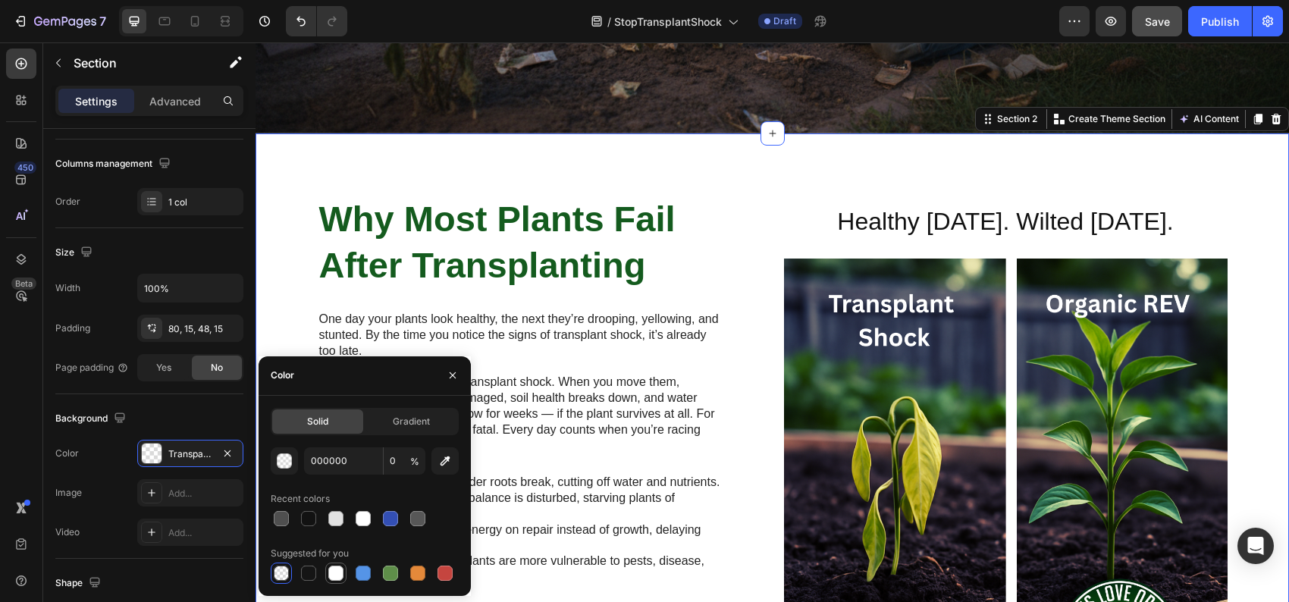
click at [340, 572] on div at bounding box center [335, 572] width 15 height 15
type input "FFFFFF"
type input "100"
click at [389, 569] on div at bounding box center [390, 572] width 15 height 15
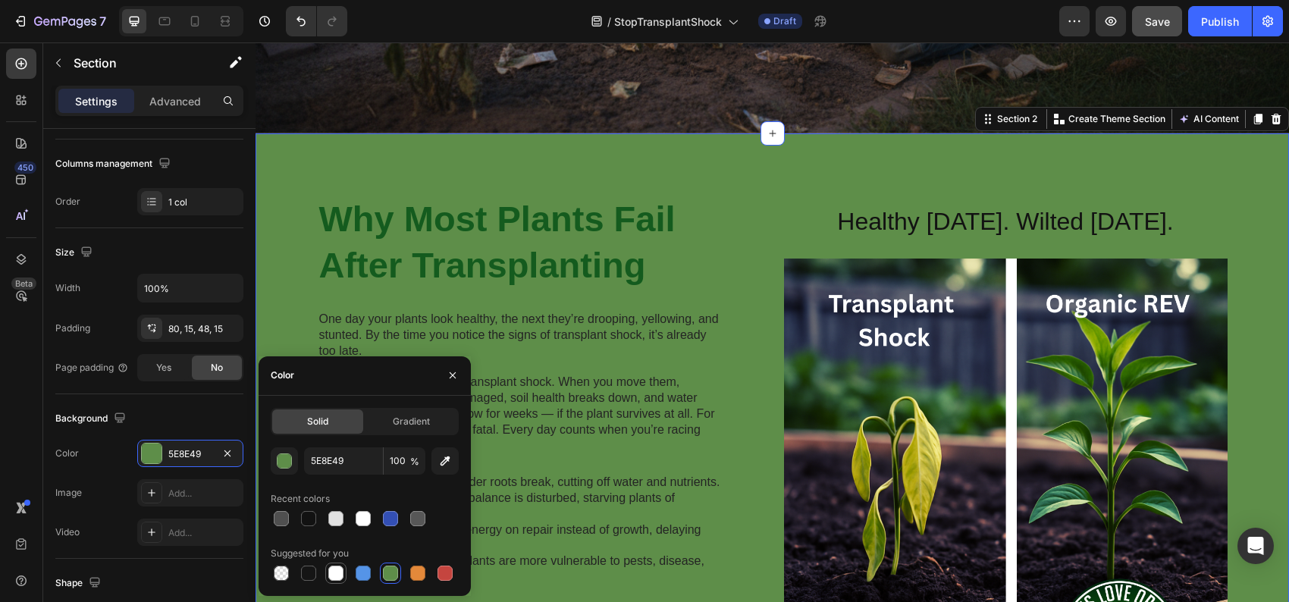
click at [337, 564] on div at bounding box center [336, 573] width 18 height 18
type input "FFFFFF"
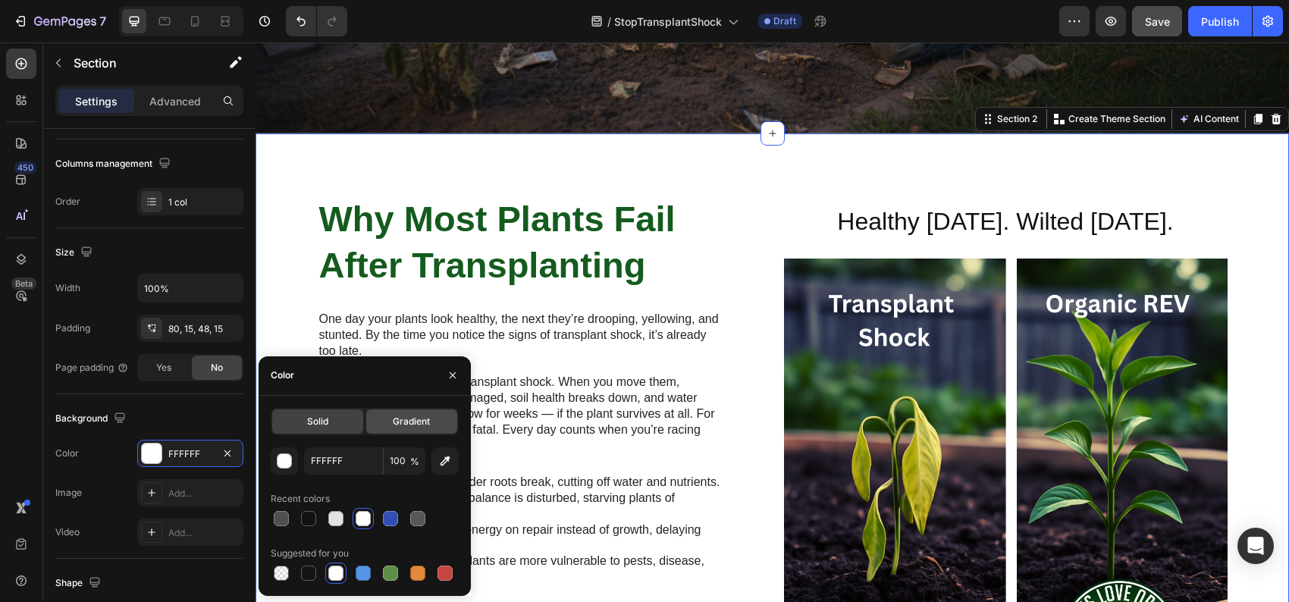
click at [400, 424] on span "Gradient" at bounding box center [411, 422] width 37 height 14
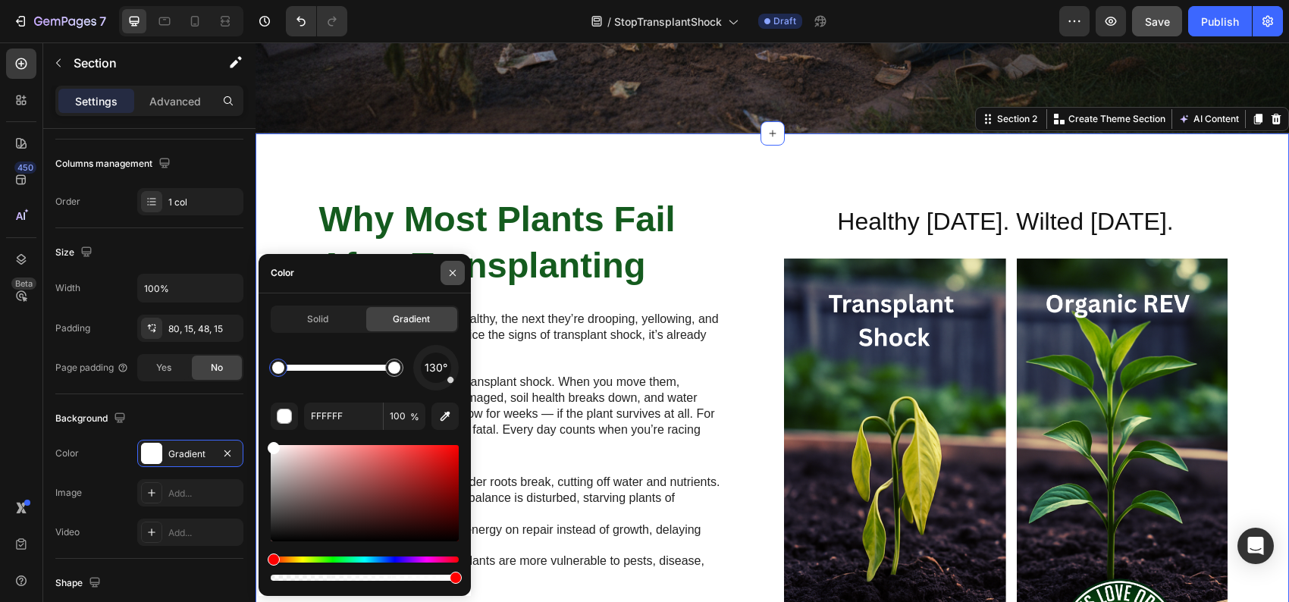
click at [456, 270] on icon "button" at bounding box center [452, 273] width 12 height 12
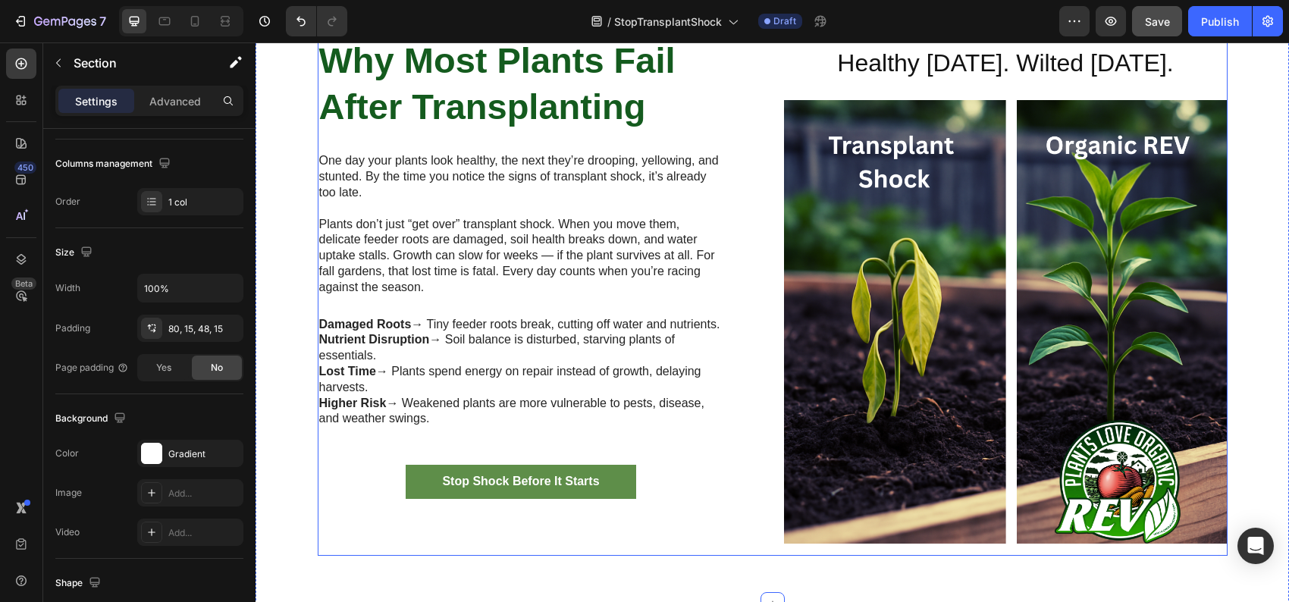
scroll to position [758, 0]
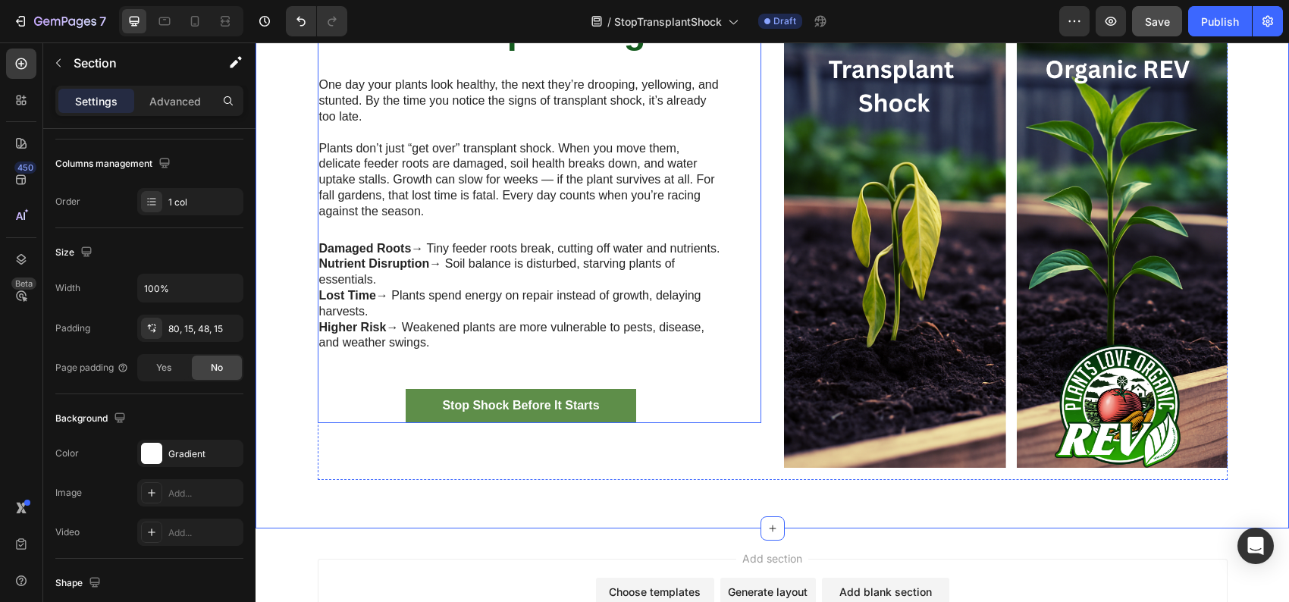
click at [399, 380] on div "Why Most Plants Fail After Transplanting Heading One day your plants look healt…" at bounding box center [521, 191] width 407 height 463
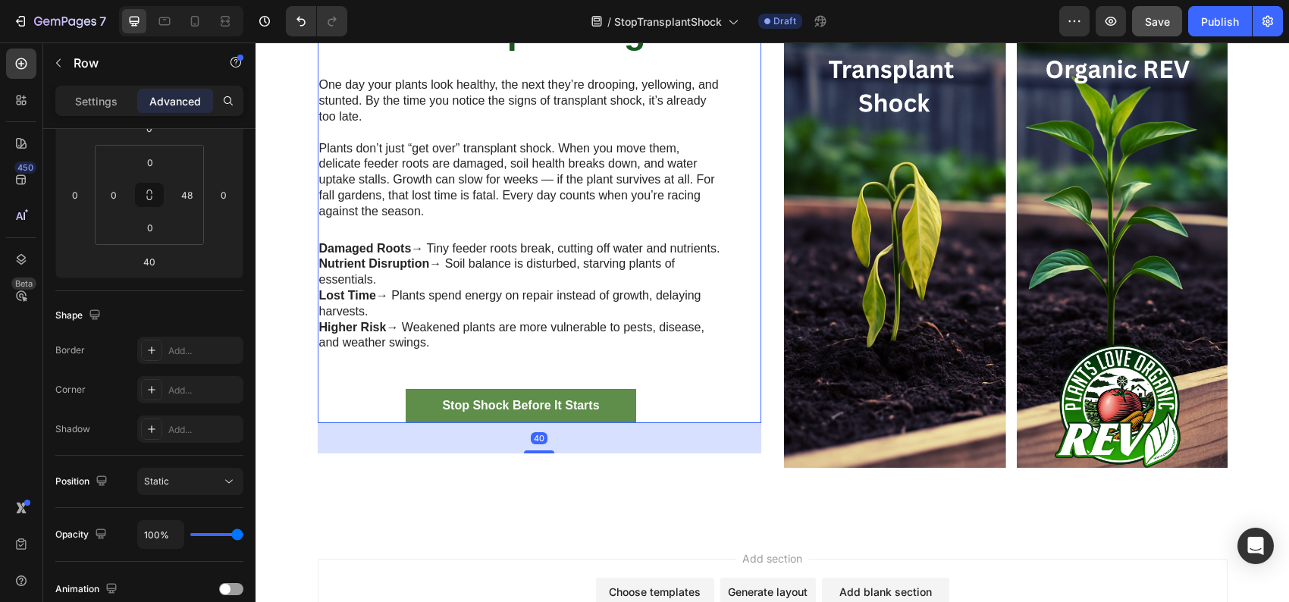
scroll to position [0, 0]
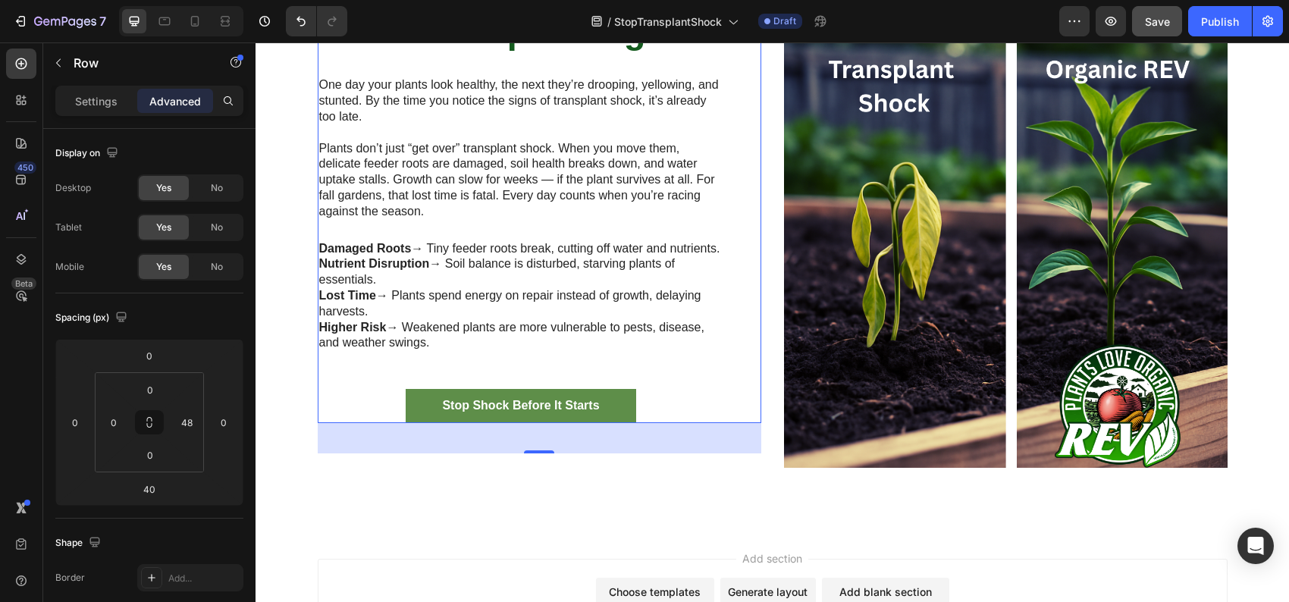
click at [499, 379] on div "Why Most Plants Fail After Transplanting Heading One day your plants look healt…" at bounding box center [521, 191] width 407 height 463
click at [63, 60] on icon "button" at bounding box center [58, 63] width 12 height 12
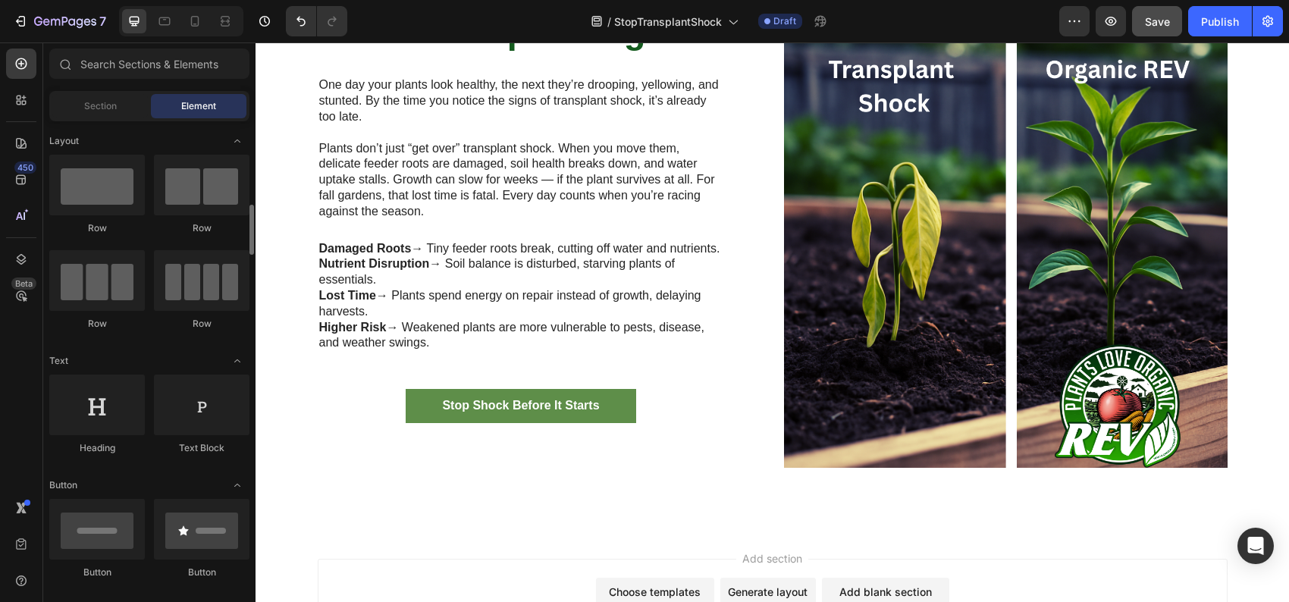
scroll to position [76, 0]
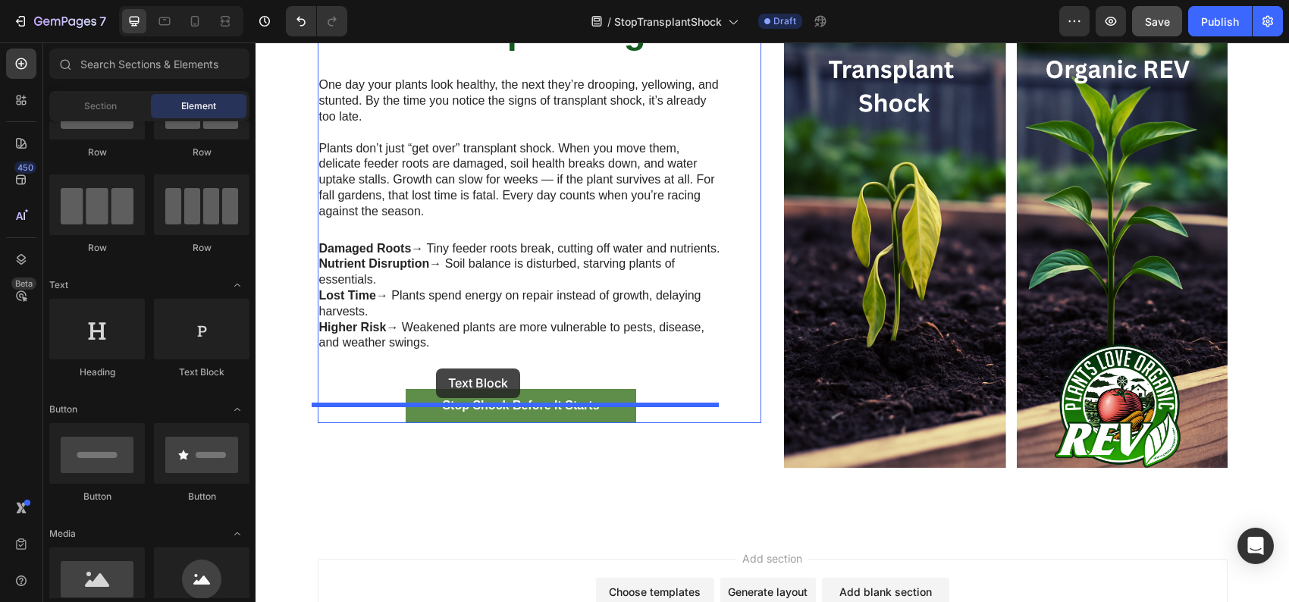
drag, startPoint x: 459, startPoint y: 384, endPoint x: 436, endPoint y: 368, distance: 28.4
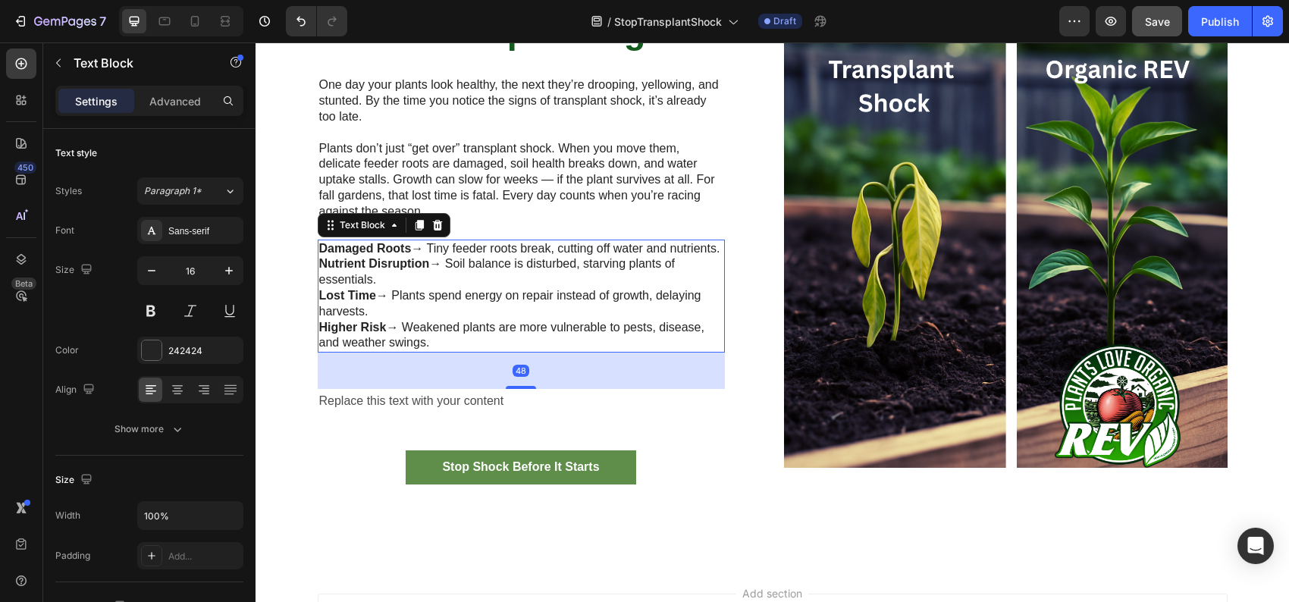
click at [472, 353] on div "Damaged Roots → Tiny feeder roots break, cutting off water and nutrients. Nutri…" at bounding box center [521, 297] width 407 height 114
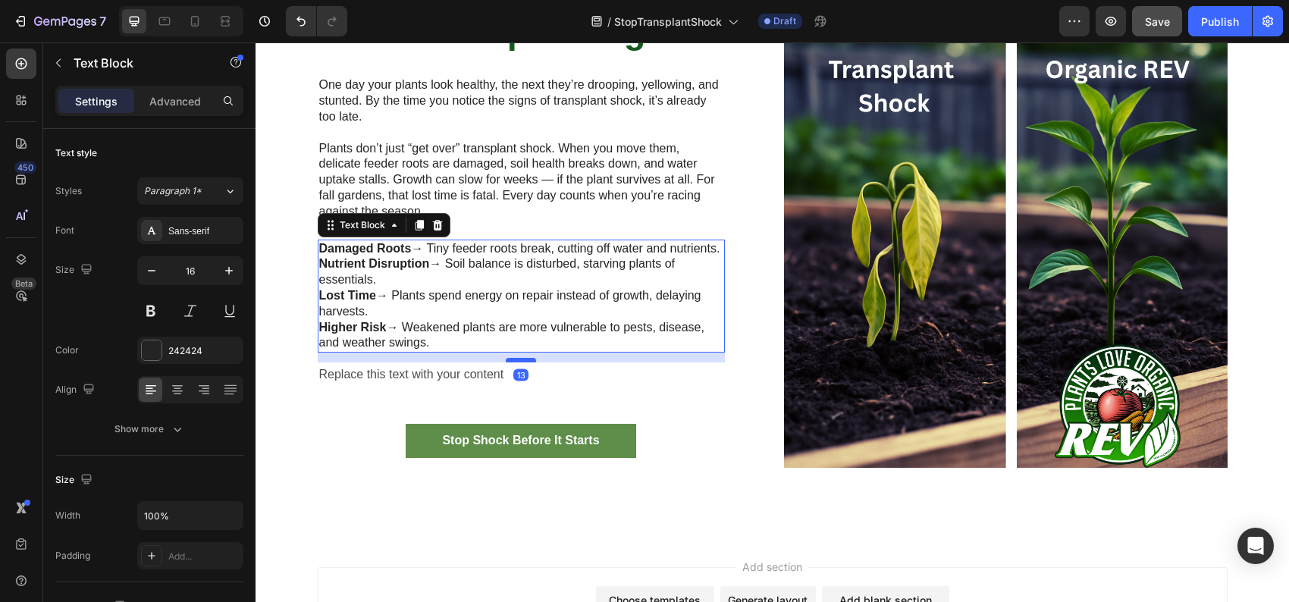
drag, startPoint x: 515, startPoint y: 401, endPoint x: 518, endPoint y: 374, distance: 26.8
click at [518, 362] on div at bounding box center [521, 360] width 30 height 5
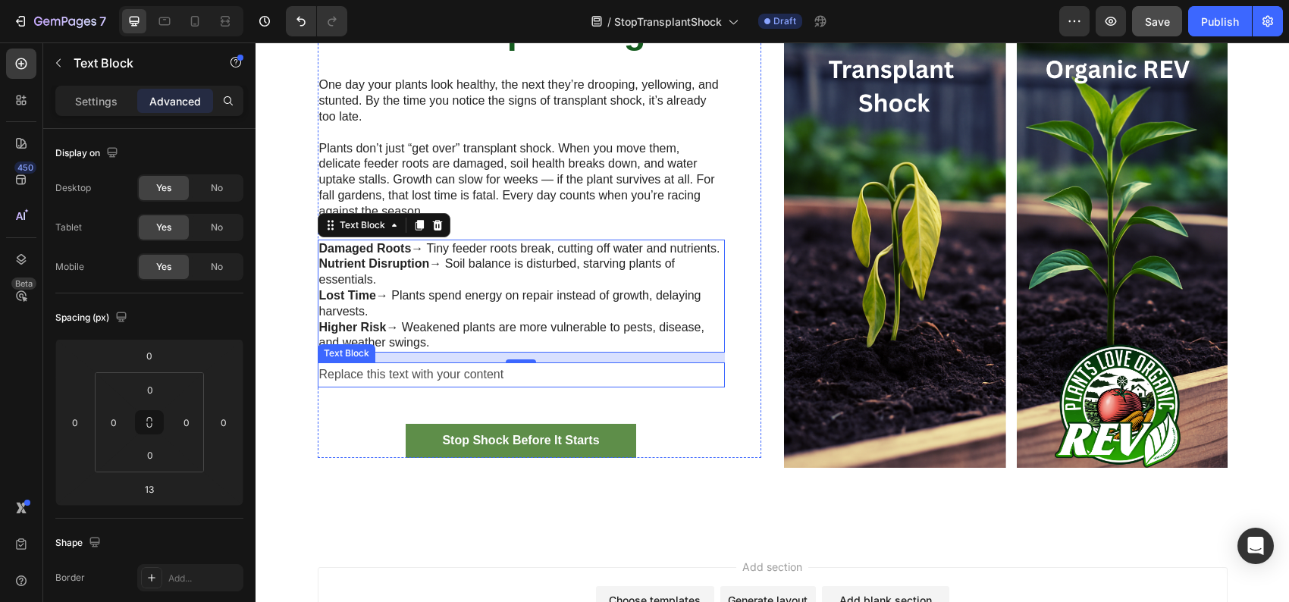
click at [415, 387] on div "Replace this text with your content" at bounding box center [521, 374] width 407 height 25
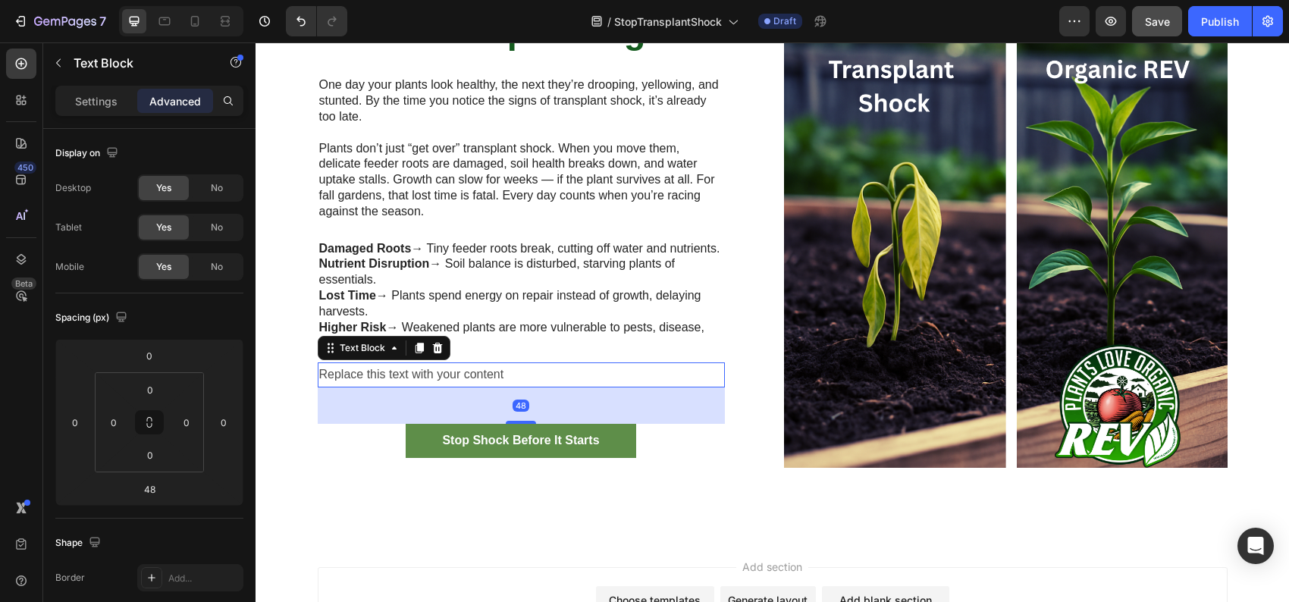
click at [415, 387] on div "Replace this text with your content" at bounding box center [521, 374] width 407 height 25
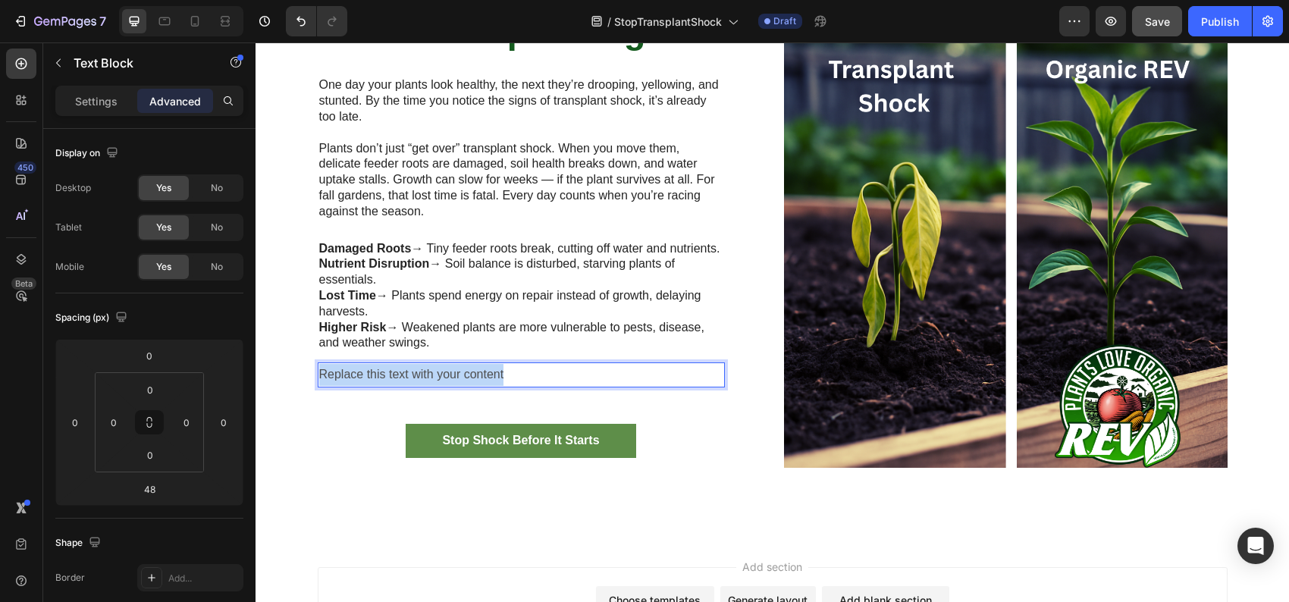
click at [415, 386] on p "Replace this text with your content" at bounding box center [521, 375] width 404 height 22
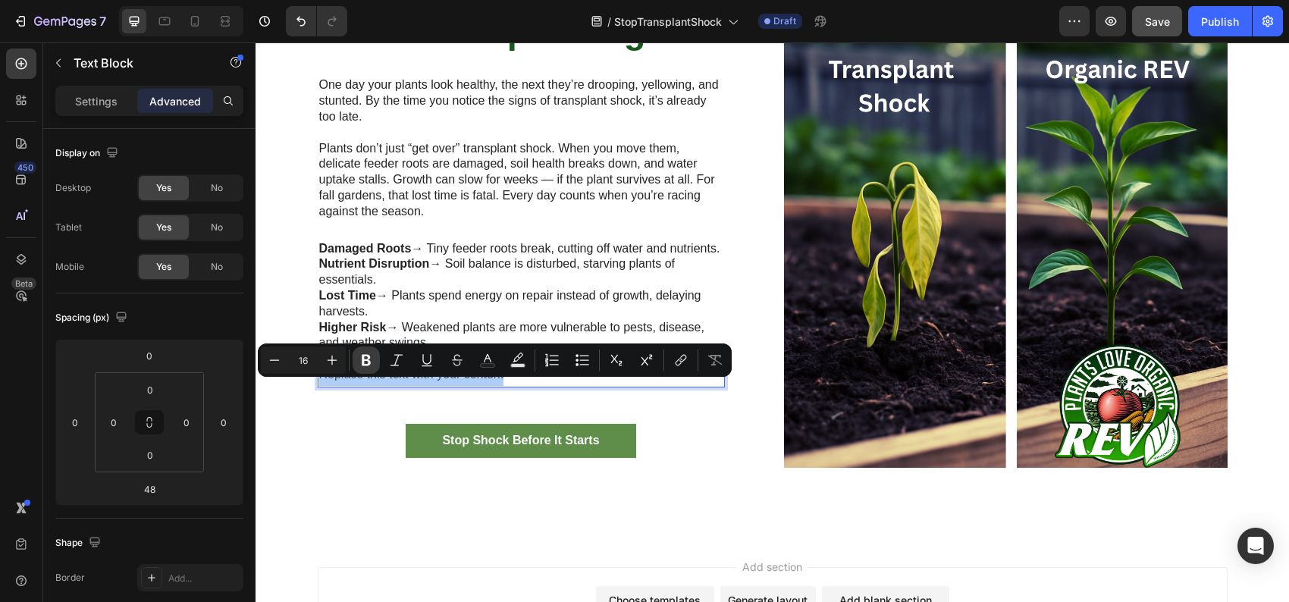
click at [366, 359] on icon "Editor contextual toolbar" at bounding box center [366, 360] width 9 height 11
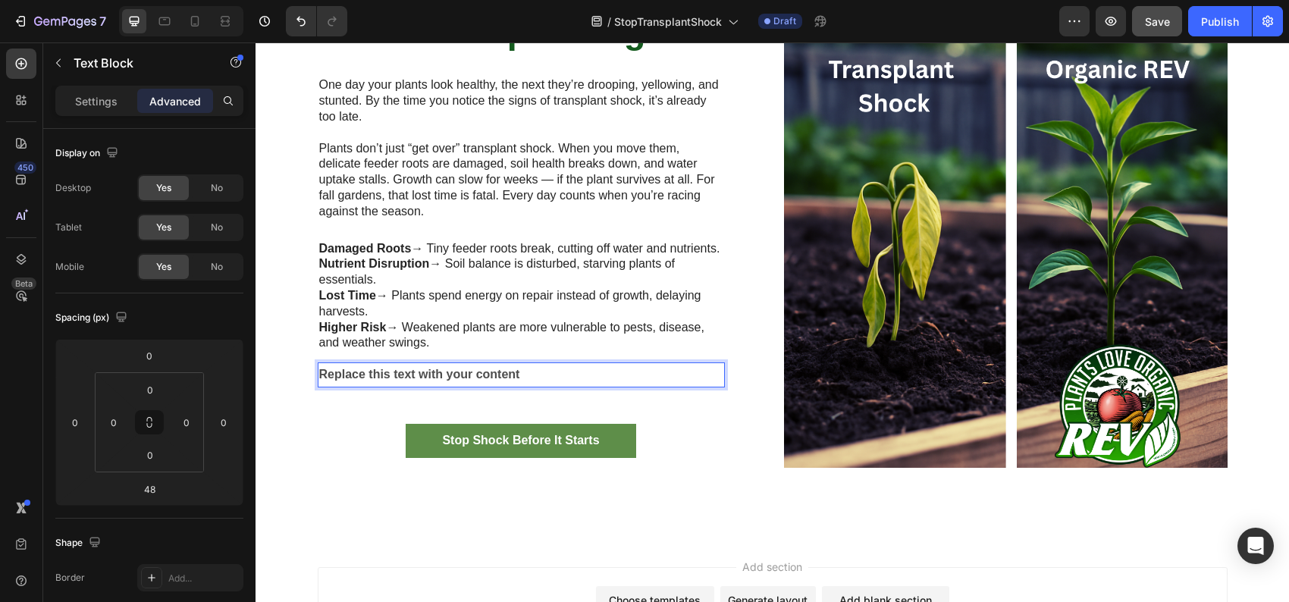
click at [356, 381] on strong "Replace this text with your content" at bounding box center [419, 374] width 201 height 13
click at [372, 381] on strong "Strong Plants Start with Strong Roots." at bounding box center [429, 374] width 221 height 13
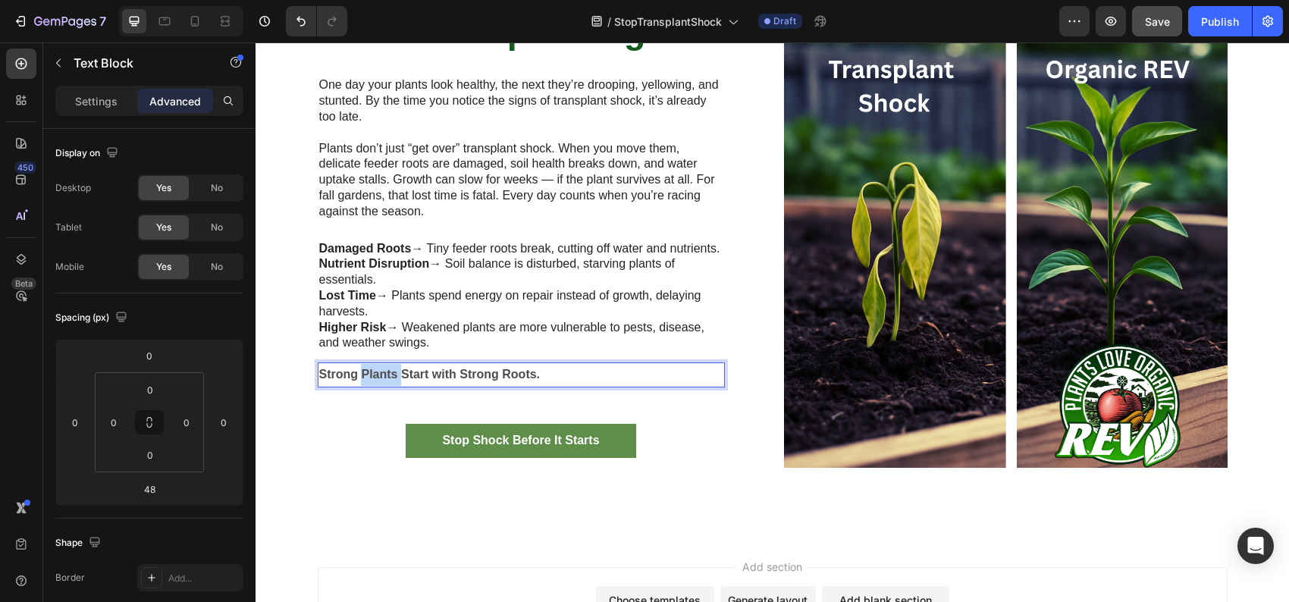
click at [372, 381] on strong "Strong Plants Start with Strong Roots." at bounding box center [429, 374] width 221 height 13
click at [368, 381] on strong "Strong Plants Start with Strong Roots." at bounding box center [429, 374] width 221 height 13
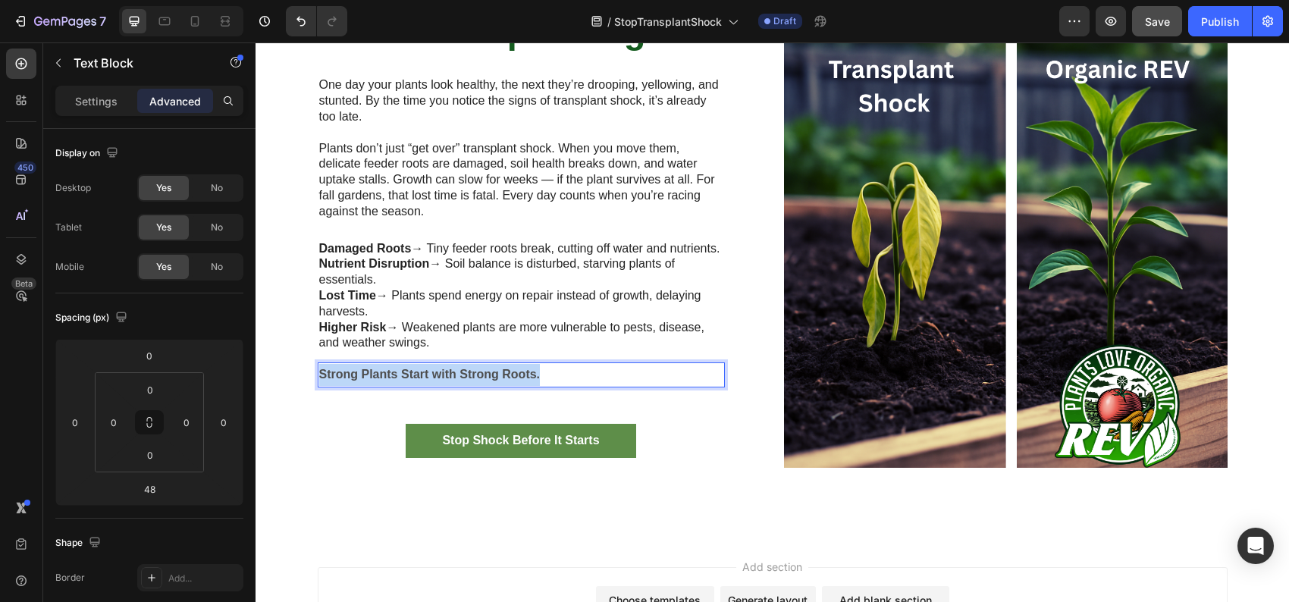
click at [368, 381] on strong "Strong Plants Start with Strong Roots." at bounding box center [429, 374] width 221 height 13
click at [105, 100] on p "Settings" at bounding box center [96, 101] width 42 height 16
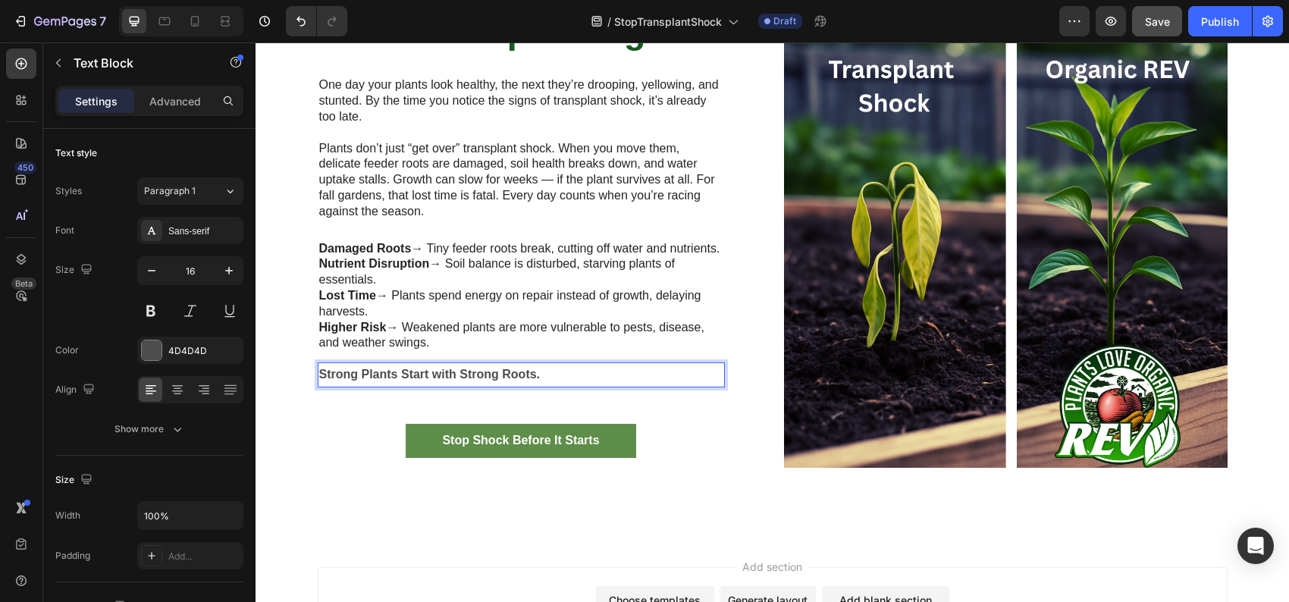
click at [393, 381] on strong "Strong Plants Start with Strong Roots." at bounding box center [429, 374] width 221 height 13
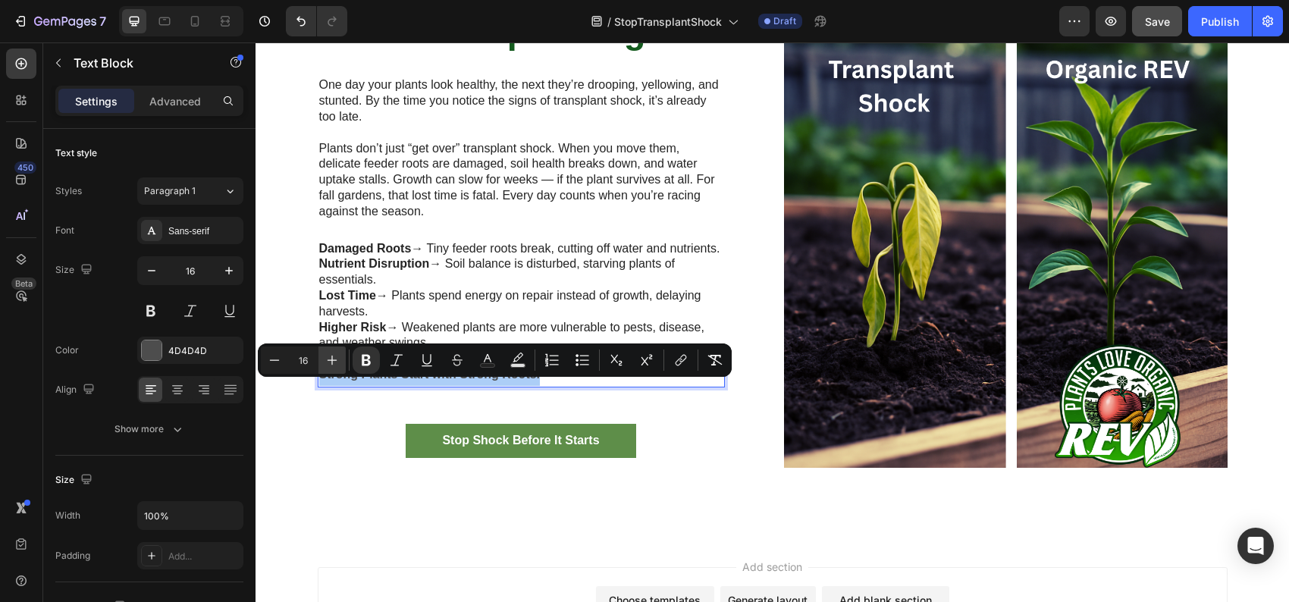
click at [332, 359] on icon "Editor contextual toolbar" at bounding box center [332, 361] width 10 height 10
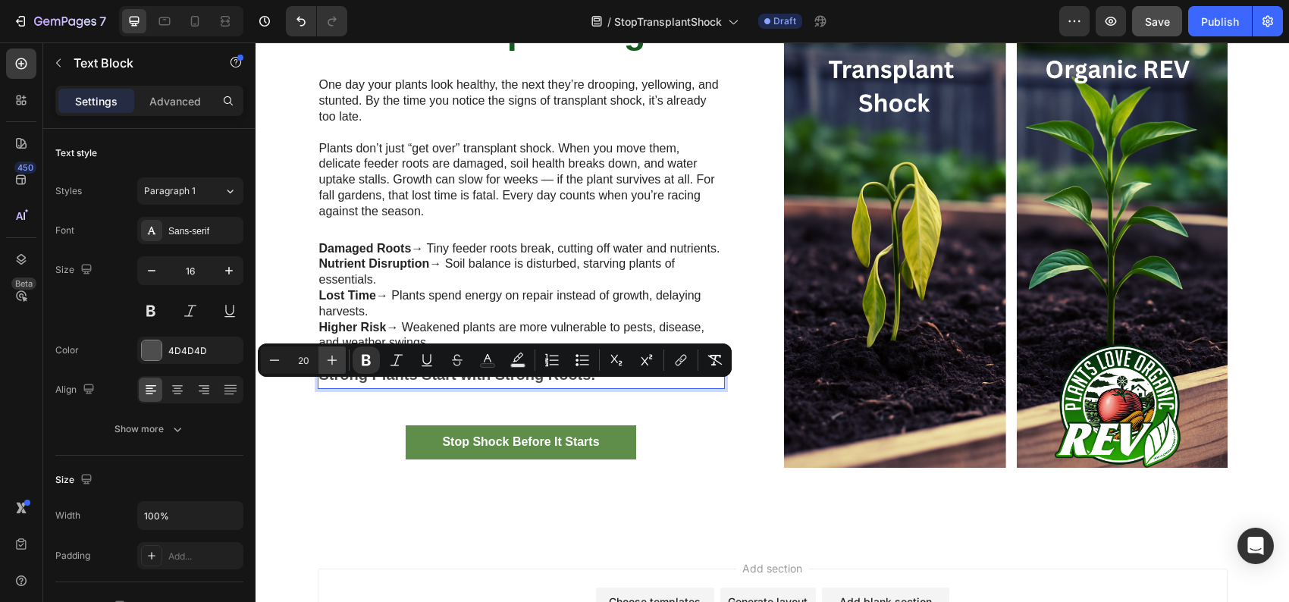
click at [332, 359] on icon "Editor contextual toolbar" at bounding box center [332, 361] width 10 height 10
type input "21"
click at [179, 389] on icon at bounding box center [177, 389] width 15 height 15
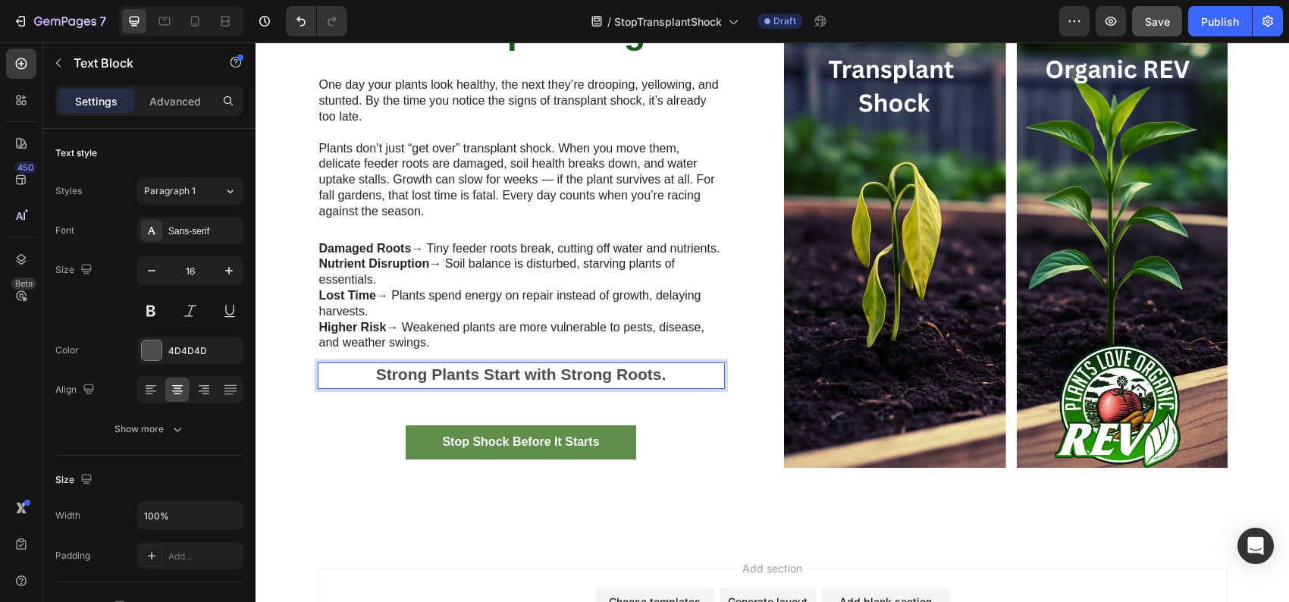
click at [576, 383] on strong "Strong Plants Start with Strong Roots." at bounding box center [521, 373] width 290 height 17
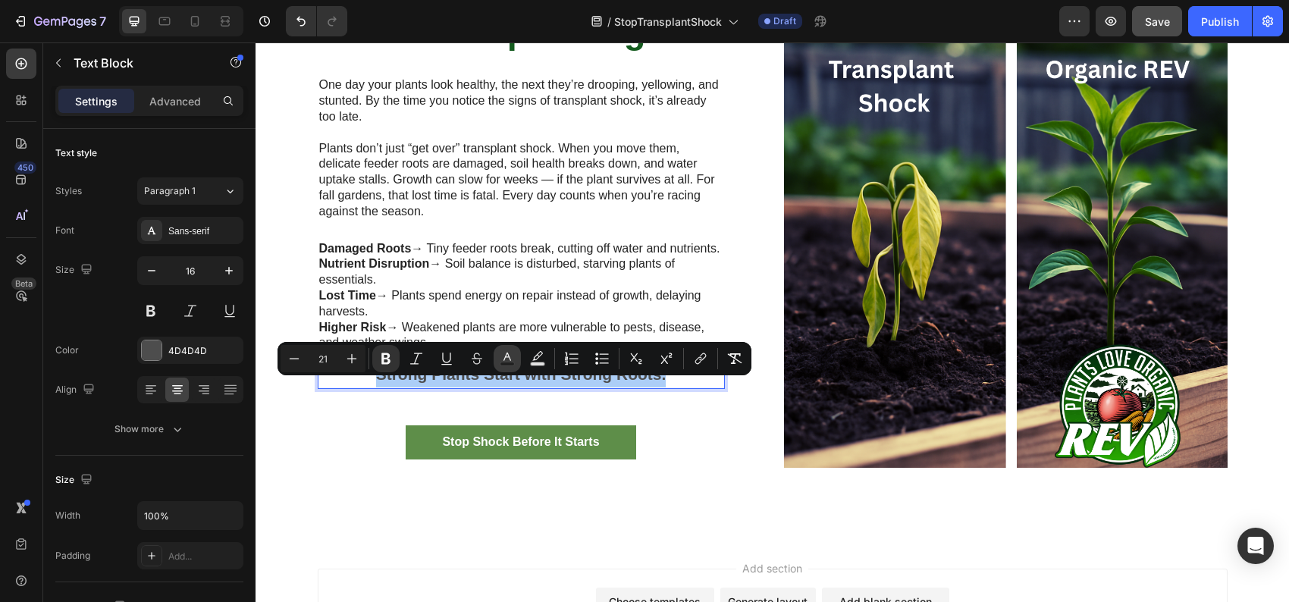
click at [509, 361] on icon "Editor contextual toolbar" at bounding box center [507, 358] width 15 height 15
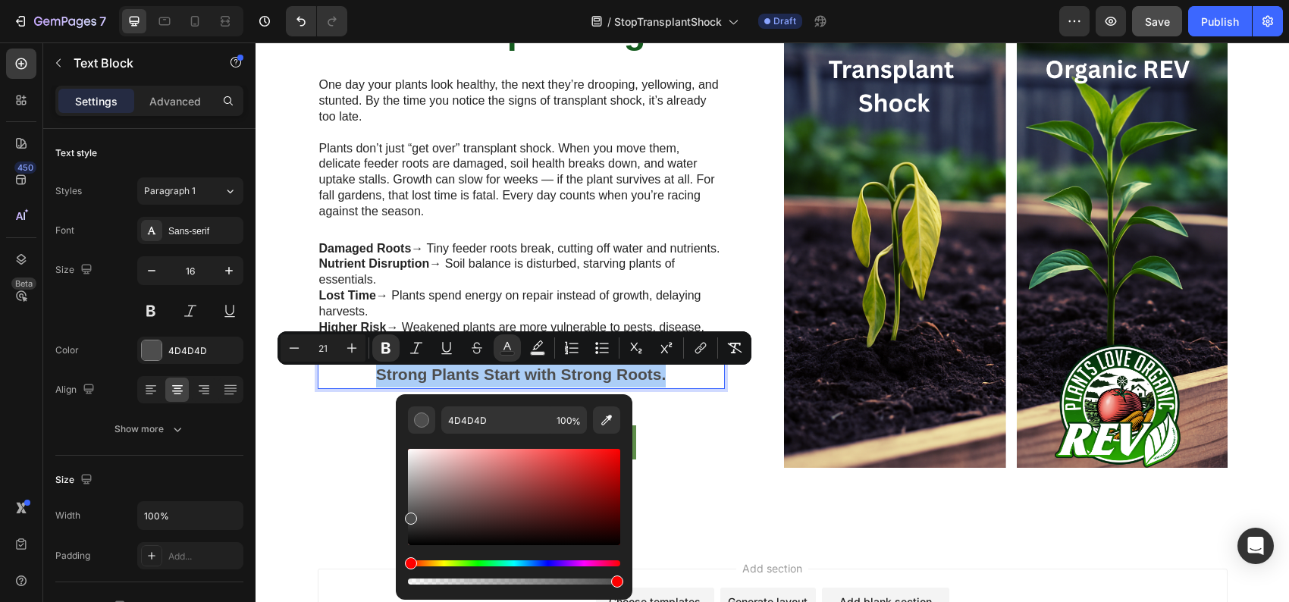
scroll to position [834, 0]
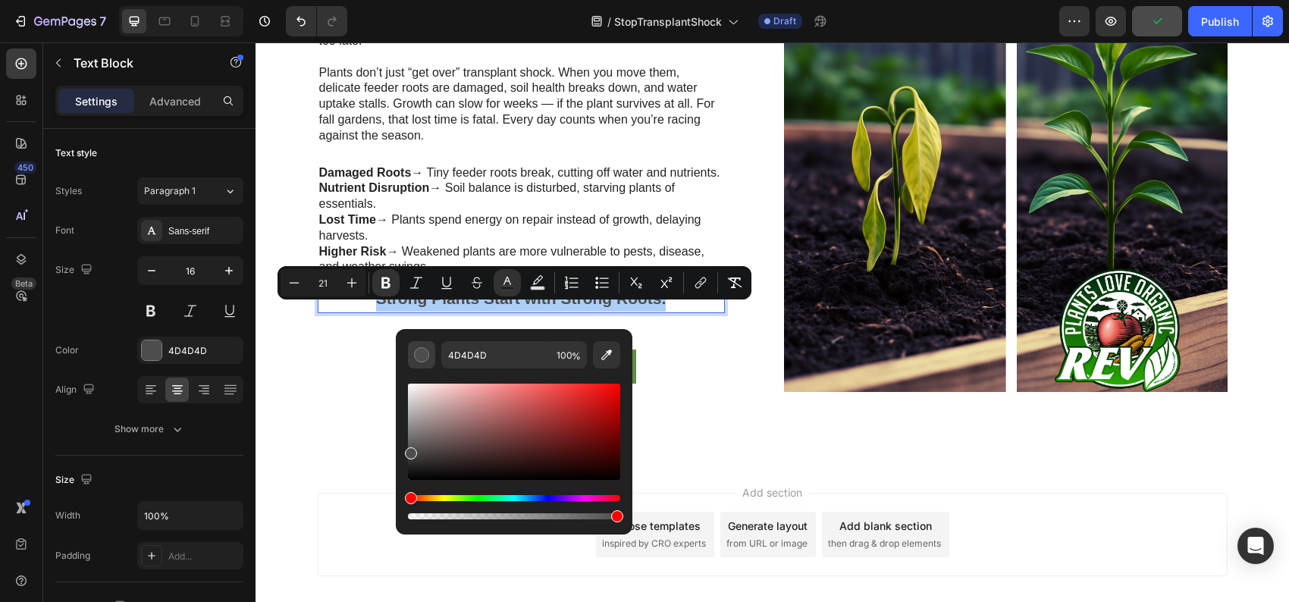
click at [426, 353] on div "Editor contextual toolbar" at bounding box center [421, 354] width 15 height 15
click at [153, 346] on div at bounding box center [152, 350] width 20 height 20
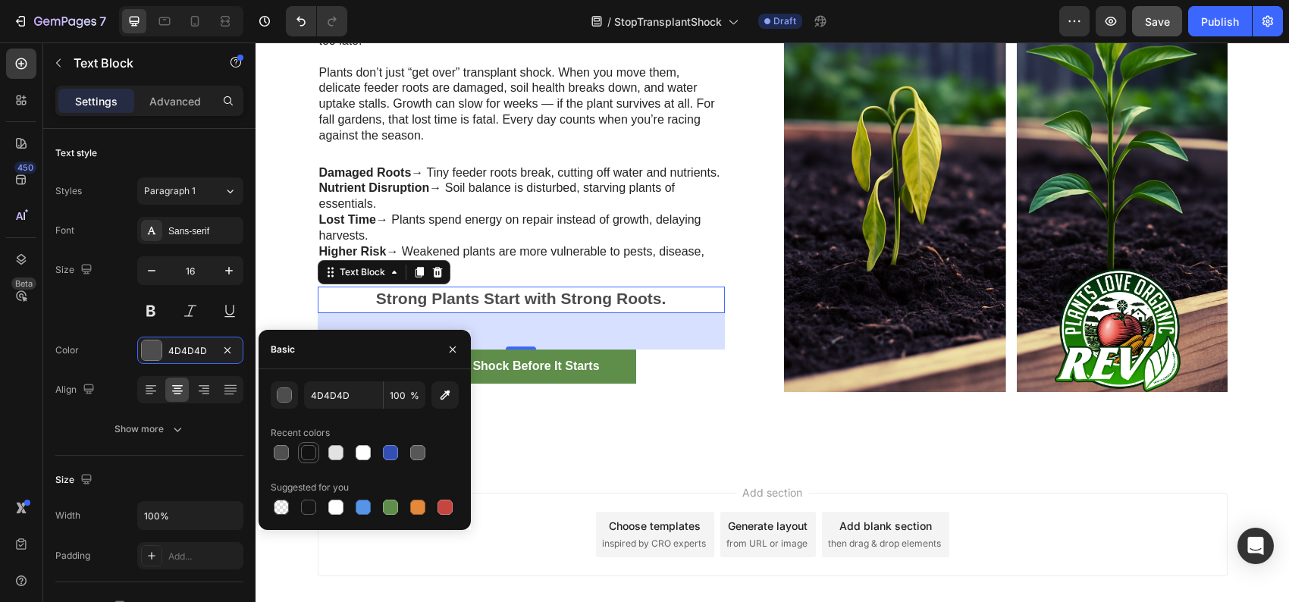
click at [308, 454] on div at bounding box center [308, 452] width 15 height 15
type input "121212"
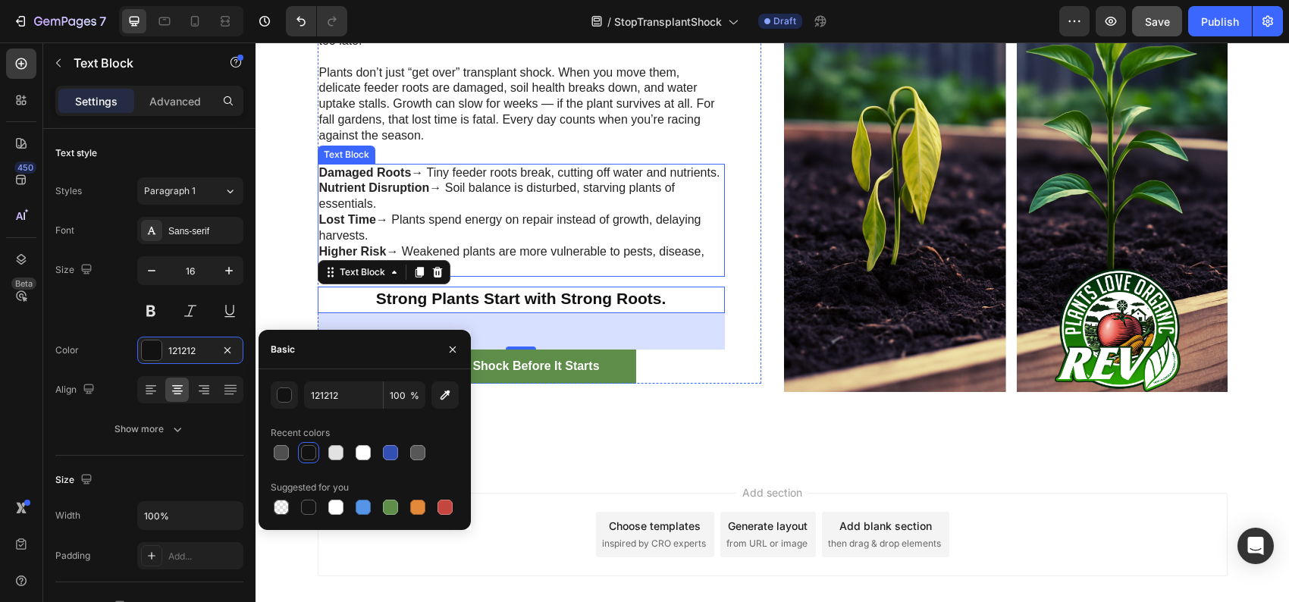
click at [531, 264] on p "Higher Risk → Weakened plants are more vulnerable to pests, disease, and weathe…" at bounding box center [521, 260] width 404 height 32
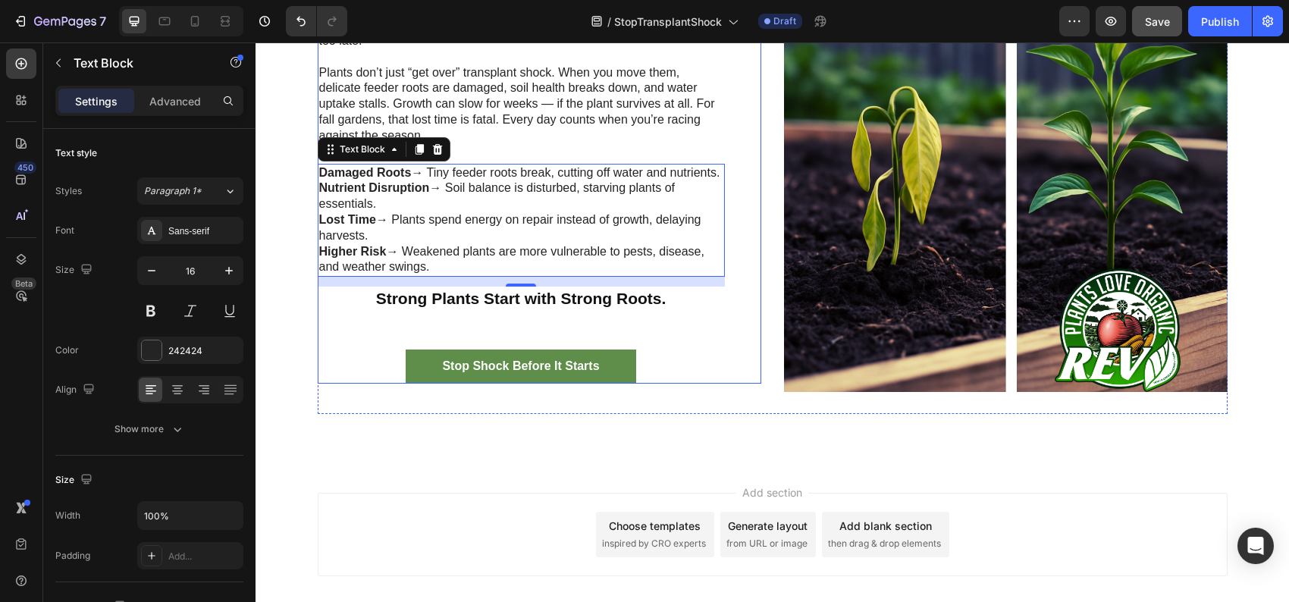
click at [519, 339] on div "Why Most Plants Fail After Transplanting Heading One day your plants look healt…" at bounding box center [521, 134] width 407 height 500
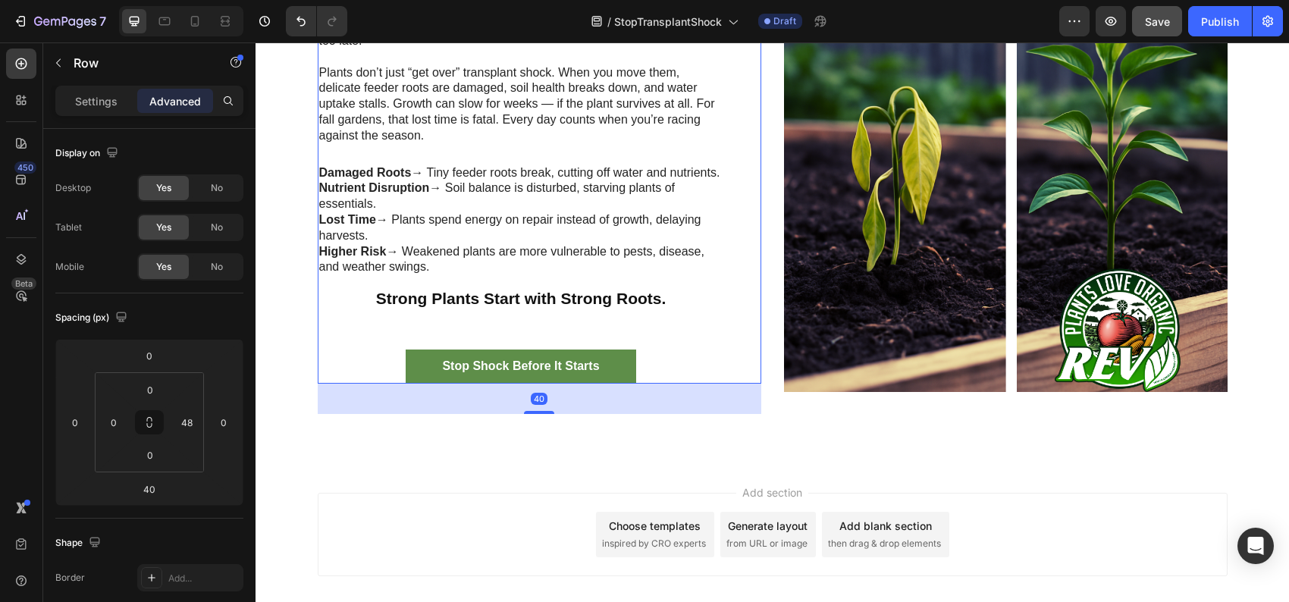
click at [503, 345] on div "Why Most Plants Fail After Transplanting Heading One day your plants look healt…" at bounding box center [521, 134] width 407 height 500
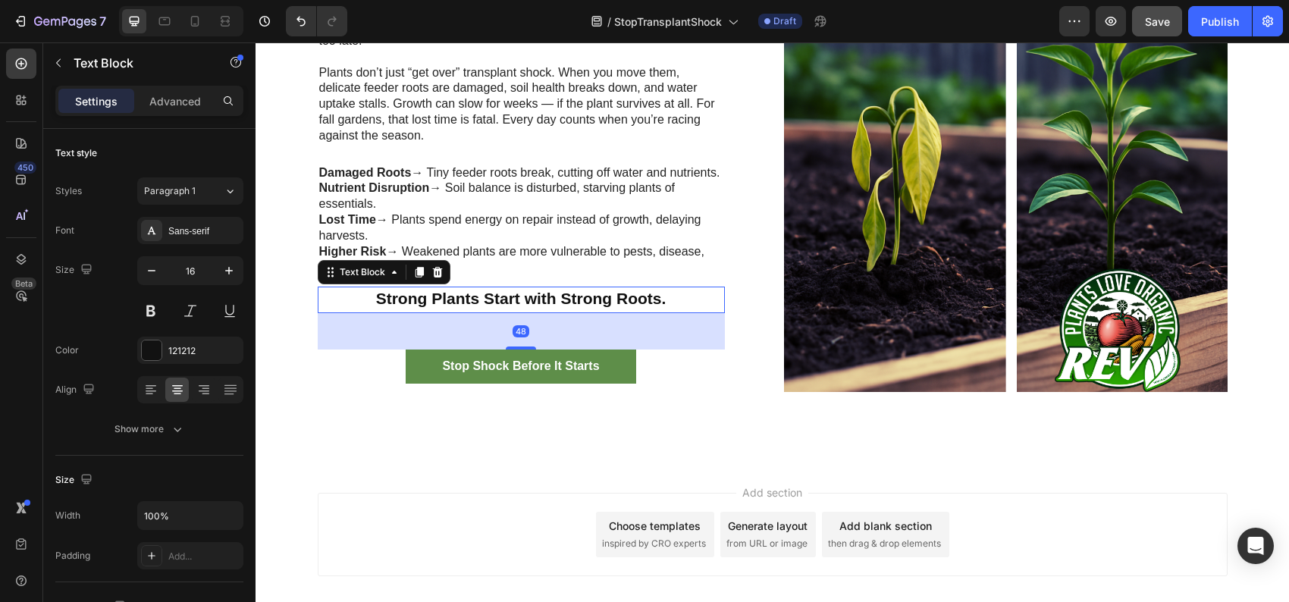
click at [490, 307] on strong "Strong Plants Start with Strong Roots." at bounding box center [521, 298] width 290 height 17
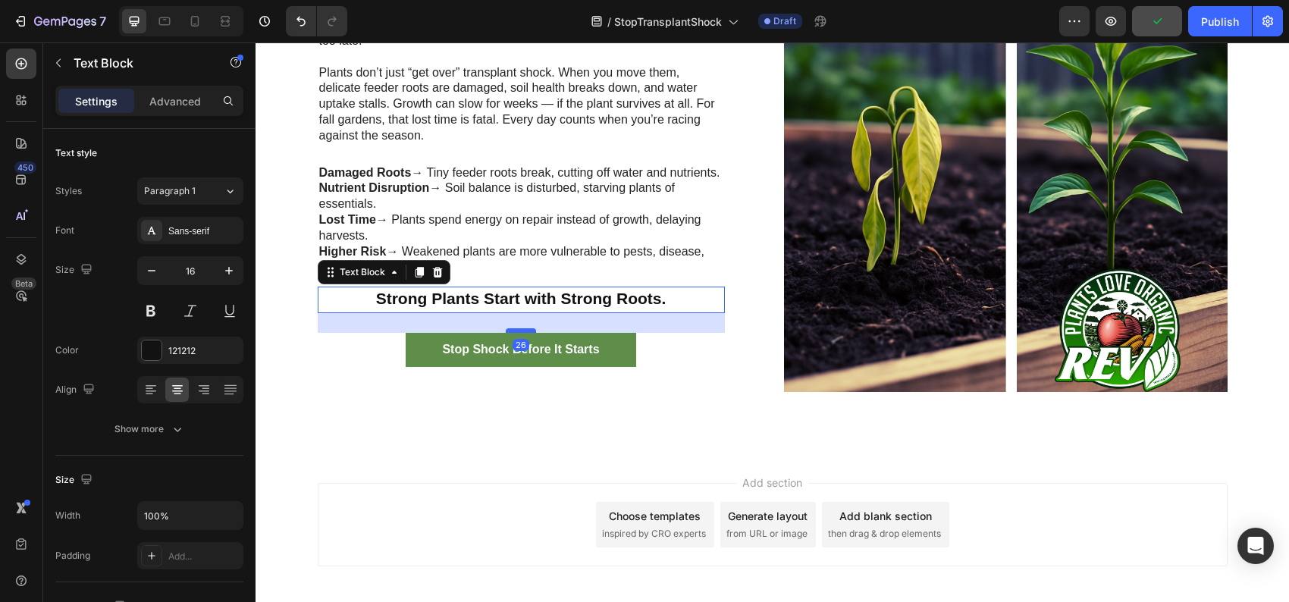
drag, startPoint x: 518, startPoint y: 363, endPoint x: 519, endPoint y: 346, distance: 16.7
click at [519, 333] on div at bounding box center [521, 330] width 30 height 5
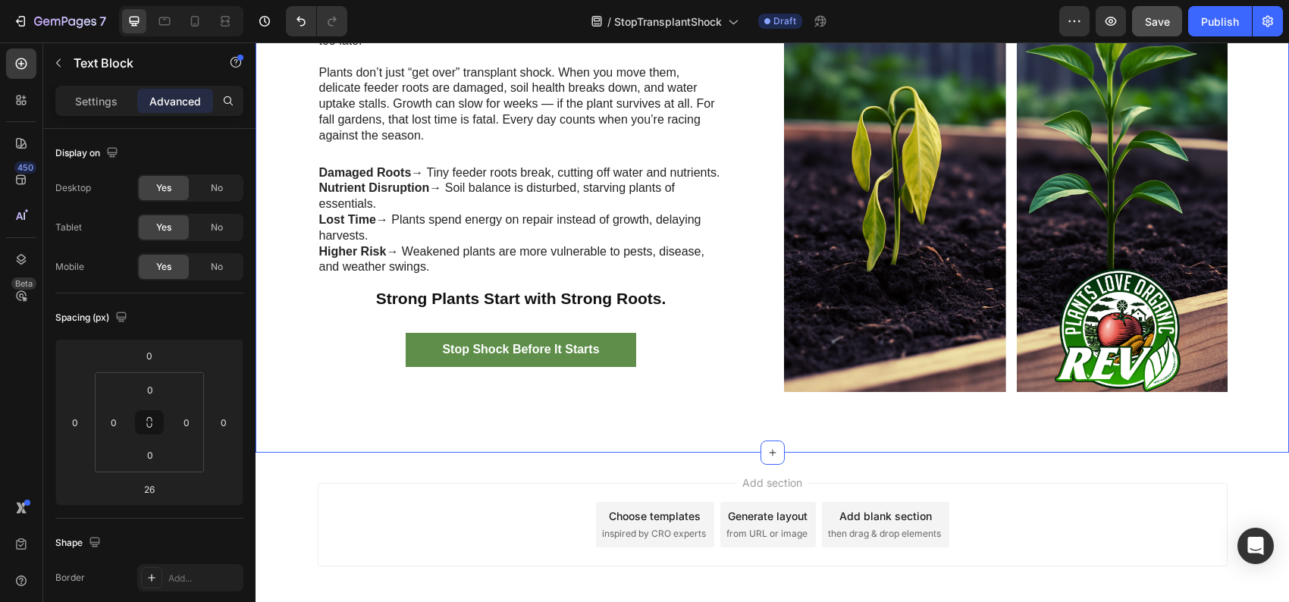
click at [660, 414] on div "Why Most Plants Fail After Transplanting Heading One day your plants look healt…" at bounding box center [772, 150] width 1010 height 532
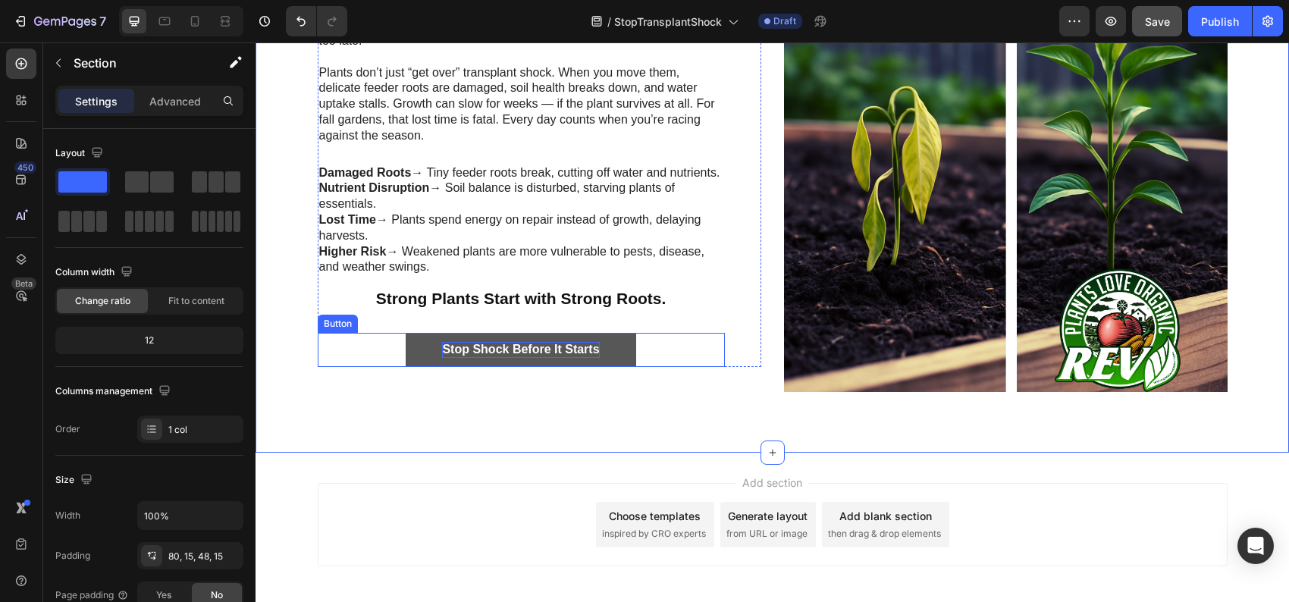
click at [535, 358] on p "Stop Shock Before It Starts" at bounding box center [520, 350] width 157 height 16
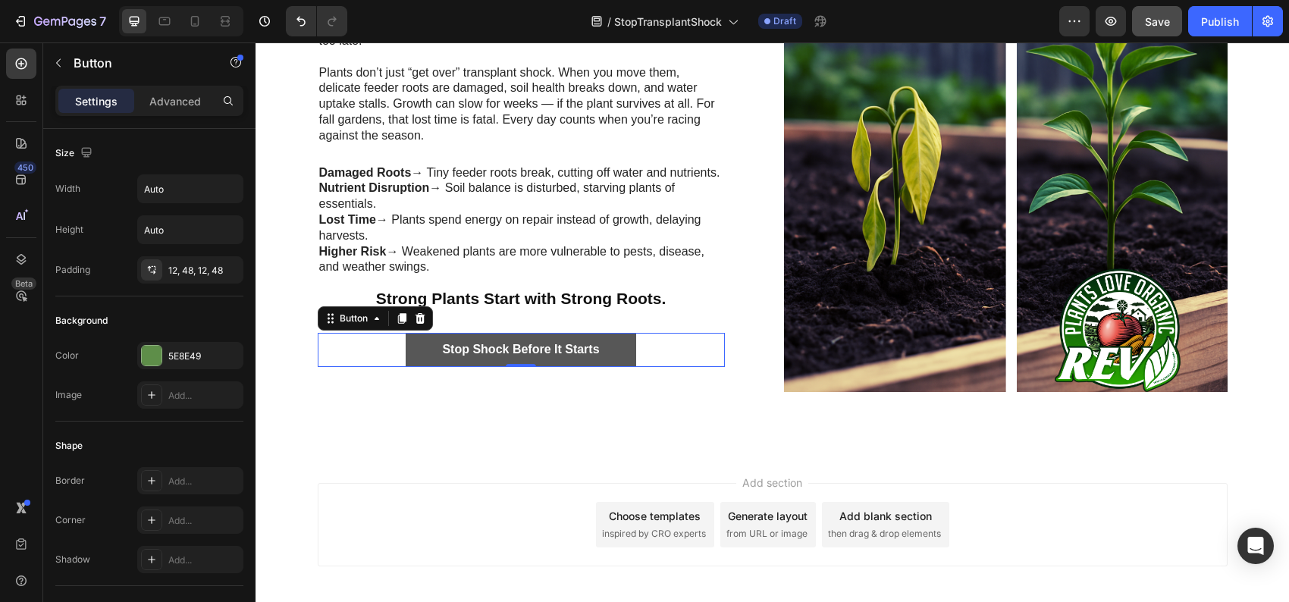
click at [616, 367] on button "Stop Shock Before It Starts" at bounding box center [521, 350] width 230 height 34
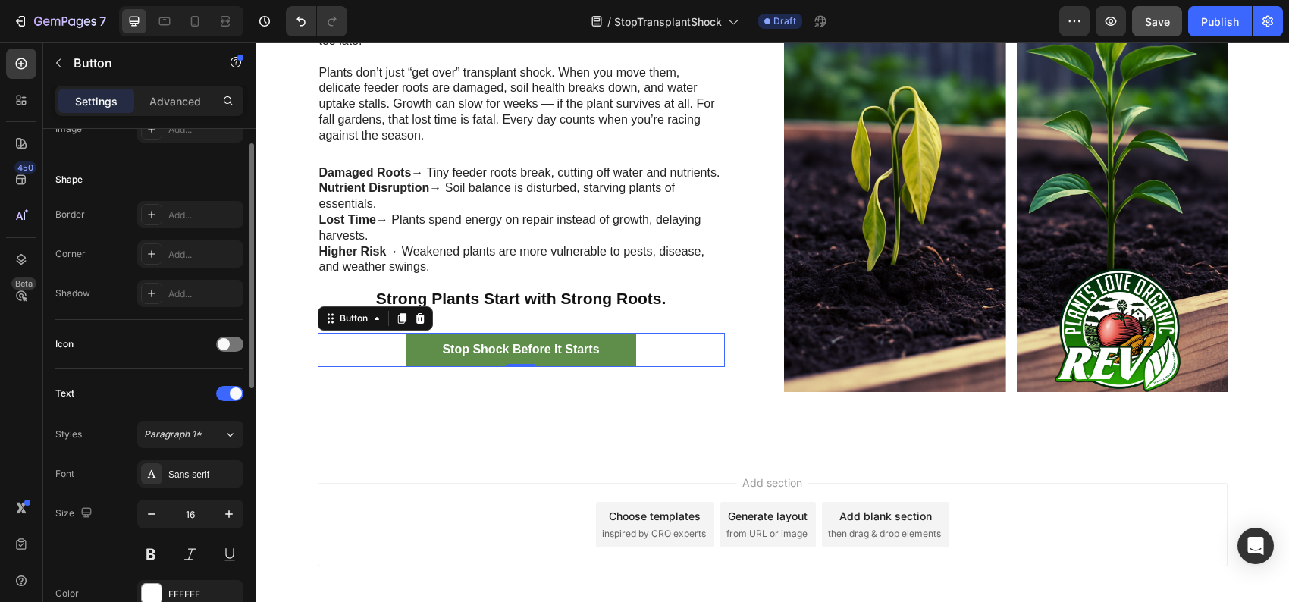
scroll to position [114, 0]
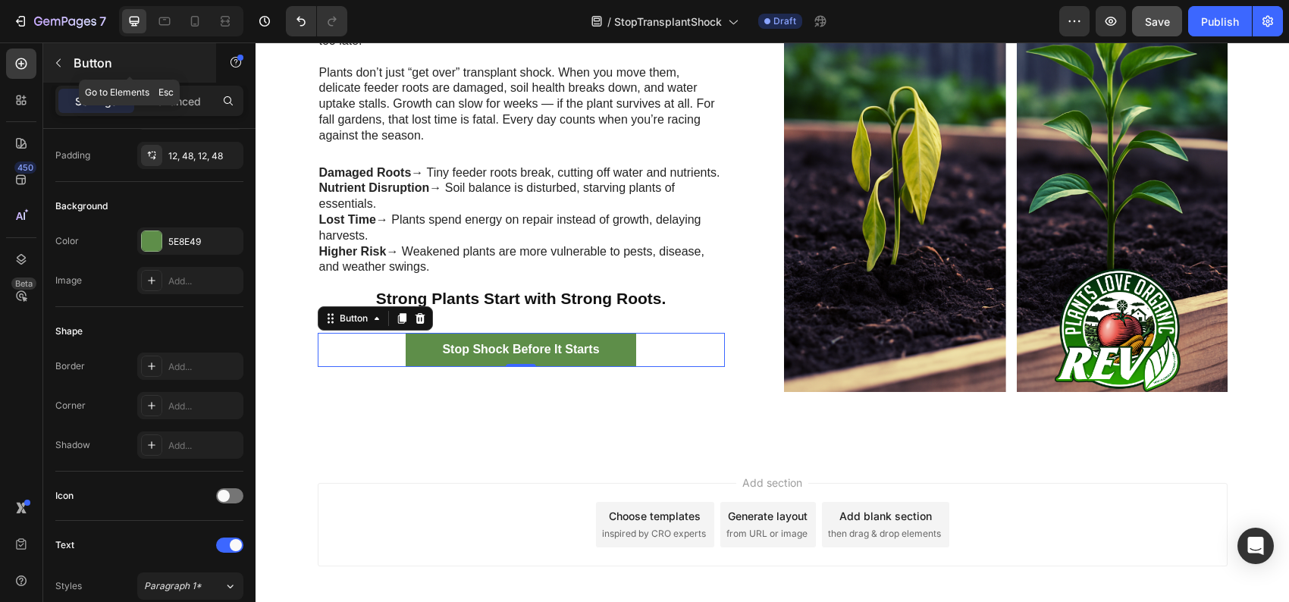
click at [66, 61] on button "button" at bounding box center [58, 63] width 24 height 24
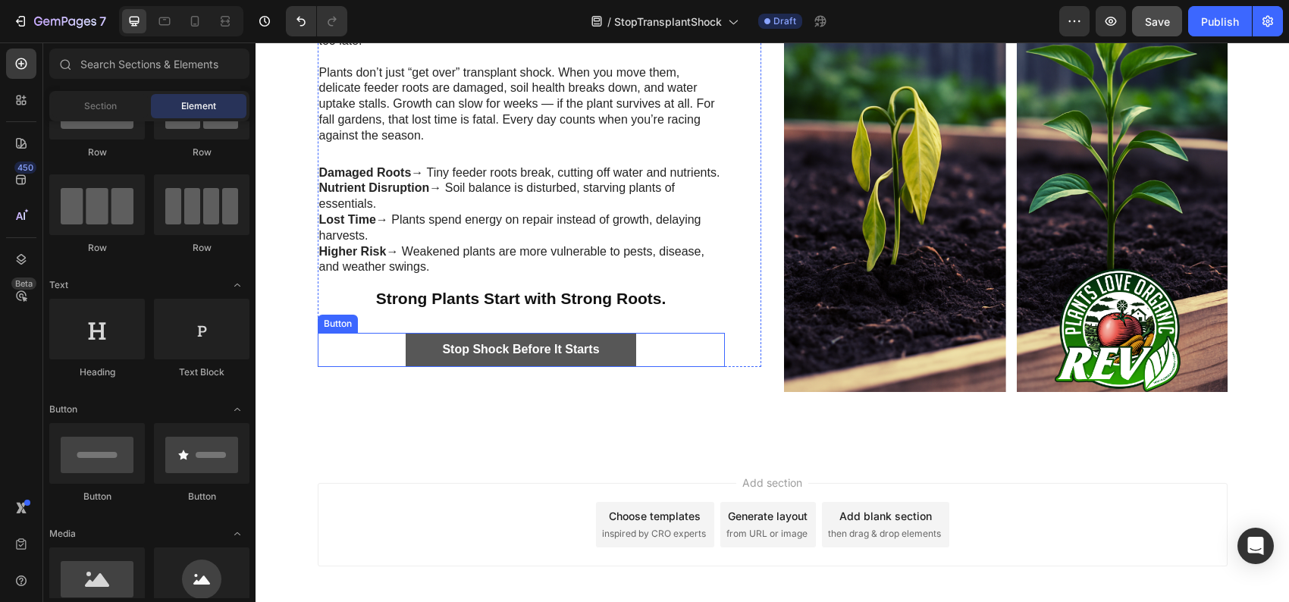
click at [406, 367] on button "Stop Shock Before It Starts" at bounding box center [521, 350] width 230 height 34
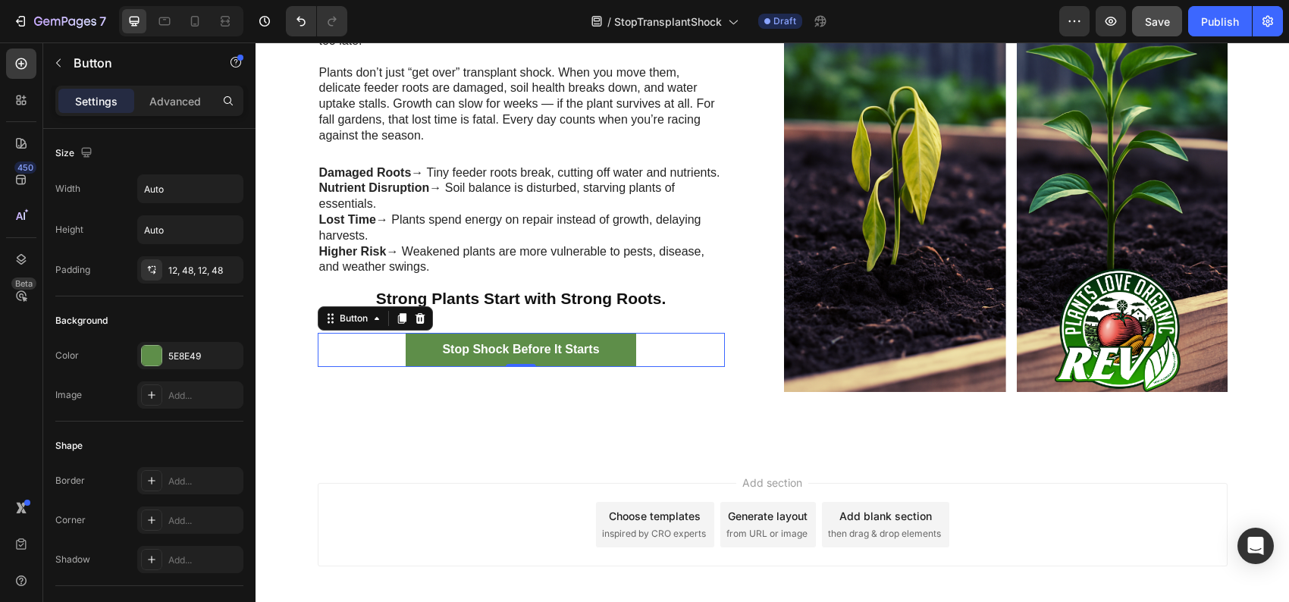
click at [354, 362] on div "Stop Shock Before It Starts Button 0" at bounding box center [521, 350] width 407 height 34
click at [239, 61] on icon "button" at bounding box center [236, 62] width 12 height 12
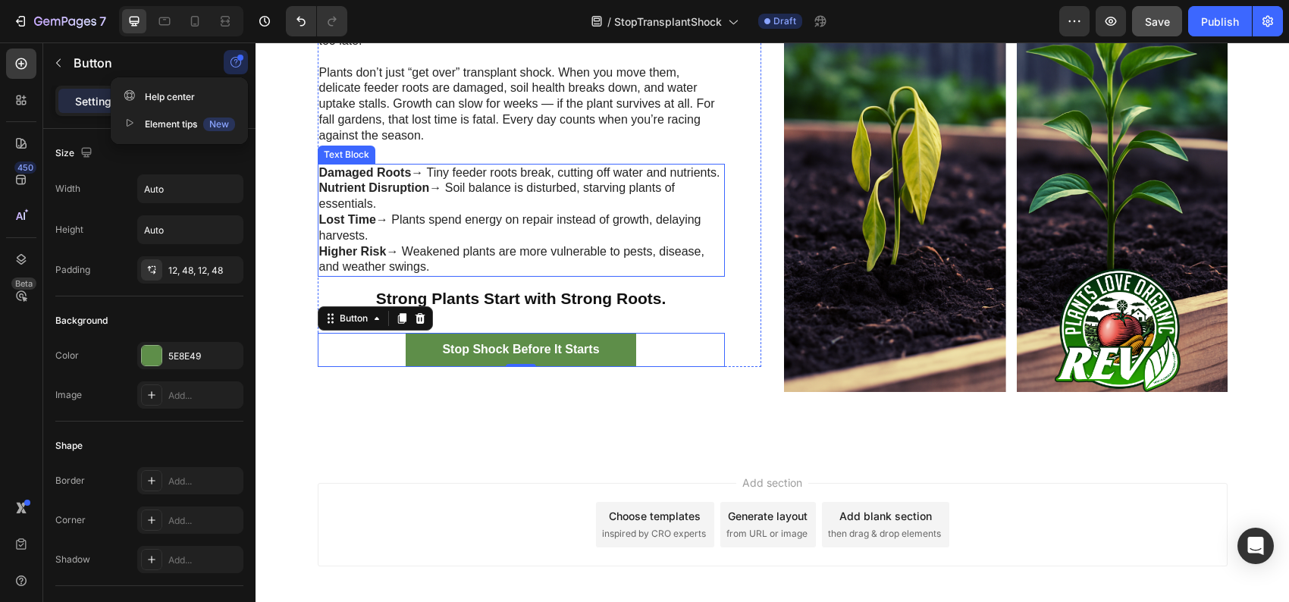
click at [494, 205] on p "Nutrient Disruption → Soil balance is disturbed, starving plants of essentials." at bounding box center [521, 196] width 404 height 32
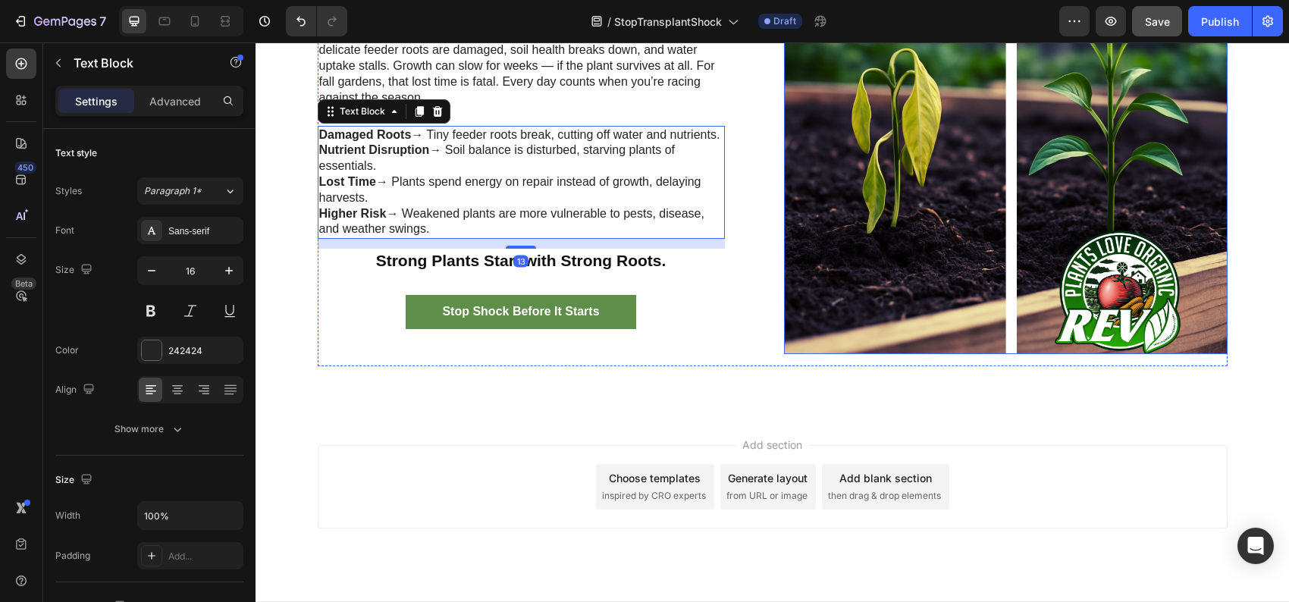
scroll to position [910, 0]
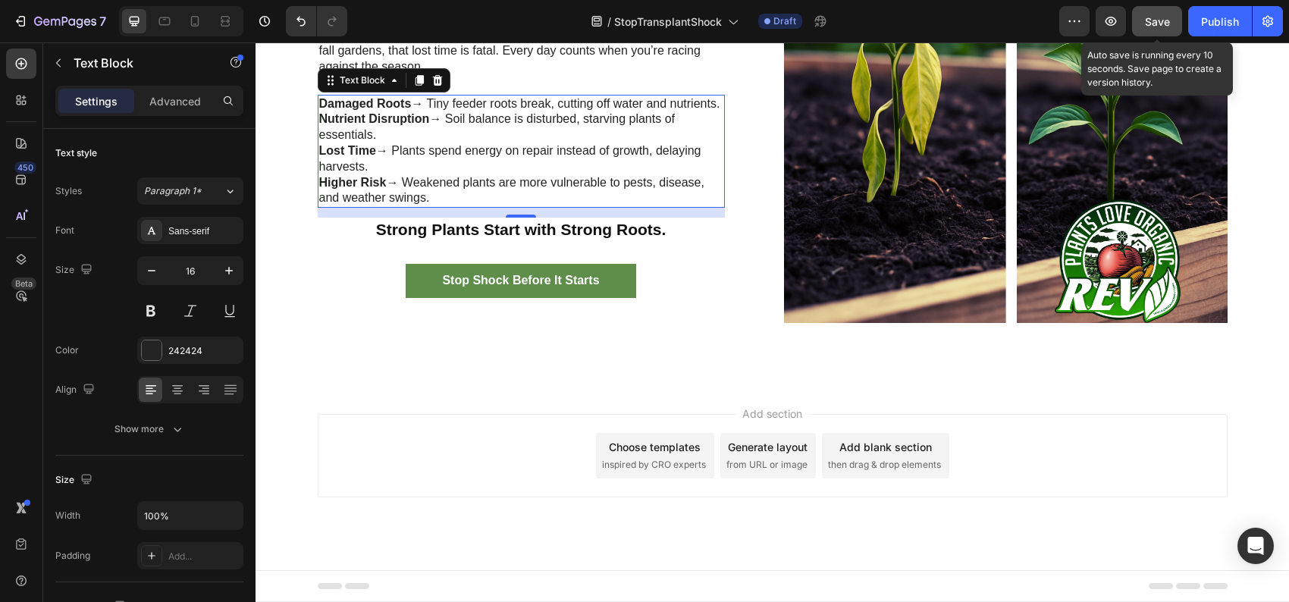
click at [1154, 23] on span "Save" at bounding box center [1157, 21] width 25 height 13
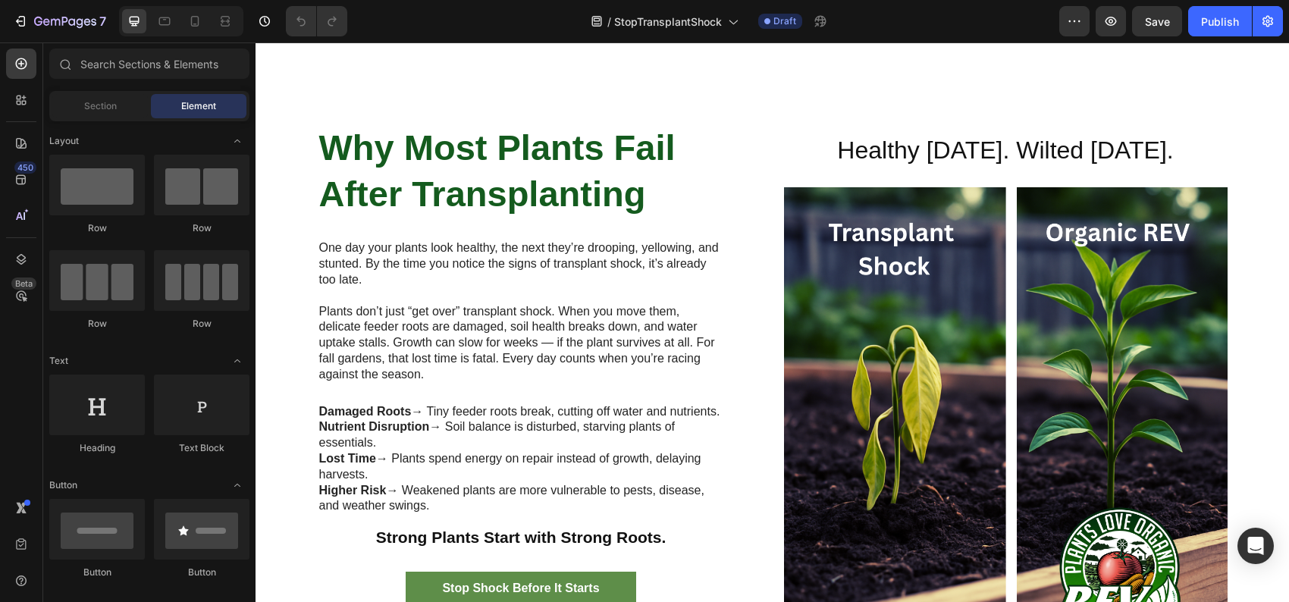
scroll to position [758, 0]
